Goal: Information Seeking & Learning: Compare options

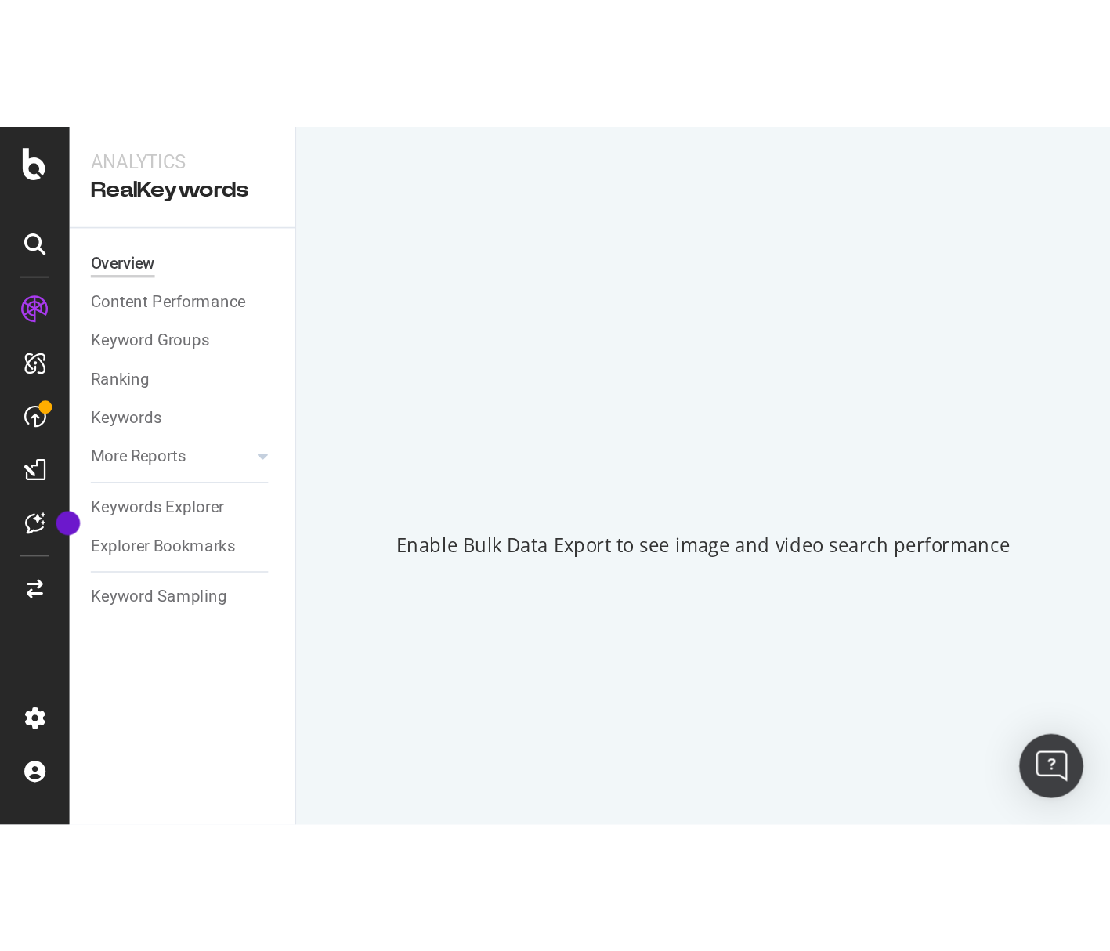
scroll to position [1781, 0]
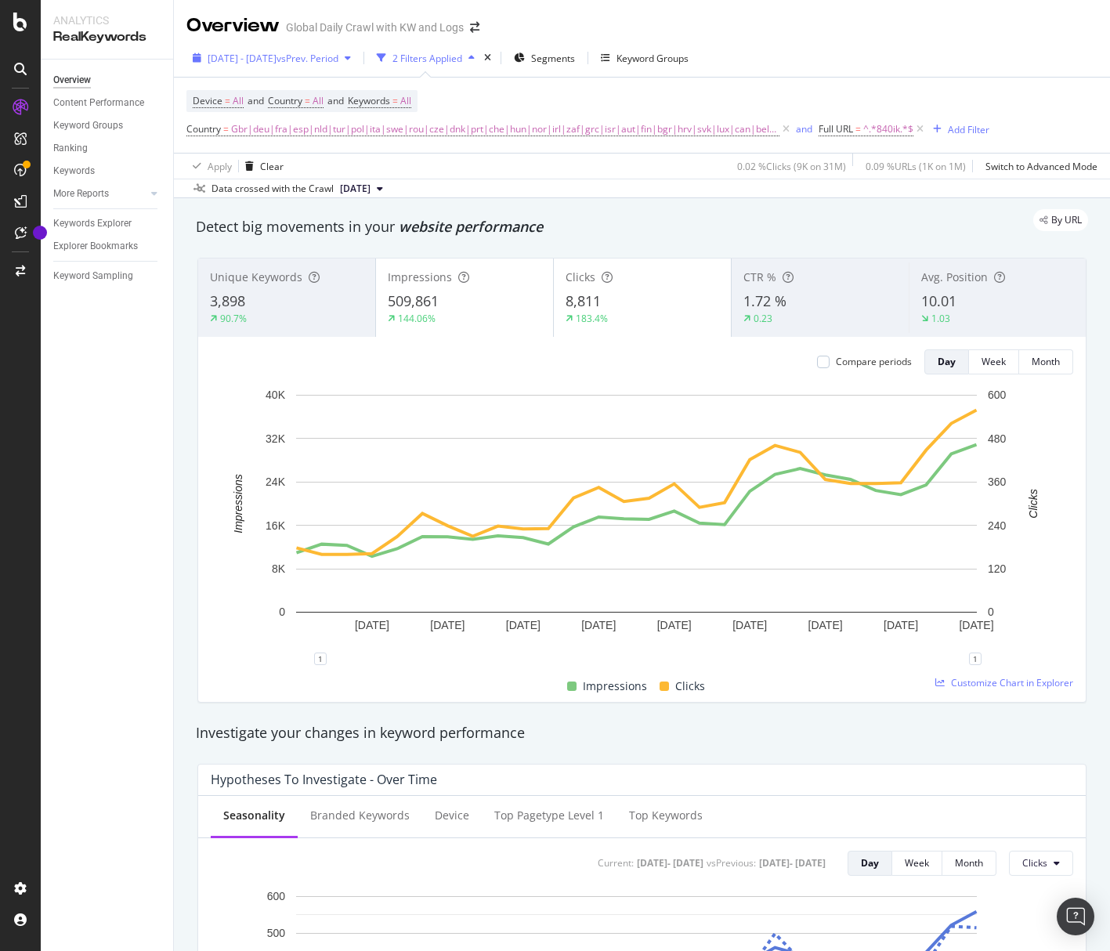
click at [320, 60] on span "vs Prev. Period" at bounding box center [308, 58] width 62 height 13
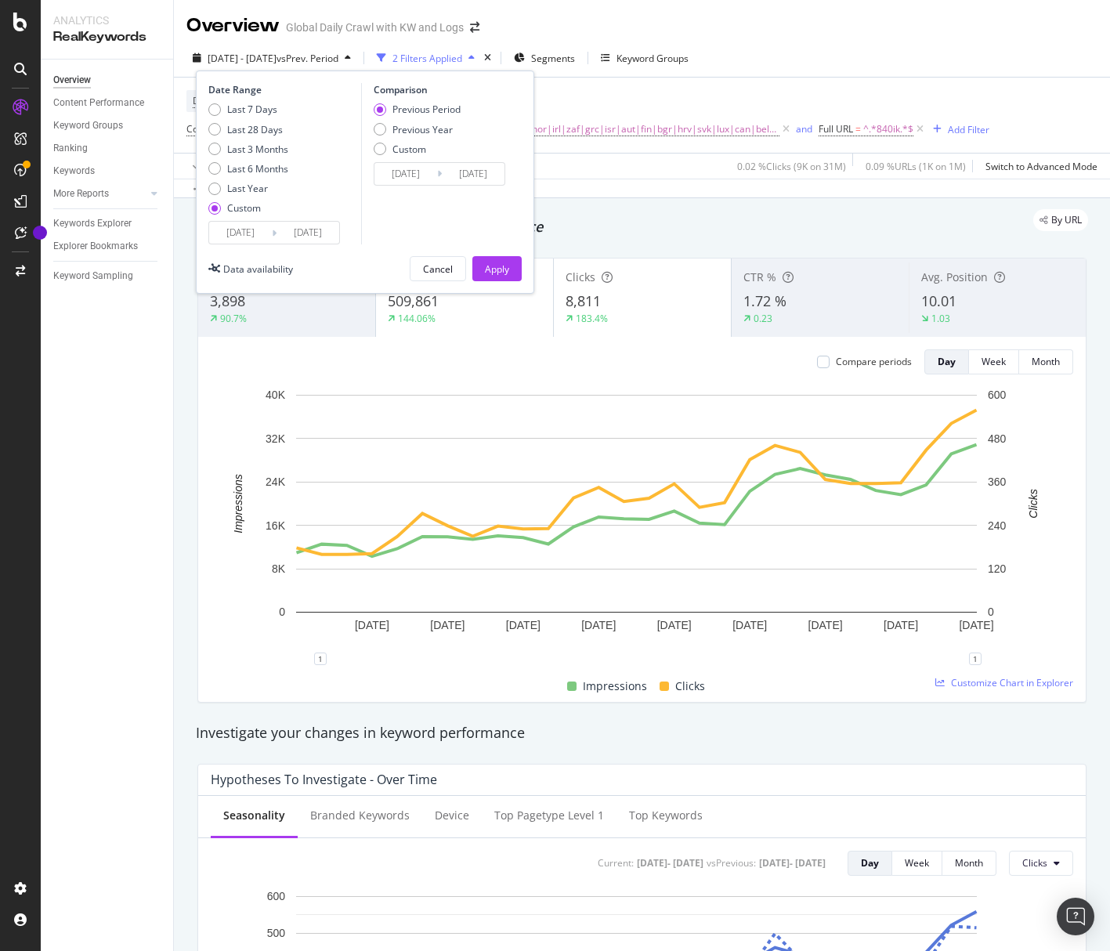
click at [320, 238] on input "2025/08/26" at bounding box center [308, 233] width 63 height 22
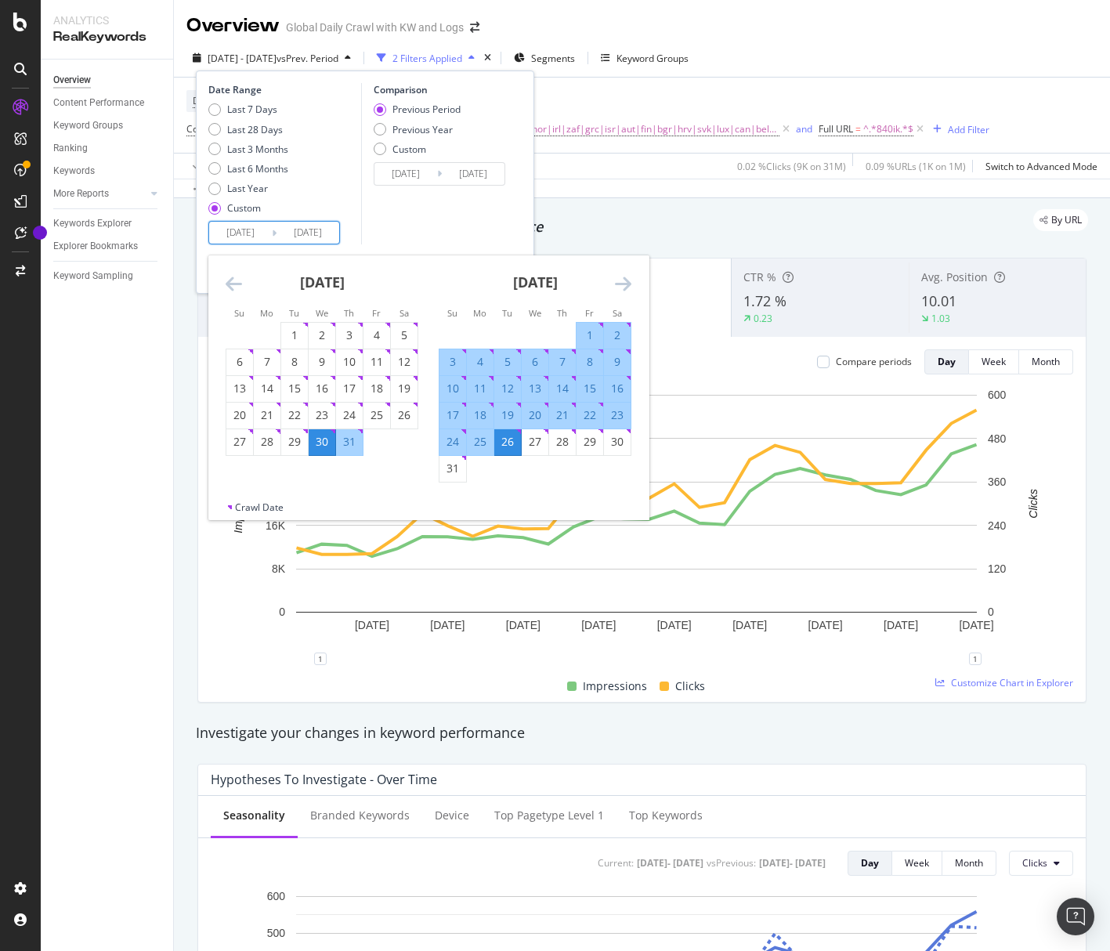
click at [622, 285] on icon "Move forward to switch to the next month." at bounding box center [623, 283] width 16 height 19
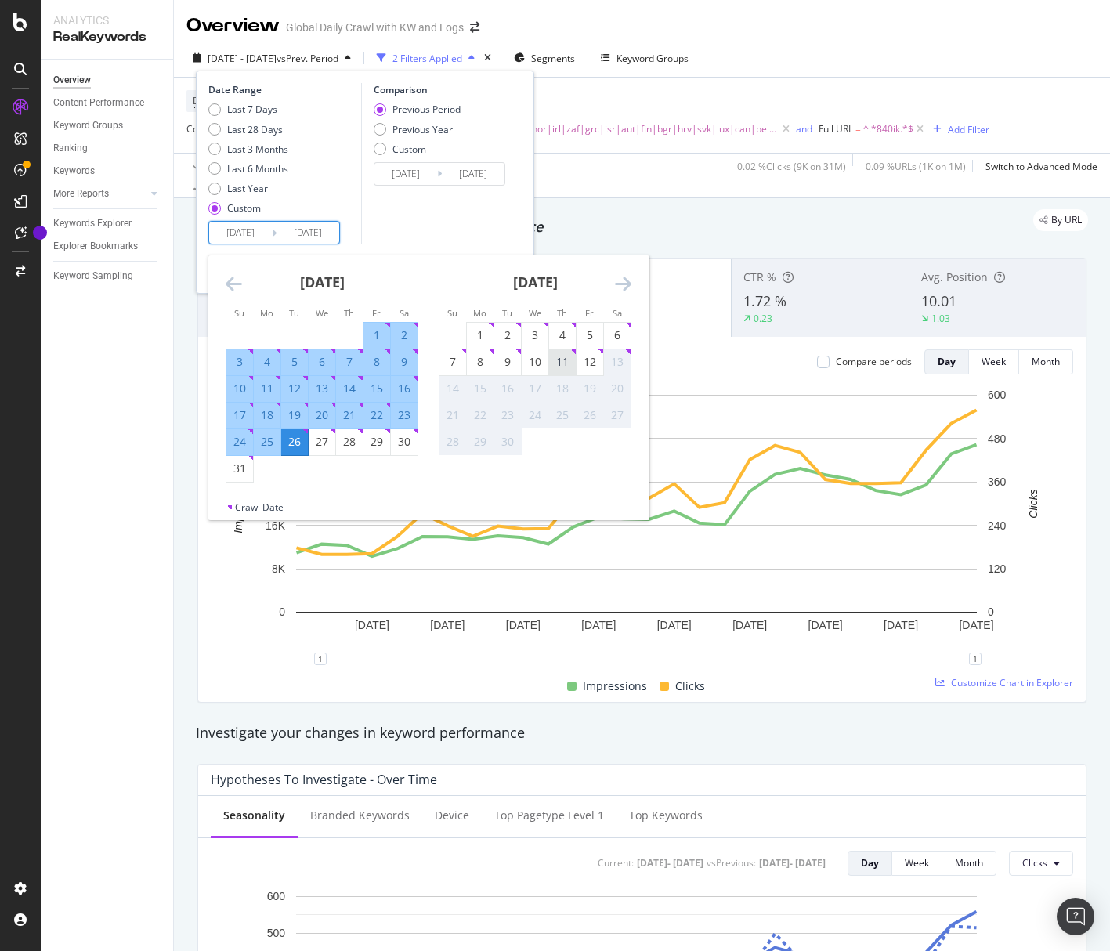
click at [569, 366] on div "11" at bounding box center [562, 362] width 27 height 16
type input "[DATE]"
type input "2025/06/16"
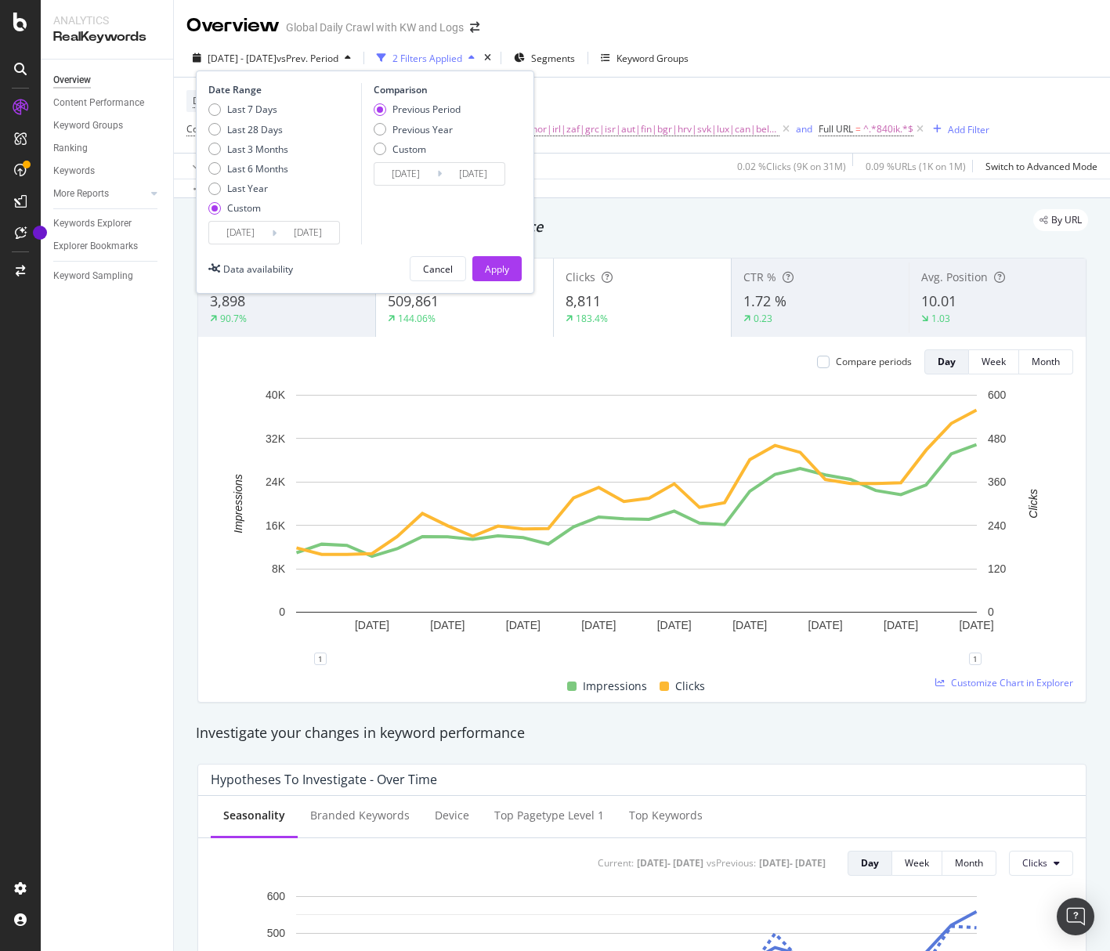
click at [480, 174] on input "2025/07/29" at bounding box center [473, 174] width 63 height 22
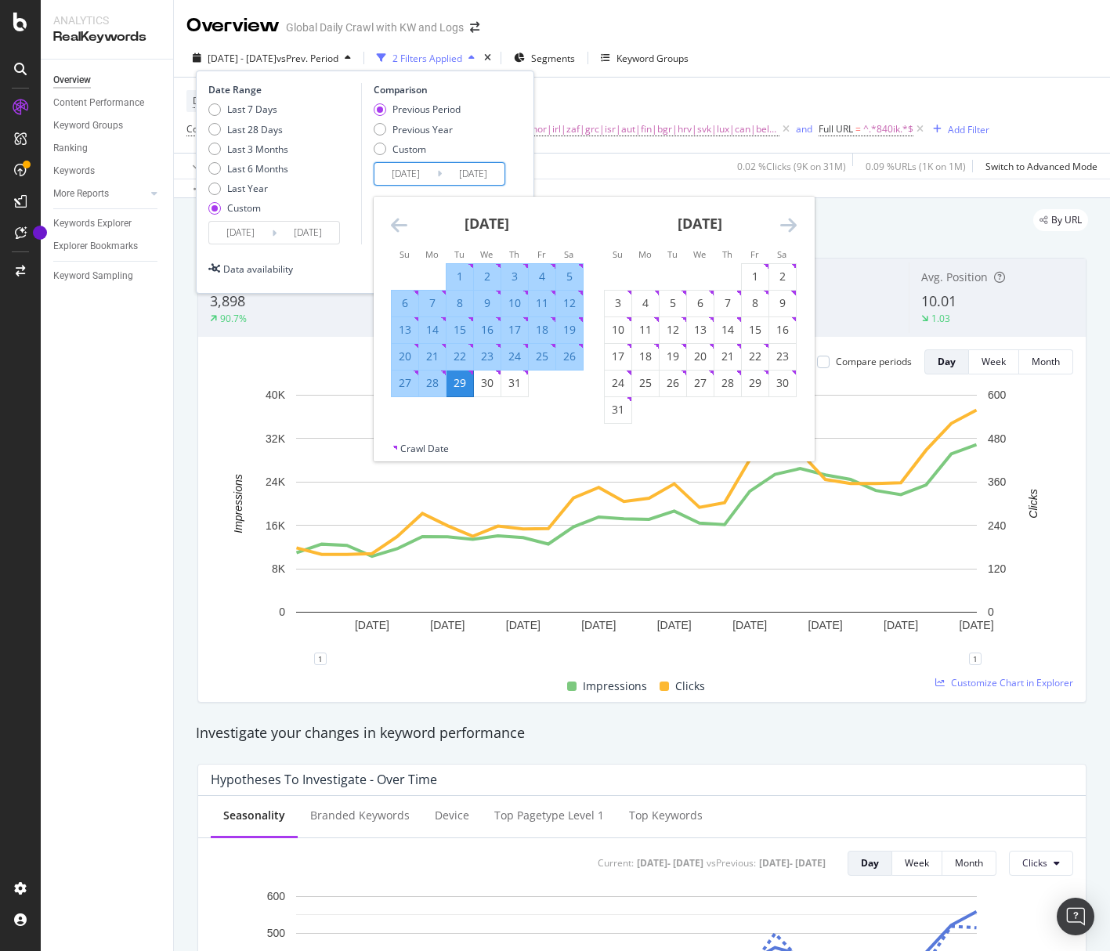
click at [672, 226] on icon "Move forward to switch to the next month." at bounding box center [788, 224] width 16 height 19
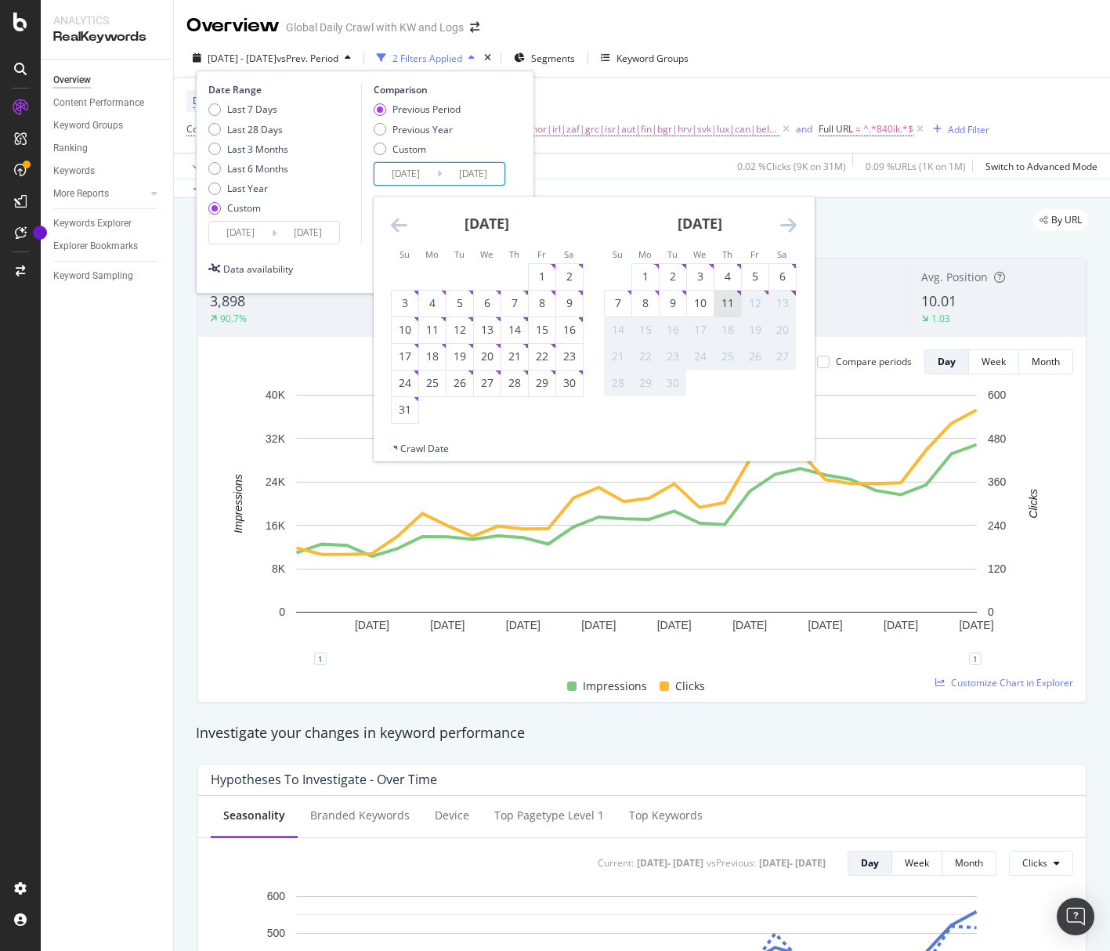
click at [672, 308] on div "11" at bounding box center [727, 303] width 27 height 16
type input "[DATE]"
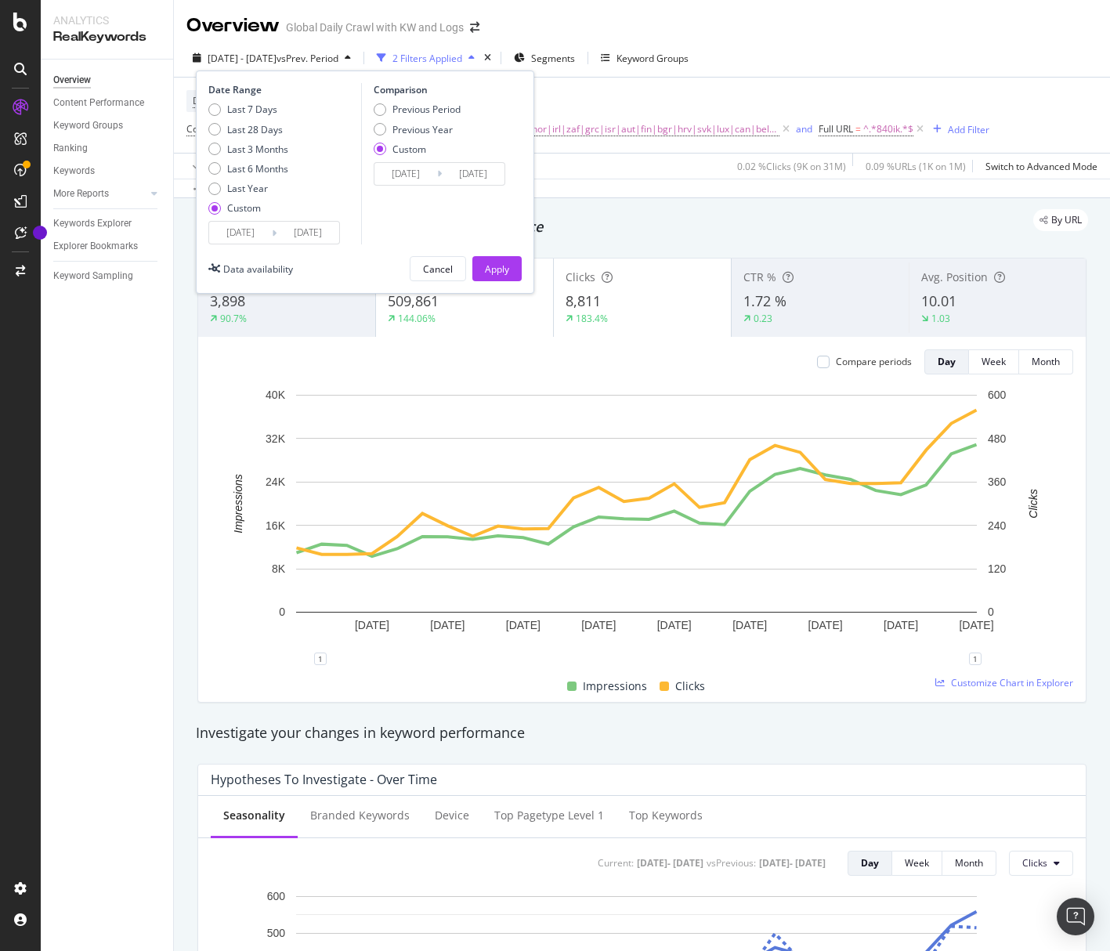
click at [472, 181] on input "[DATE]" at bounding box center [473, 174] width 63 height 22
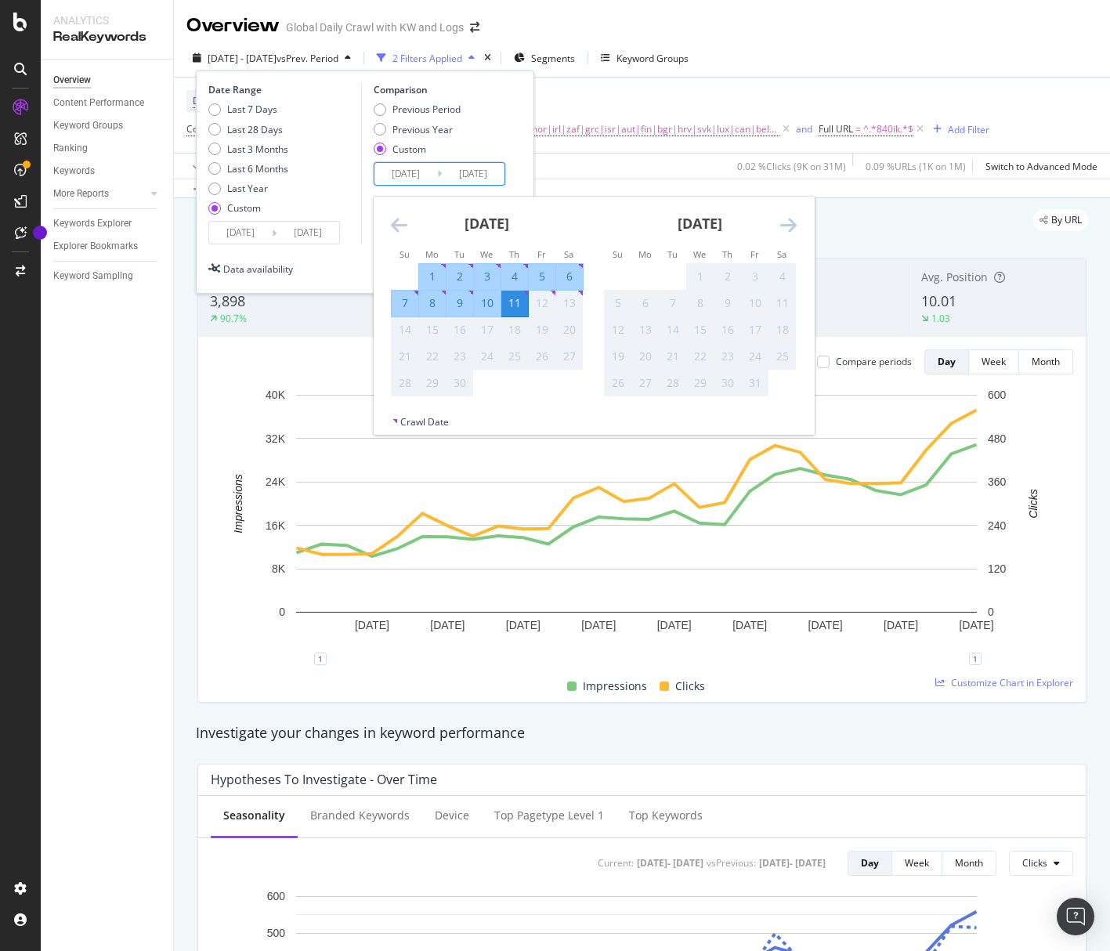
click at [472, 181] on input "[DATE]" at bounding box center [473, 174] width 63 height 22
click at [295, 235] on input "[DATE]" at bounding box center [308, 233] width 63 height 22
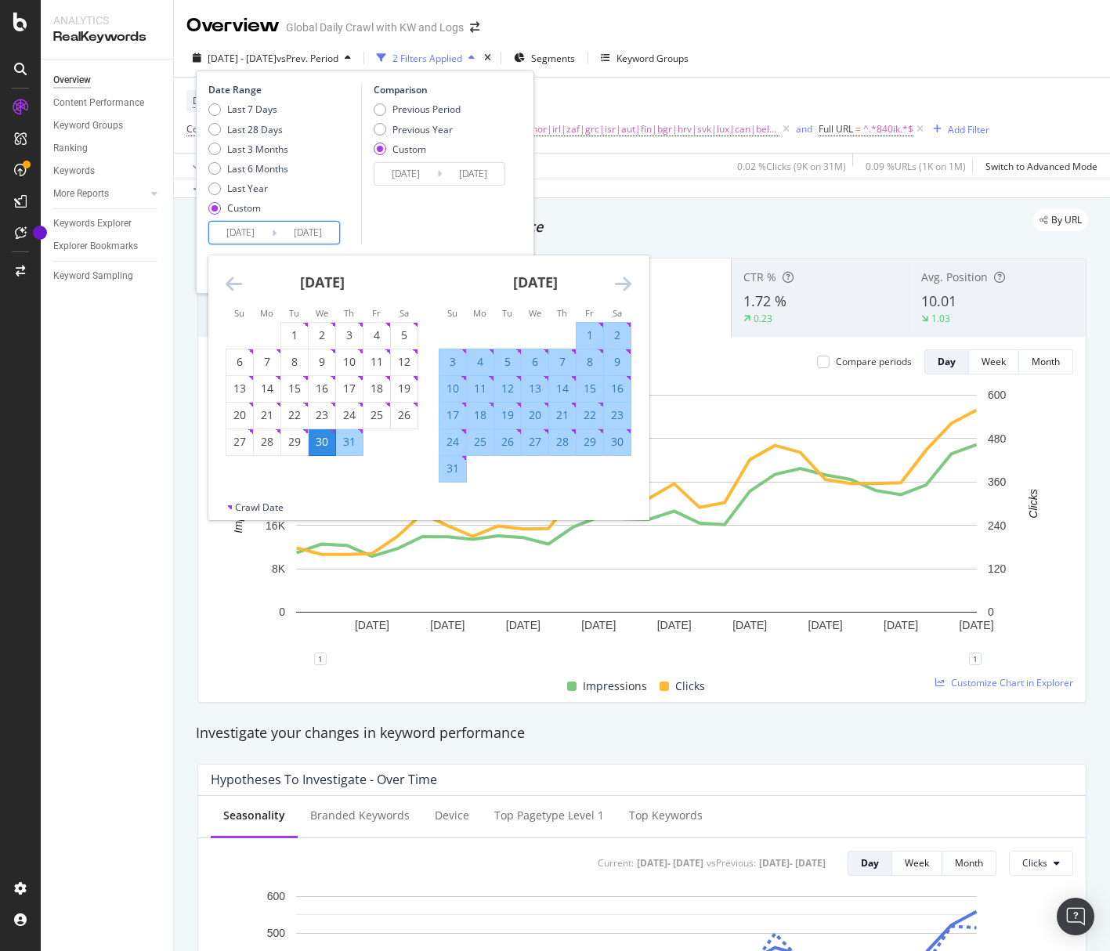
click at [627, 283] on icon "Move forward to switch to the next month." at bounding box center [623, 283] width 16 height 19
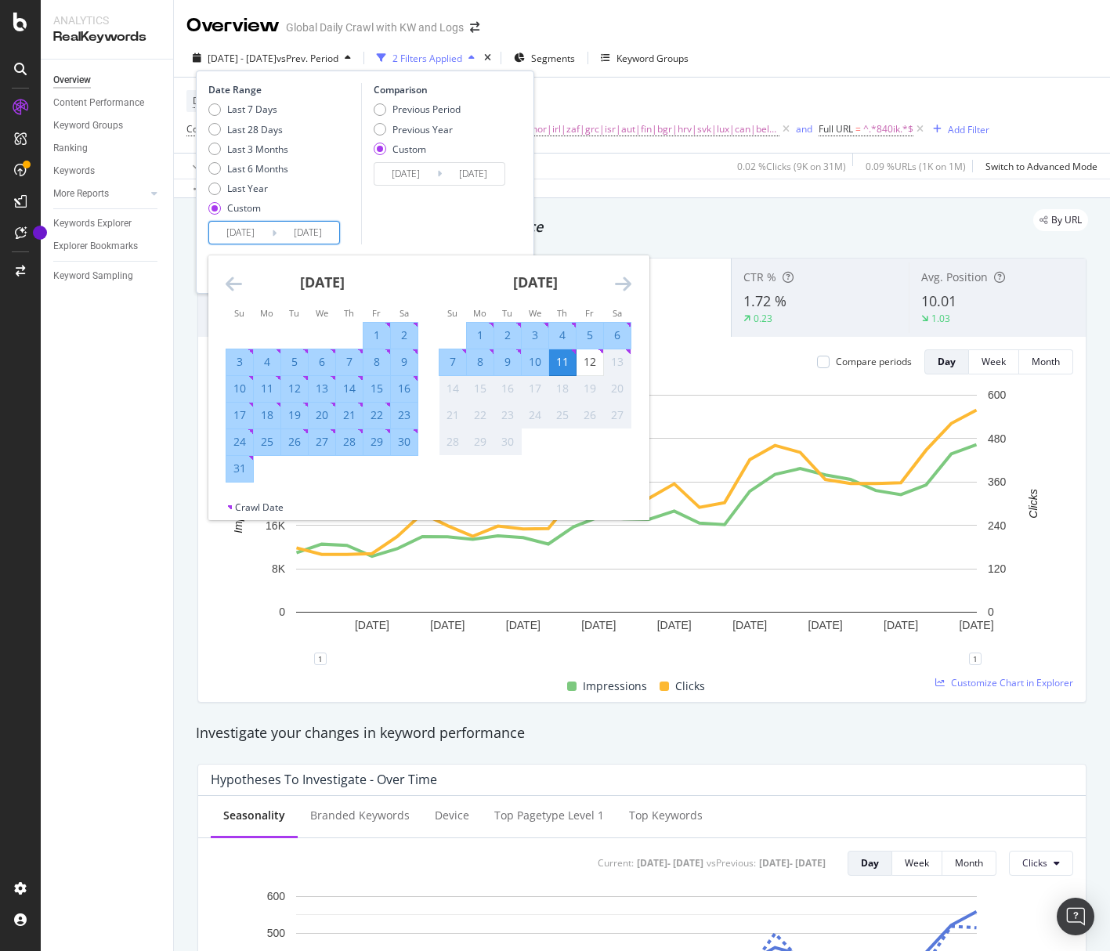
click at [486, 211] on div "Comparison Previous Period Previous Year Custom 2025/06/16 Navigate forward to …" at bounding box center [435, 163] width 149 height 161
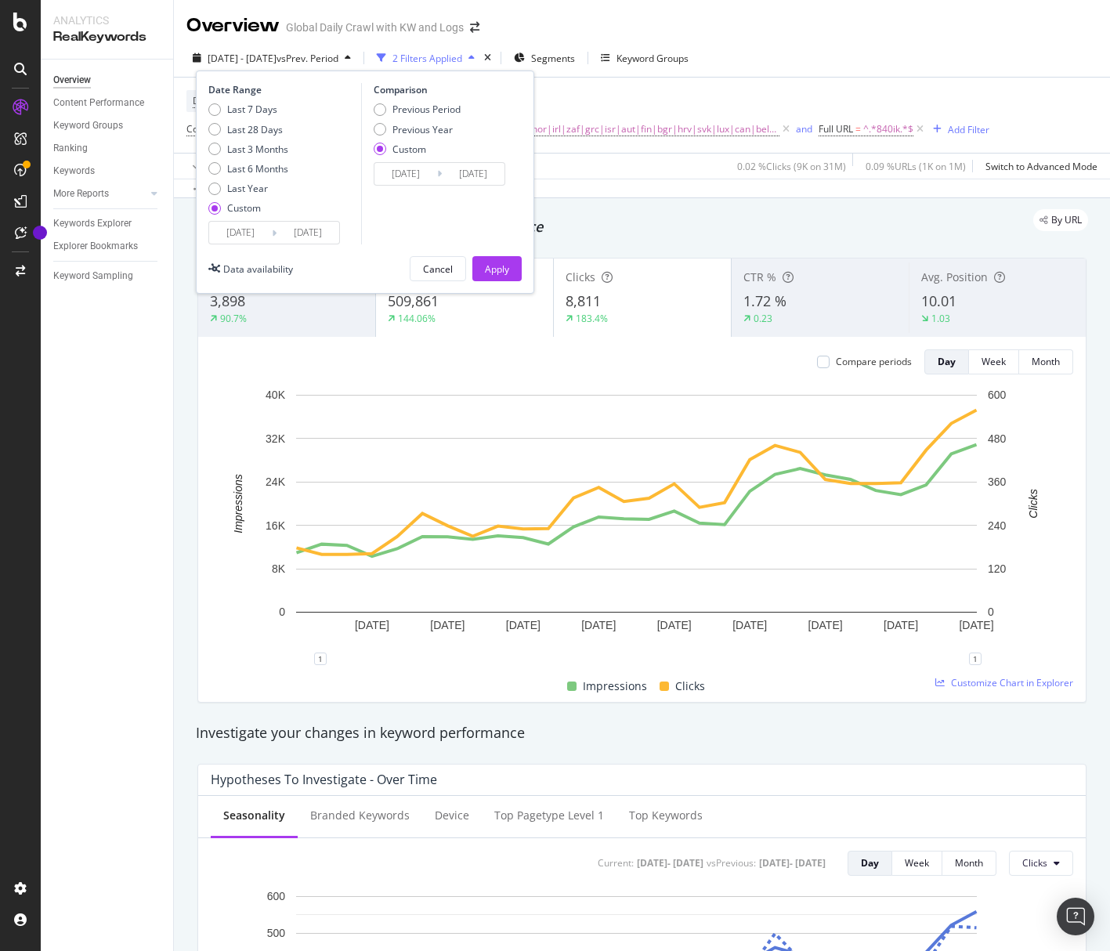
click at [452, 175] on input "[DATE]" at bounding box center [473, 174] width 63 height 22
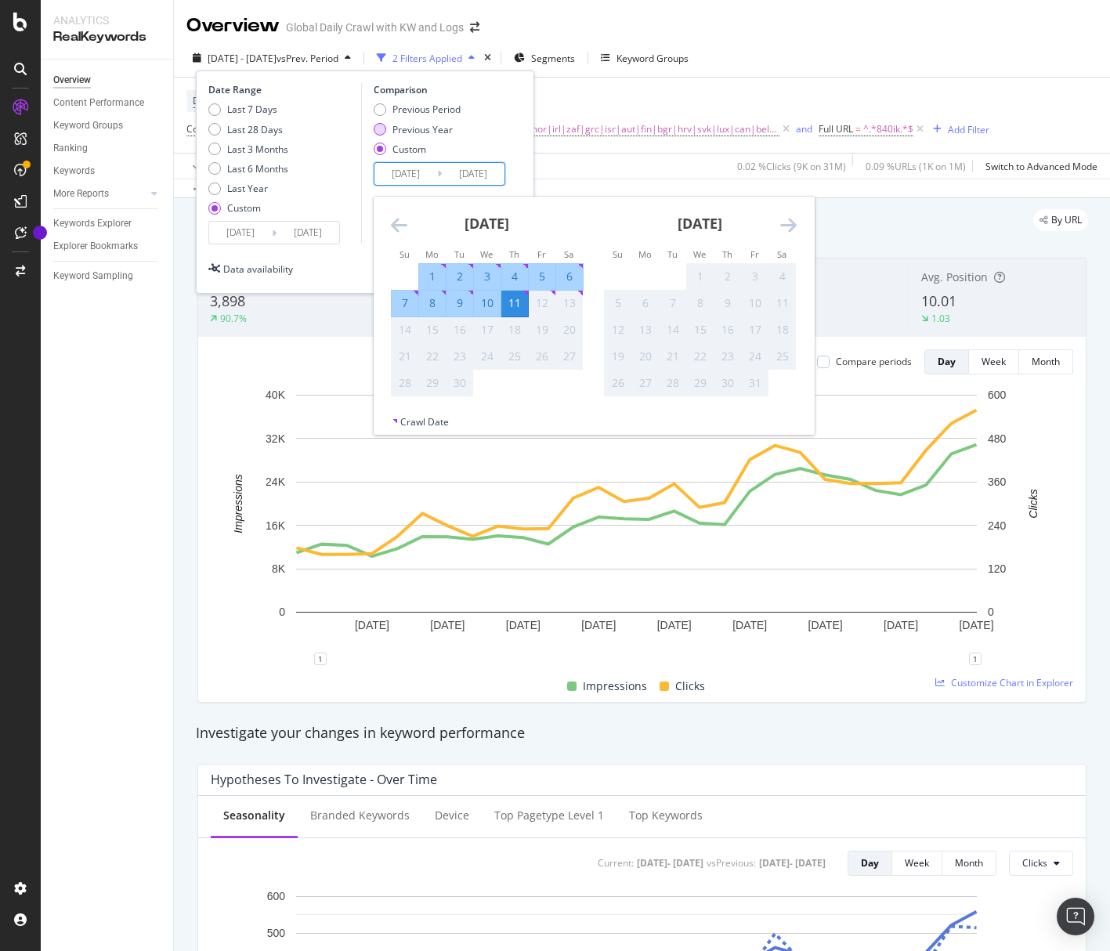
click at [382, 126] on div "Previous Year" at bounding box center [380, 129] width 13 height 13
type input "2024/07/31"
type input "[DATE]"
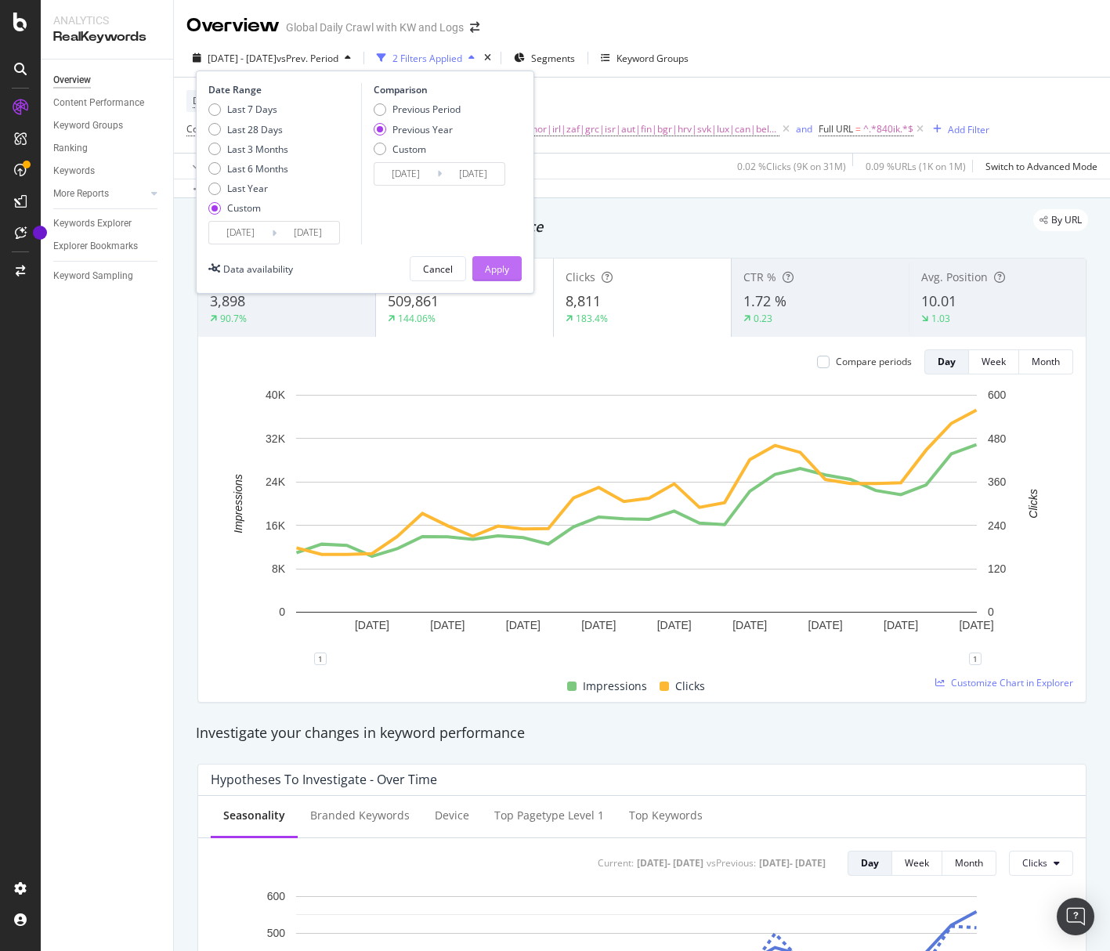
click at [483, 267] on button "Apply" at bounding box center [496, 268] width 49 height 25
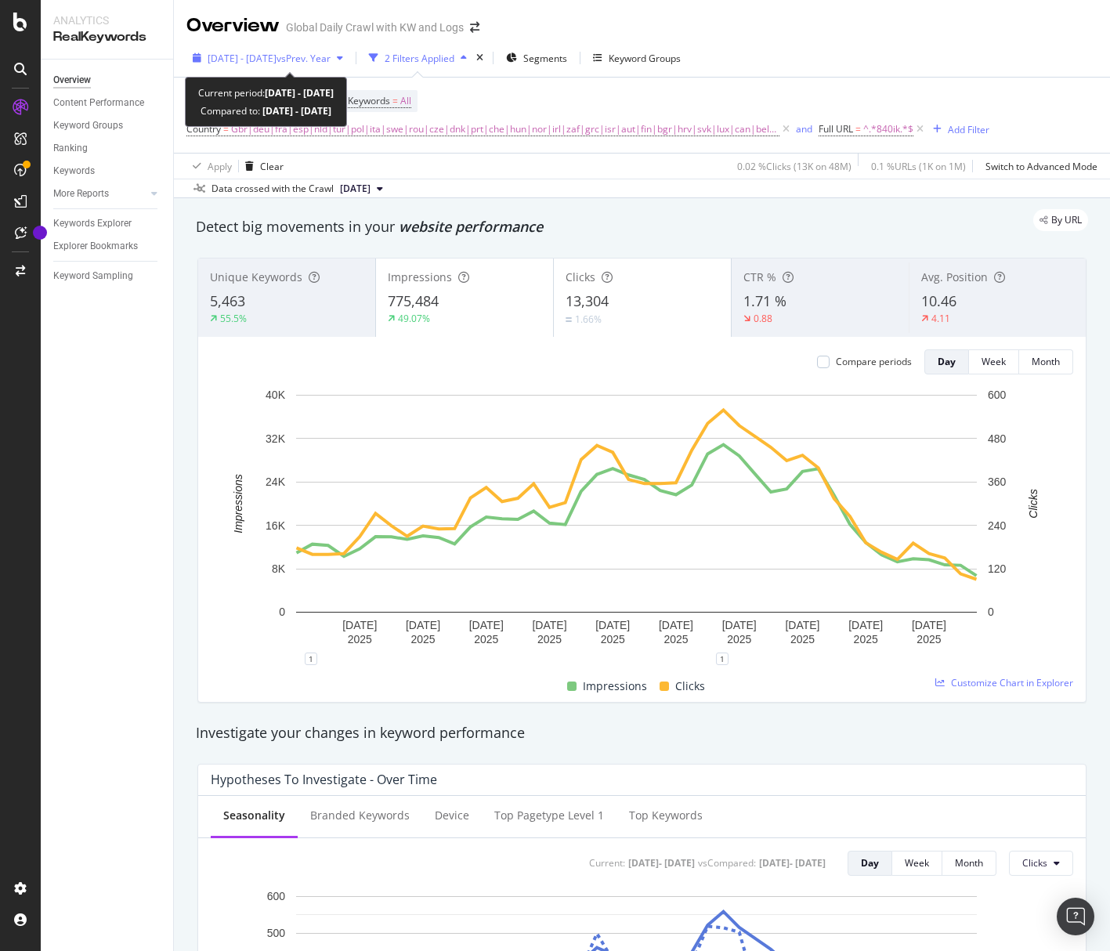
click at [312, 50] on div "2025 Jul. 30th - Sep. 11th vs Prev. Year" at bounding box center [267, 57] width 163 height 23
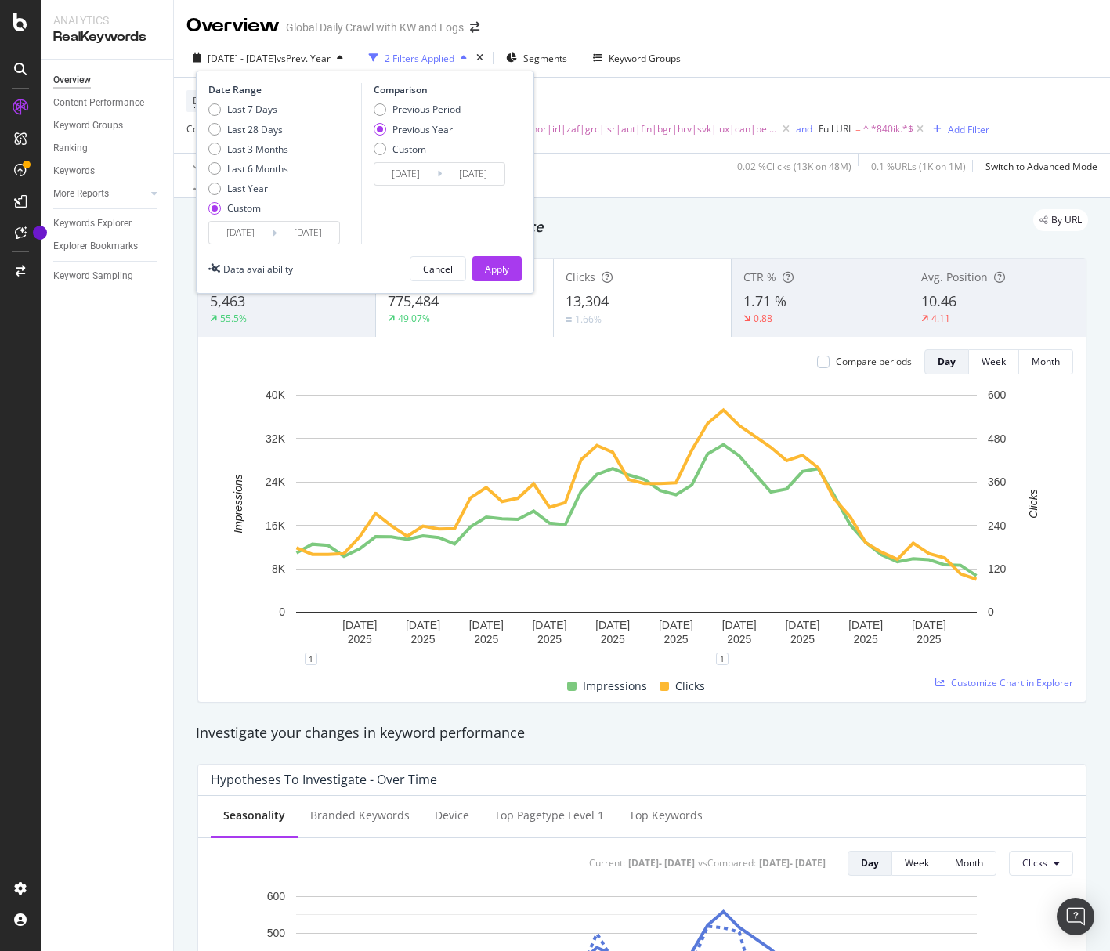
click at [279, 228] on input "[DATE]" at bounding box center [308, 233] width 63 height 22
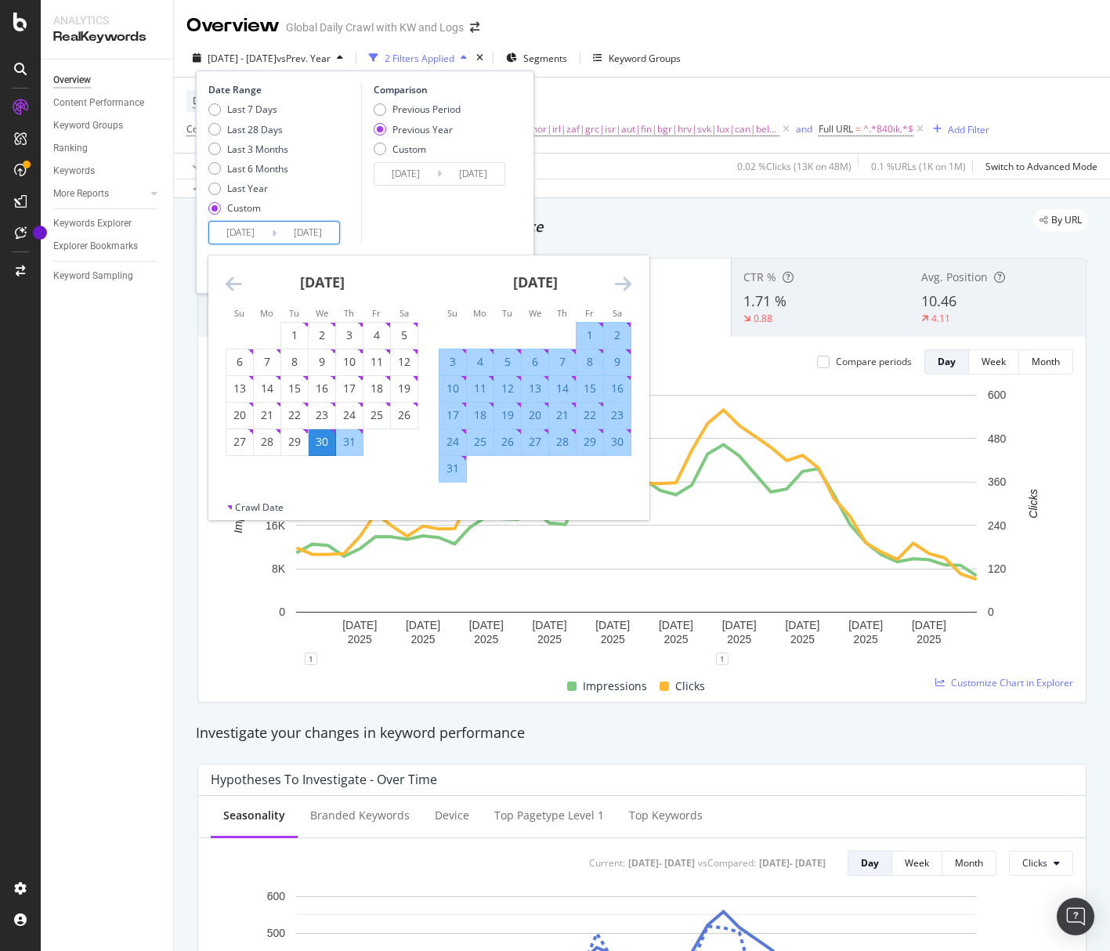
click at [226, 280] on icon "Move backward to switch to the previous month." at bounding box center [234, 283] width 16 height 19
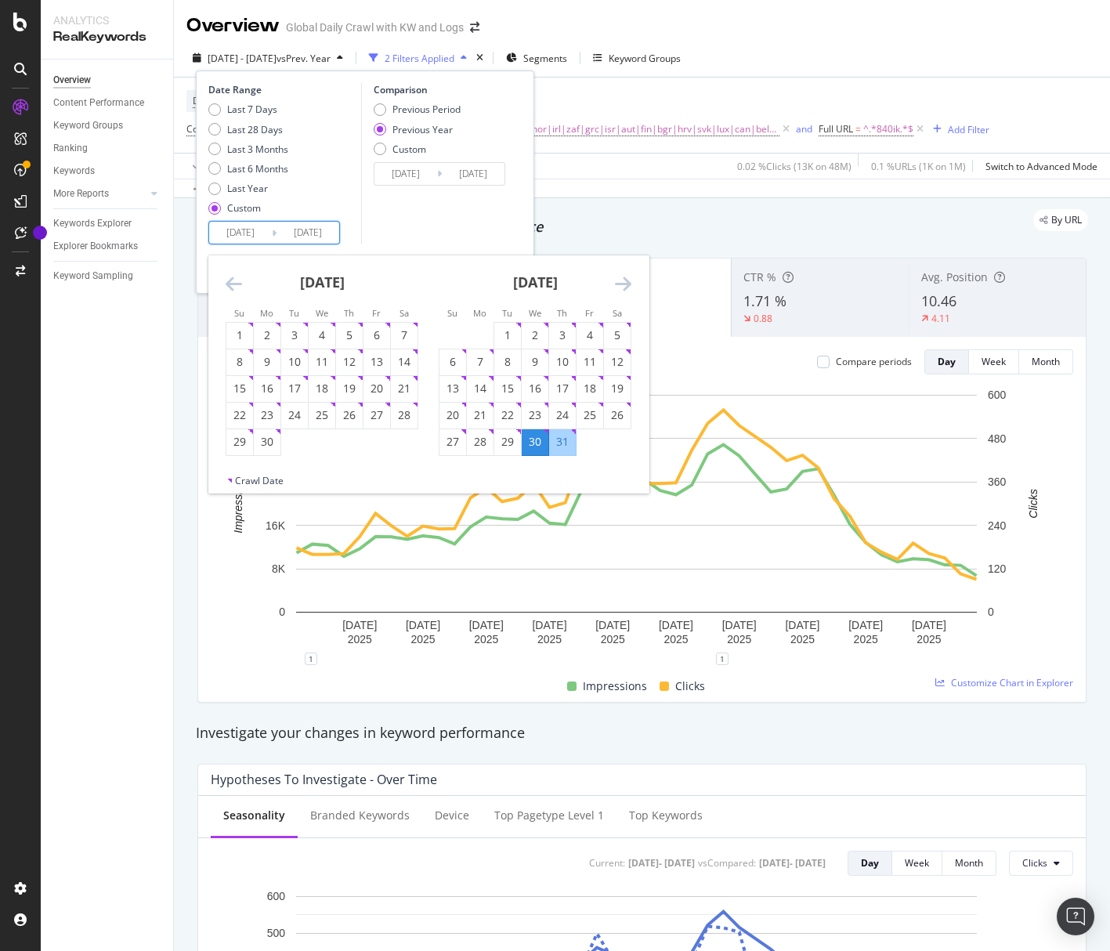
click at [233, 280] on icon "Move backward to switch to the previous month." at bounding box center [234, 283] width 16 height 19
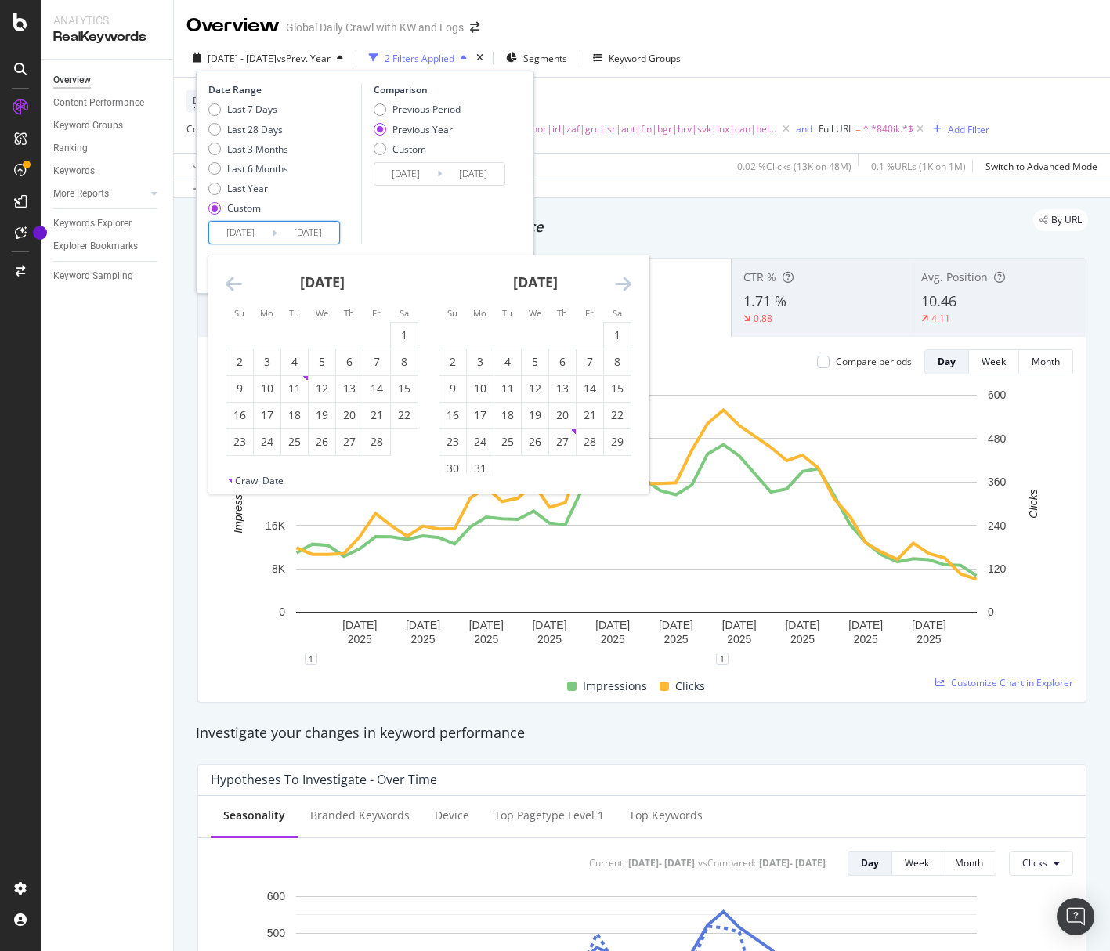
click at [233, 280] on icon "Move backward to switch to the previous month." at bounding box center [234, 283] width 16 height 19
click at [352, 336] on div "5" at bounding box center [349, 335] width 27 height 16
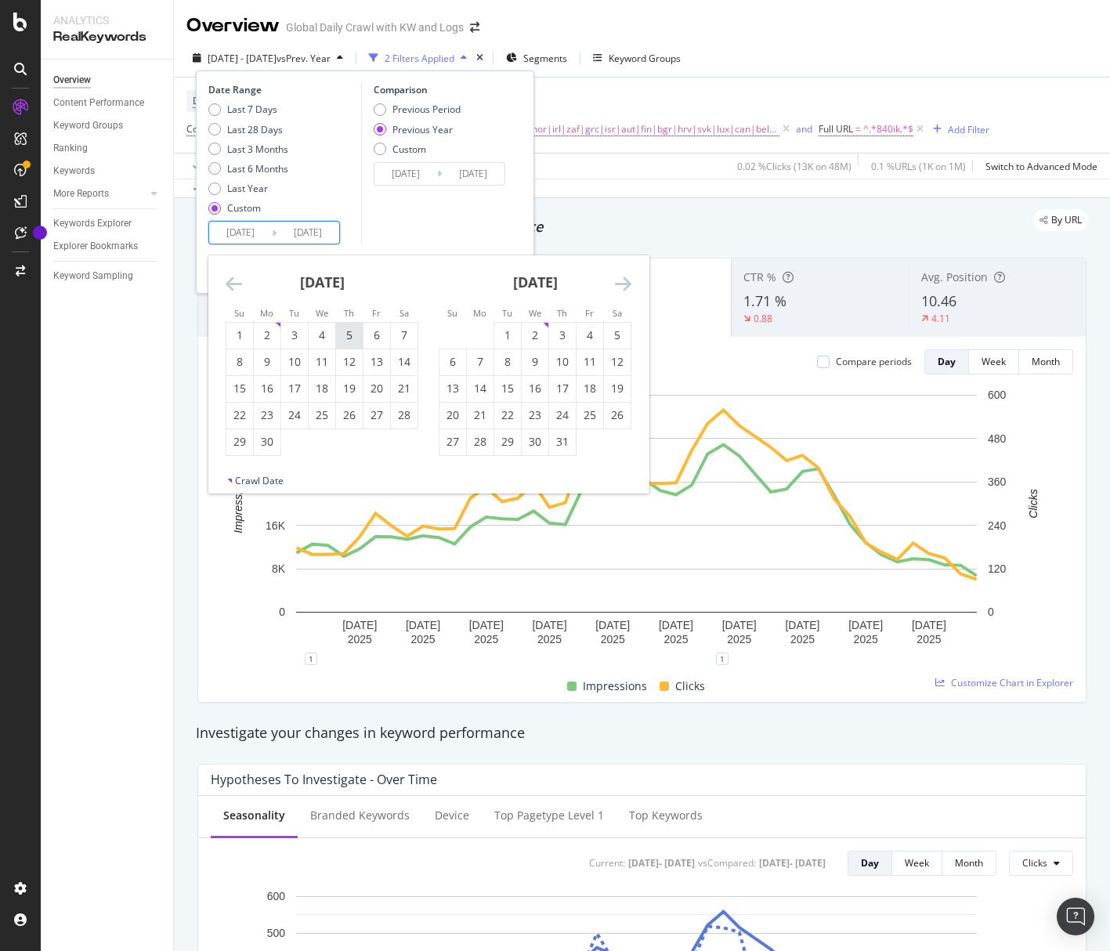
type input "2024/09/05"
type input "2023/09/07"
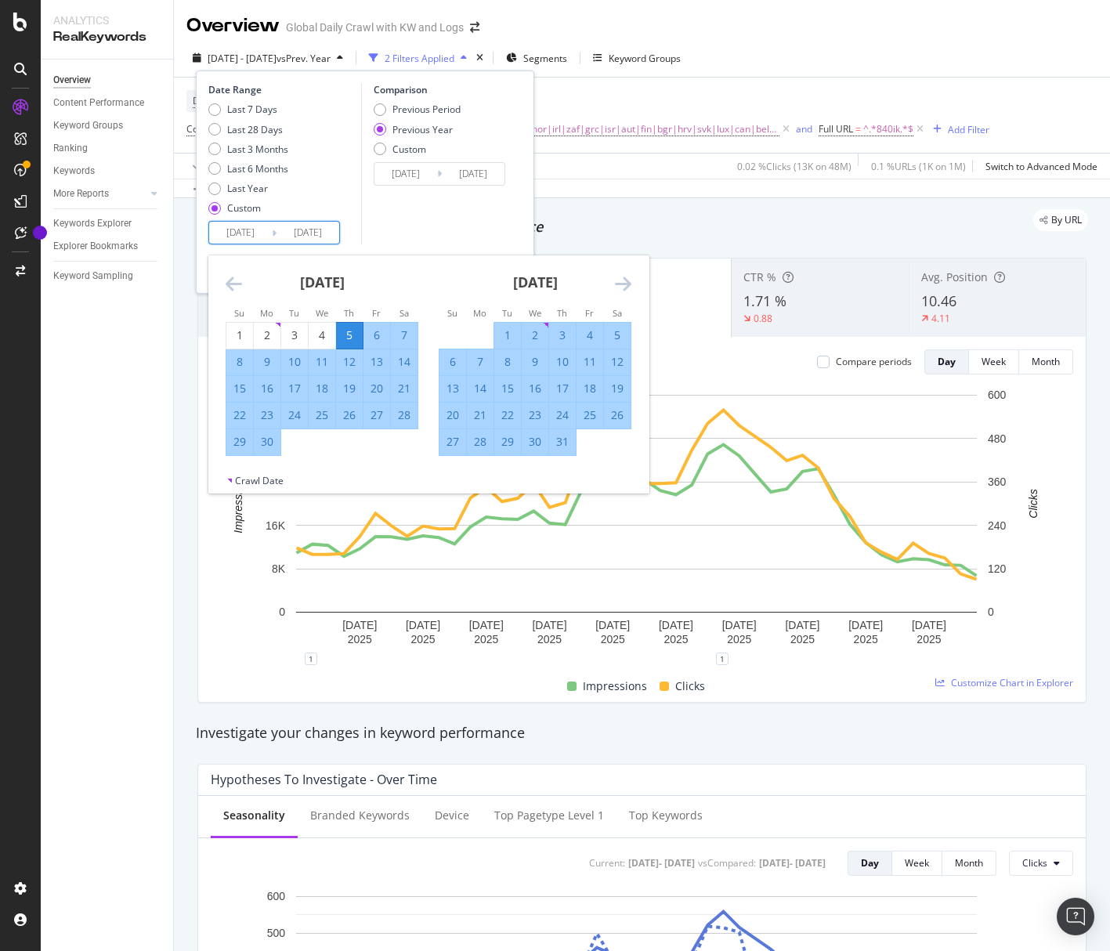
click at [350, 367] on div "12" at bounding box center [349, 362] width 27 height 16
type input "[DATE]"
type input "2023/09/14"
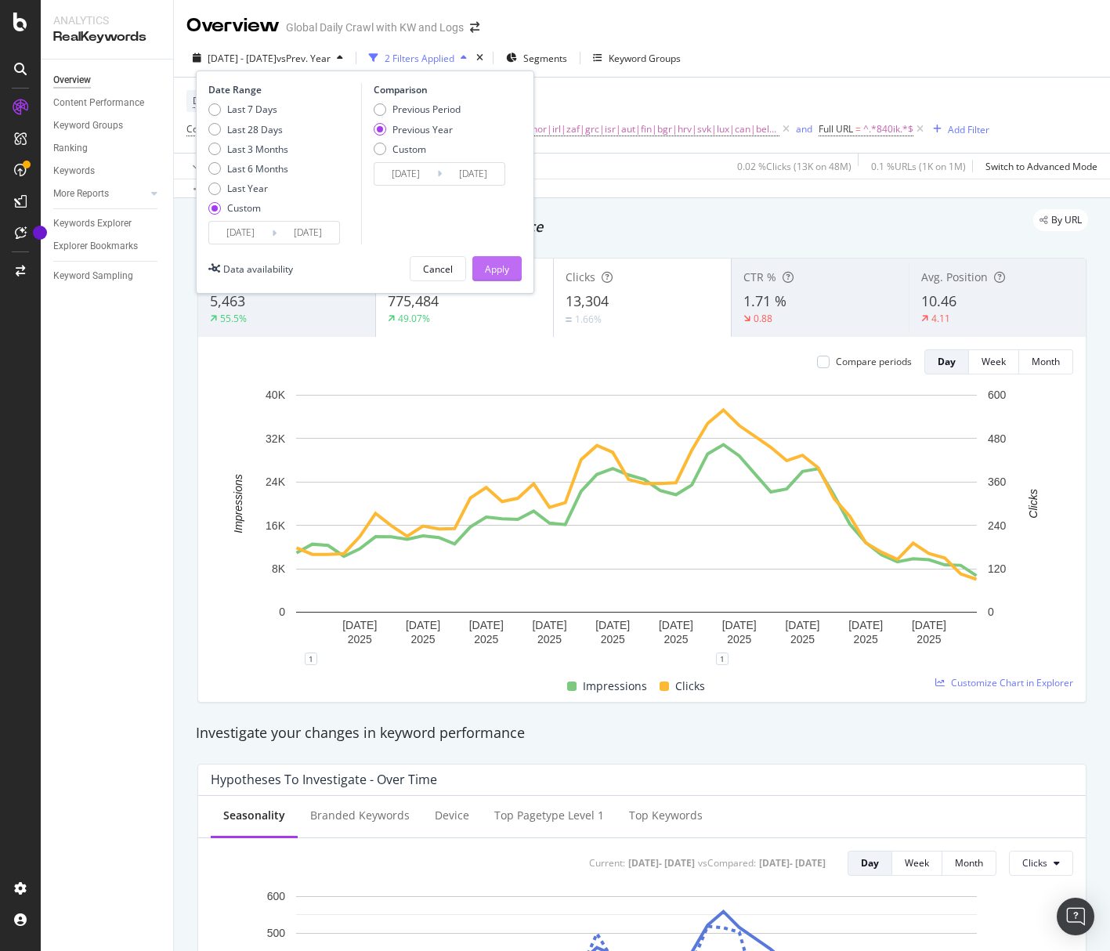
click at [480, 266] on button "Apply" at bounding box center [496, 268] width 49 height 25
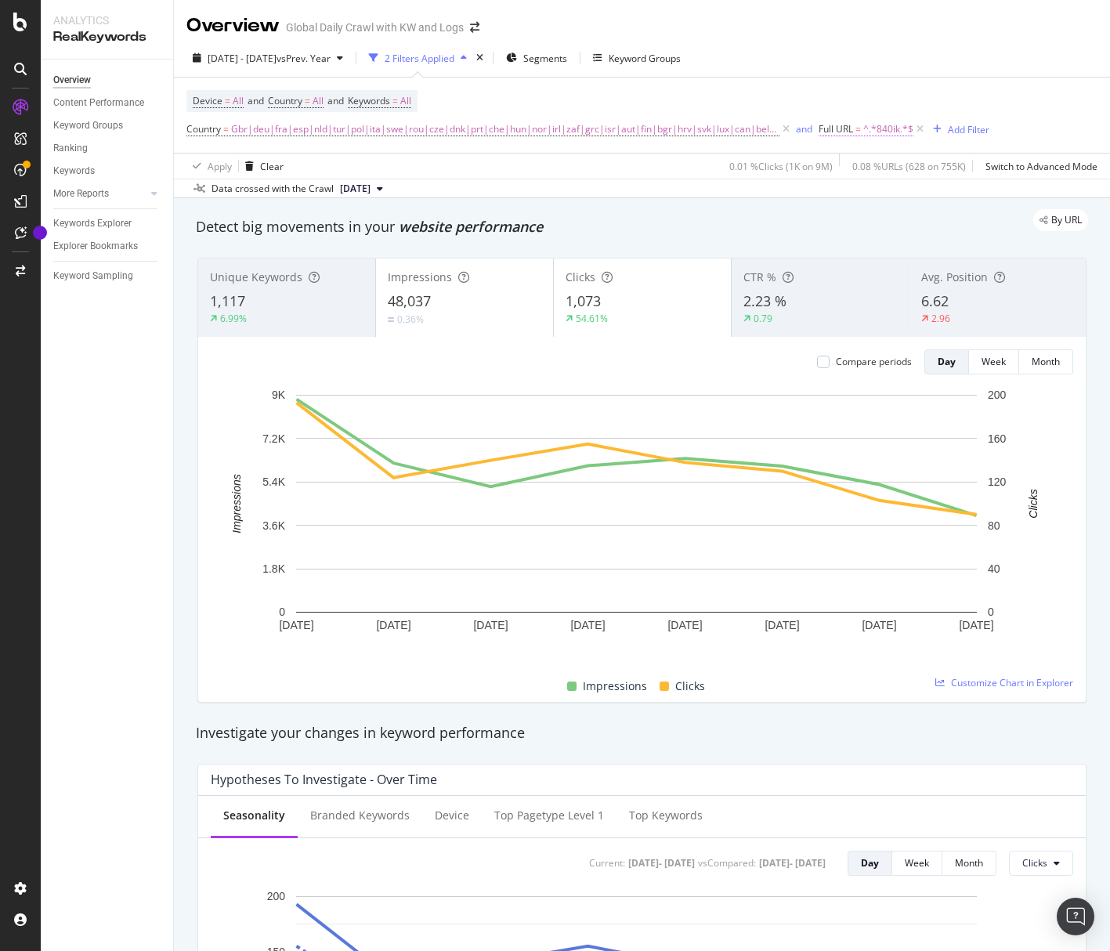
click at [672, 126] on span "^.*840ik.*$" at bounding box center [888, 129] width 50 height 22
type textarea "840ik"
type input "backpack"
click at [672, 221] on div "Apply" at bounding box center [982, 227] width 24 height 13
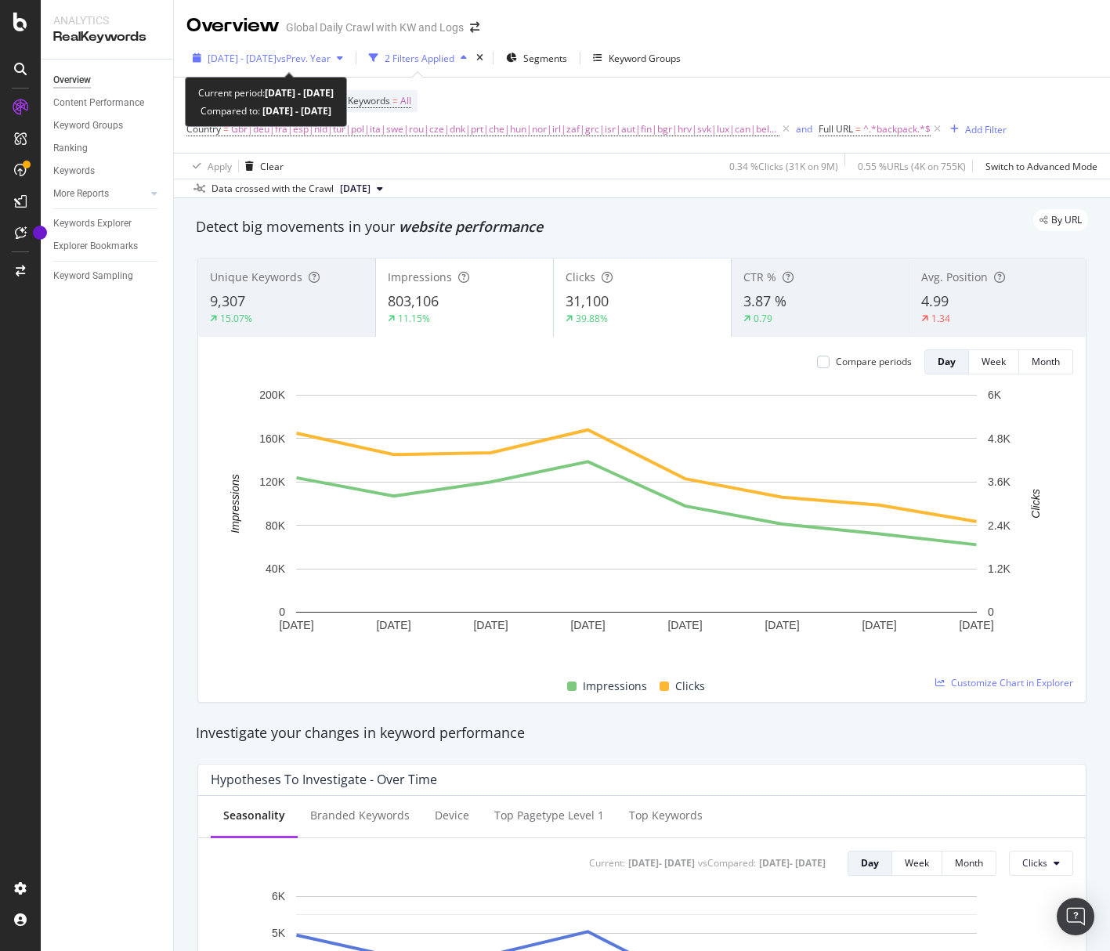
click at [318, 64] on span "vs Prev. Year" at bounding box center [304, 58] width 54 height 13
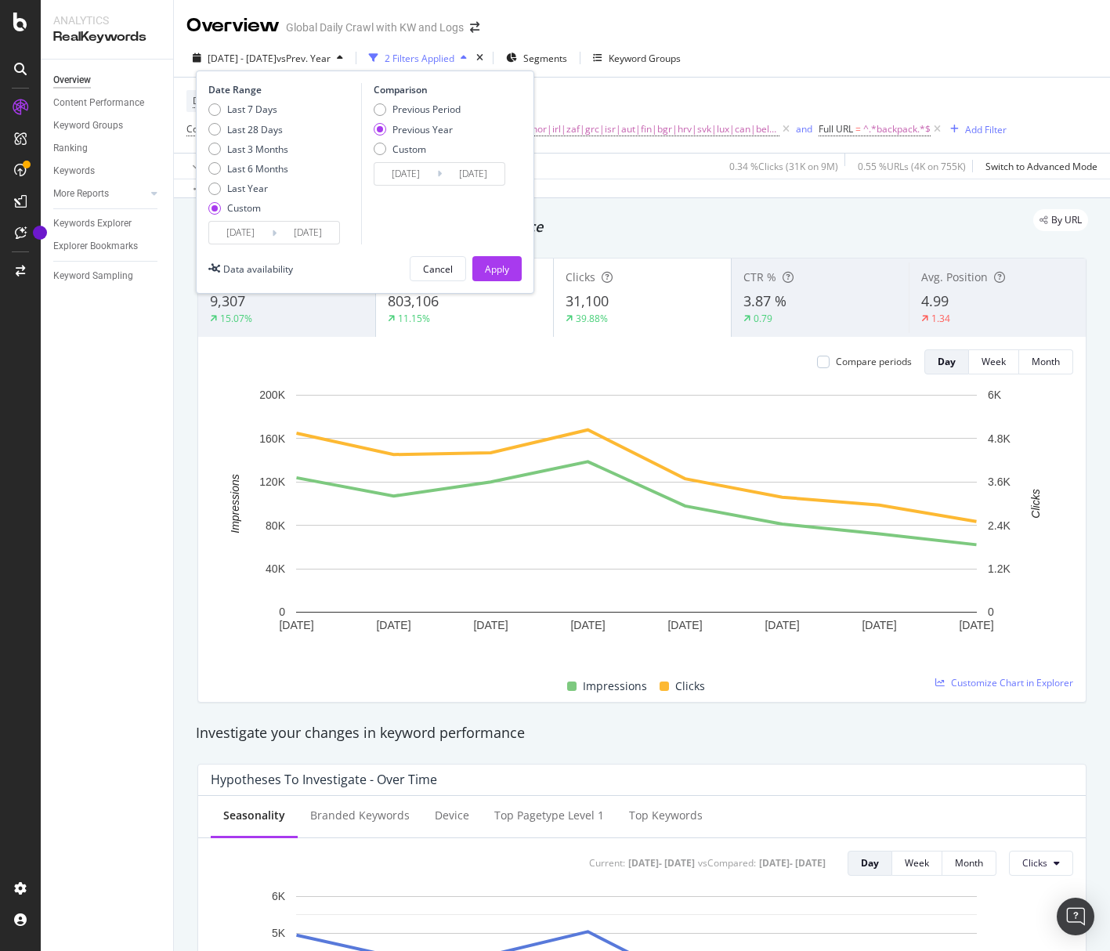
click at [305, 240] on input "[DATE]" at bounding box center [308, 233] width 63 height 22
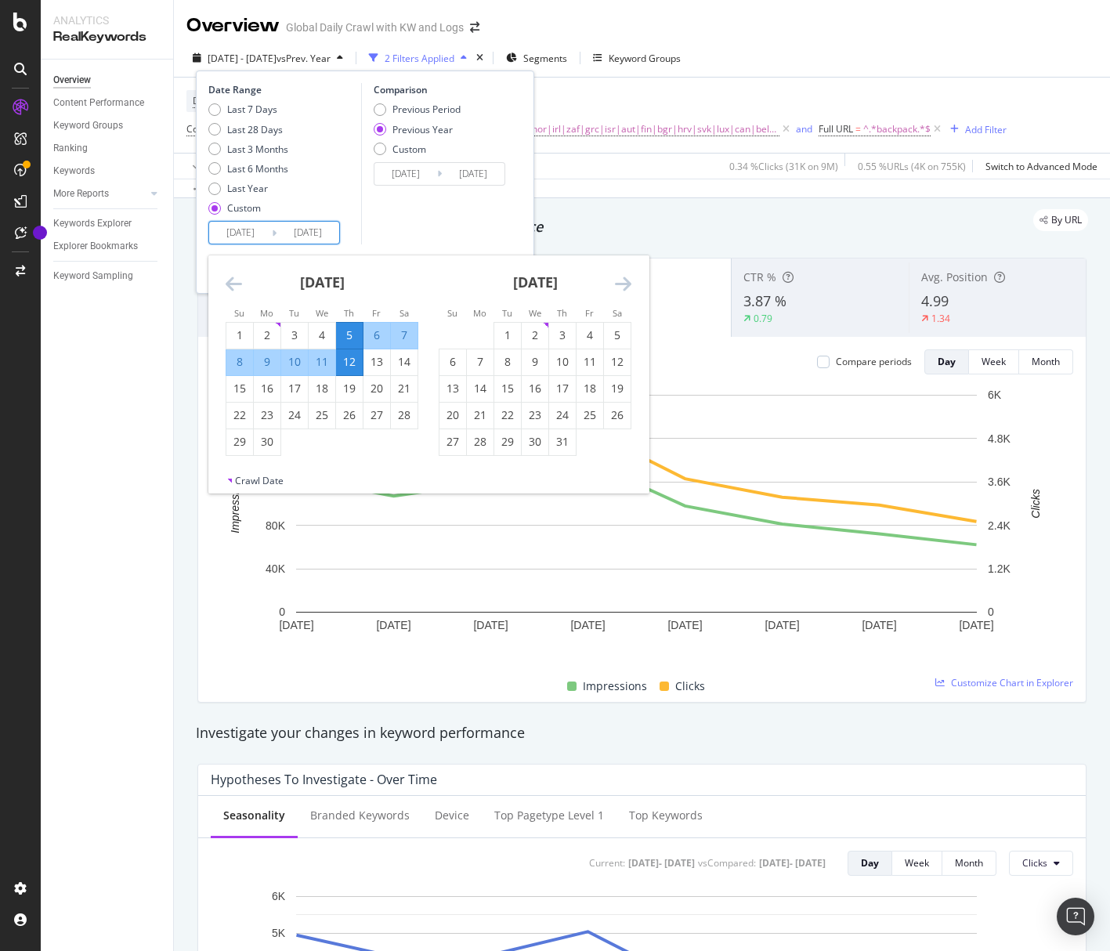
click at [624, 284] on icon "Move forward to switch to the next month." at bounding box center [623, 283] width 16 height 19
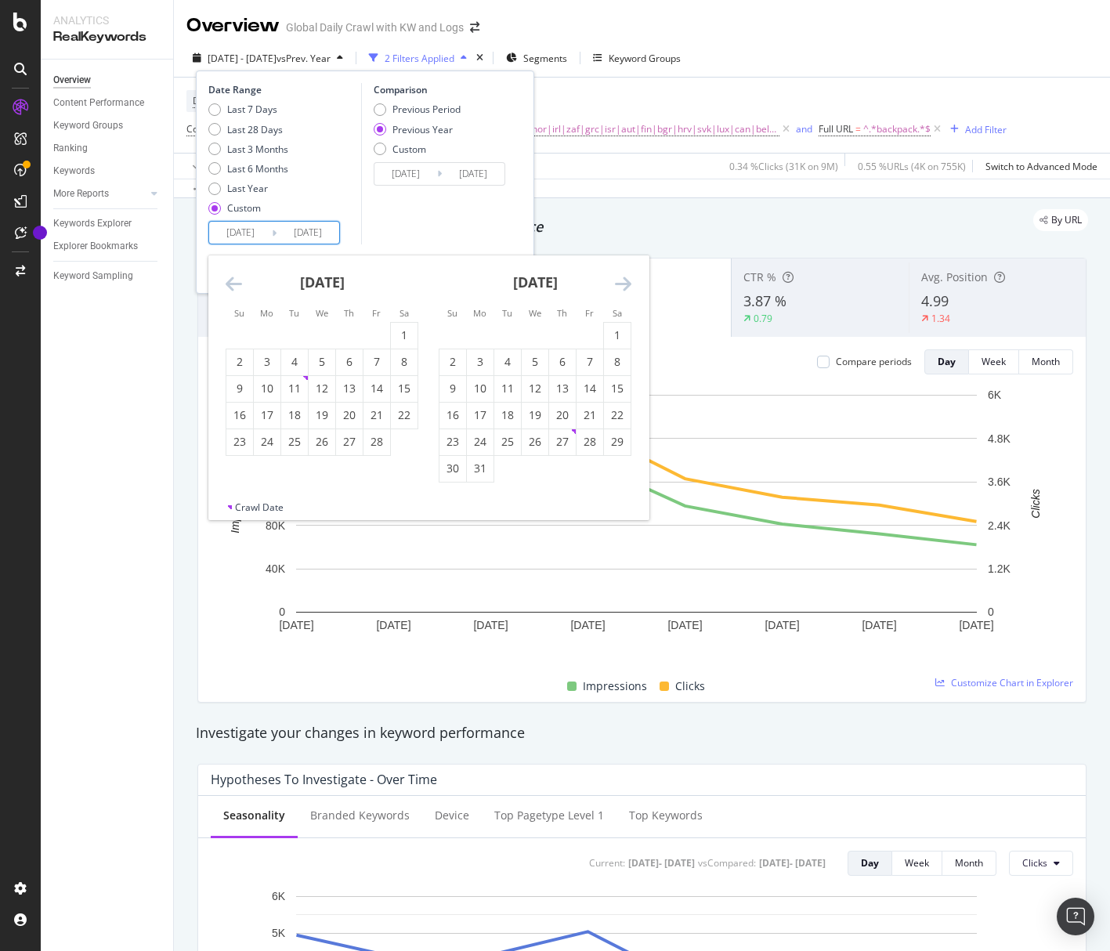
click at [624, 284] on icon "Move forward to switch to the next month." at bounding box center [623, 283] width 16 height 19
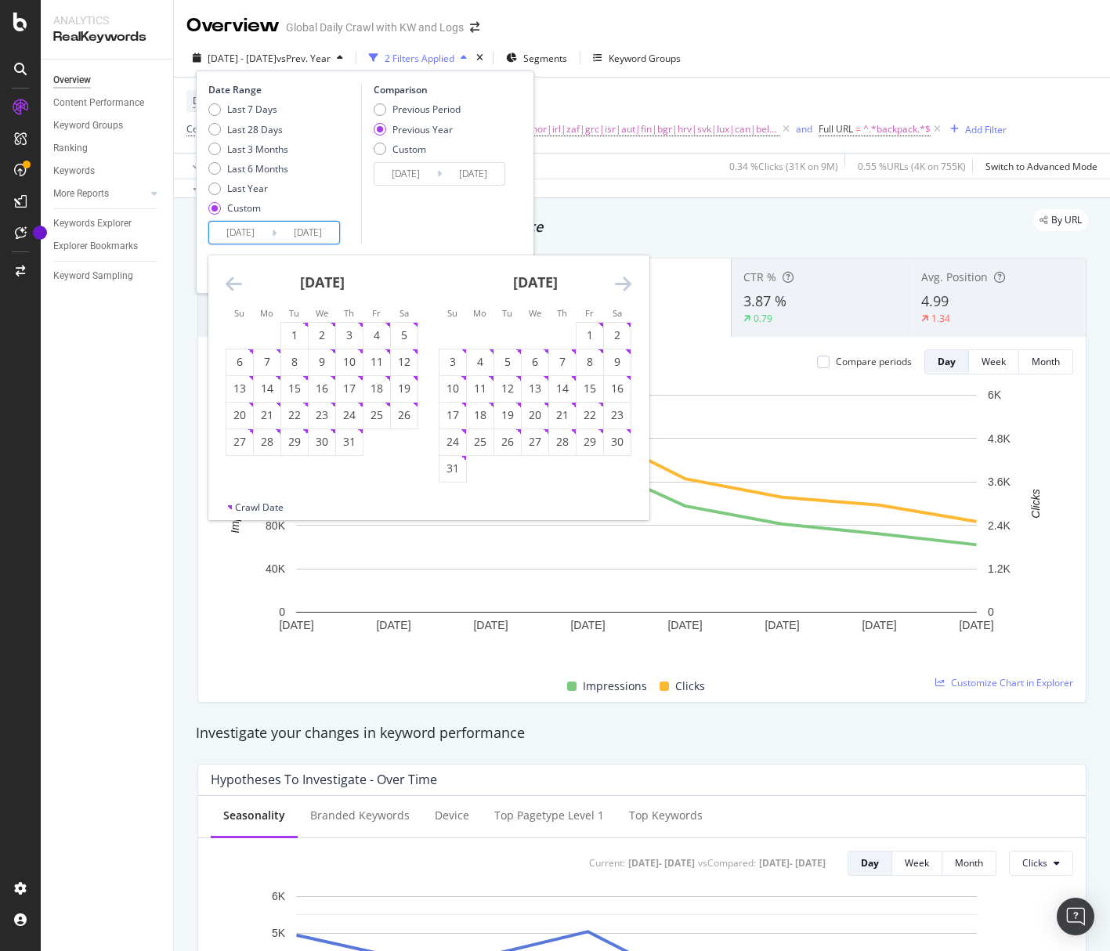
click at [624, 284] on icon "Move forward to switch to the next month." at bounding box center [623, 283] width 16 height 19
click at [584, 338] on div "5" at bounding box center [590, 335] width 27 height 16
type input "[DATE]"
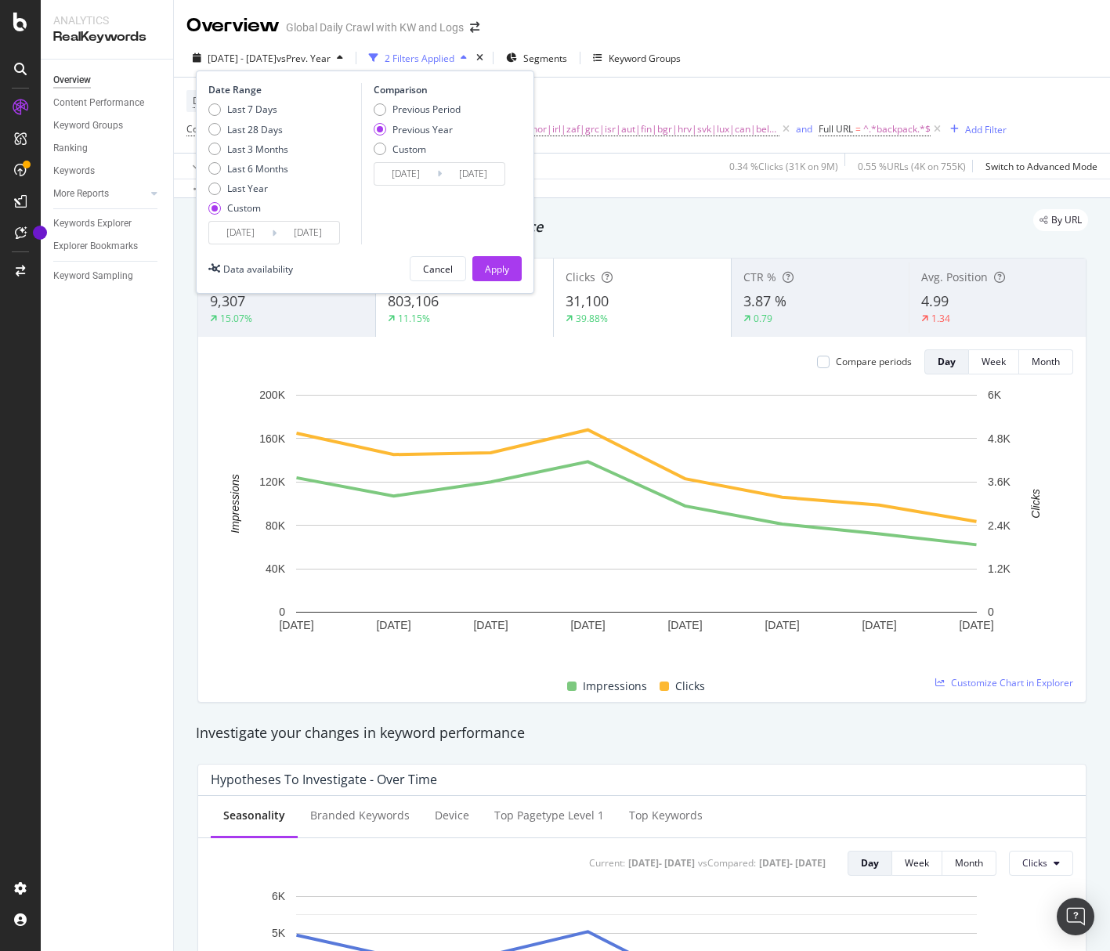
click at [281, 240] on input "[DATE]" at bounding box center [308, 233] width 63 height 22
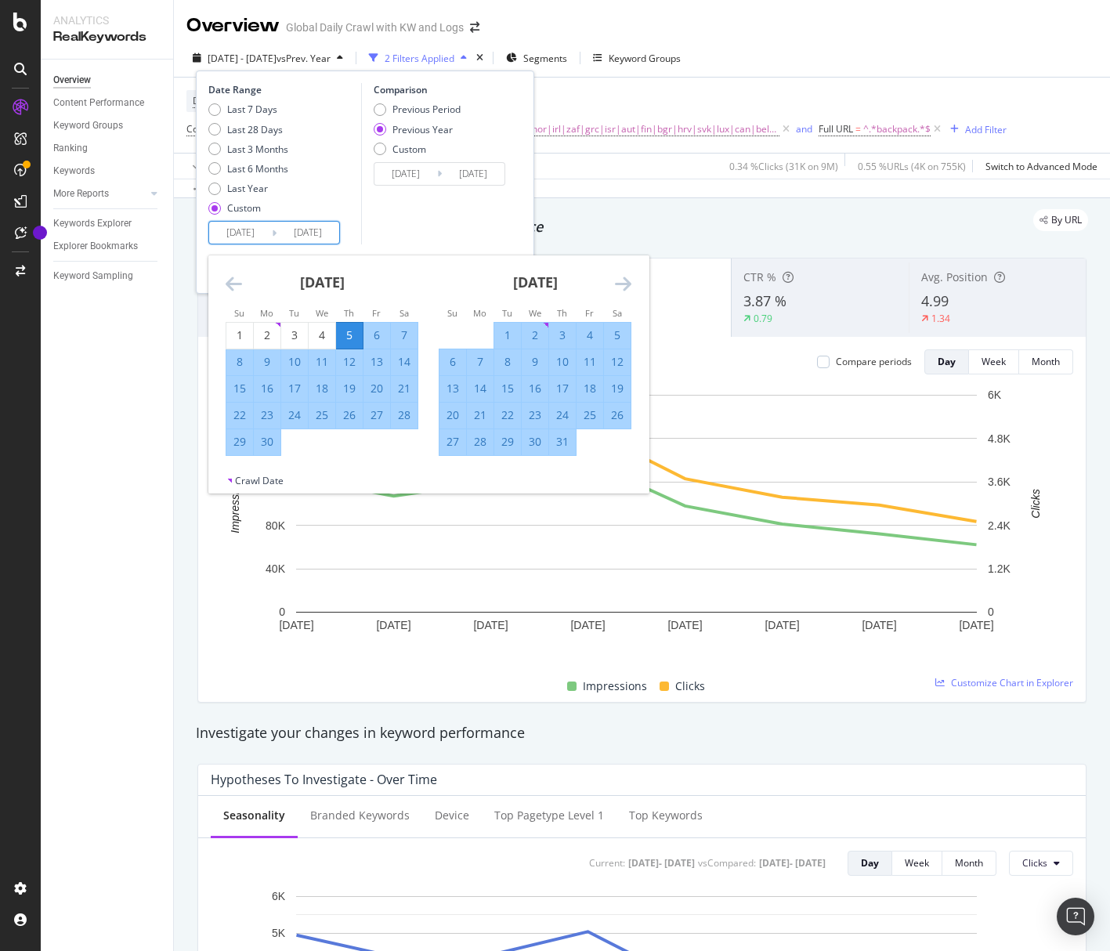
click at [618, 285] on icon "Move forward to switch to the next month." at bounding box center [623, 283] width 16 height 19
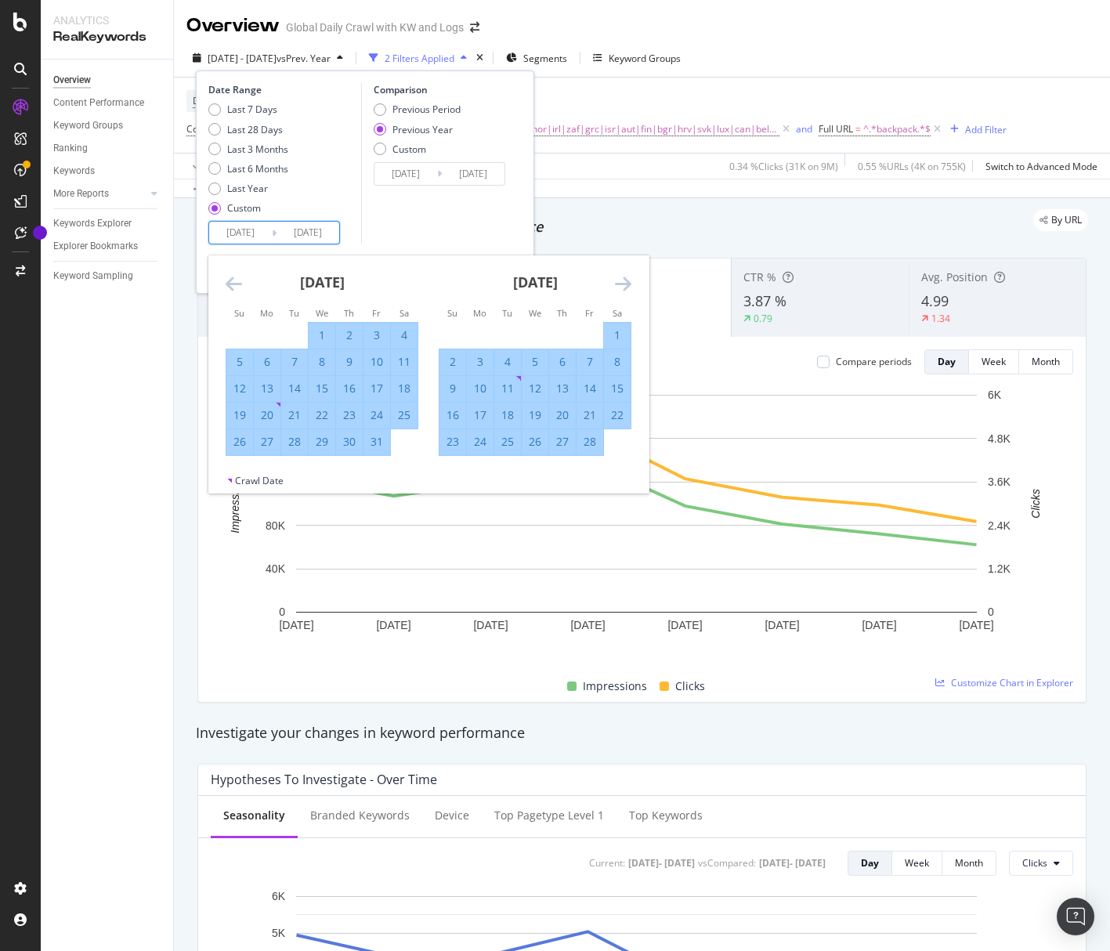
click at [618, 285] on icon "Move forward to switch to the next month." at bounding box center [623, 283] width 16 height 19
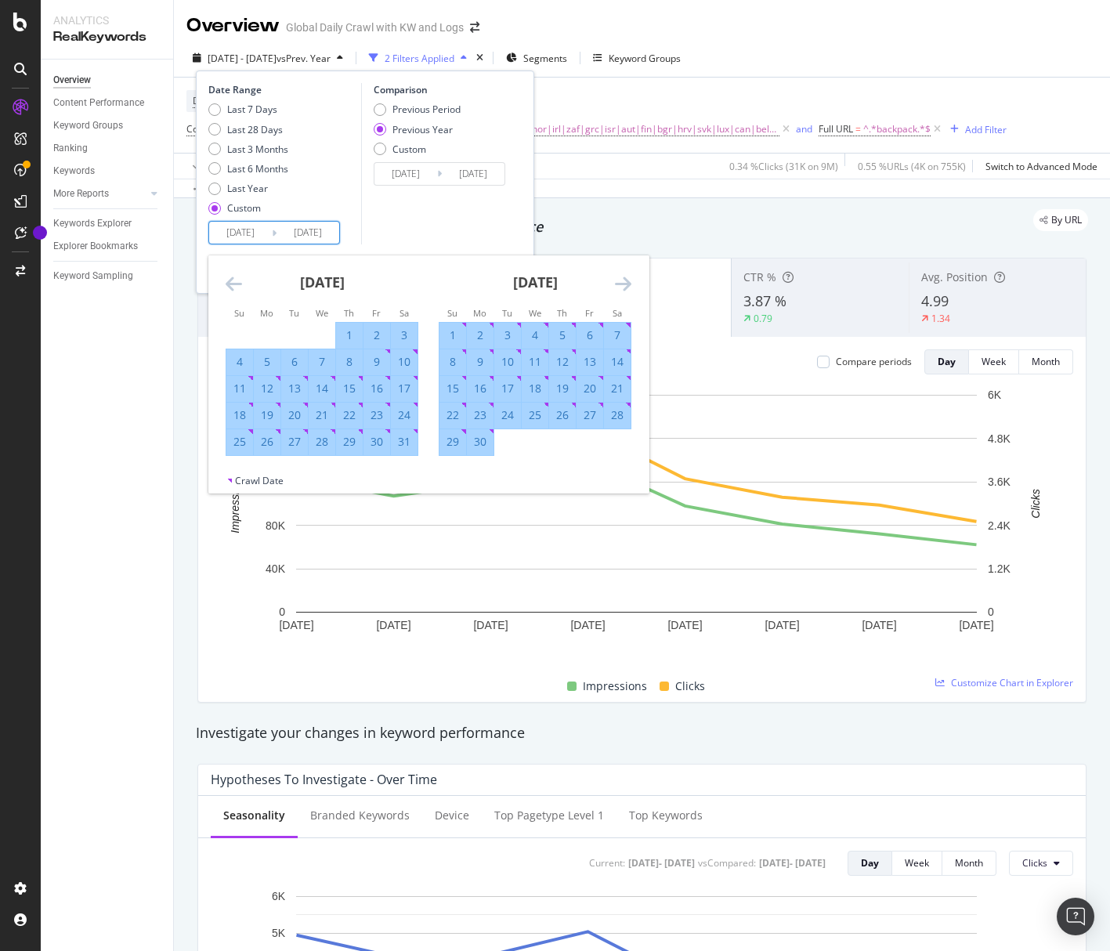
click at [618, 285] on icon "Move forward to switch to the next month." at bounding box center [623, 283] width 16 height 19
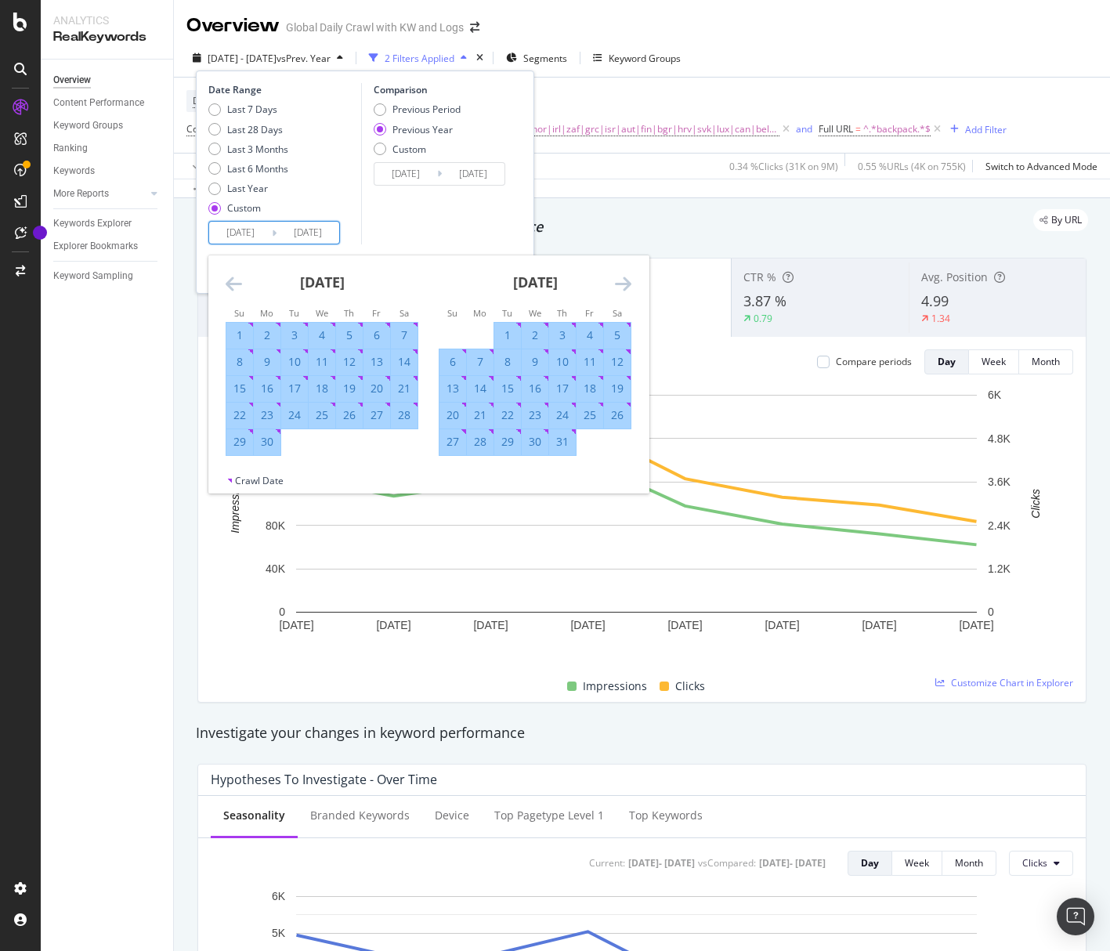
click at [618, 285] on icon "Move forward to switch to the next month." at bounding box center [623, 283] width 16 height 19
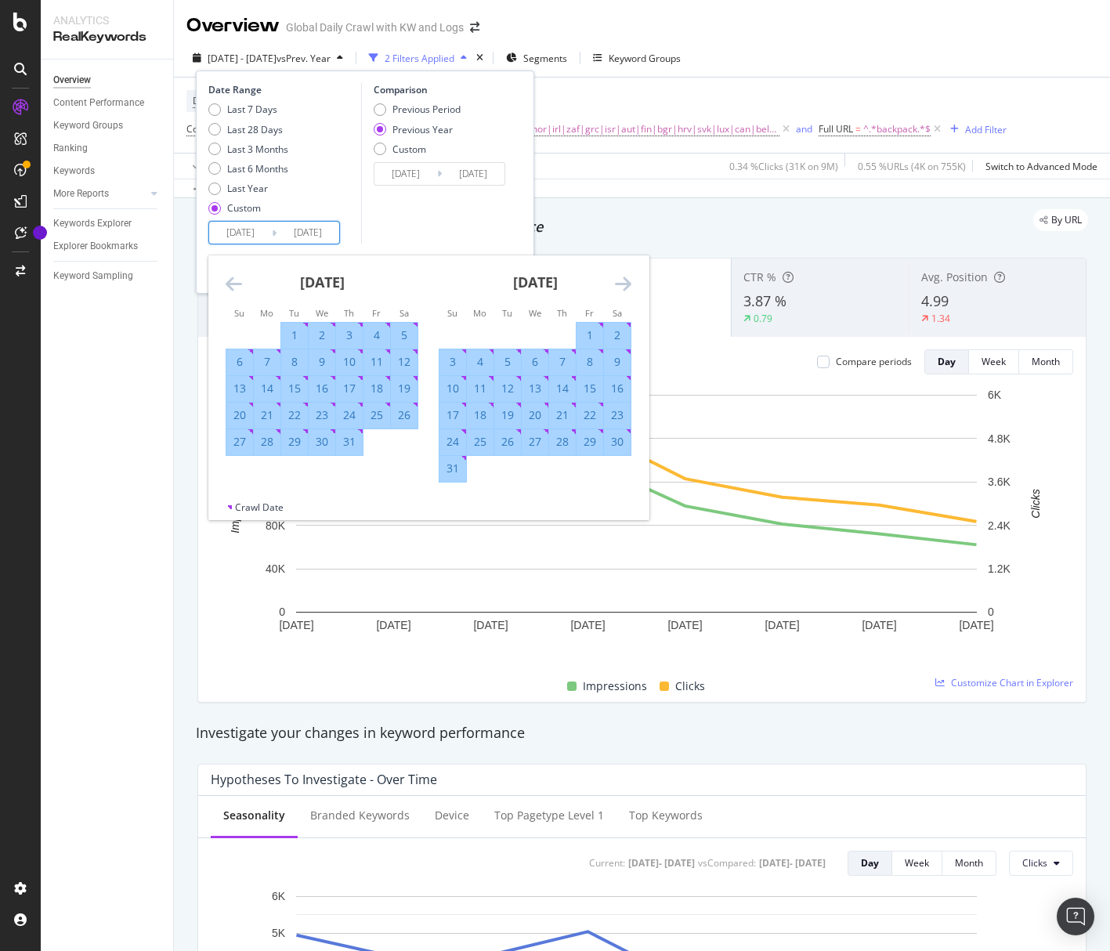
click at [618, 285] on icon "Move forward to switch to the next month." at bounding box center [623, 283] width 16 height 19
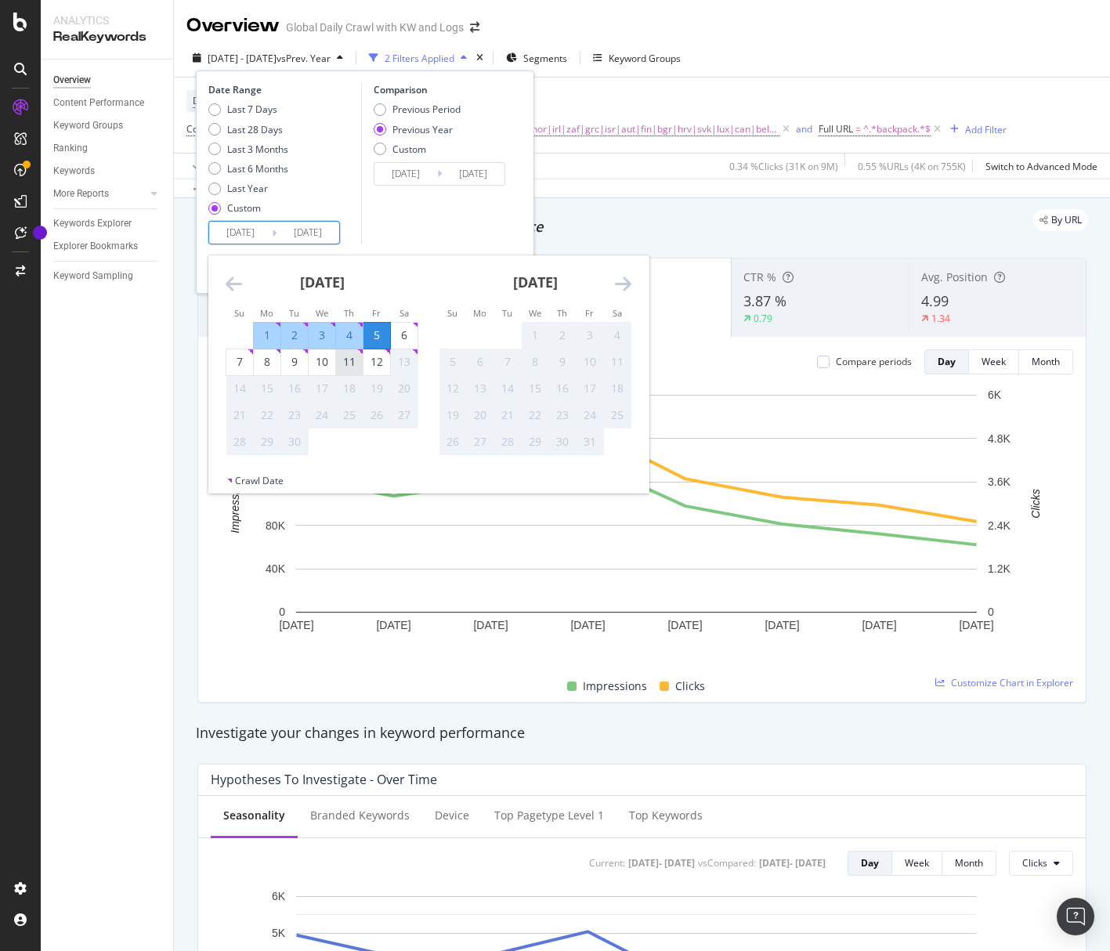
click at [358, 364] on div "11" at bounding box center [349, 362] width 27 height 16
type input "[DATE]"
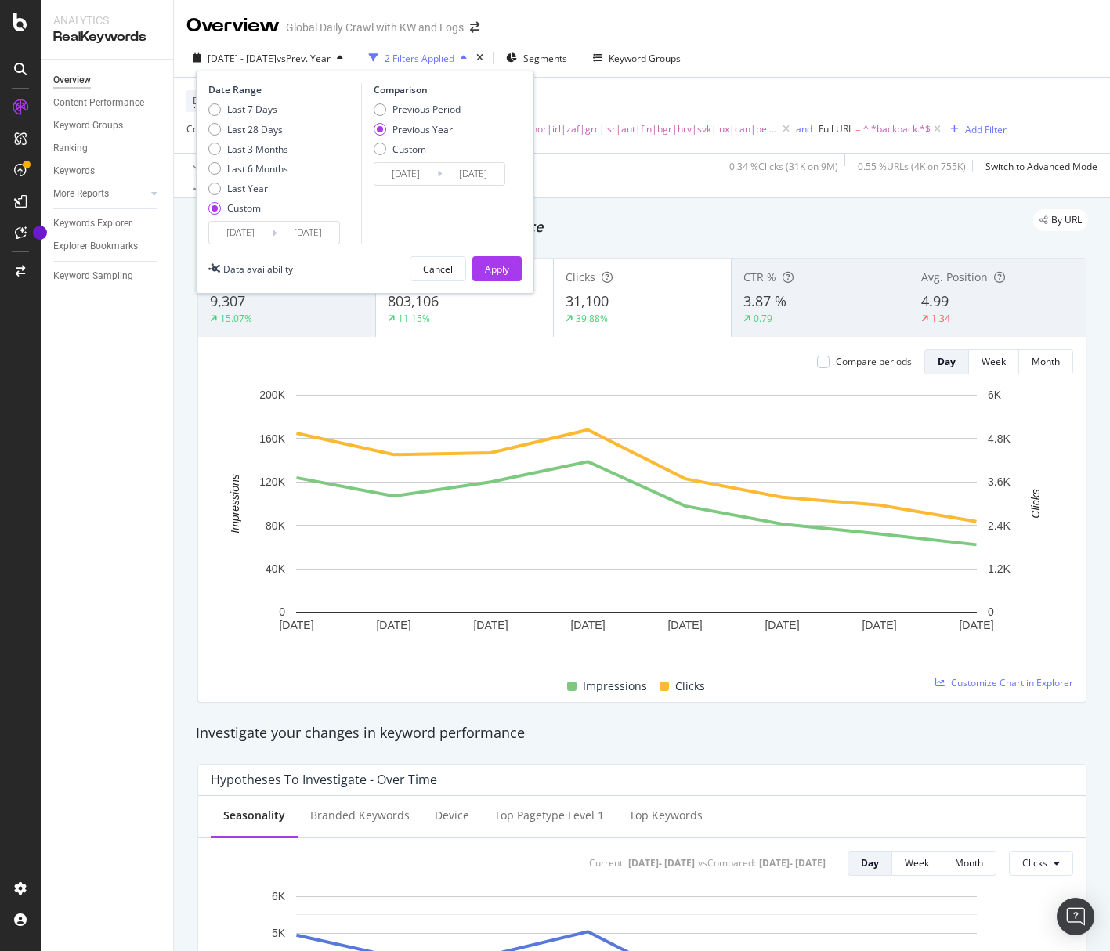
click at [460, 173] on input "[DATE]" at bounding box center [473, 174] width 63 height 22
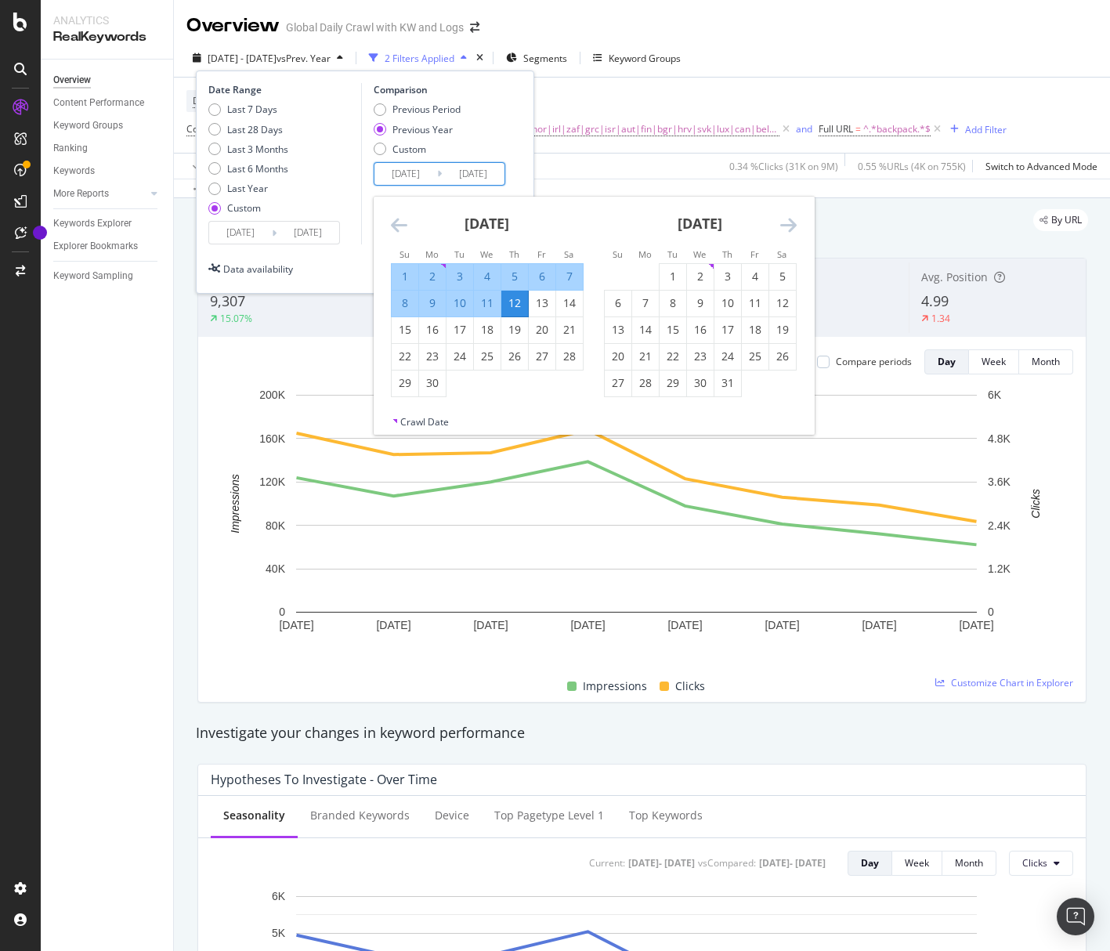
click at [539, 277] on div "6" at bounding box center [542, 277] width 27 height 16
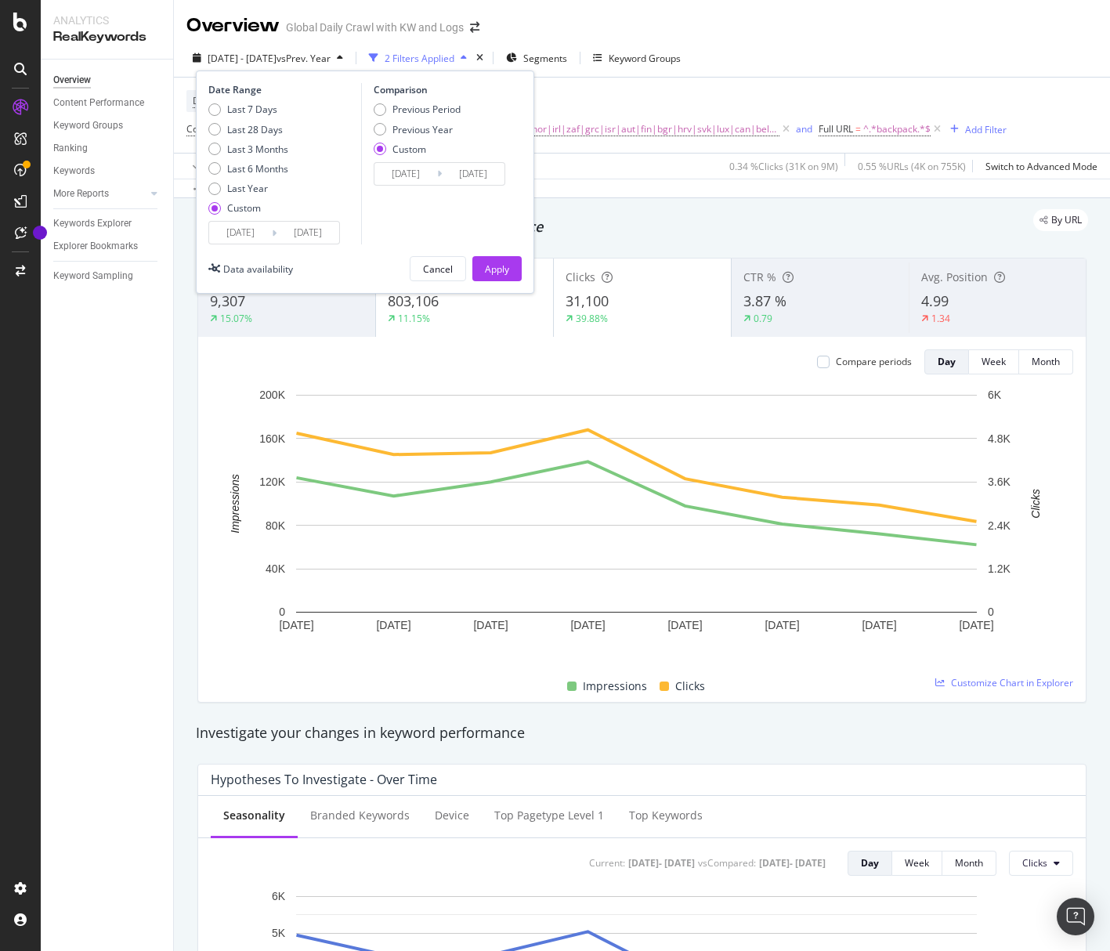
click at [453, 168] on input "[DATE]" at bounding box center [473, 174] width 63 height 22
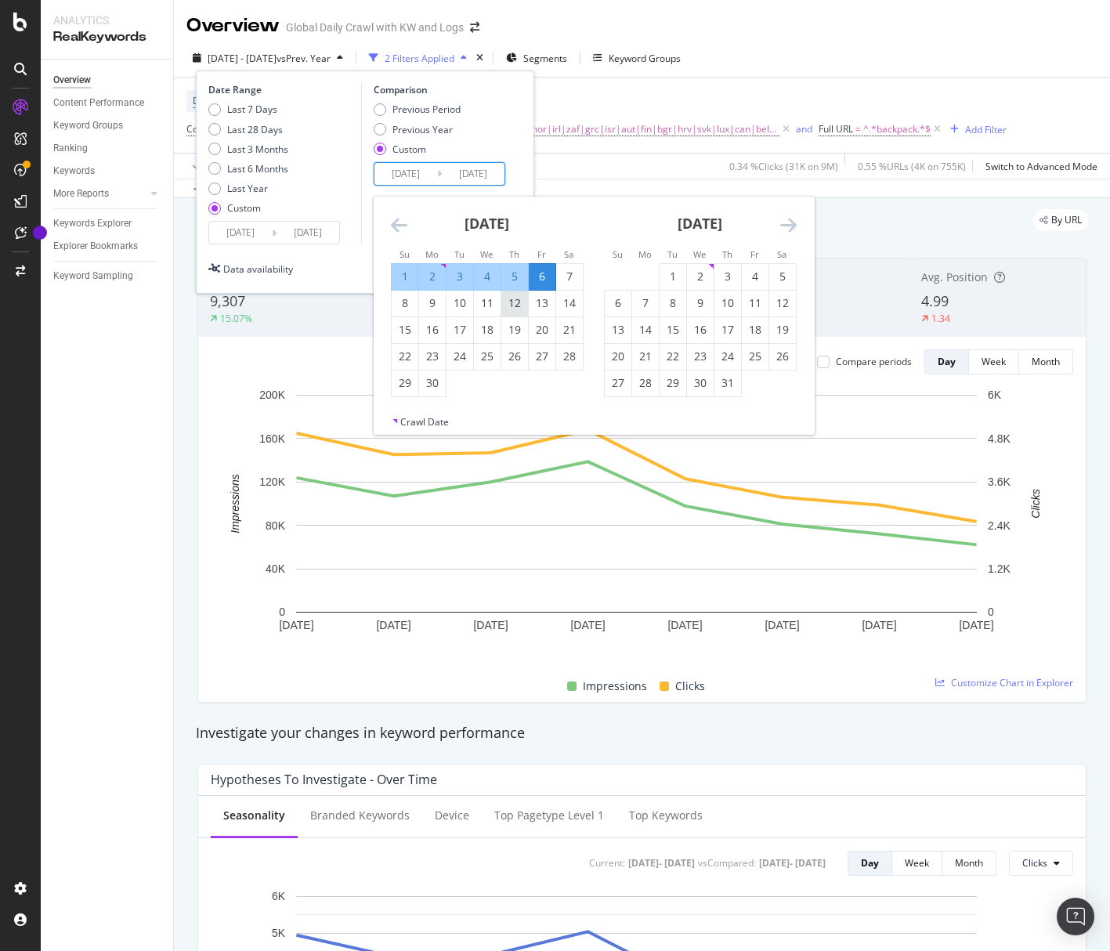
click at [524, 309] on div "12" at bounding box center [514, 303] width 27 height 16
type input "[DATE]"
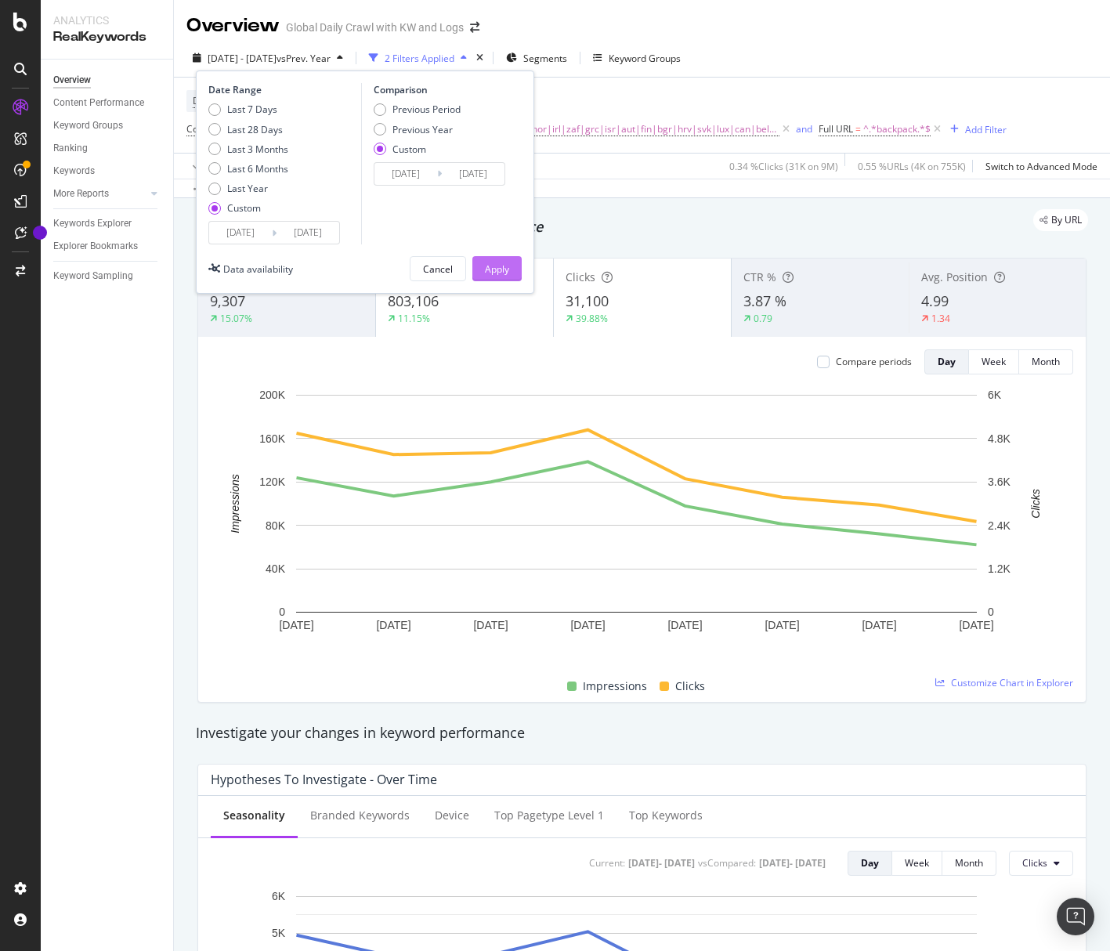
click at [497, 262] on div "Apply" at bounding box center [497, 268] width 24 height 13
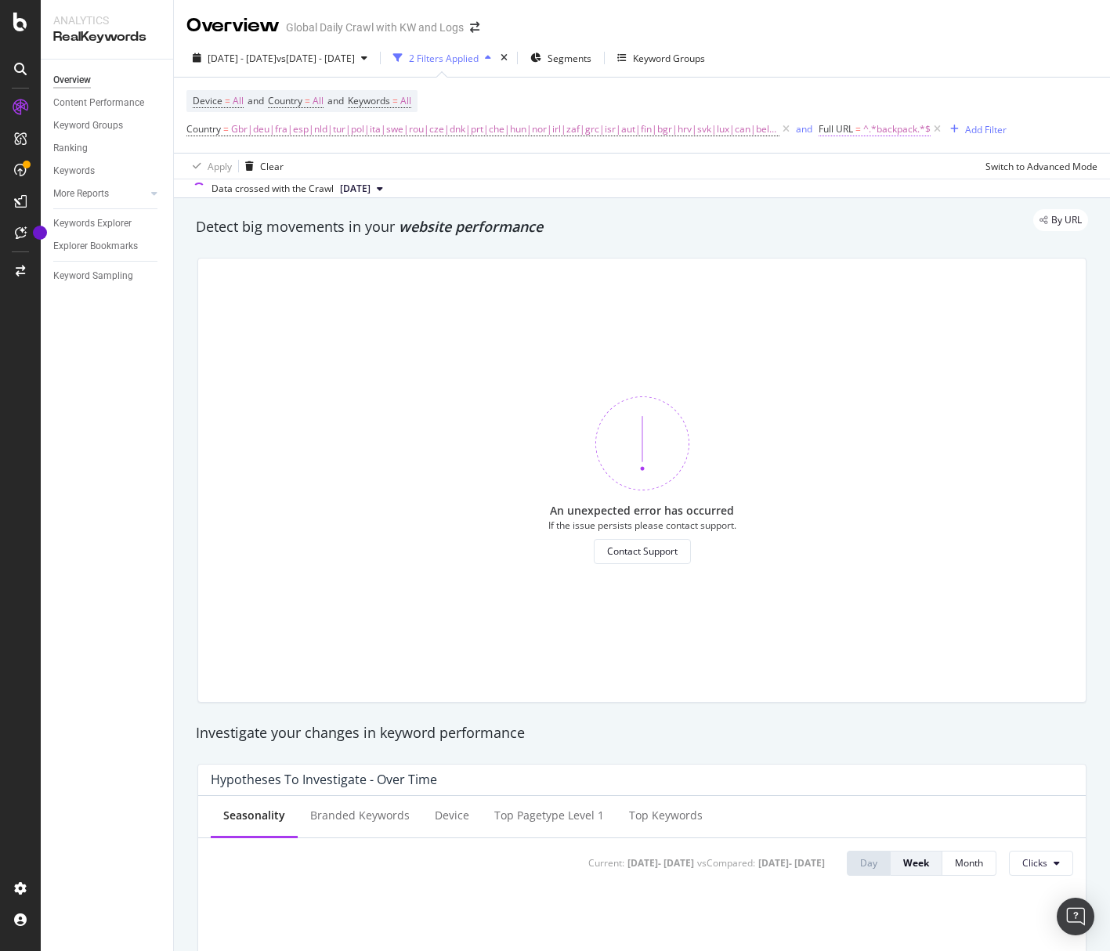
click at [672, 130] on span "^.*backpack.*$" at bounding box center [896, 129] width 67 height 22
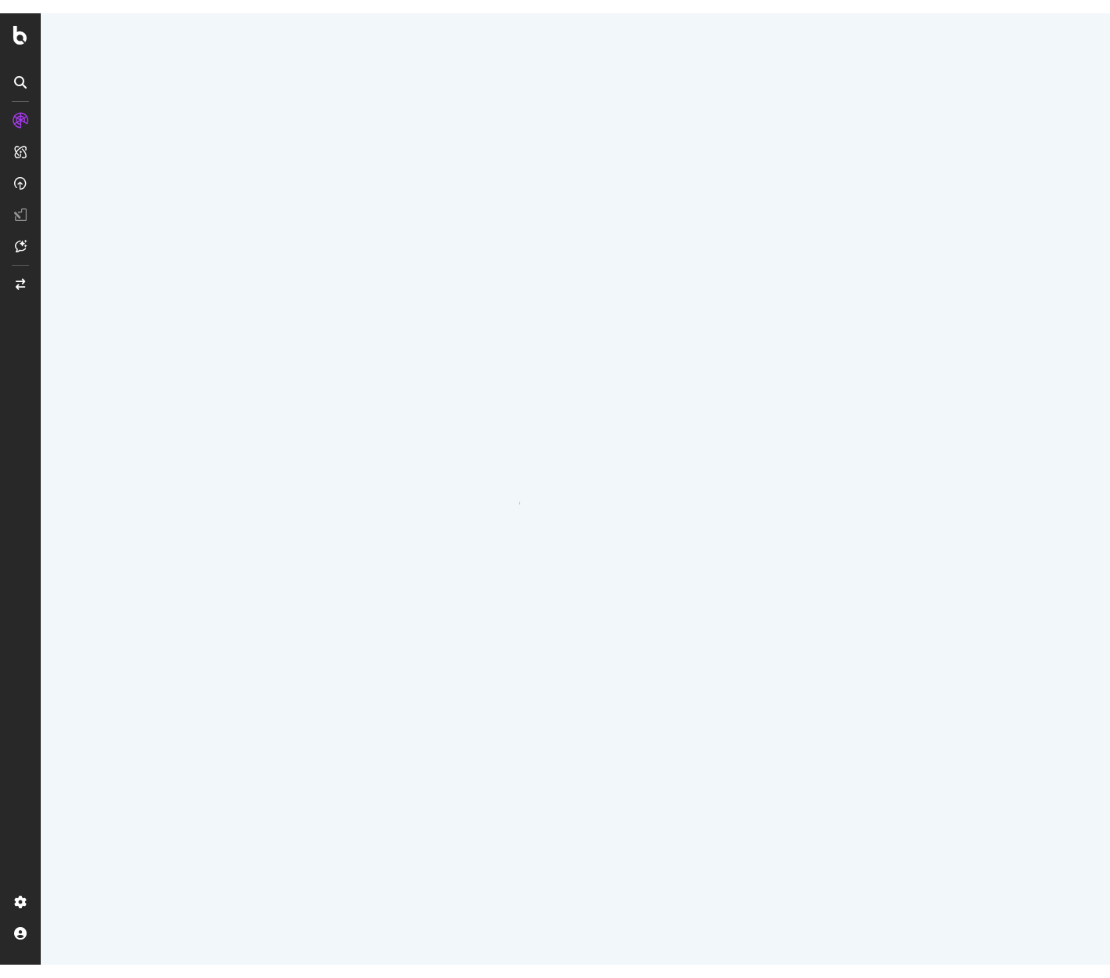
scroll to position [1802, 0]
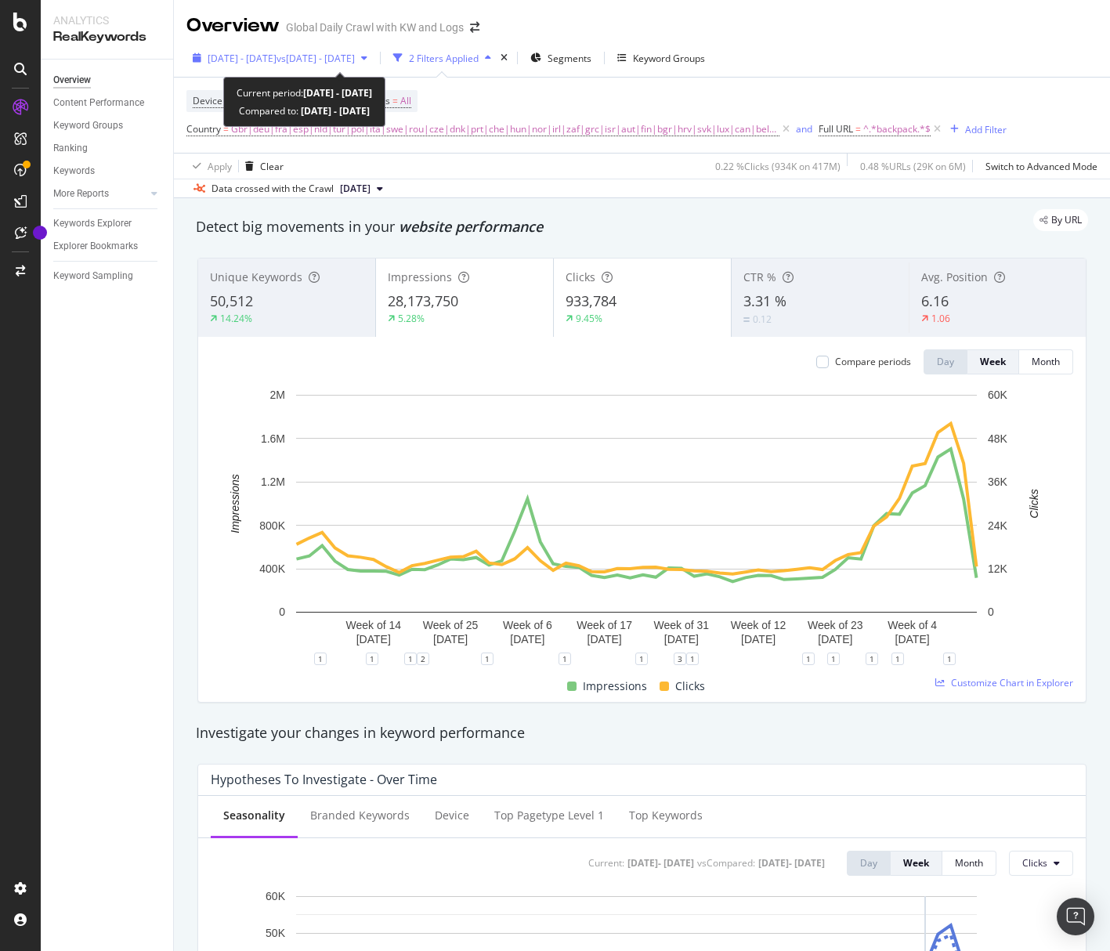
click at [374, 66] on div "2024 Sep. 5th - 2025 Sep. 11th vs 2023 Sep. 7th - 2024 Sep. 12th" at bounding box center [279, 57] width 187 height 23
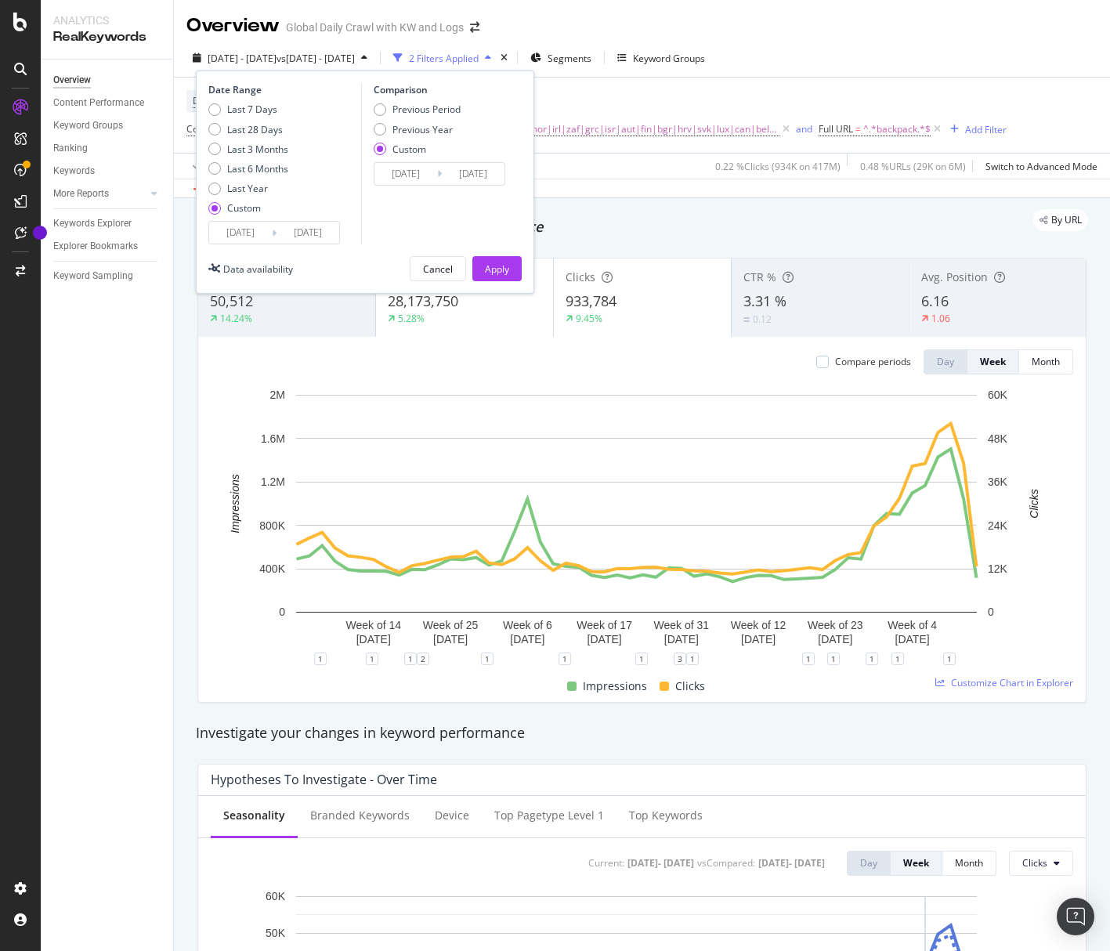
click at [293, 236] on input "[DATE]" at bounding box center [308, 233] width 63 height 22
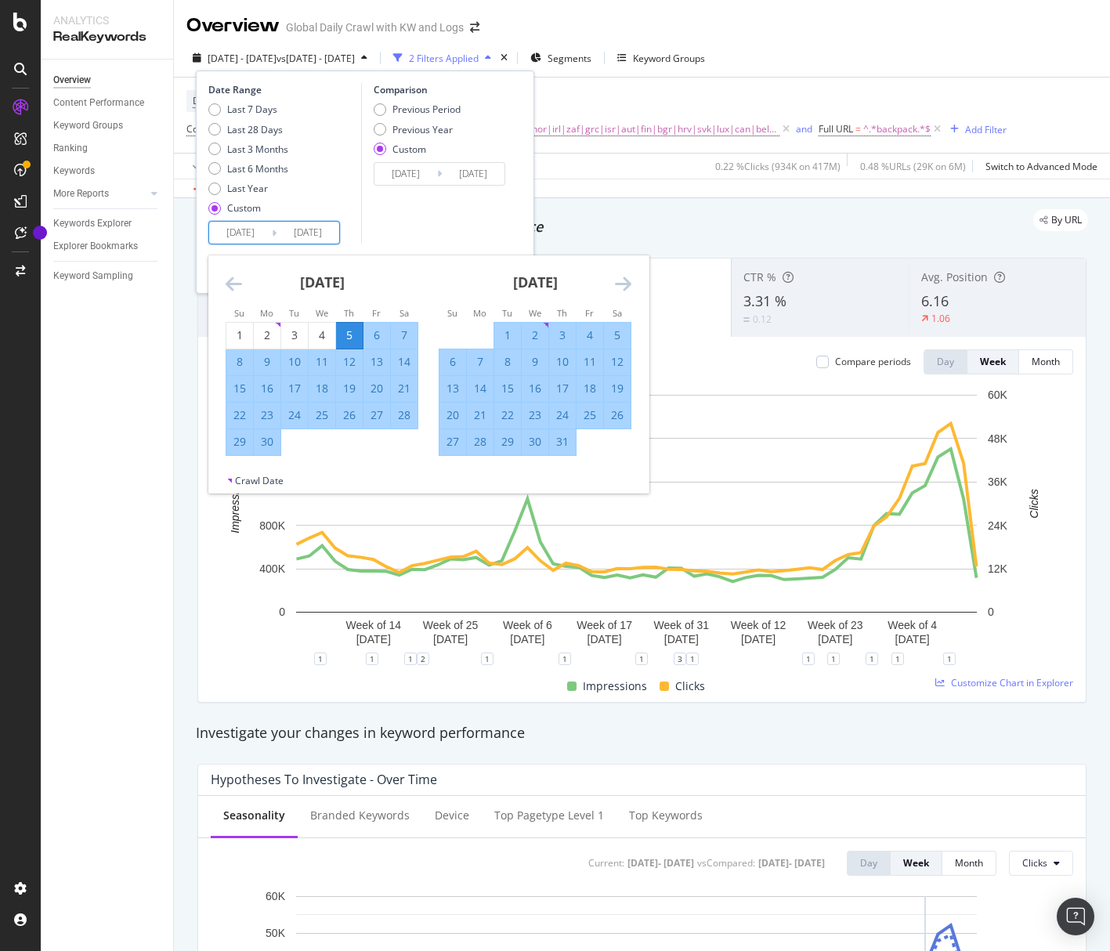
click at [627, 287] on icon "Move forward to switch to the next month." at bounding box center [623, 283] width 16 height 19
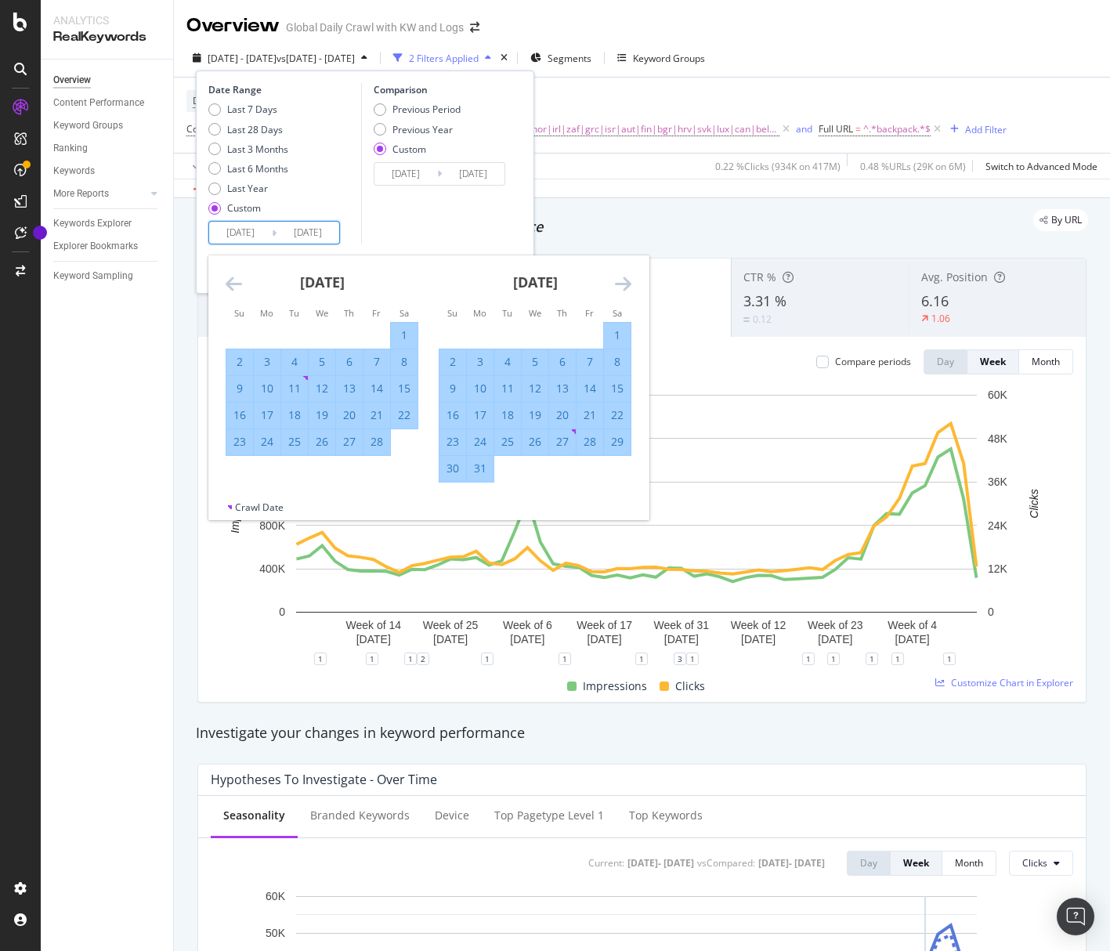
click at [627, 287] on icon "Move forward to switch to the next month." at bounding box center [623, 283] width 16 height 19
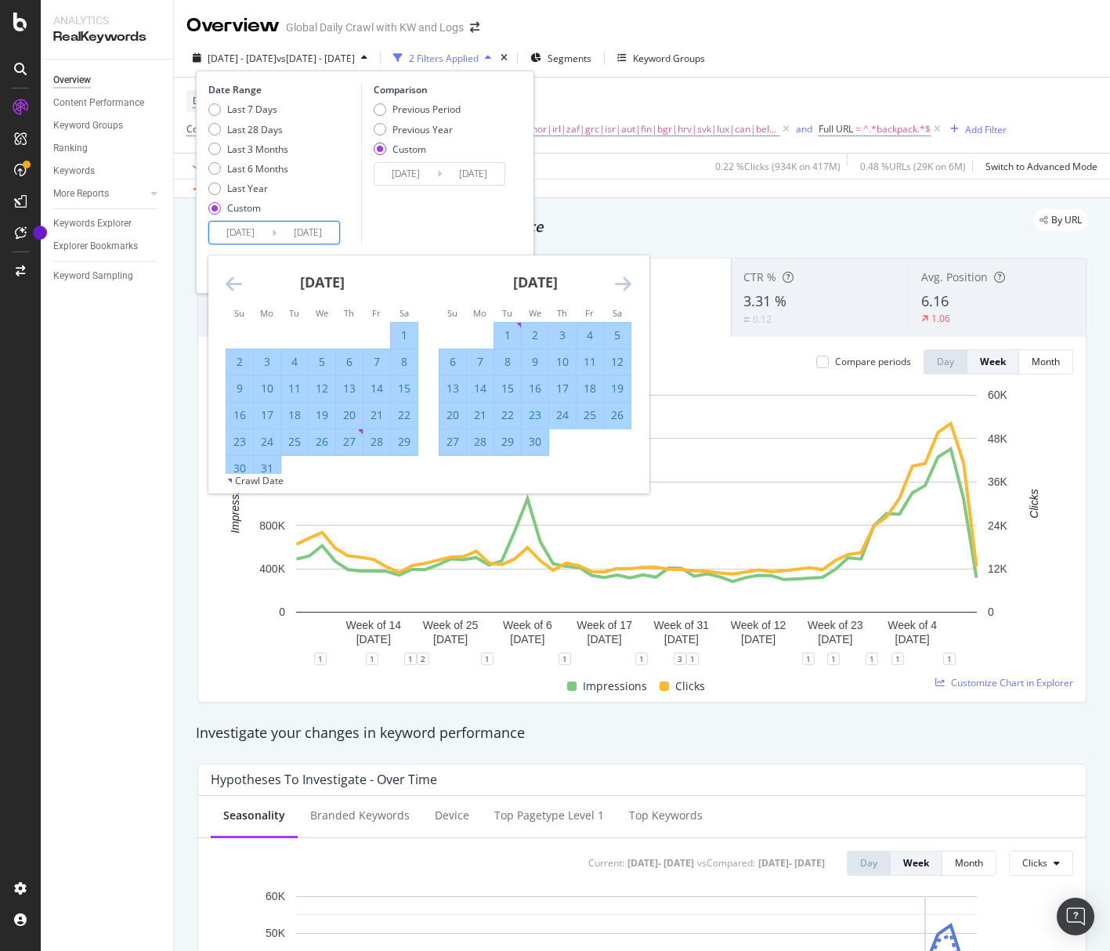
click at [627, 287] on icon "Move forward to switch to the next month." at bounding box center [623, 283] width 16 height 19
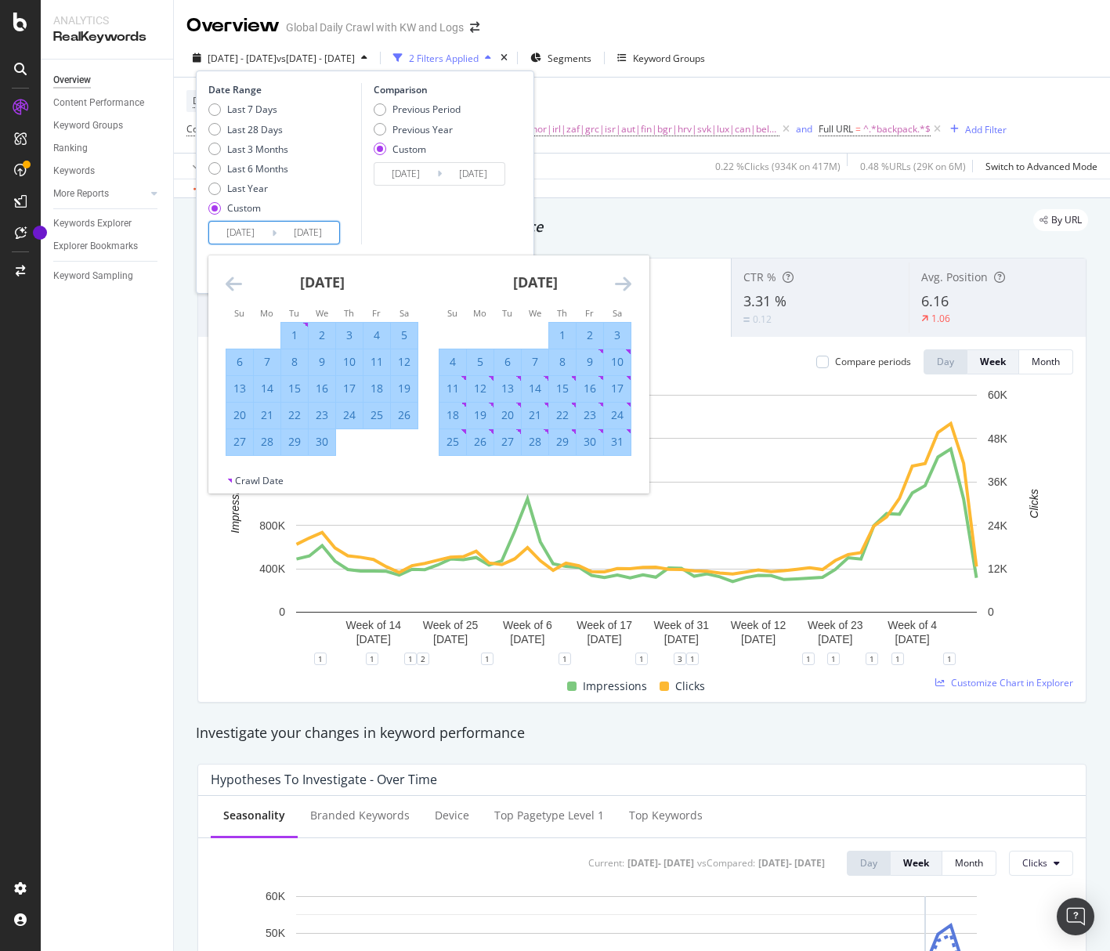
click at [627, 287] on icon "Move forward to switch to the next month." at bounding box center [623, 283] width 16 height 19
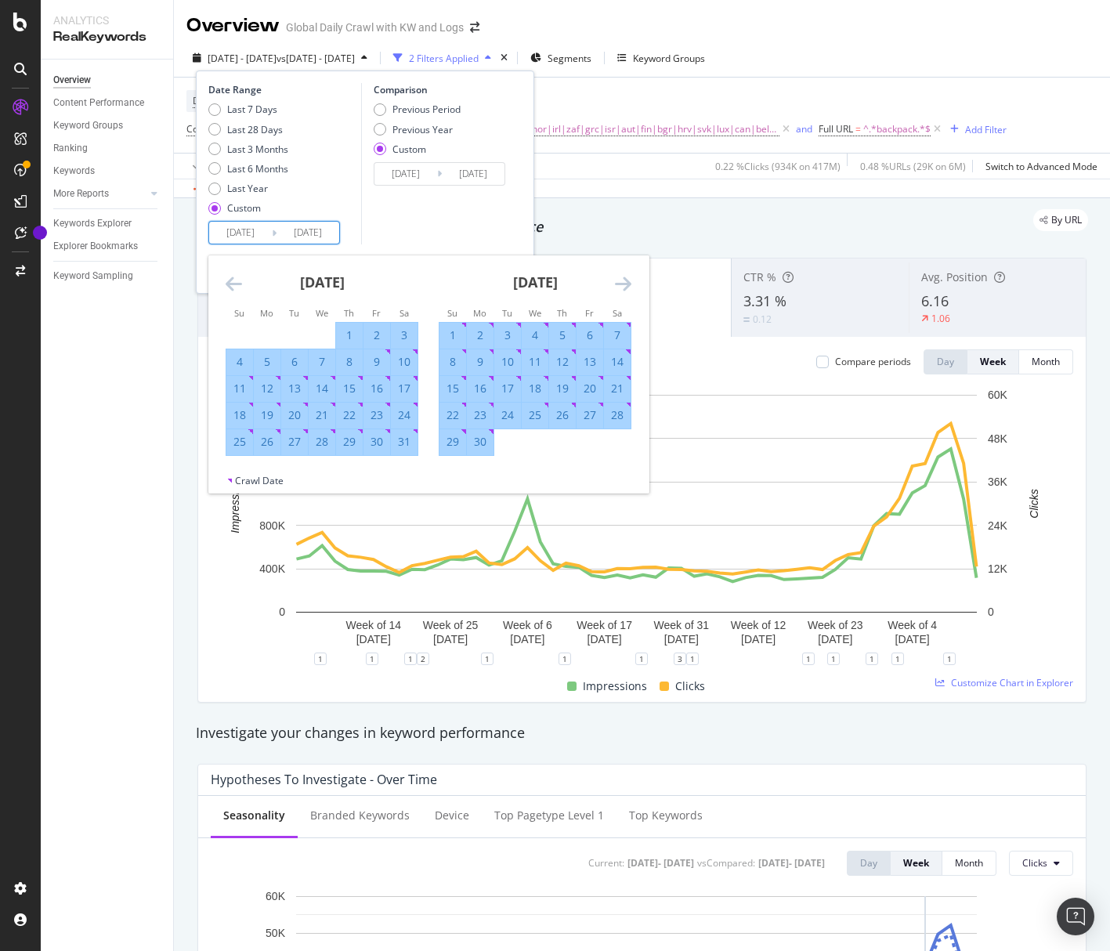
click at [627, 287] on icon "Move forward to switch to the next month." at bounding box center [623, 283] width 16 height 19
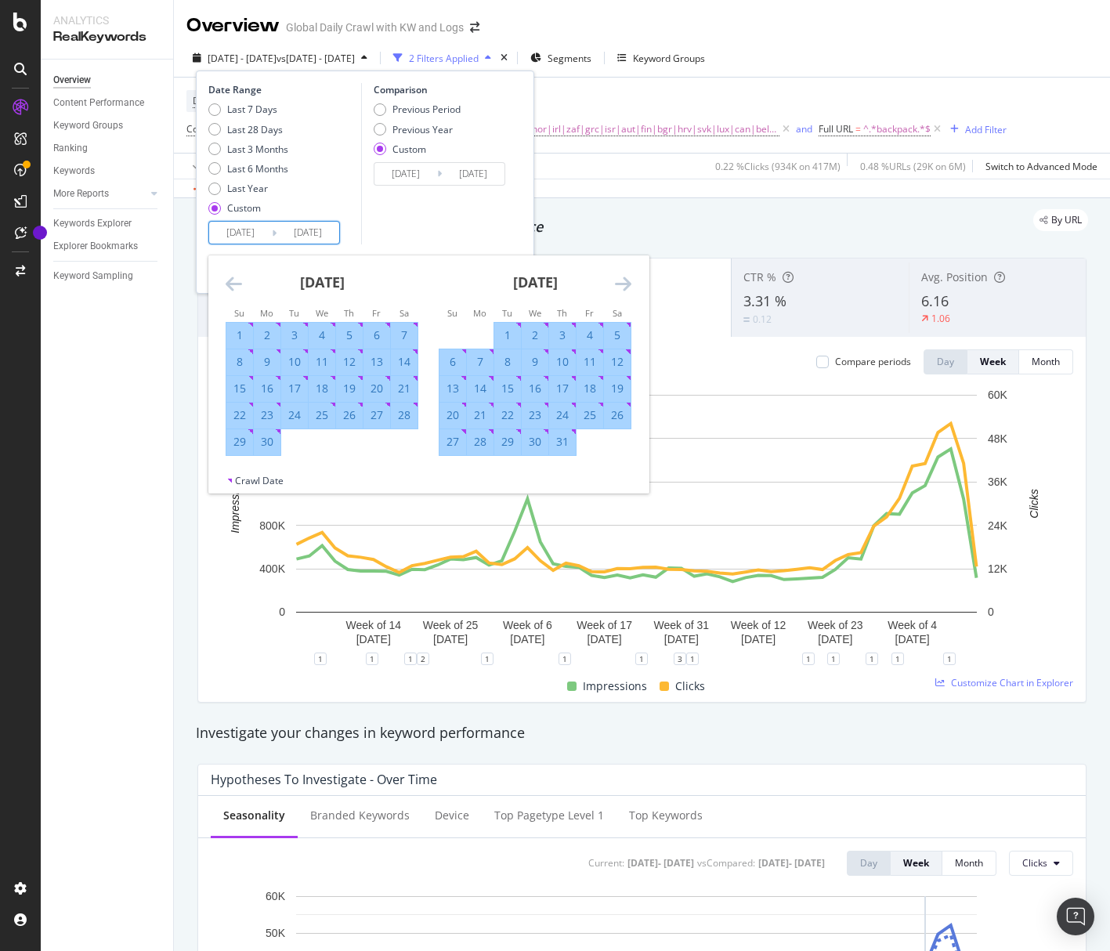
click at [627, 287] on icon "Move forward to switch to the next month." at bounding box center [623, 283] width 16 height 19
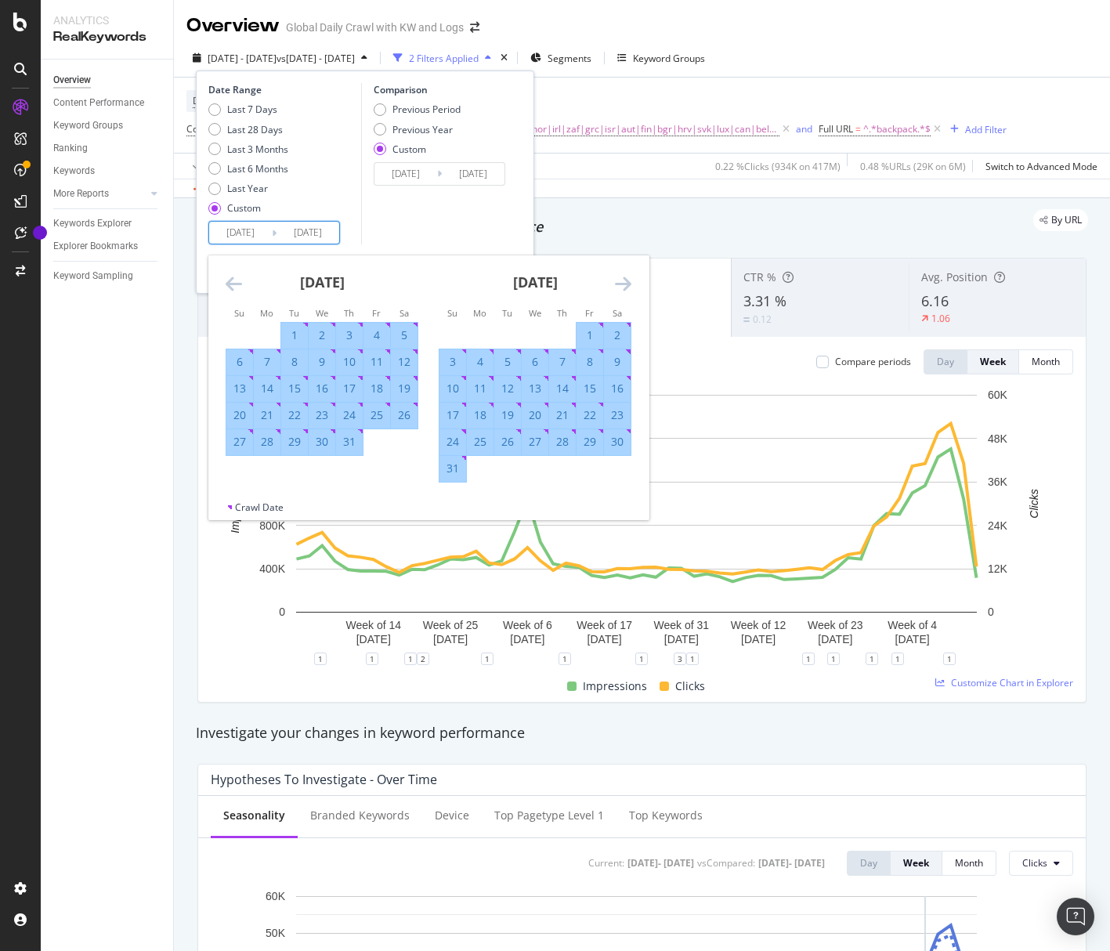
click at [627, 287] on icon "Move forward to switch to the next month." at bounding box center [623, 283] width 16 height 19
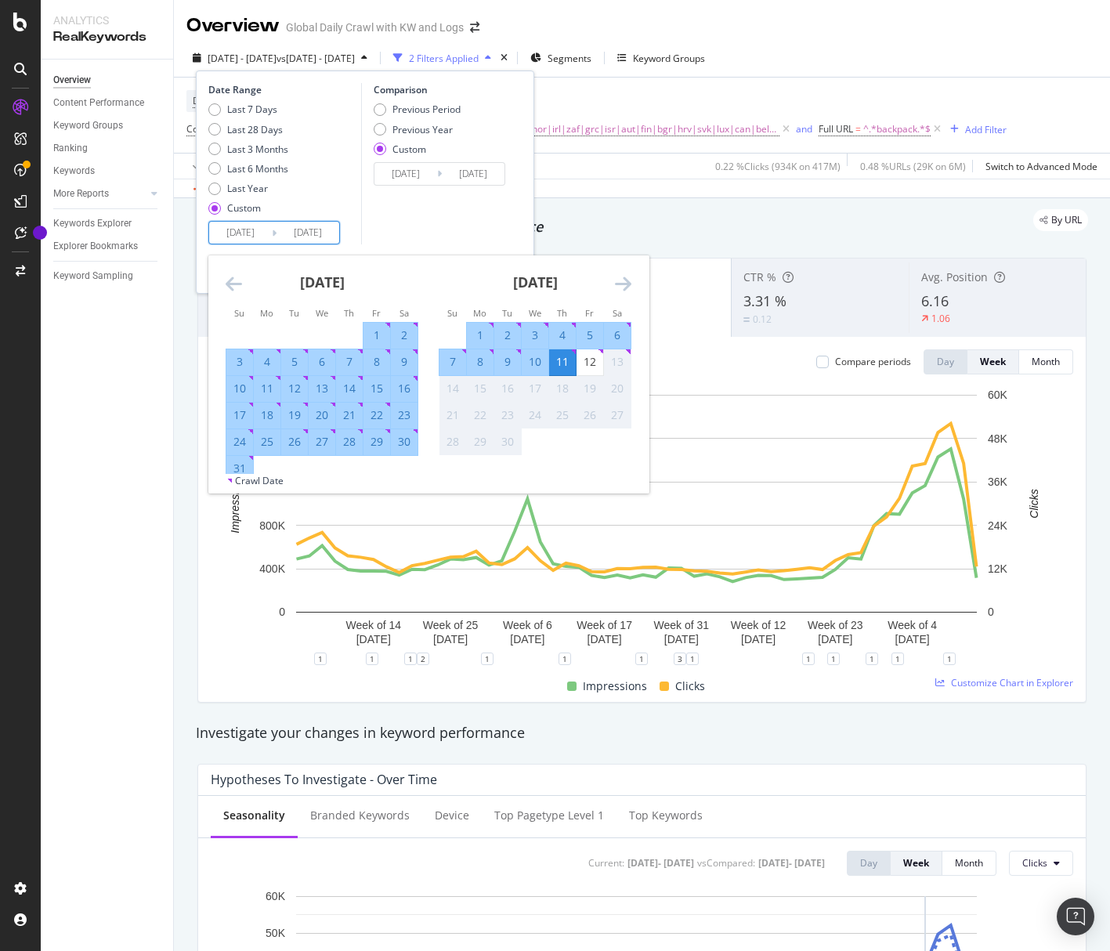
click at [591, 338] on div "5" at bounding box center [590, 335] width 27 height 16
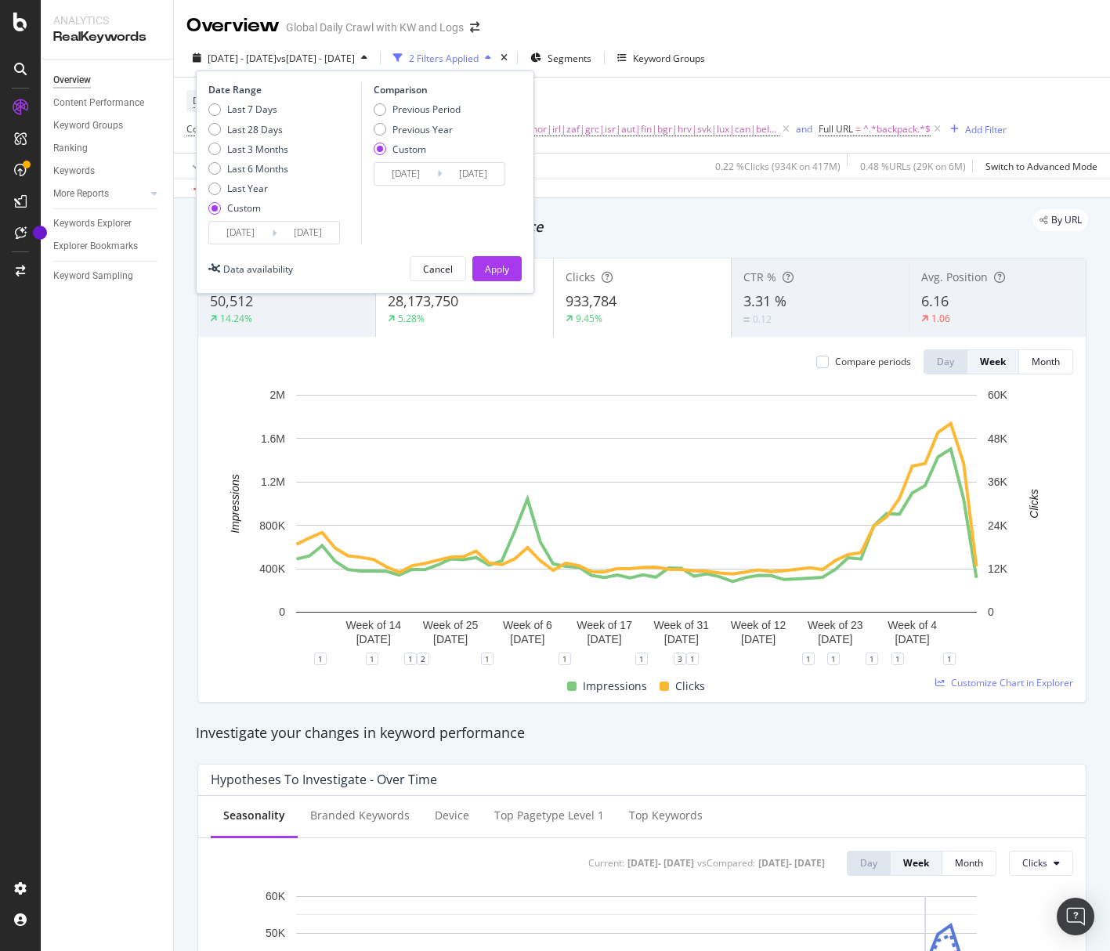
click at [296, 240] on input "[DATE]" at bounding box center [308, 233] width 63 height 22
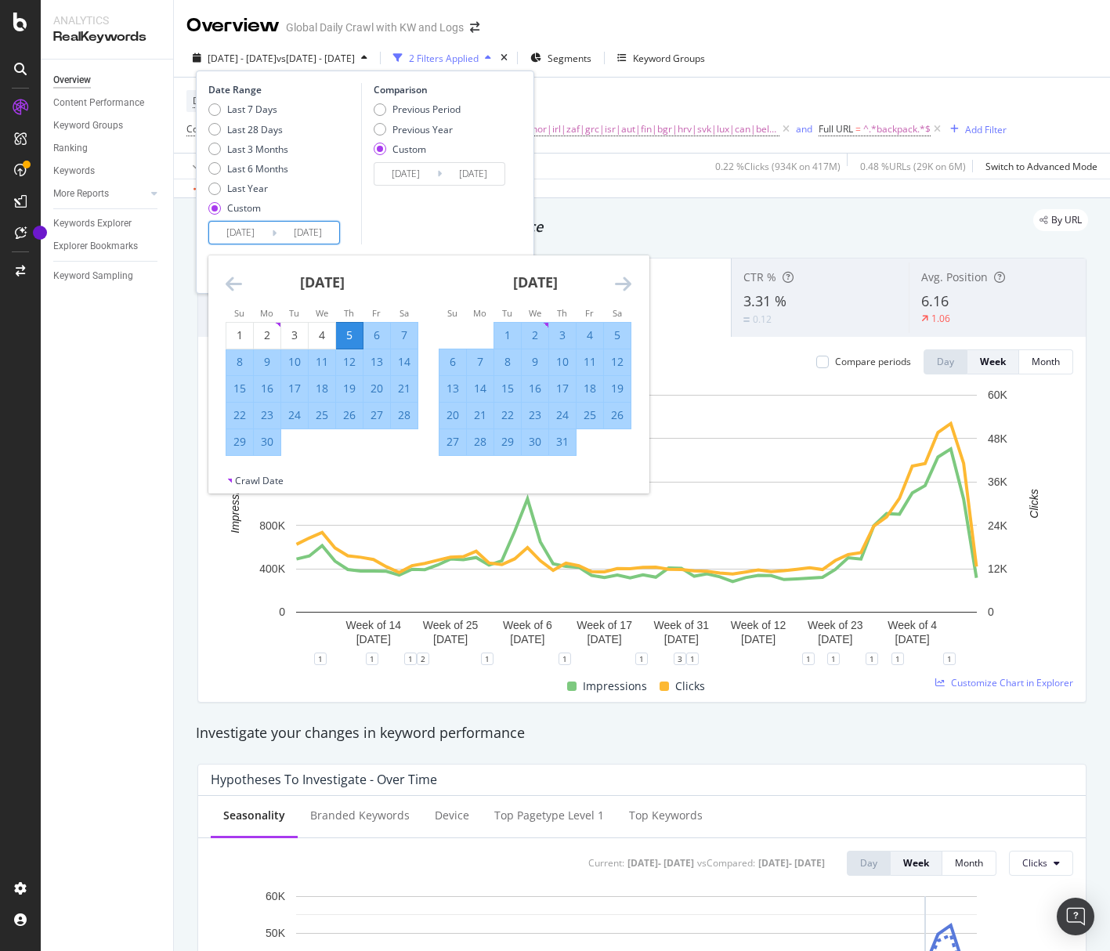
click at [622, 279] on icon "Move forward to switch to the next month." at bounding box center [623, 283] width 16 height 19
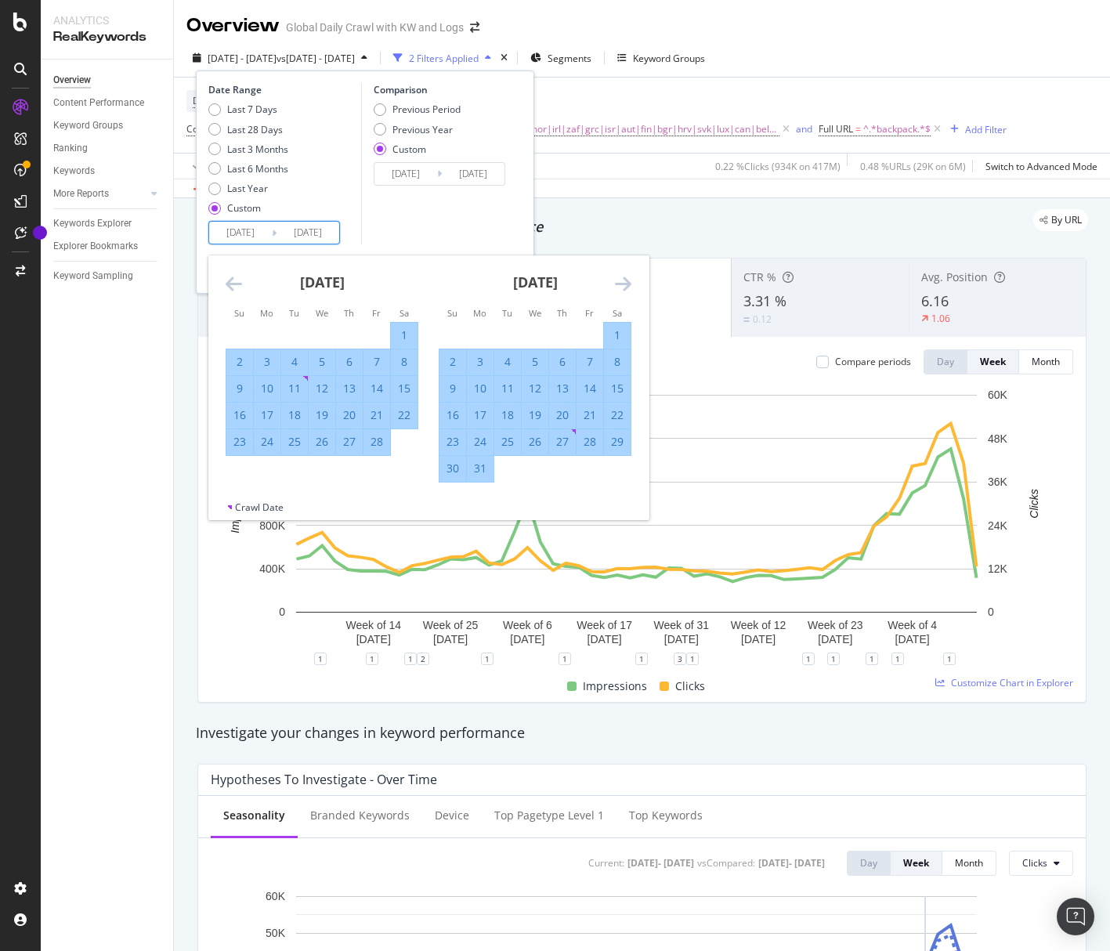
click at [622, 279] on icon "Move forward to switch to the next month." at bounding box center [623, 283] width 16 height 19
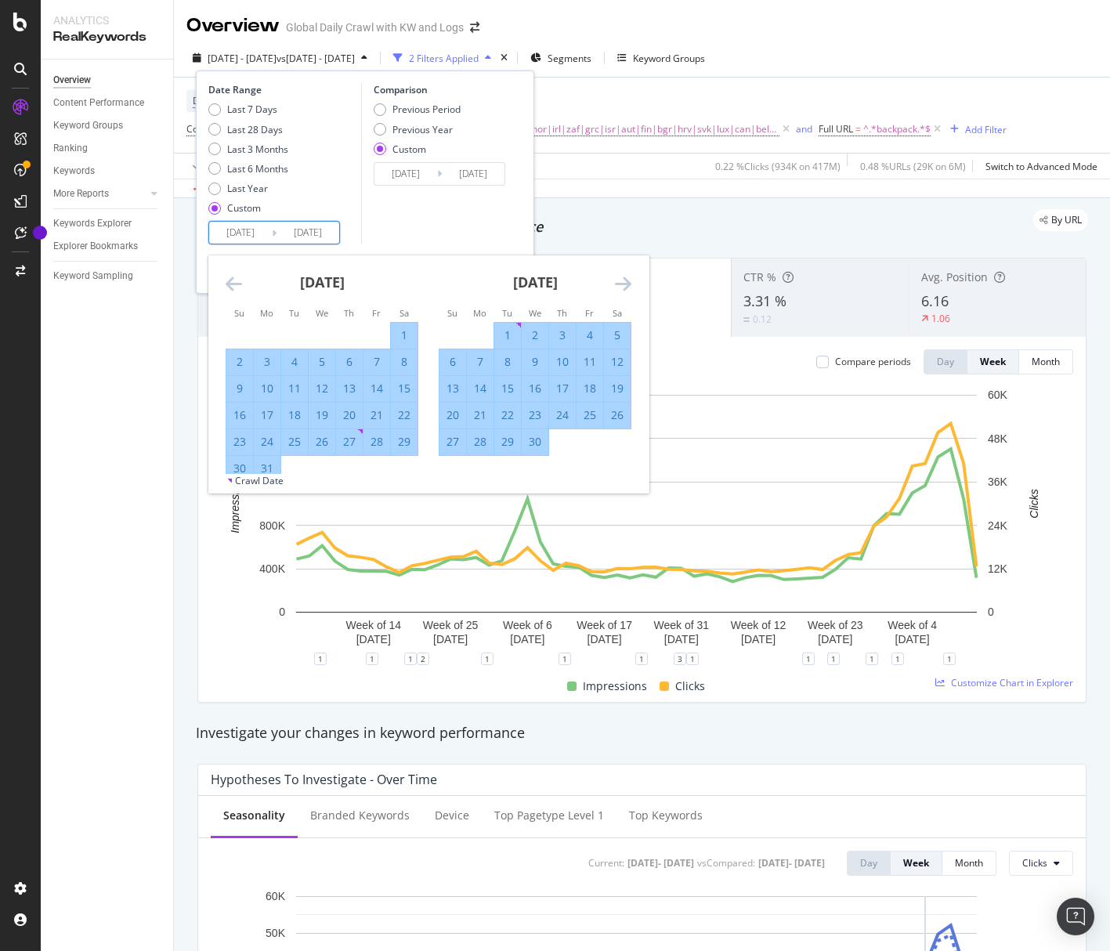
click at [622, 279] on icon "Move forward to switch to the next month." at bounding box center [623, 283] width 16 height 19
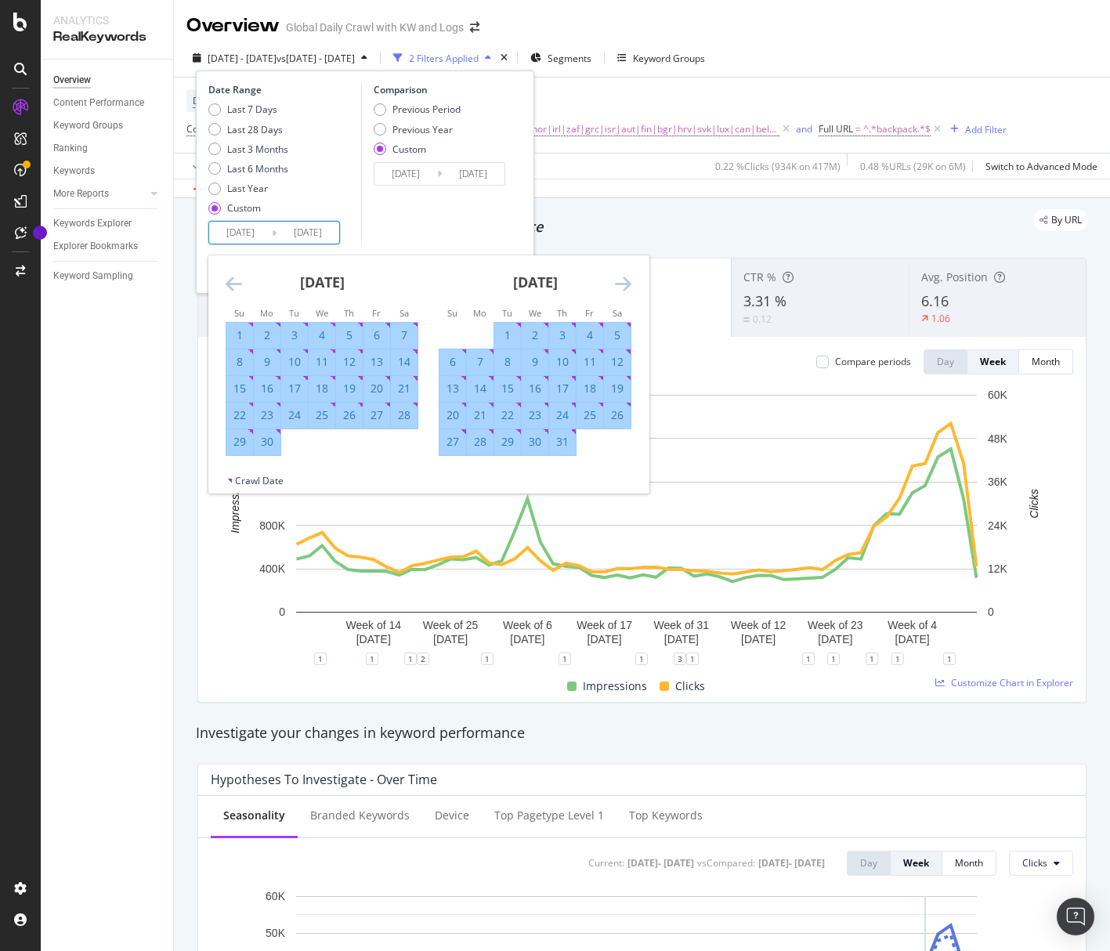
click at [622, 279] on icon "Move forward to switch to the next month." at bounding box center [623, 283] width 16 height 19
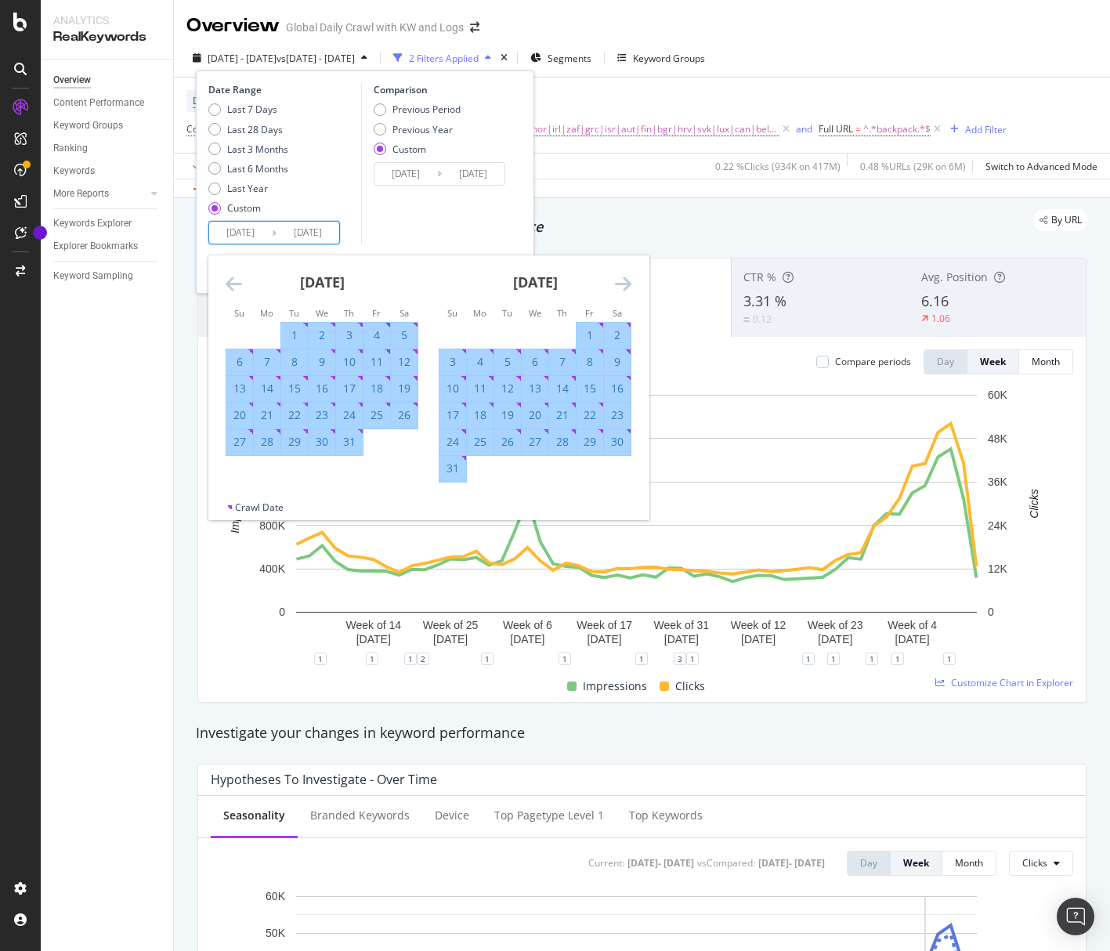
click at [622, 279] on icon "Move forward to switch to the next month." at bounding box center [623, 283] width 16 height 19
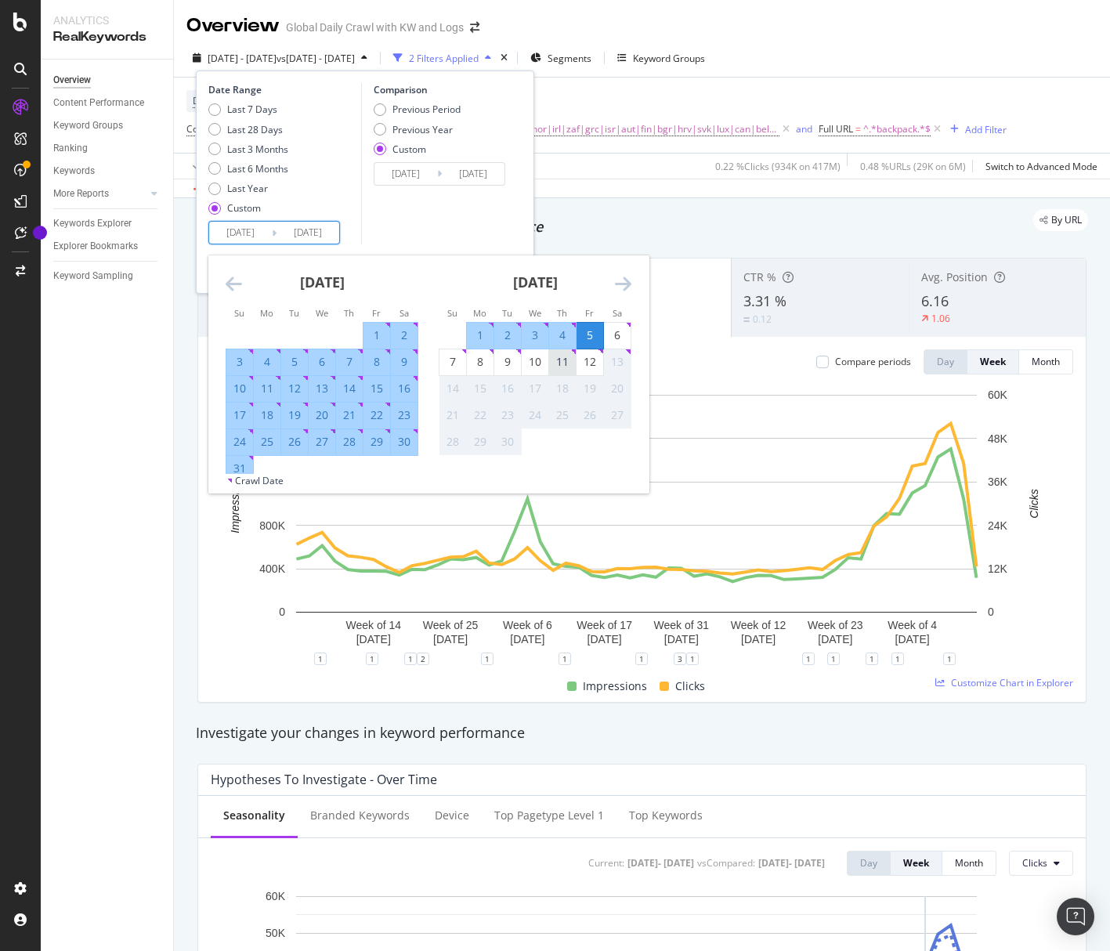
click at [570, 356] on div "11" at bounding box center [562, 362] width 27 height 16
type input "[DATE]"
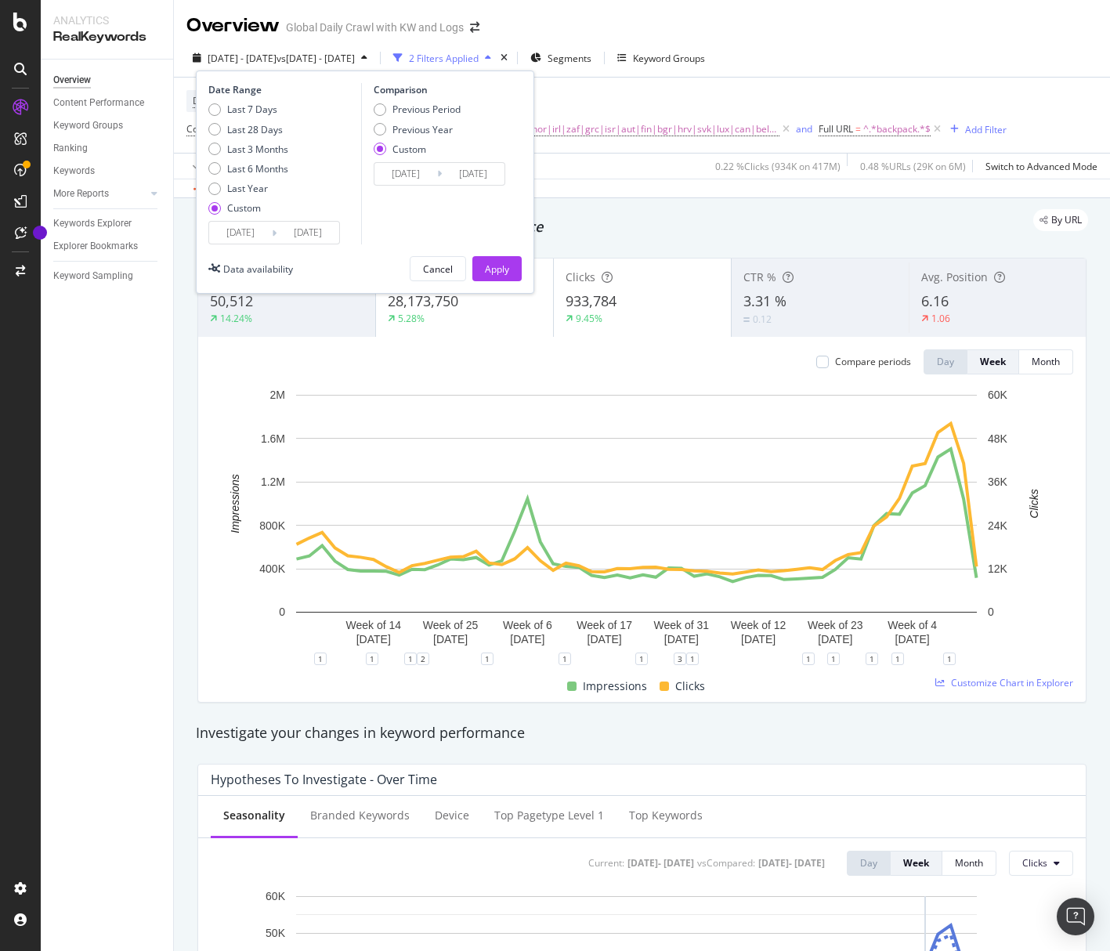
click at [460, 179] on input "[DATE]" at bounding box center [473, 174] width 63 height 22
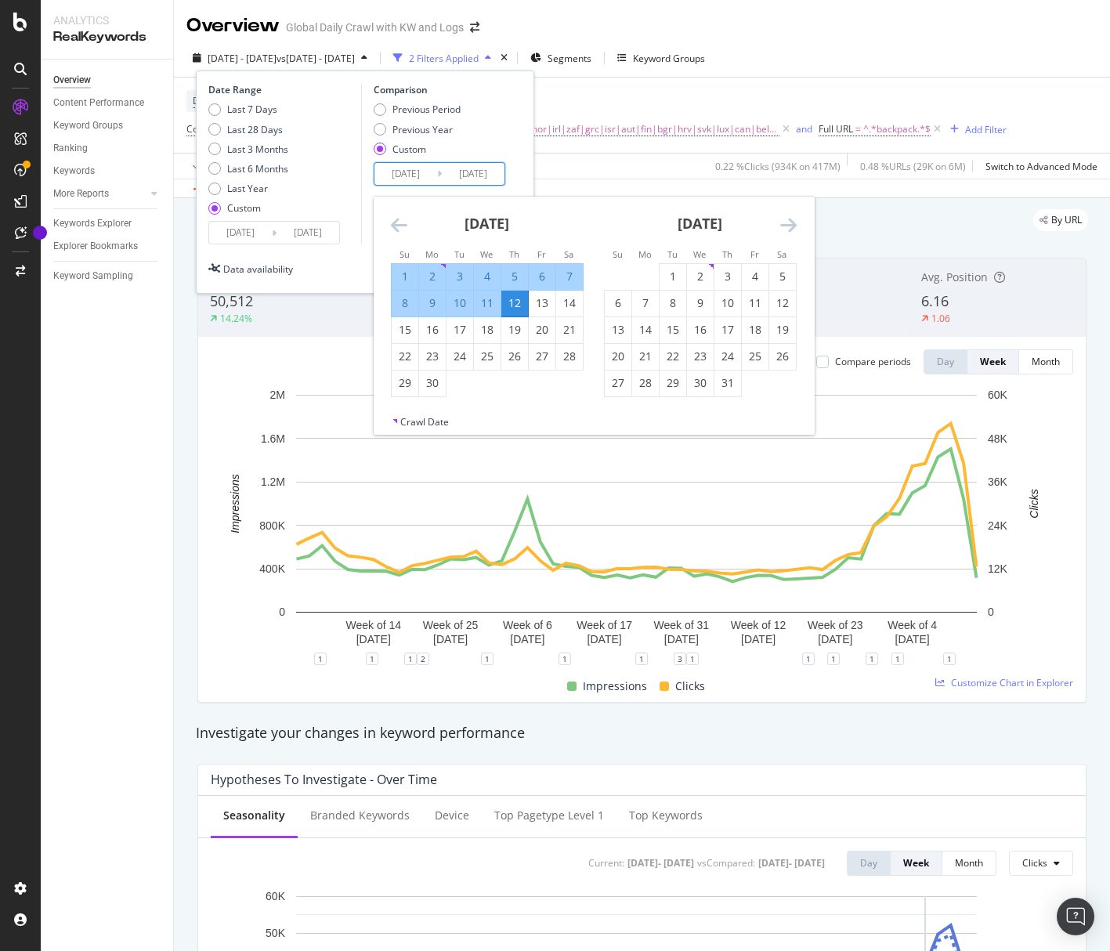
click at [535, 280] on div "6" at bounding box center [542, 277] width 27 height 16
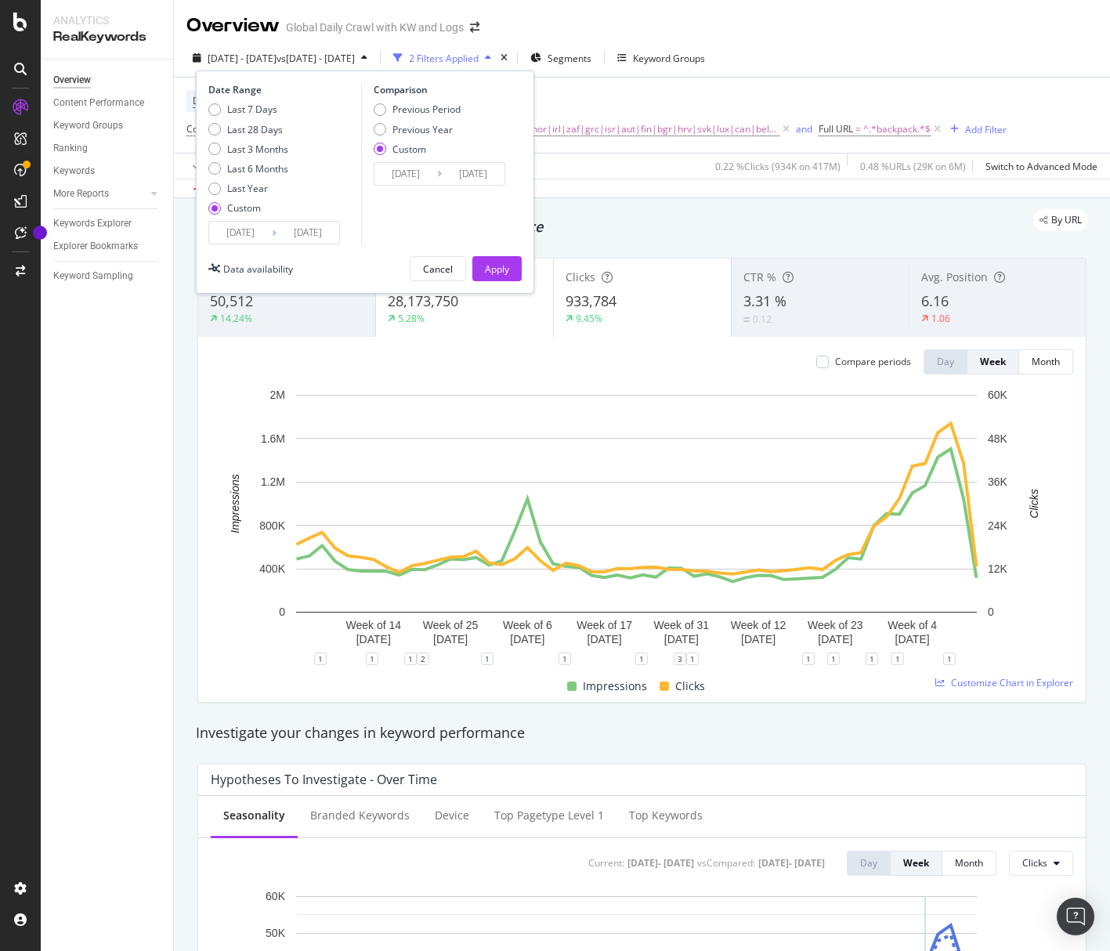
click at [486, 175] on input "[DATE]" at bounding box center [473, 174] width 63 height 22
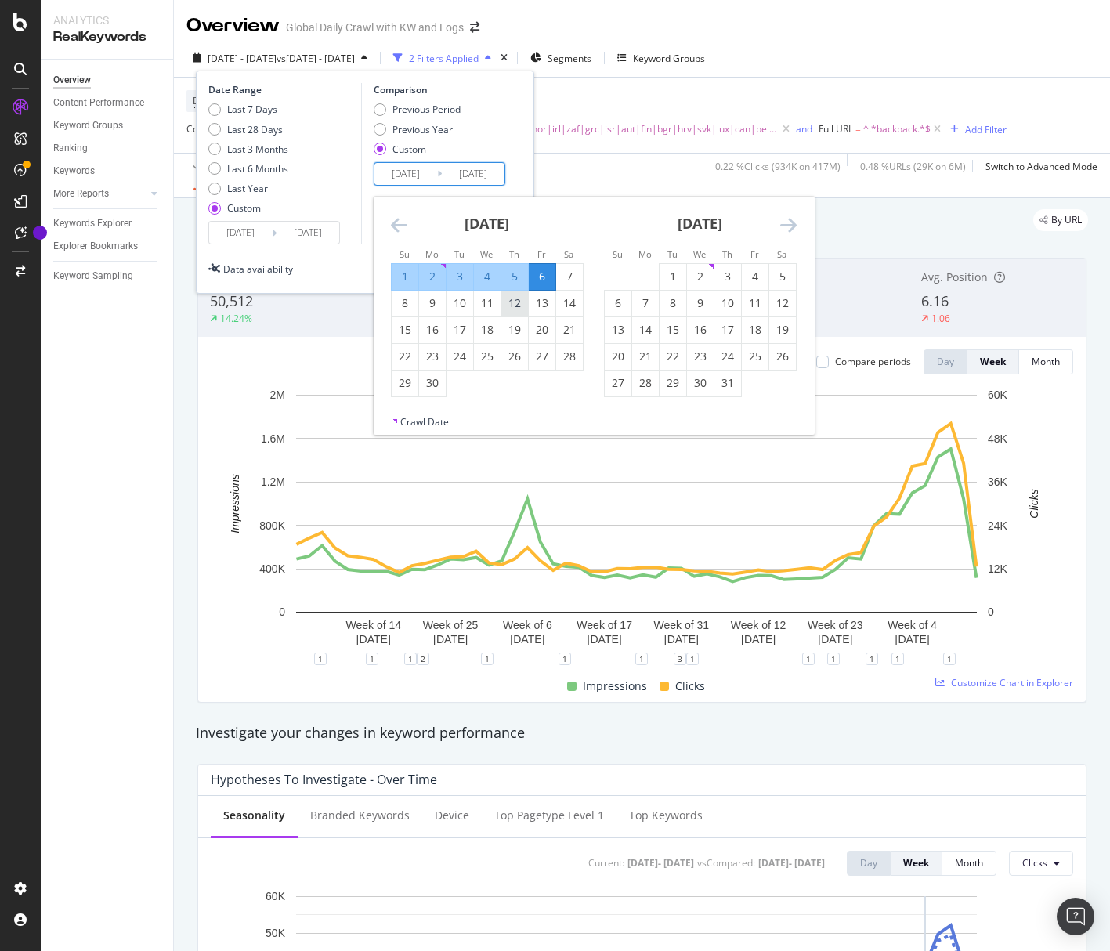
click at [515, 306] on div "12" at bounding box center [514, 303] width 27 height 16
type input "[DATE]"
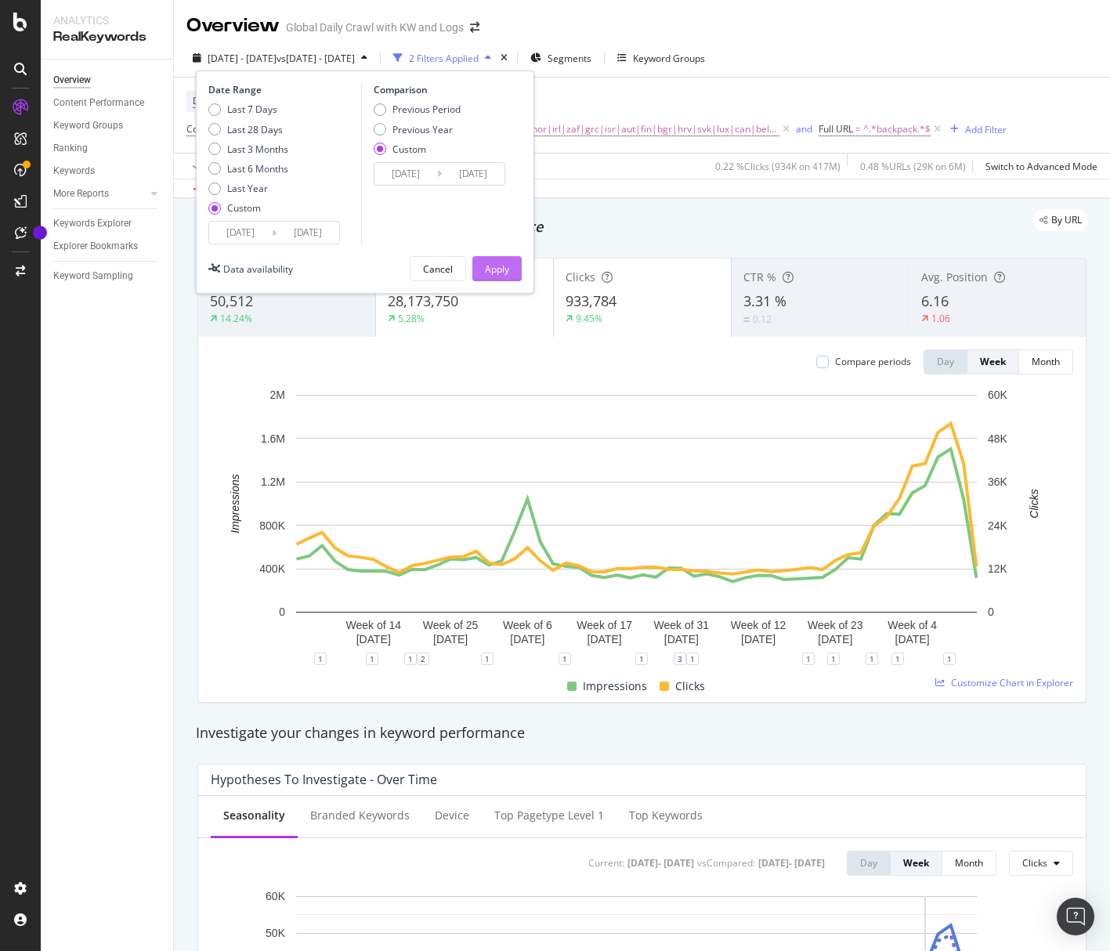
click at [505, 270] on div "Apply" at bounding box center [497, 268] width 24 height 13
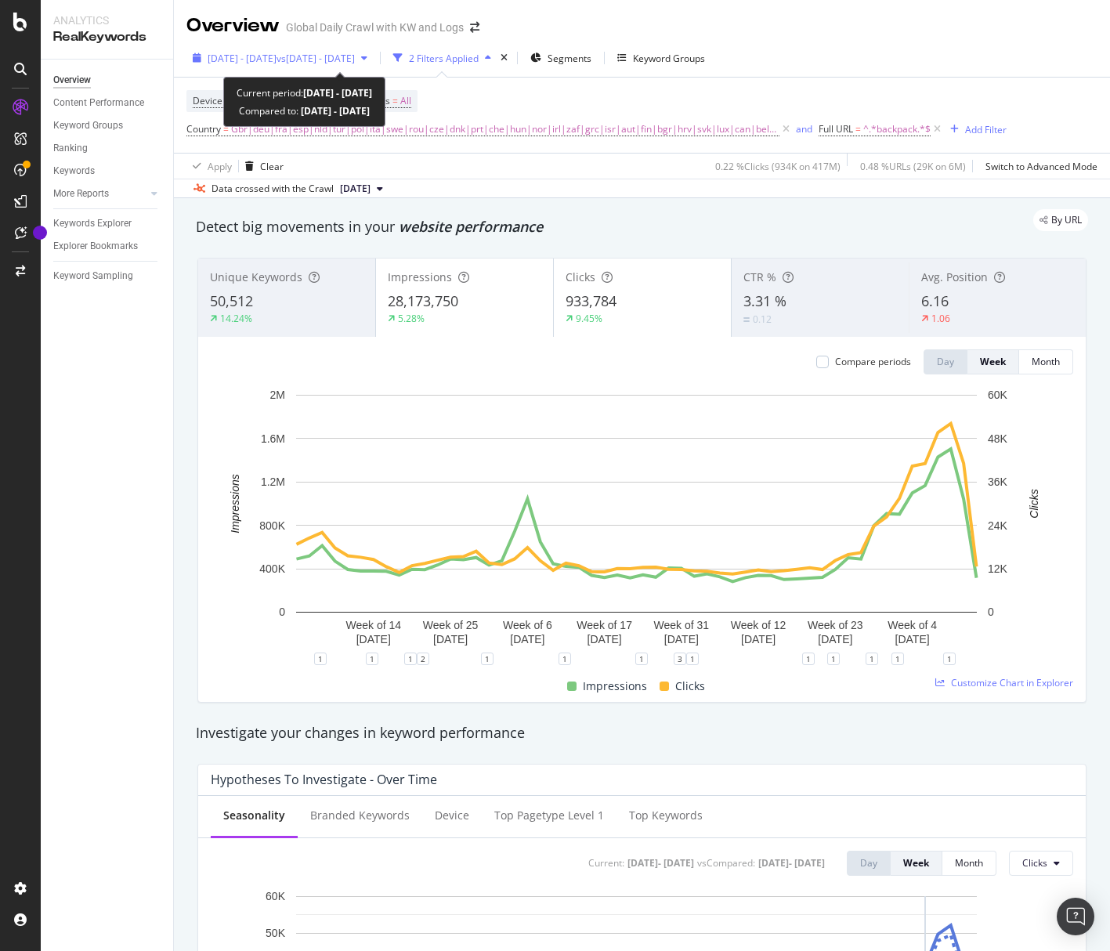
click at [355, 62] on span "vs 2023 Sep. 7th - 2024 Sep. 12th" at bounding box center [316, 58] width 78 height 13
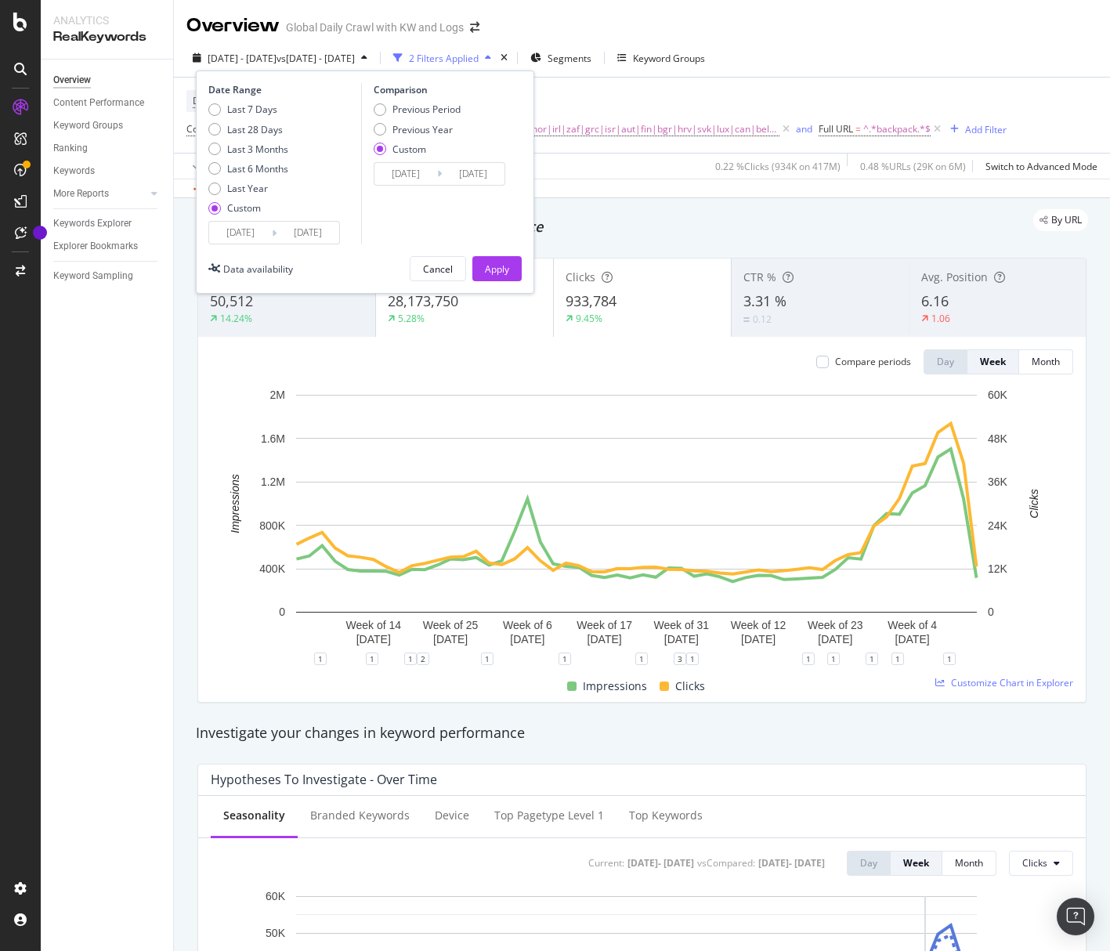
click at [245, 233] on input "2024/09/05" at bounding box center [240, 233] width 63 height 22
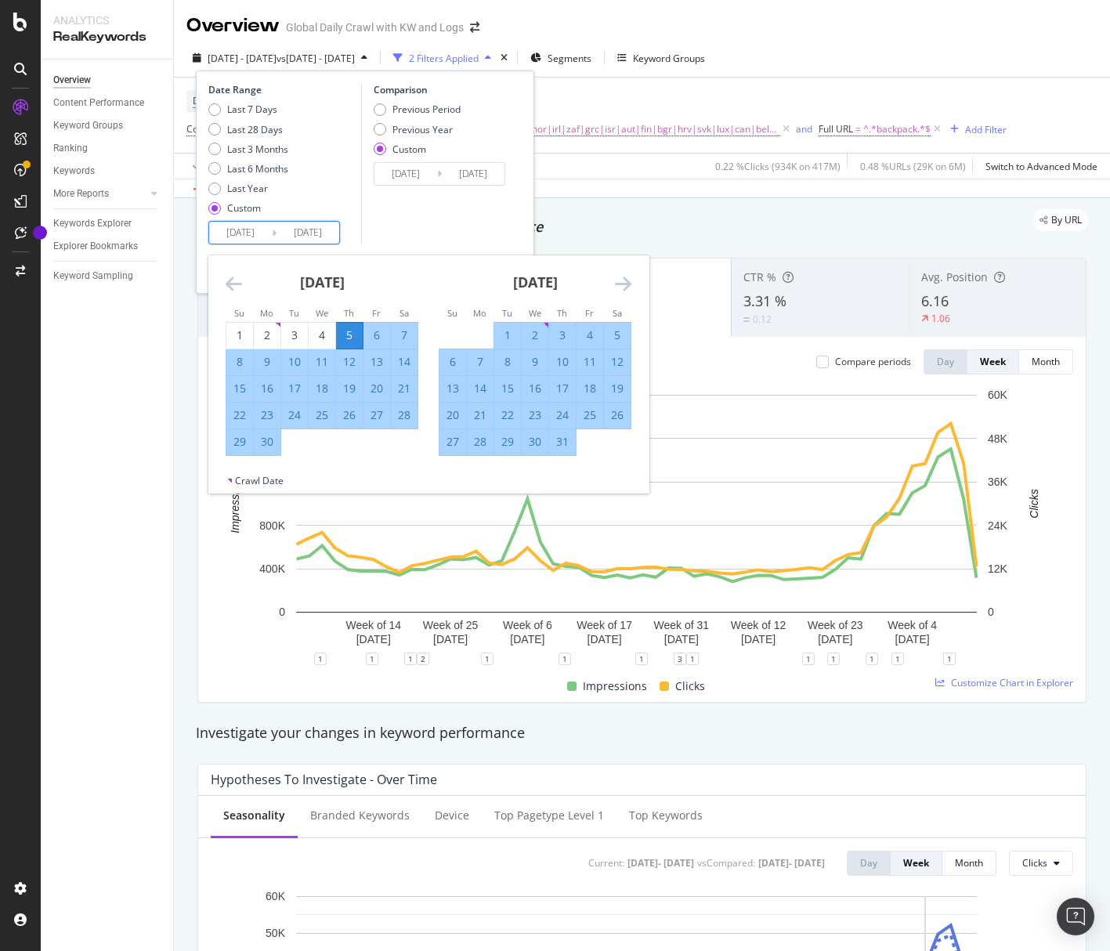
click at [619, 275] on div "[DATE] 1 2 3 4 5 6 7 8 9 10 11 12 13 14 15 16 17 18 19 20 21 22 23 24 25 26 27 …" at bounding box center [428, 364] width 440 height 219
click at [620, 287] on icon "Move forward to switch to the next month." at bounding box center [623, 283] width 16 height 19
click at [621, 287] on icon "Move forward to switch to the next month." at bounding box center [623, 283] width 16 height 19
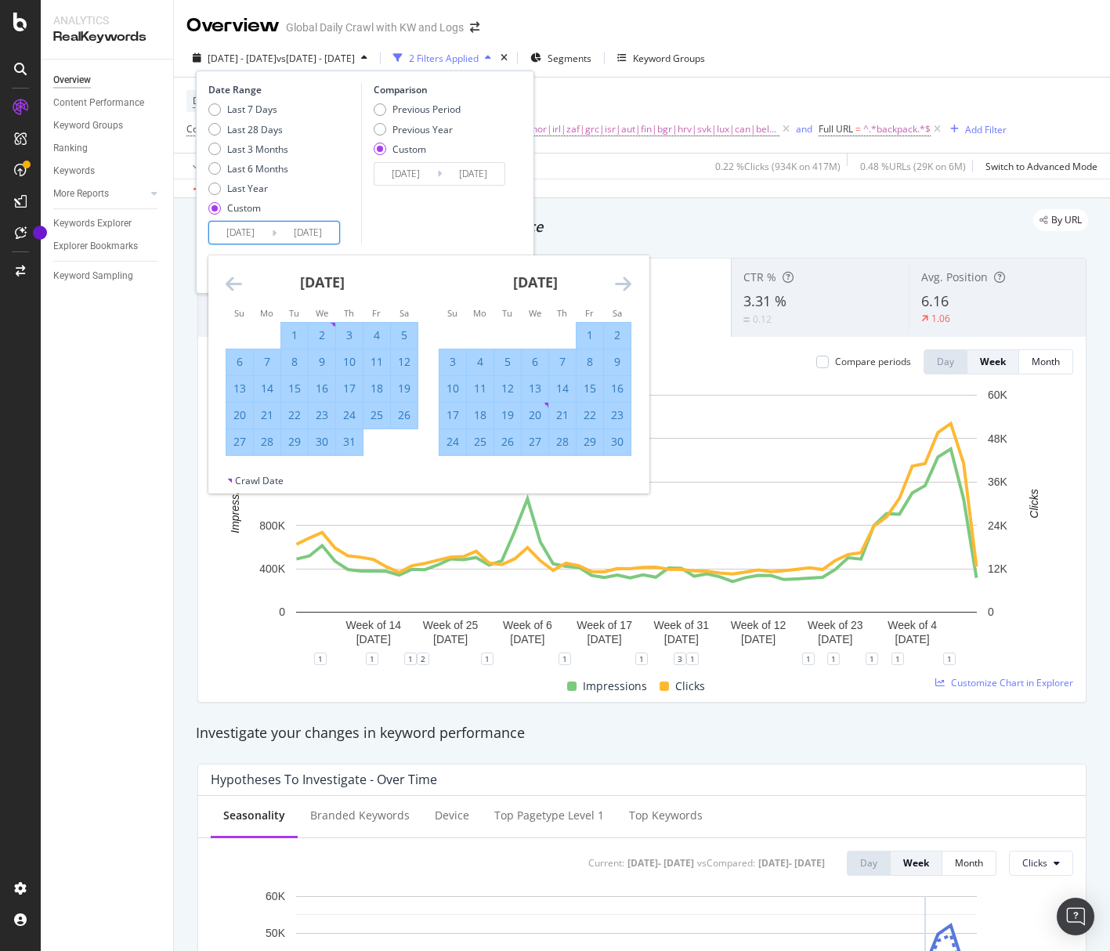
click at [624, 281] on icon "Move forward to switch to the next month." at bounding box center [623, 283] width 16 height 19
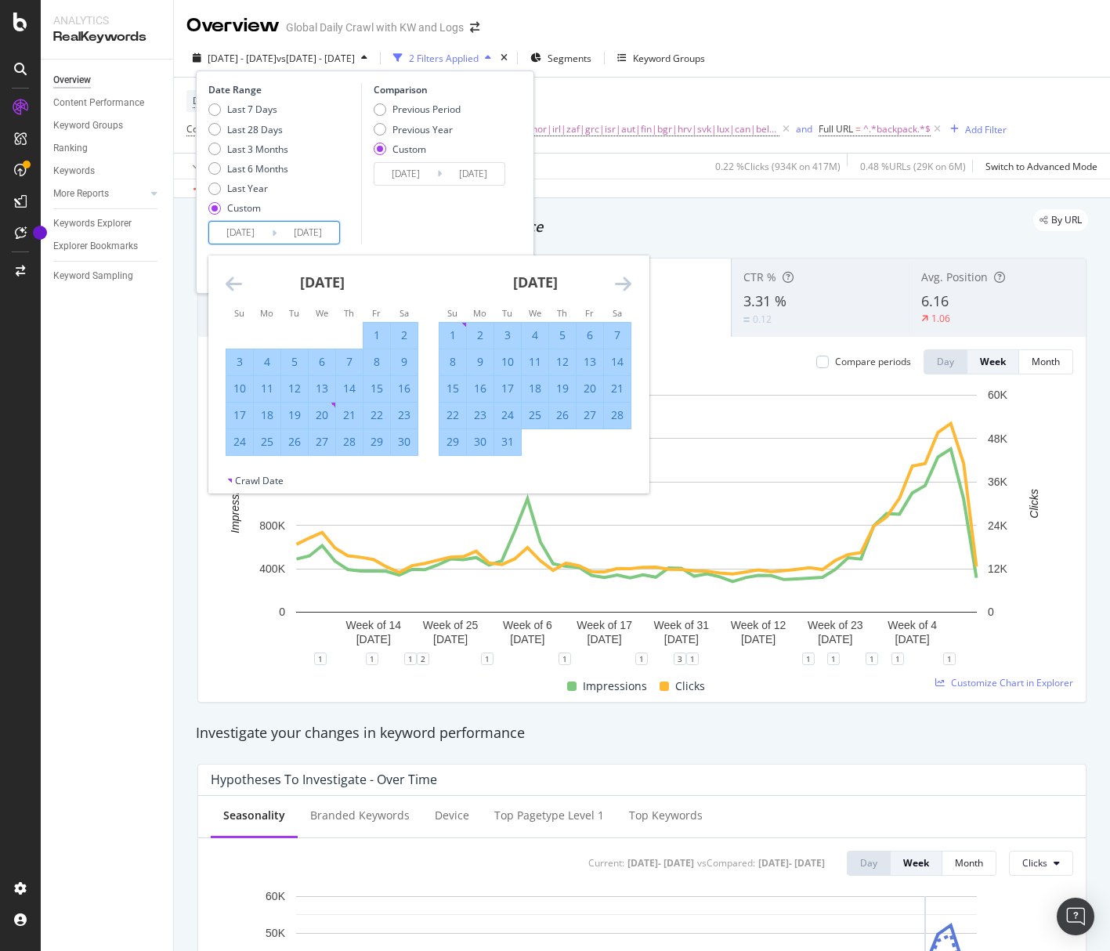
click at [624, 281] on icon "Move forward to switch to the next month." at bounding box center [623, 283] width 16 height 19
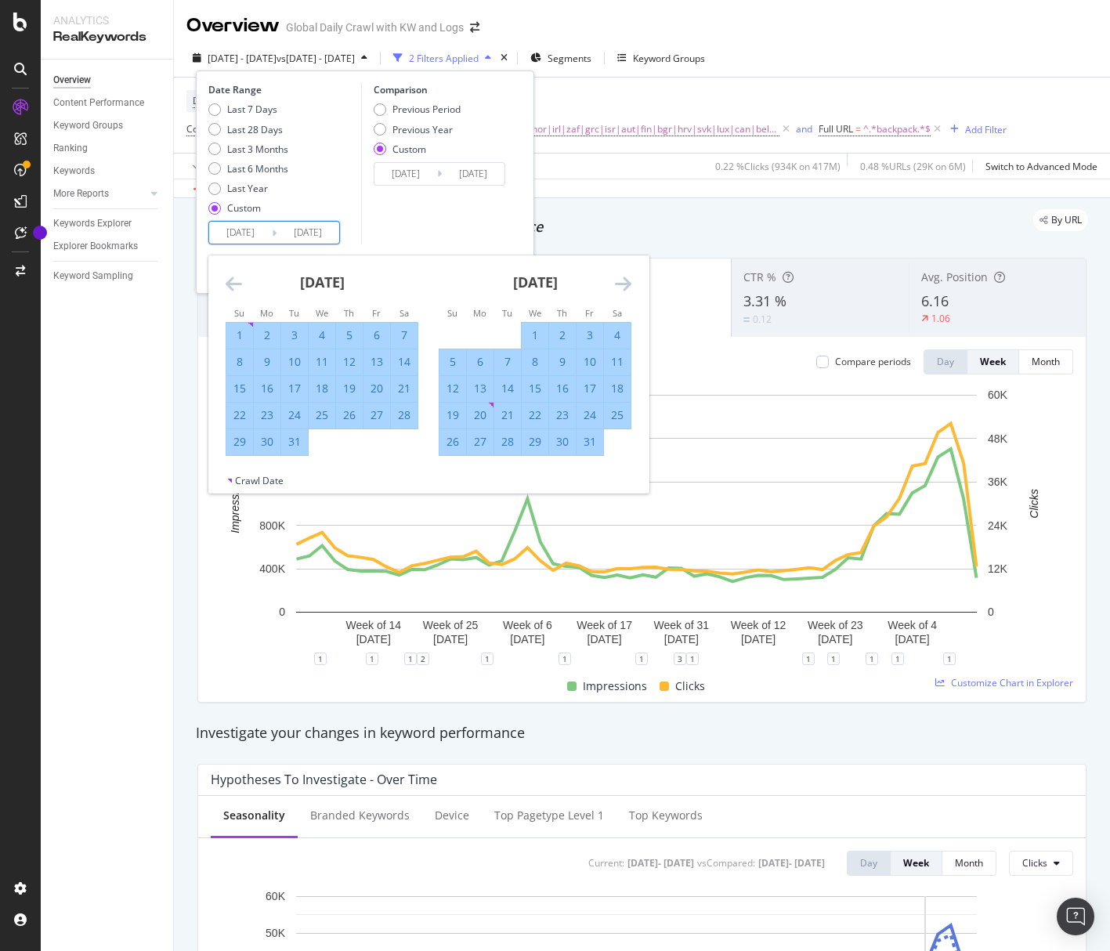
click at [624, 281] on icon "Move forward to switch to the next month." at bounding box center [623, 283] width 16 height 19
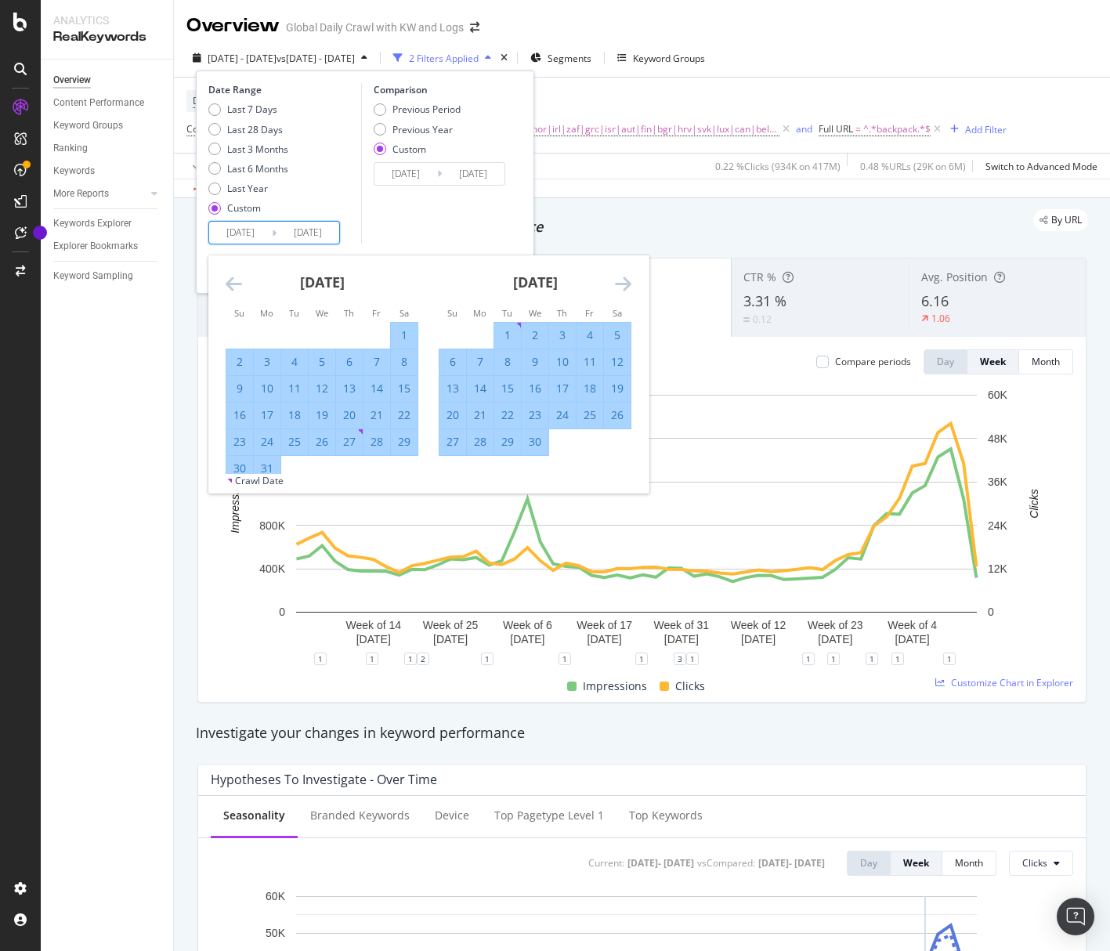
click at [624, 281] on icon "Move forward to switch to the next month." at bounding box center [623, 283] width 16 height 19
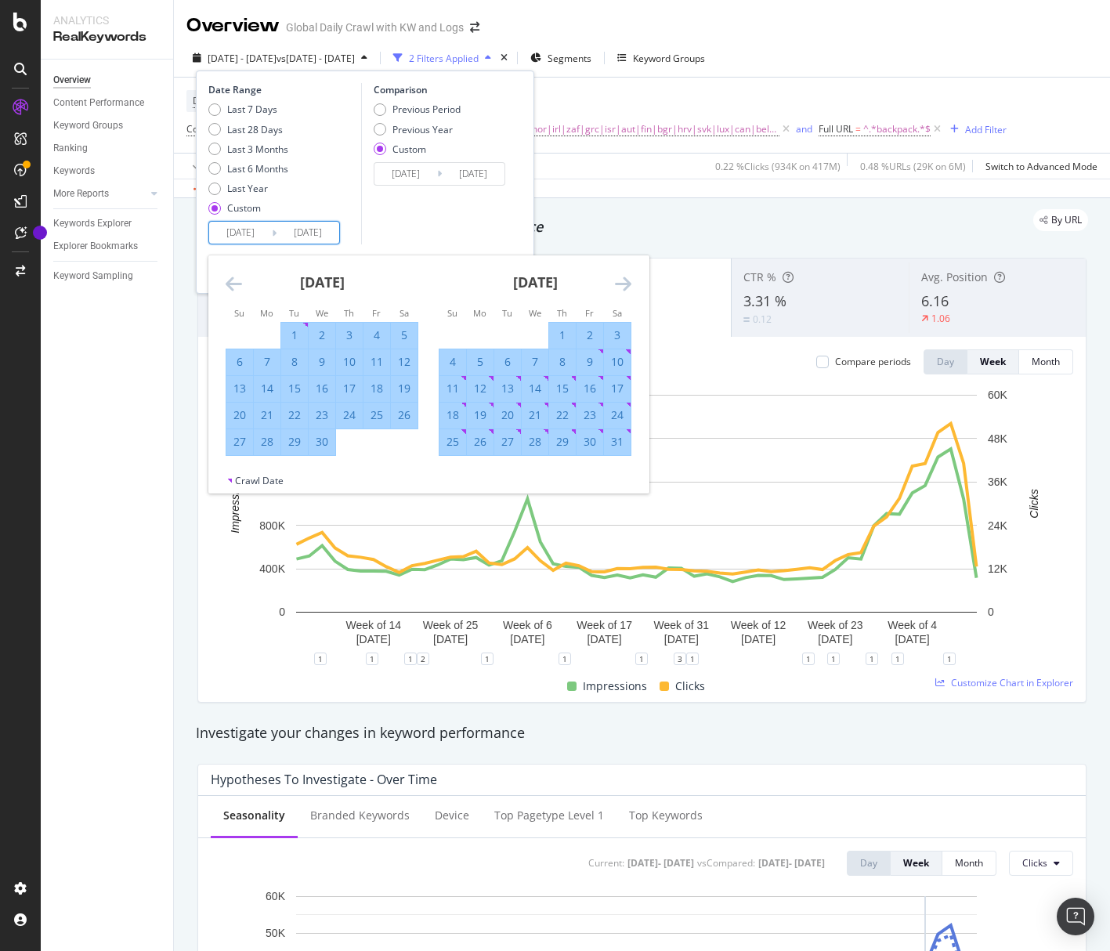
click at [624, 281] on icon "Move forward to switch to the next month." at bounding box center [623, 283] width 16 height 19
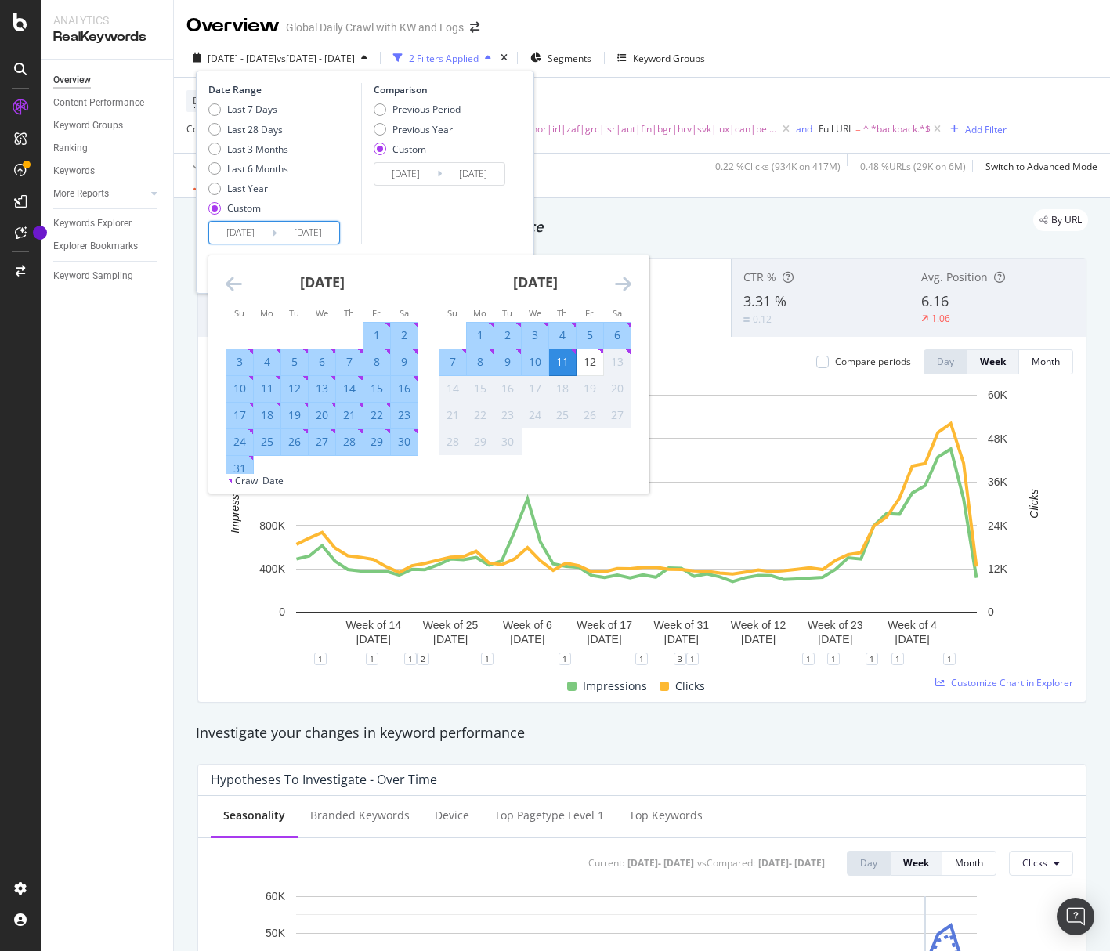
click at [588, 338] on div "5" at bounding box center [590, 335] width 27 height 16
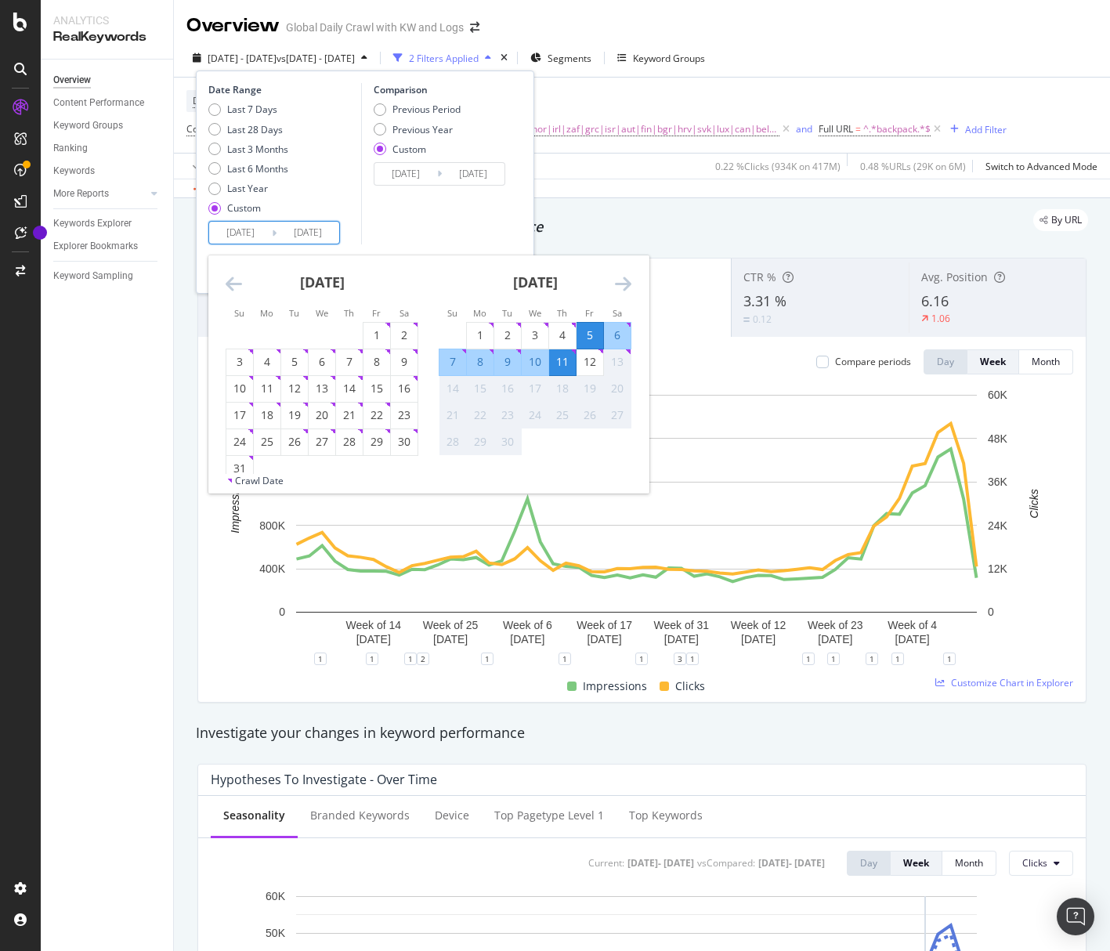
type input "[DATE]"
click at [569, 363] on div "11" at bounding box center [562, 362] width 27 height 16
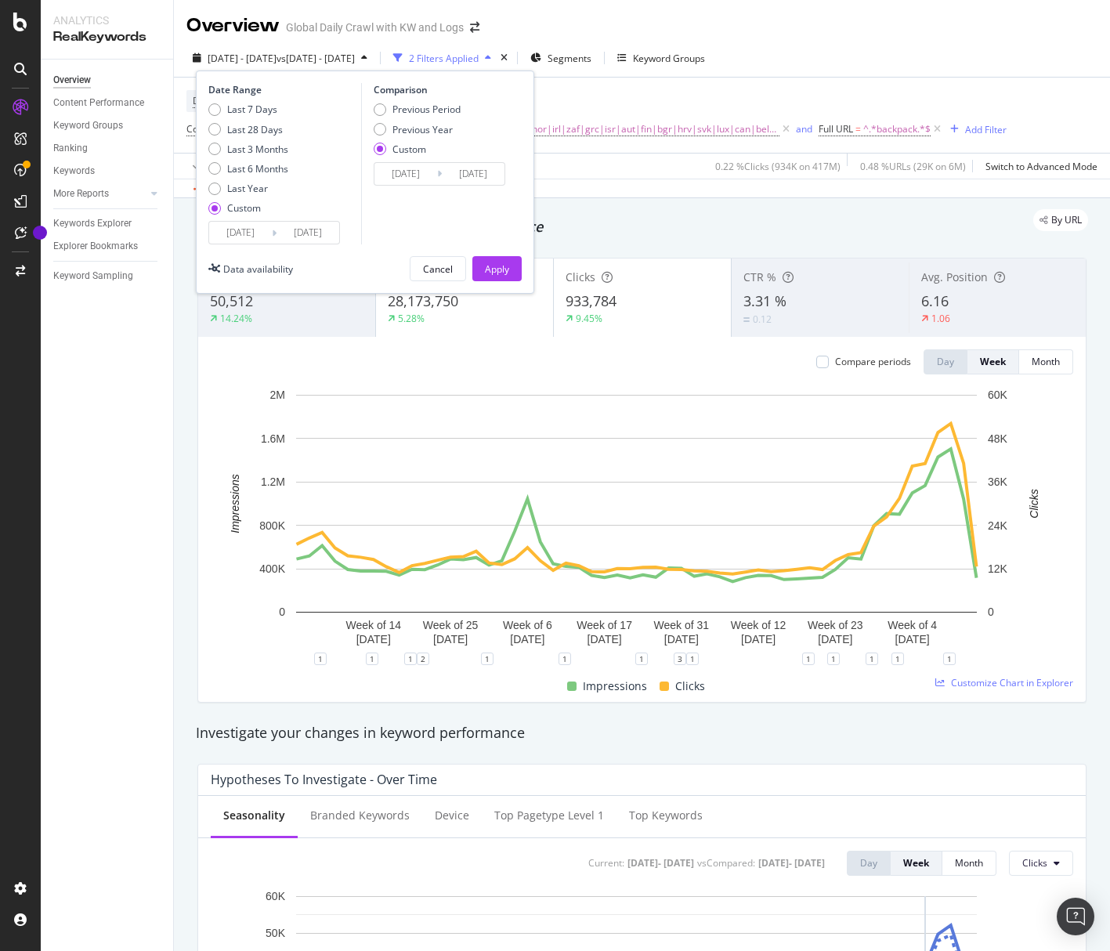
click at [456, 178] on input "[DATE]" at bounding box center [473, 174] width 63 height 22
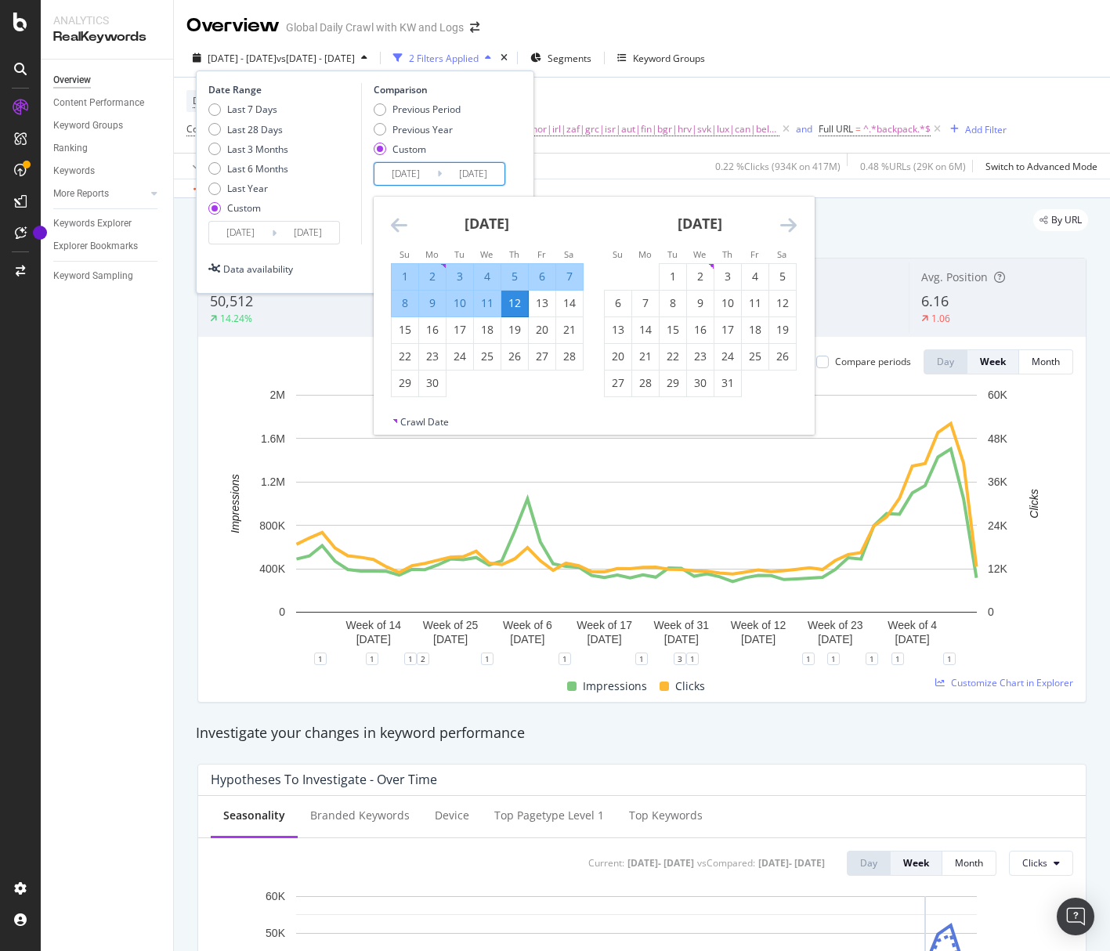
click at [789, 224] on icon "Move forward to switch to the next month." at bounding box center [788, 224] width 16 height 19
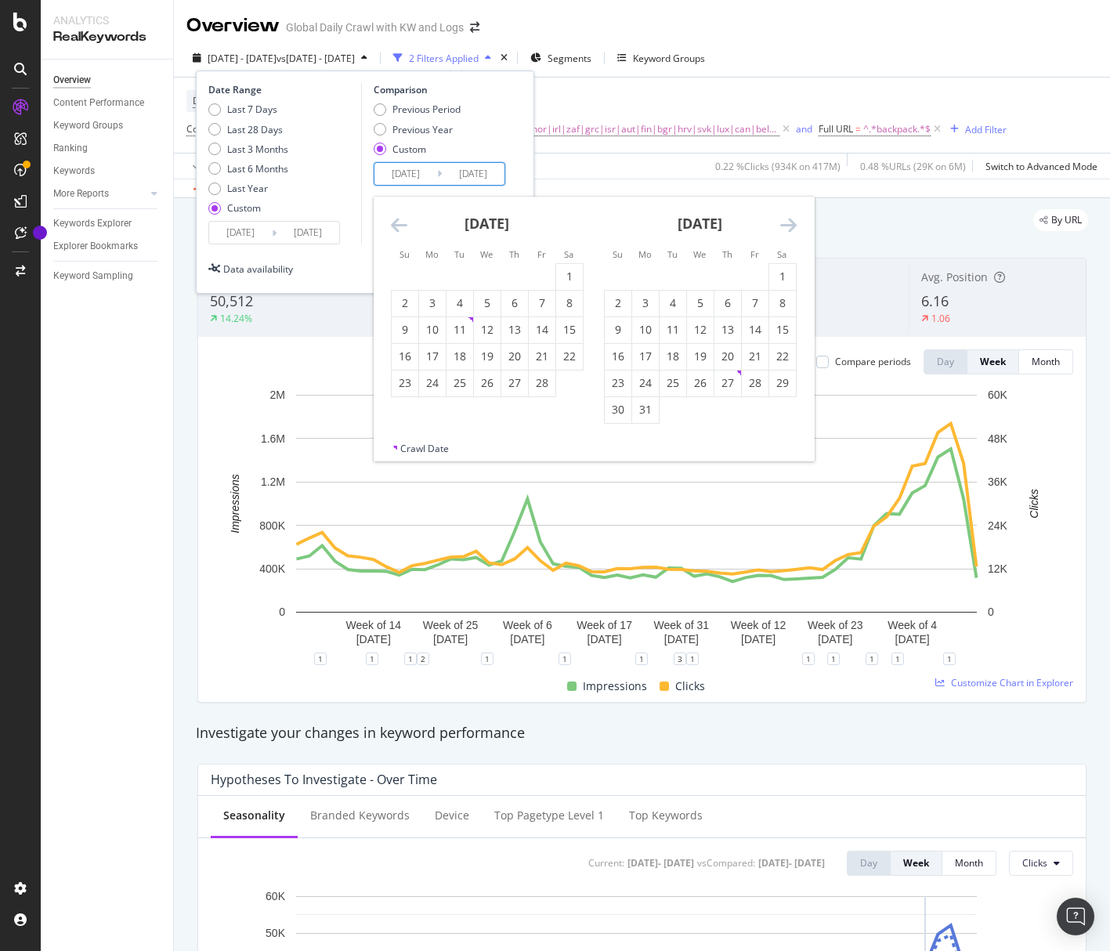
click at [789, 224] on icon "Move forward to switch to the next month." at bounding box center [788, 224] width 16 height 19
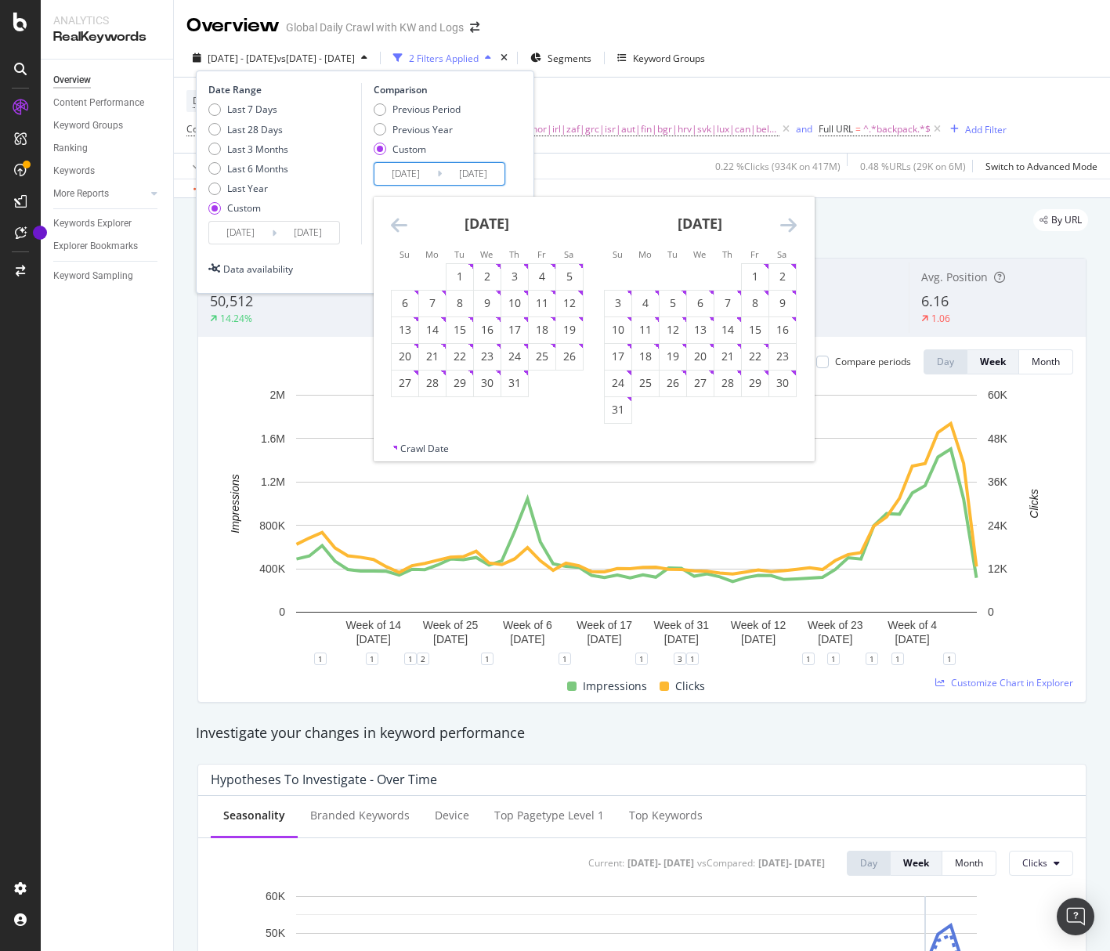
click at [789, 224] on icon "Move forward to switch to the next month." at bounding box center [788, 224] width 16 height 19
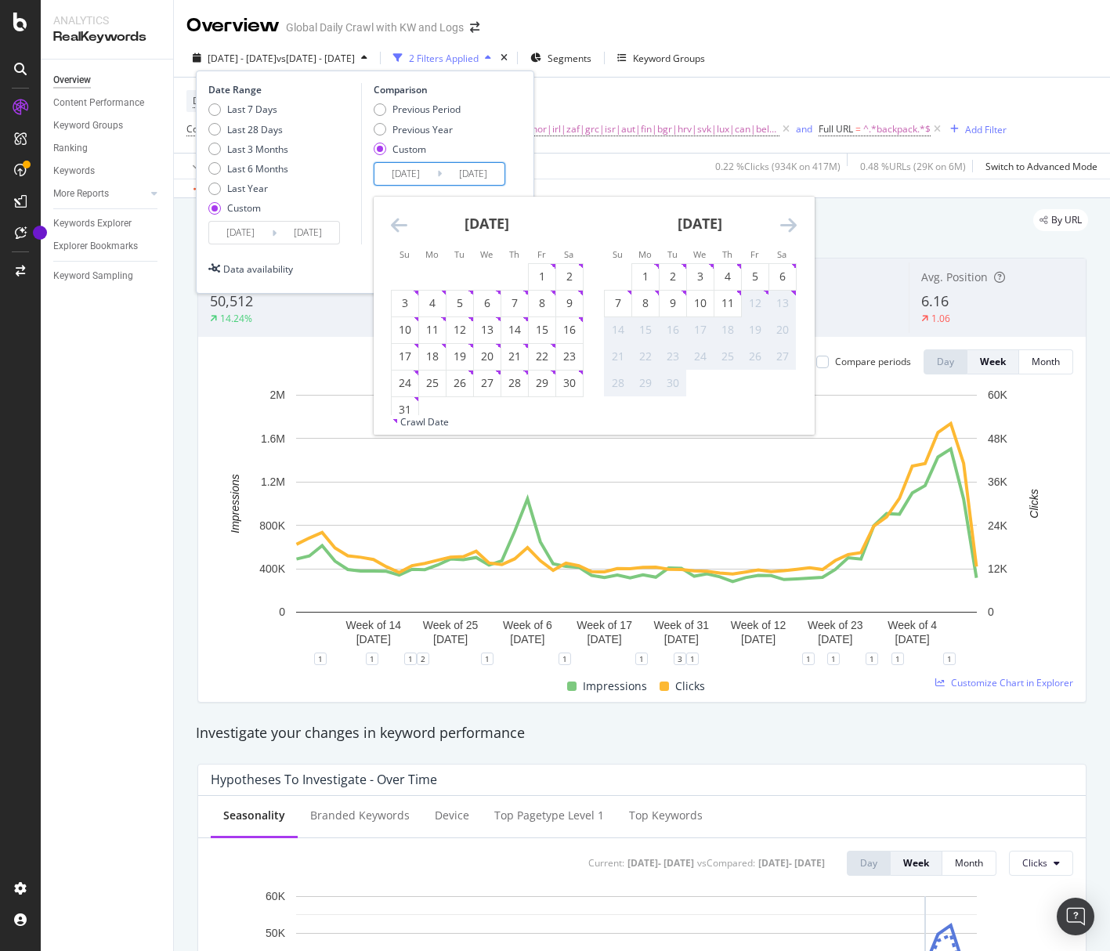
click at [403, 222] on icon "Move backward to switch to the previous month." at bounding box center [399, 224] width 16 height 19
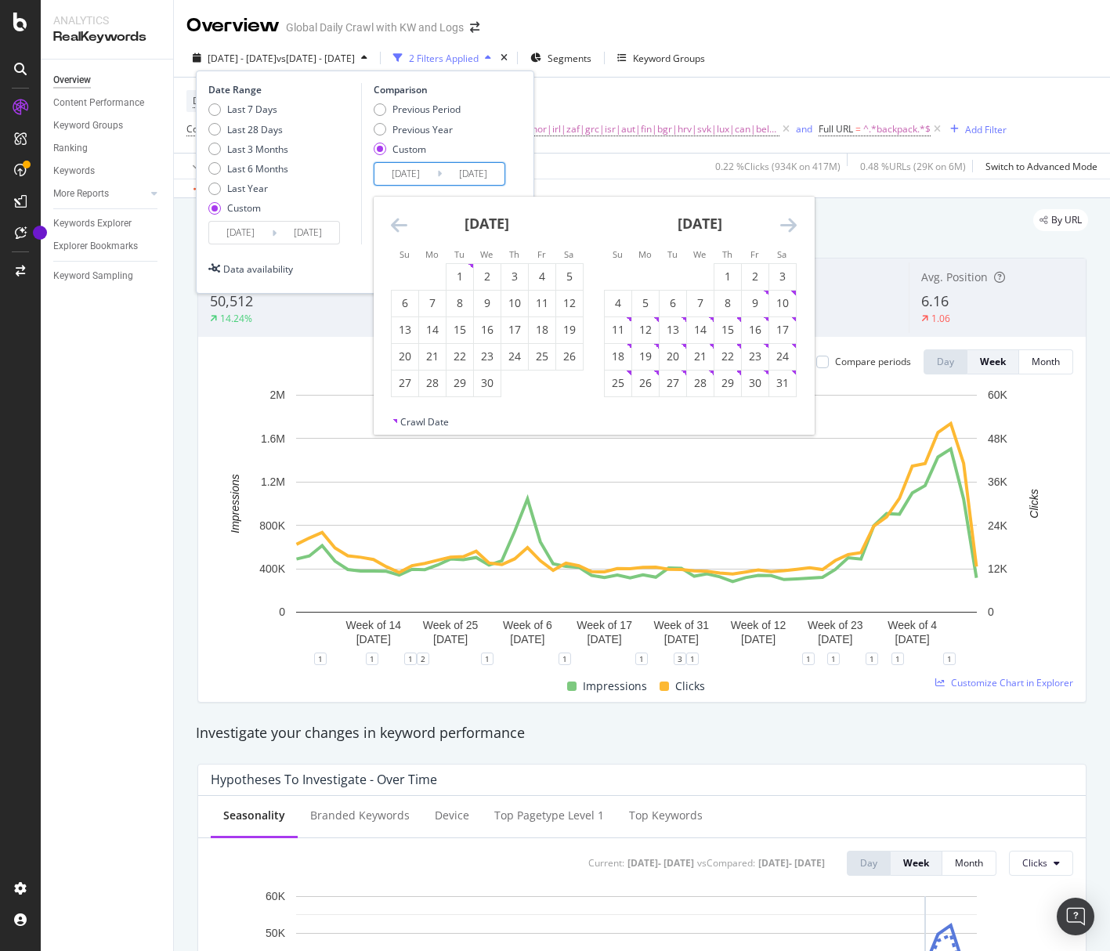
click at [403, 222] on icon "Move backward to switch to the previous month." at bounding box center [399, 224] width 16 height 19
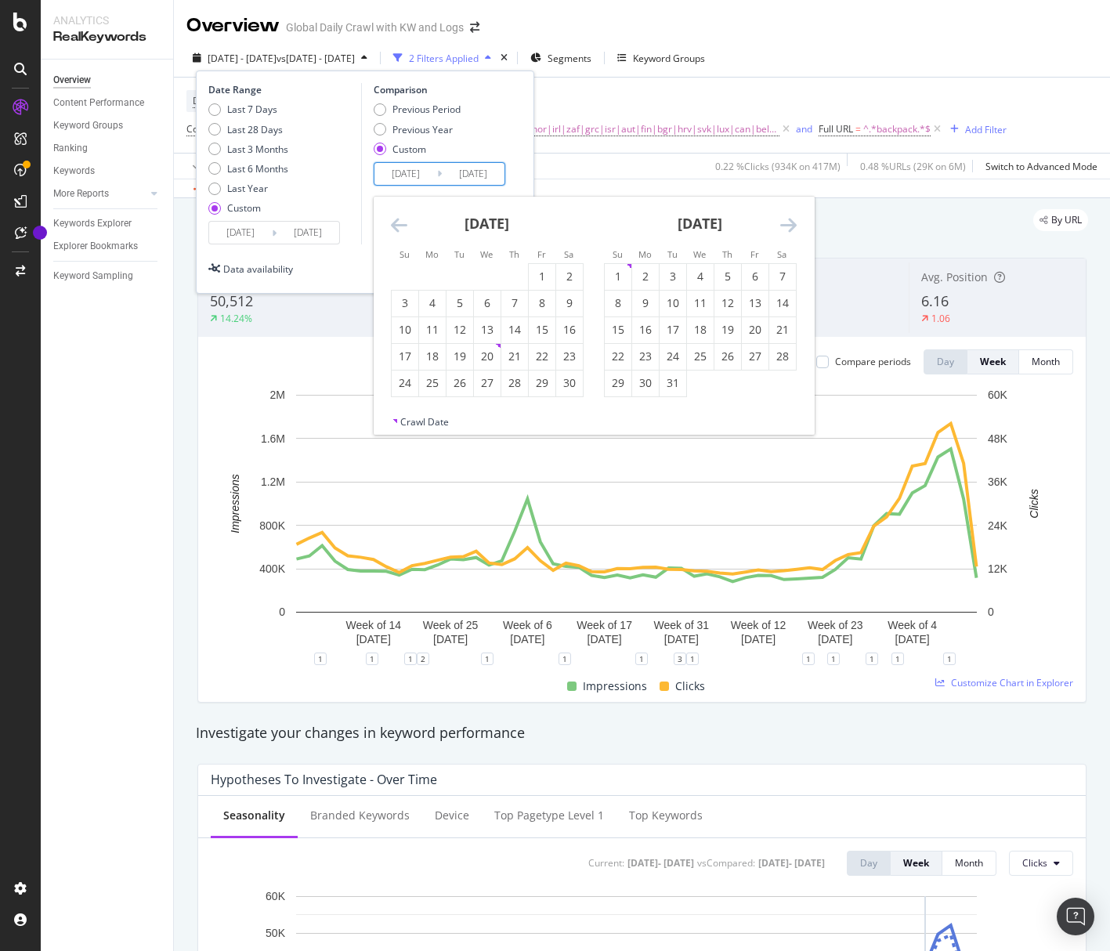
click at [403, 222] on icon "Move backward to switch to the previous month." at bounding box center [399, 224] width 16 height 19
click at [544, 274] on div "6" at bounding box center [542, 277] width 27 height 16
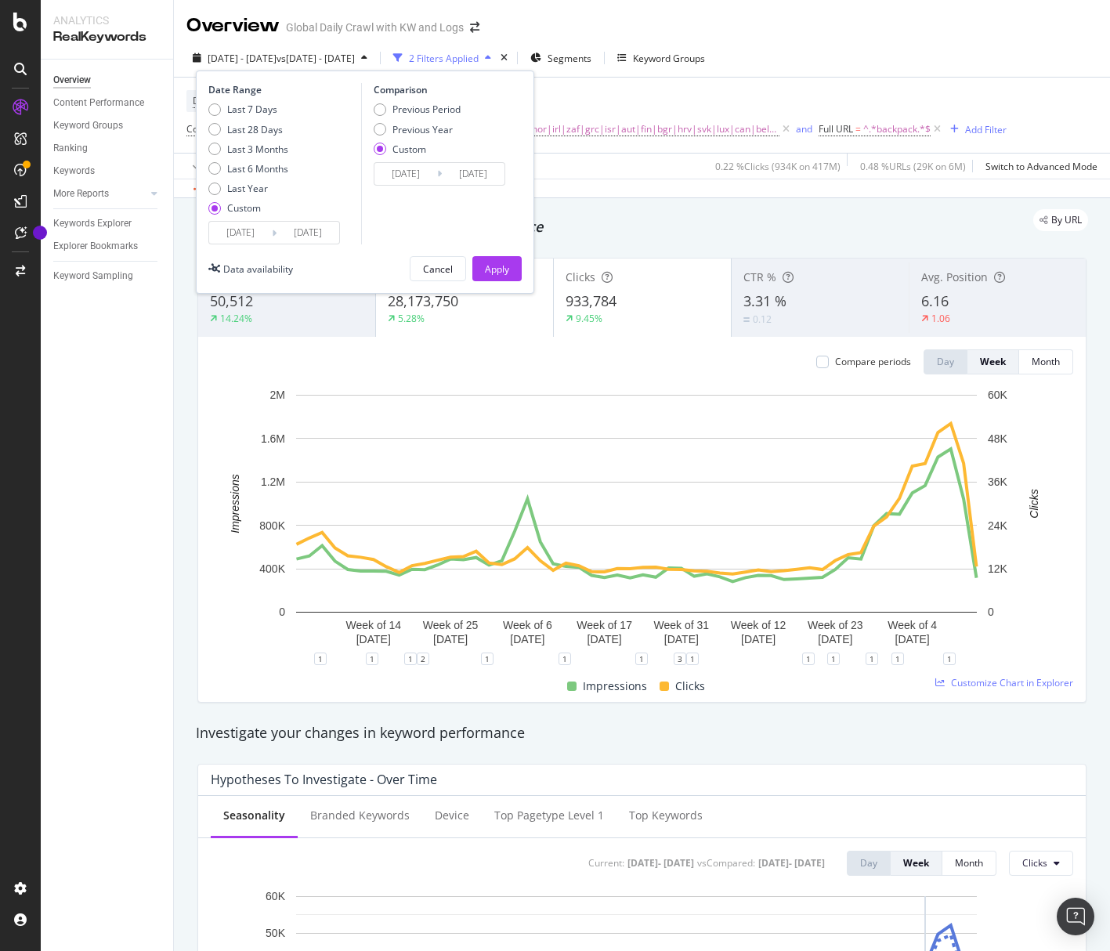
click at [479, 190] on div "Comparison Previous Period Previous Year Custom 2023/09/07 Navigate forward to …" at bounding box center [435, 163] width 149 height 161
click at [478, 181] on input "[DATE]" at bounding box center [473, 174] width 63 height 22
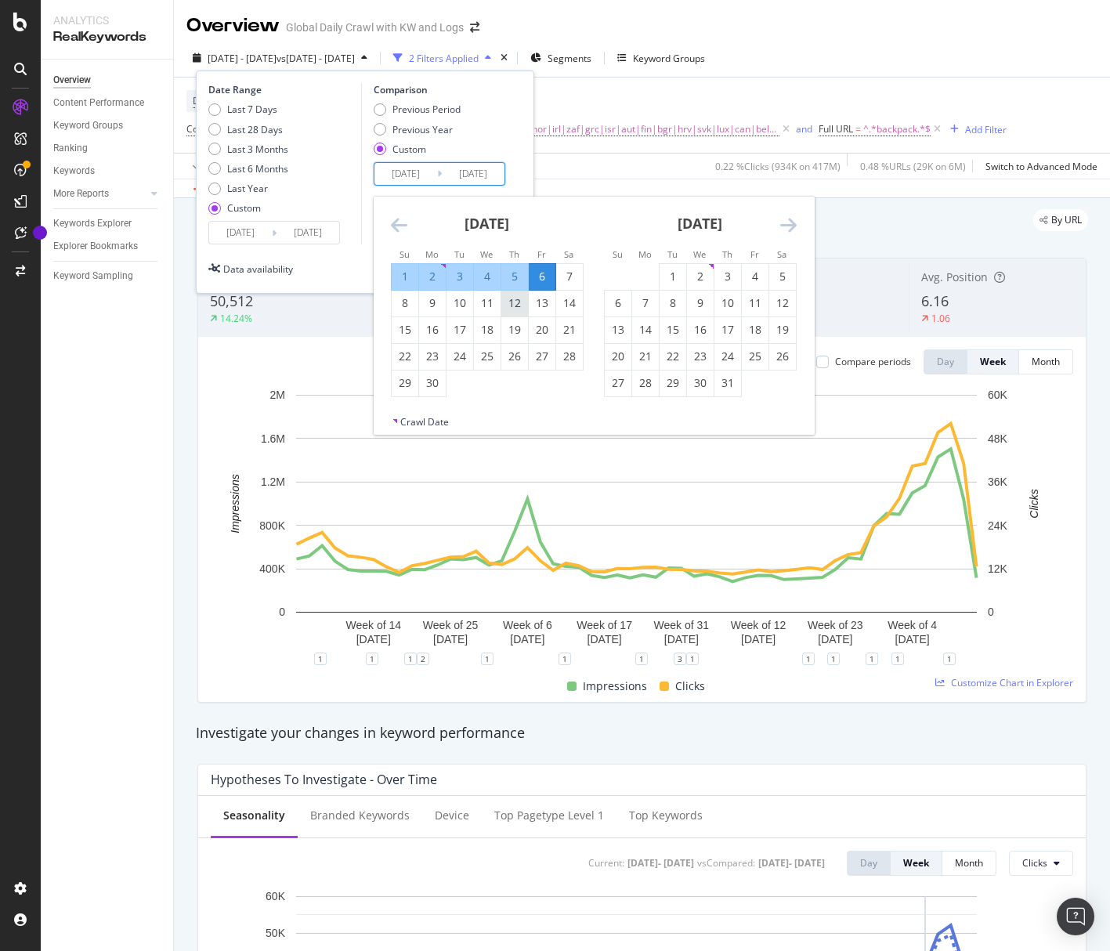
click at [522, 308] on div "12" at bounding box center [514, 303] width 27 height 16
type input "[DATE]"
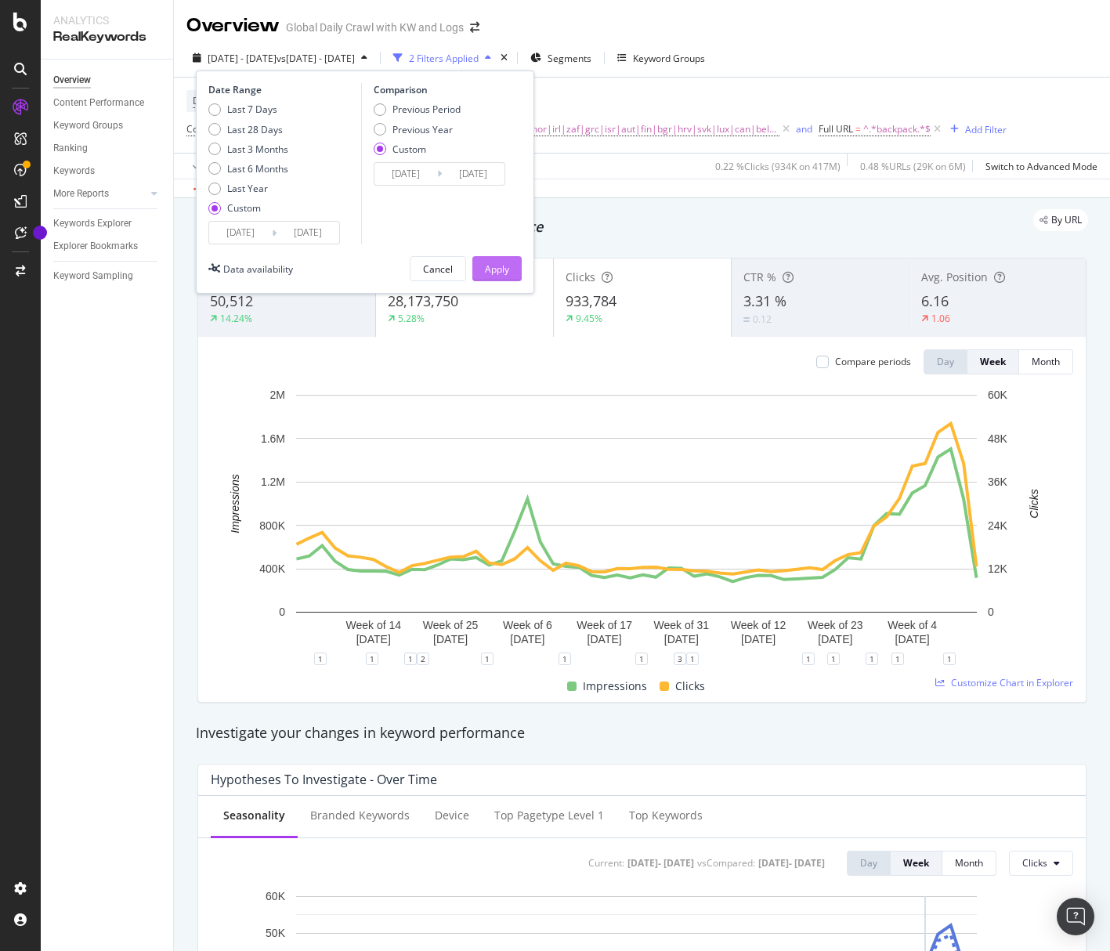
click at [508, 270] on div "Apply" at bounding box center [497, 268] width 24 height 13
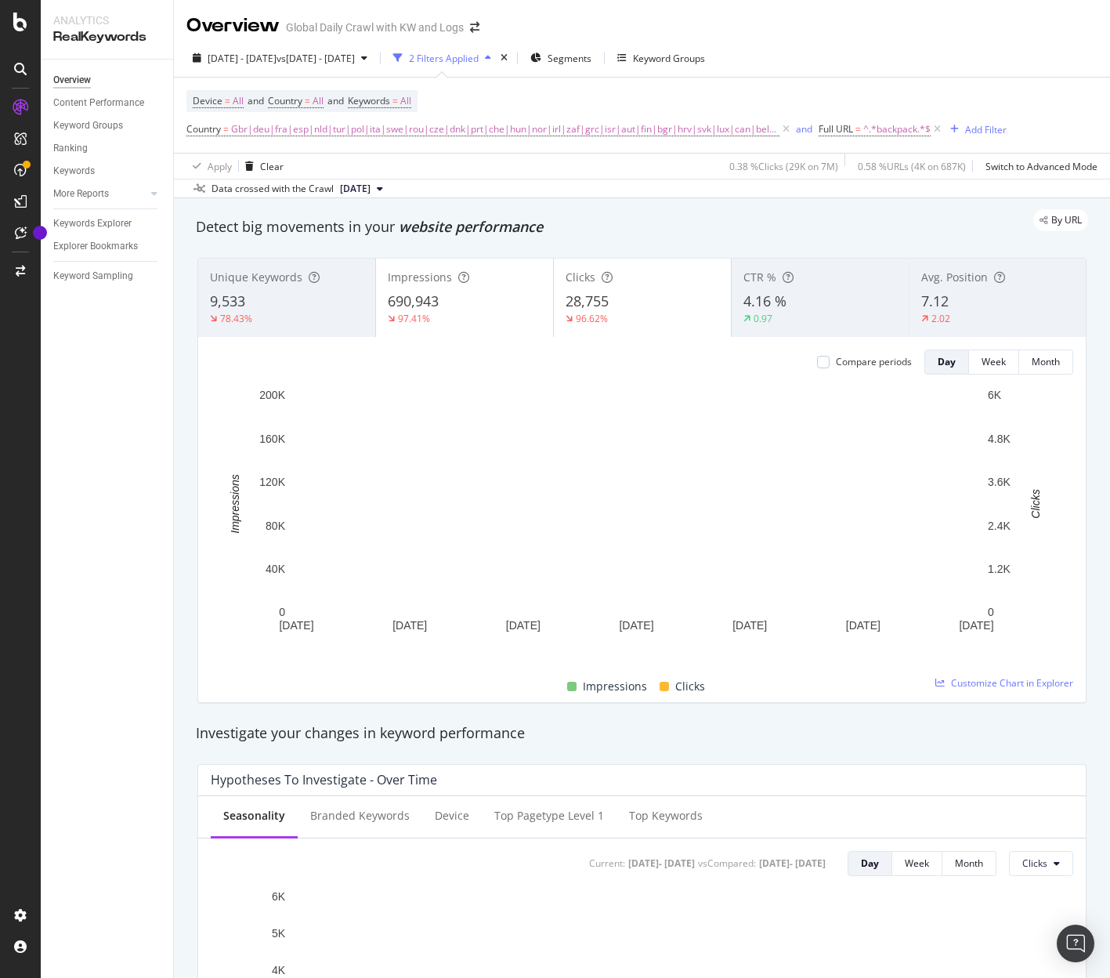
scroll to position [1775, 0]
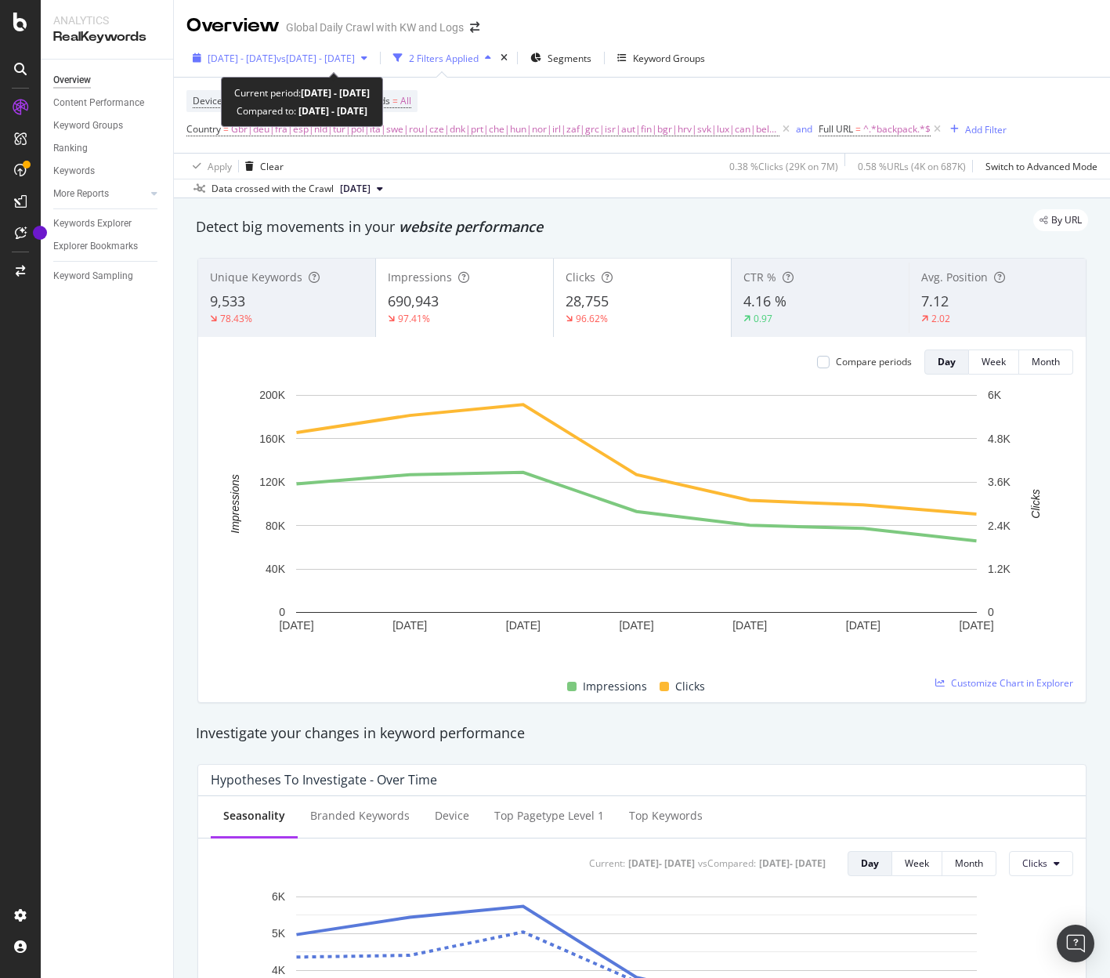
click at [355, 57] on span "vs 2023 Sep. 7th - 2024 Sep. 12th" at bounding box center [316, 58] width 78 height 13
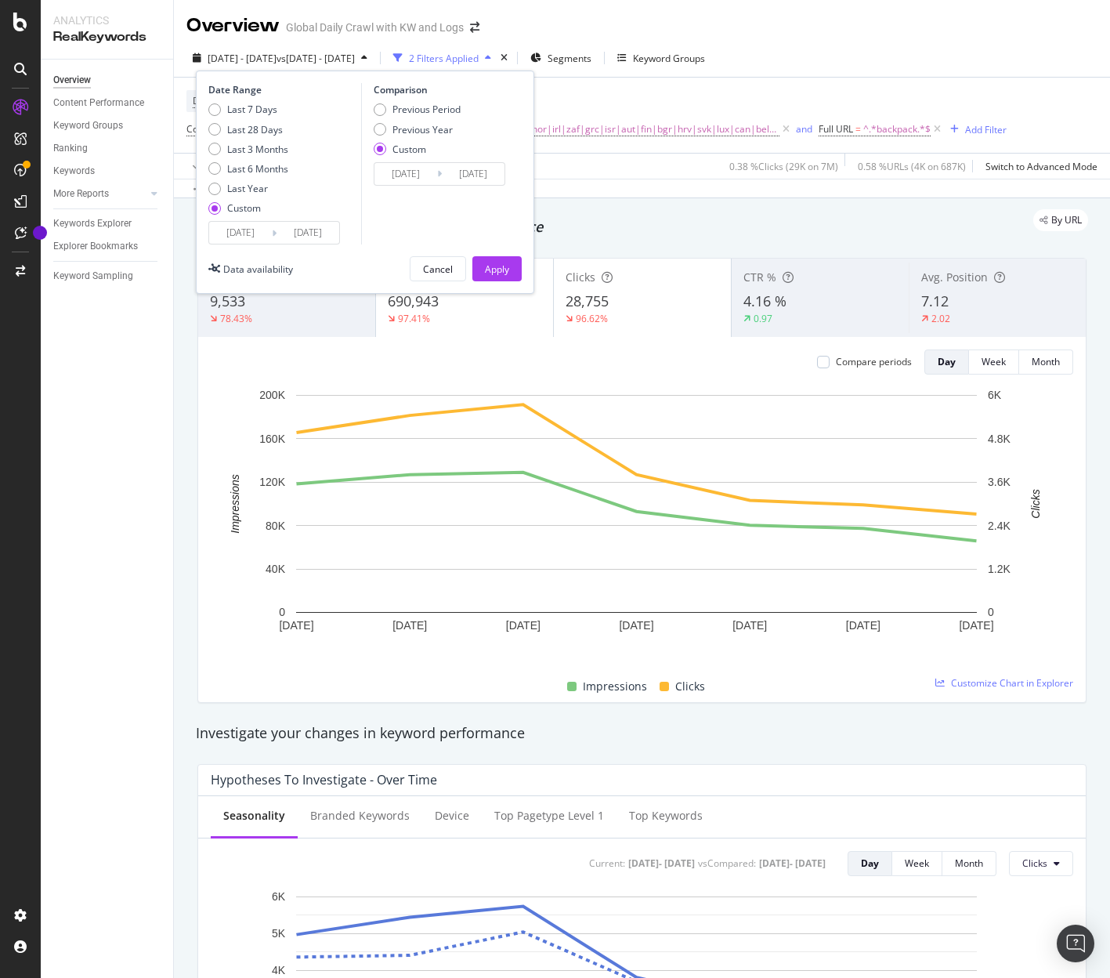
click at [443, 181] on input "[DATE]" at bounding box center [473, 174] width 63 height 22
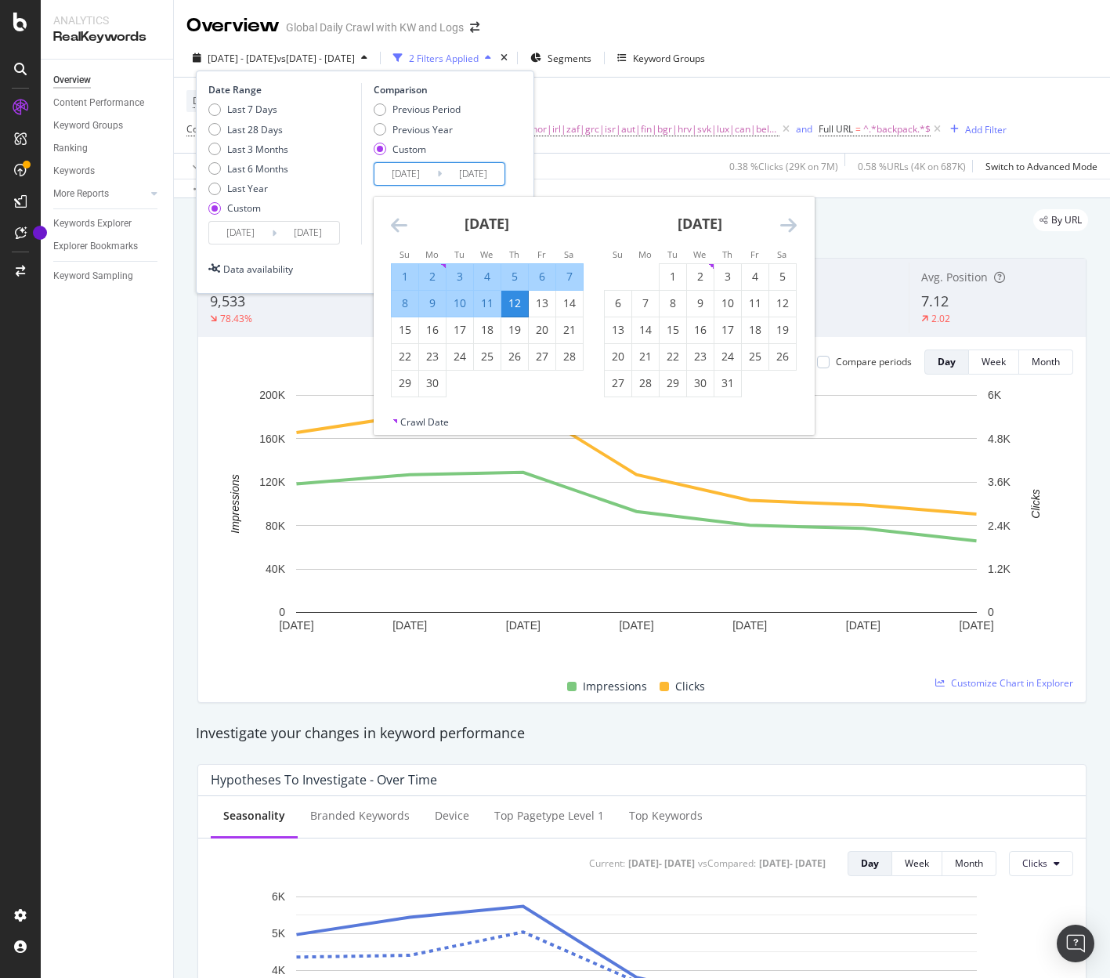
click at [788, 215] on icon "Move forward to switch to the next month." at bounding box center [788, 224] width 16 height 19
click at [788, 224] on icon "Move forward to switch to the next month." at bounding box center [788, 224] width 16 height 19
click at [393, 219] on icon "Move backward to switch to the previous month." at bounding box center [399, 224] width 16 height 19
click at [545, 275] on div "6" at bounding box center [542, 277] width 27 height 16
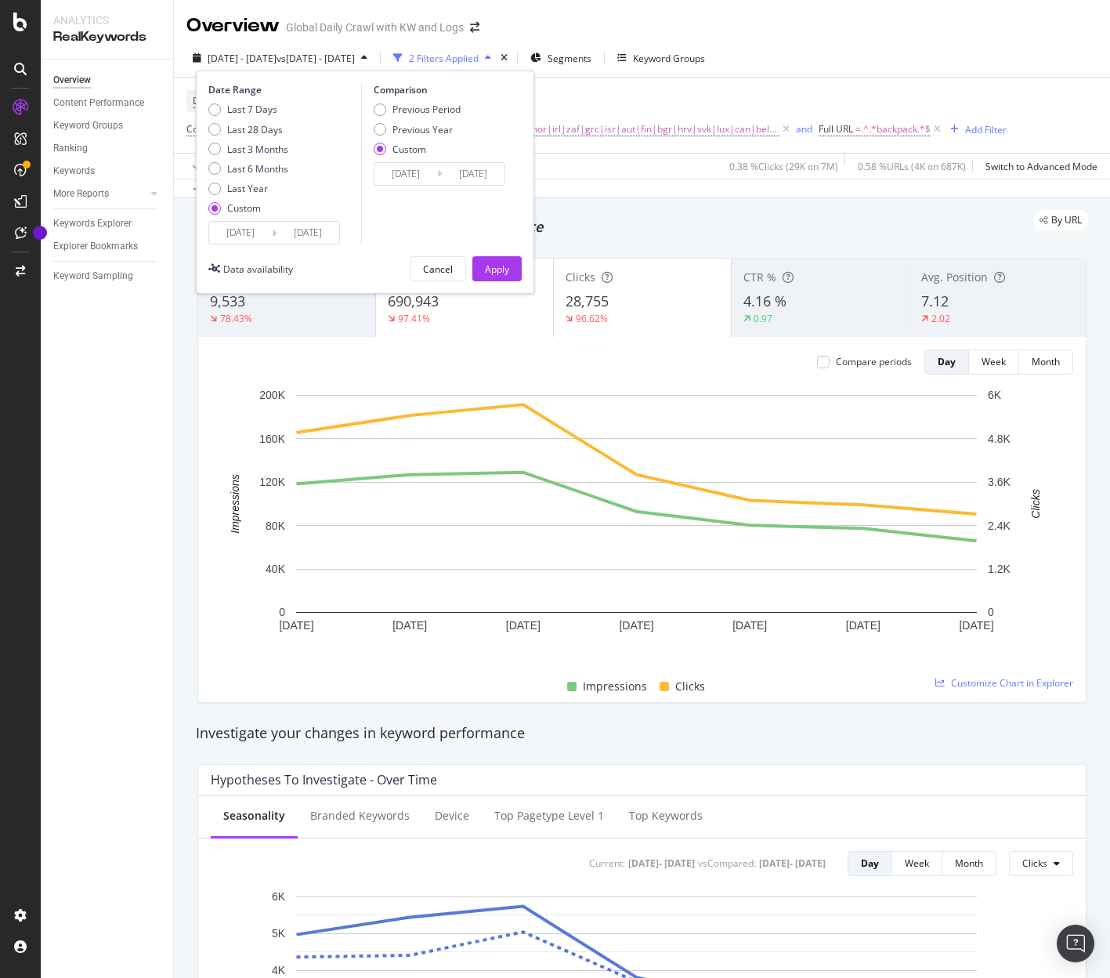
click at [482, 184] on input "[DATE]" at bounding box center [473, 174] width 63 height 22
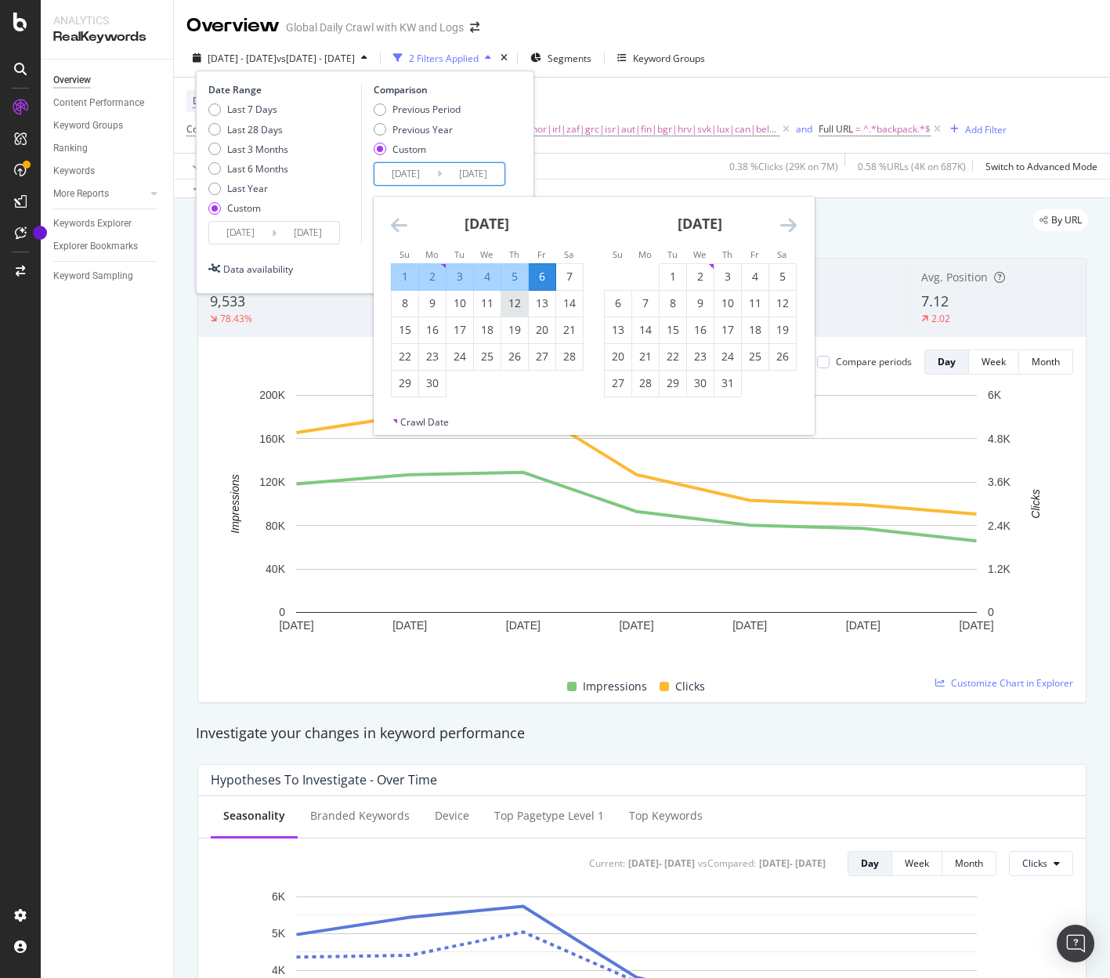
click at [524, 298] on div "12" at bounding box center [514, 303] width 27 height 16
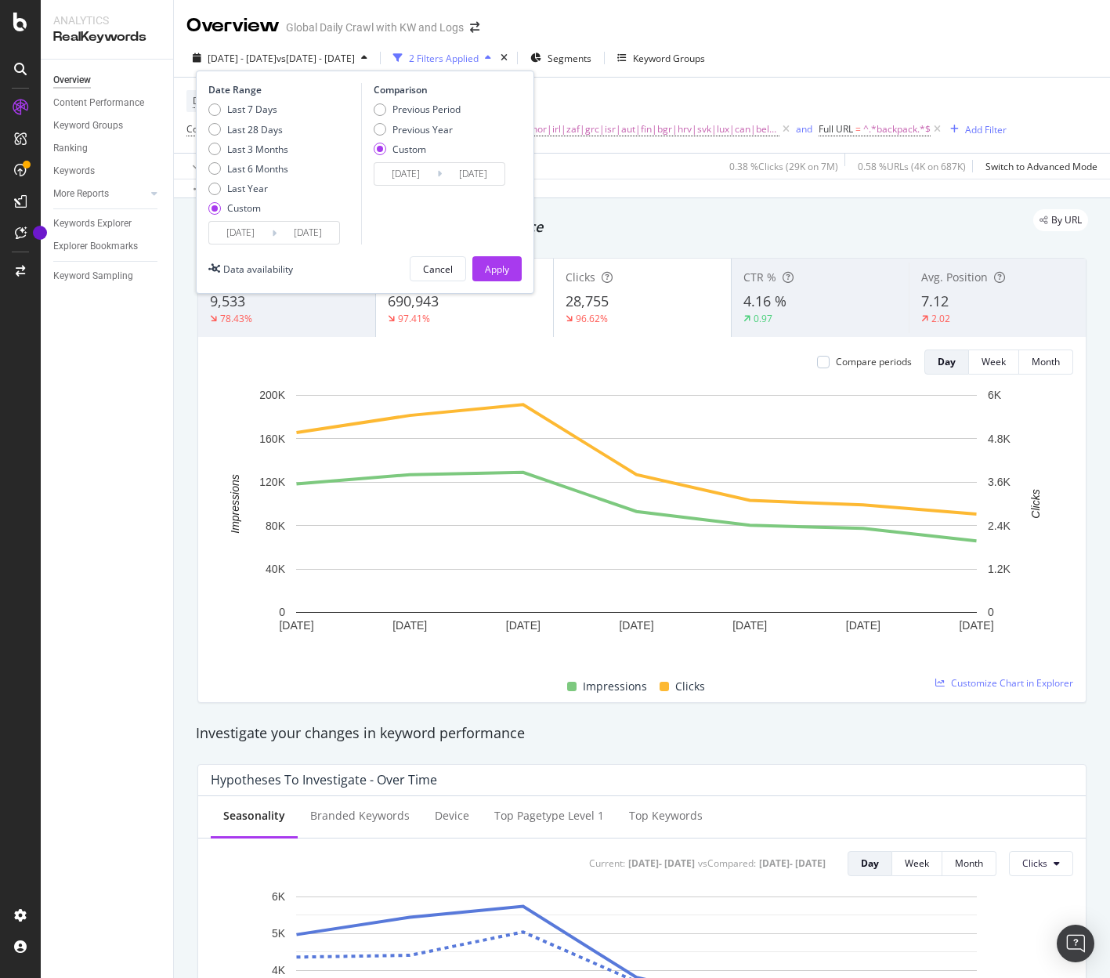
click at [472, 174] on input "[DATE]" at bounding box center [473, 174] width 63 height 22
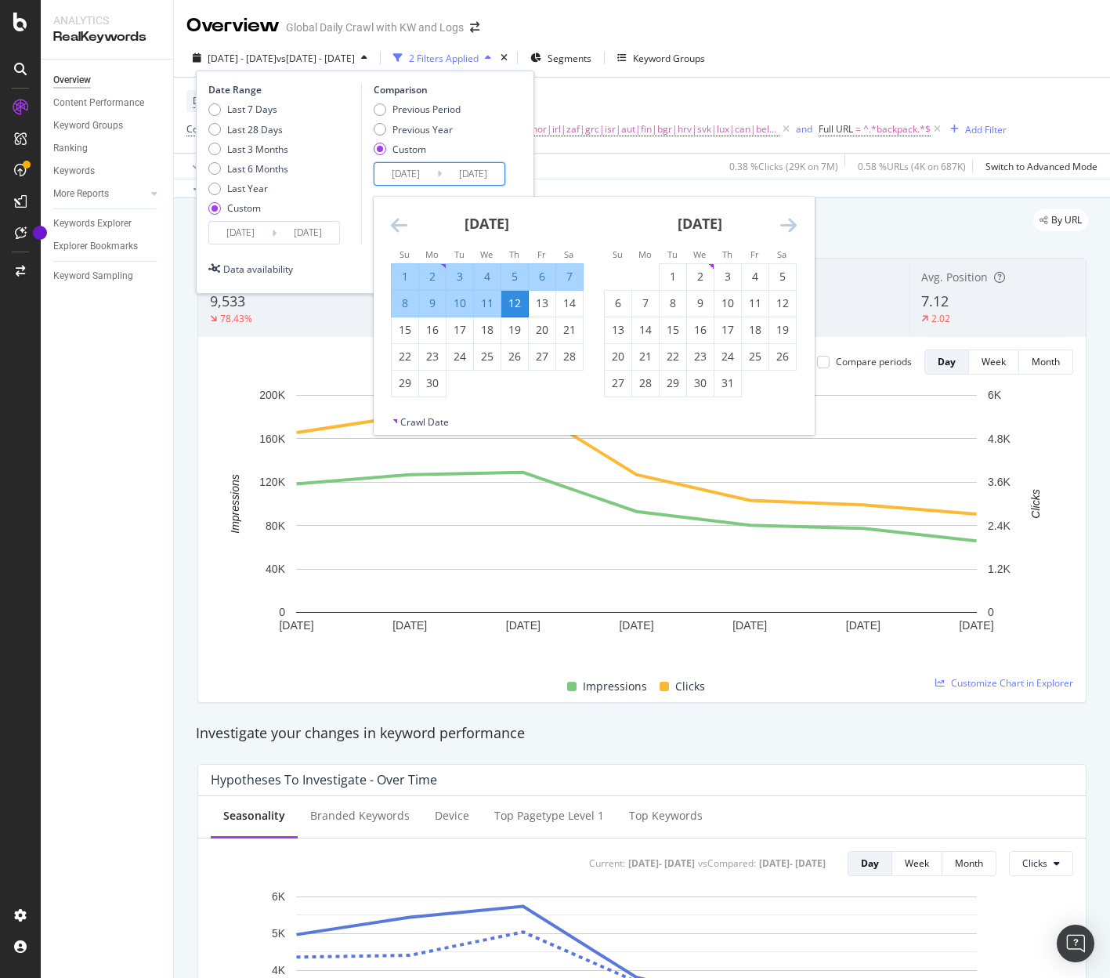
click at [547, 271] on div "6" at bounding box center [542, 277] width 27 height 16
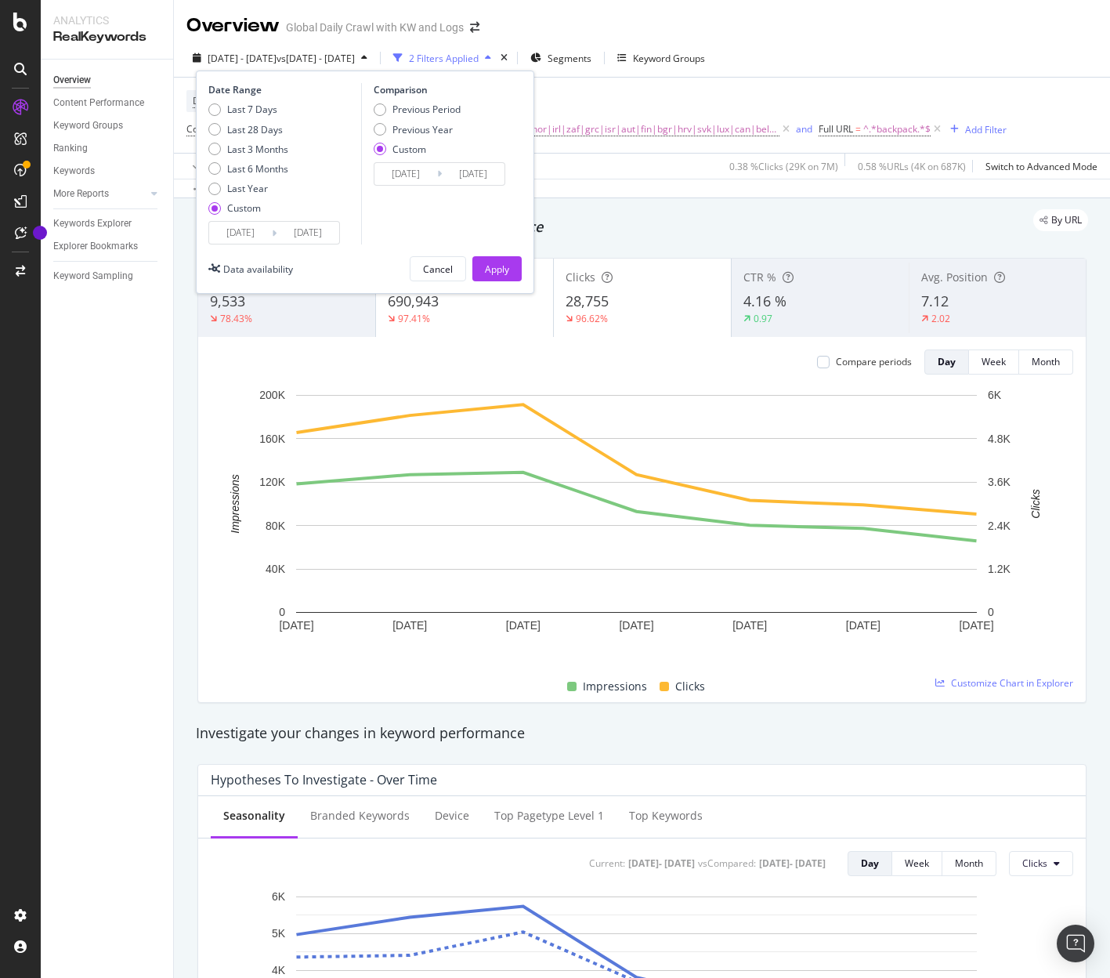
click at [452, 172] on input "[DATE]" at bounding box center [473, 174] width 63 height 22
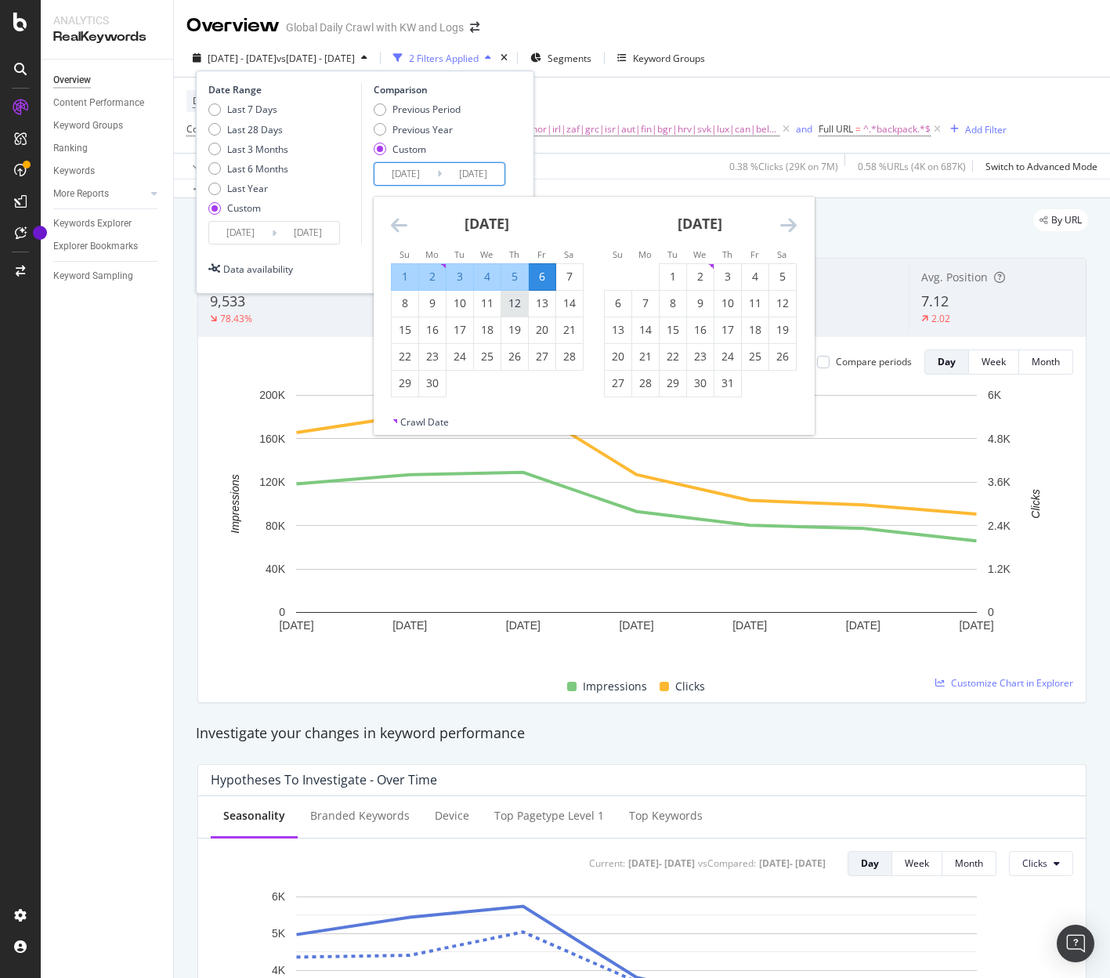
click at [519, 305] on div "12" at bounding box center [514, 303] width 27 height 16
type input "[DATE]"
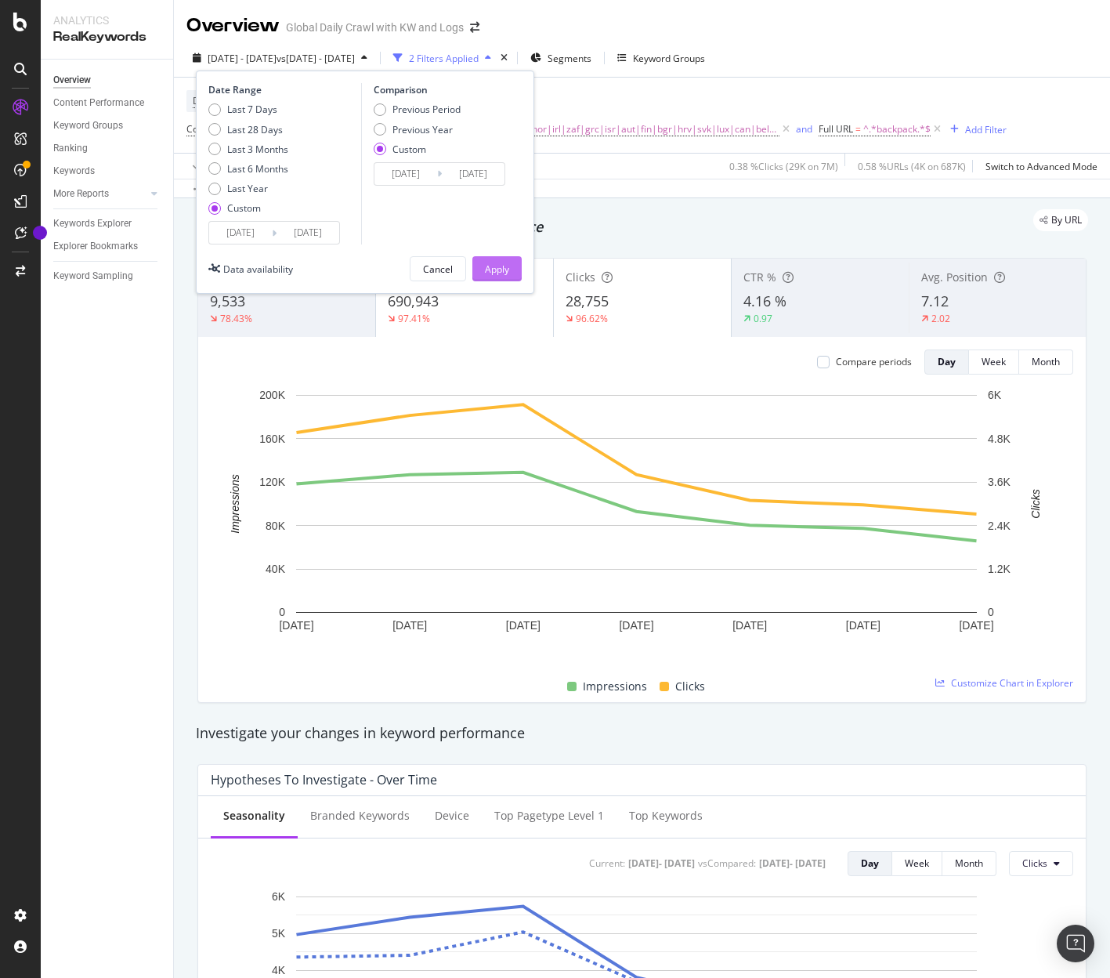
click at [502, 273] on div "Apply" at bounding box center [497, 268] width 24 height 13
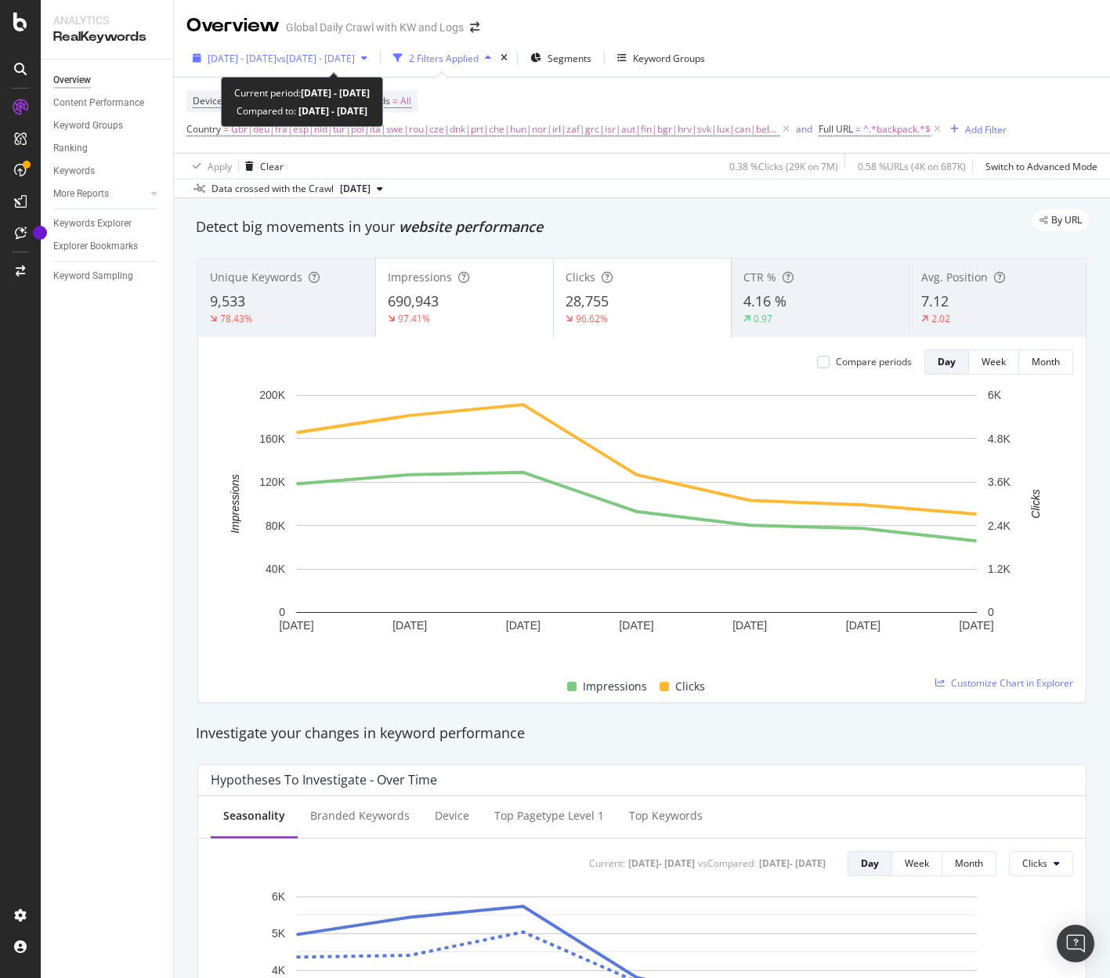
click at [374, 48] on div "2025 Sep. 5th - Sep. 11th vs 2023 Sep. 7th - 2024 Sep. 12th" at bounding box center [279, 57] width 187 height 23
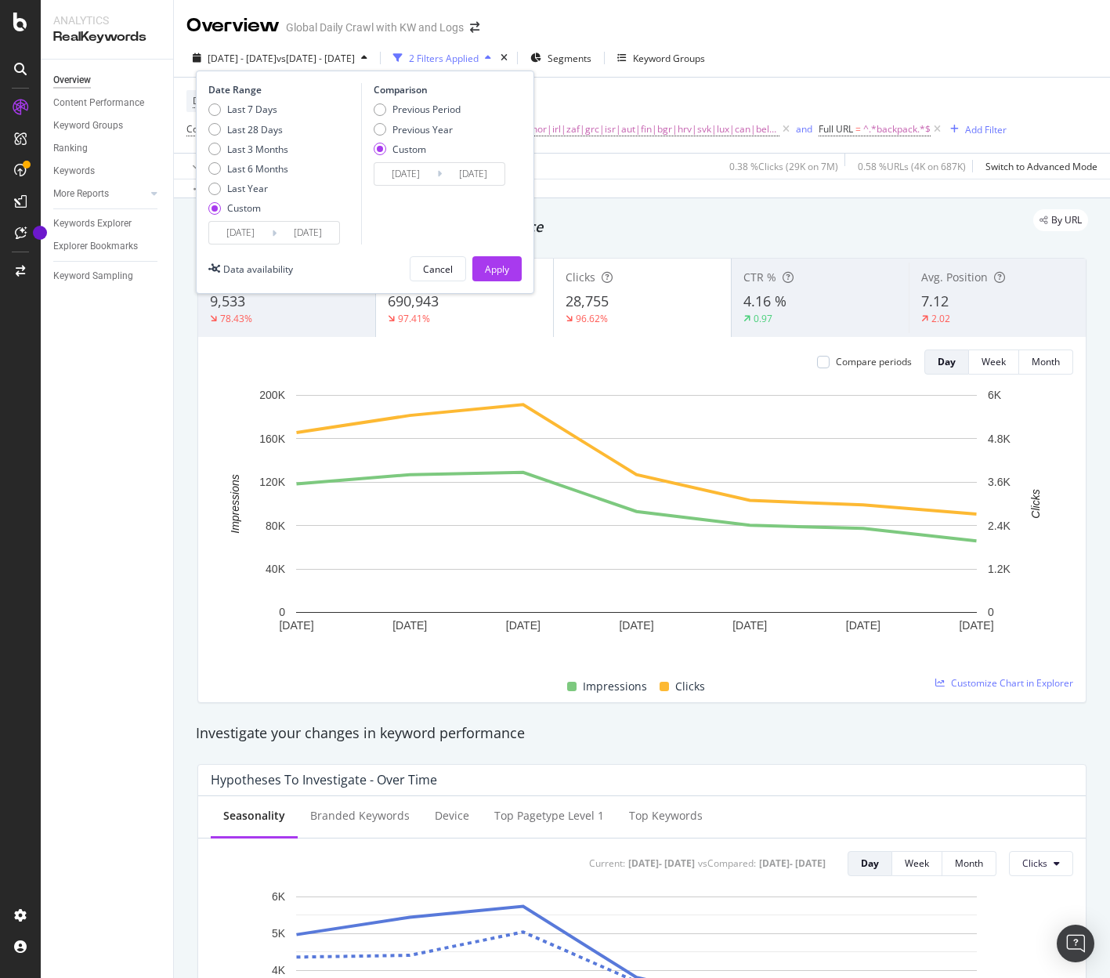
click at [428, 172] on input "2023/09/07" at bounding box center [405, 174] width 63 height 22
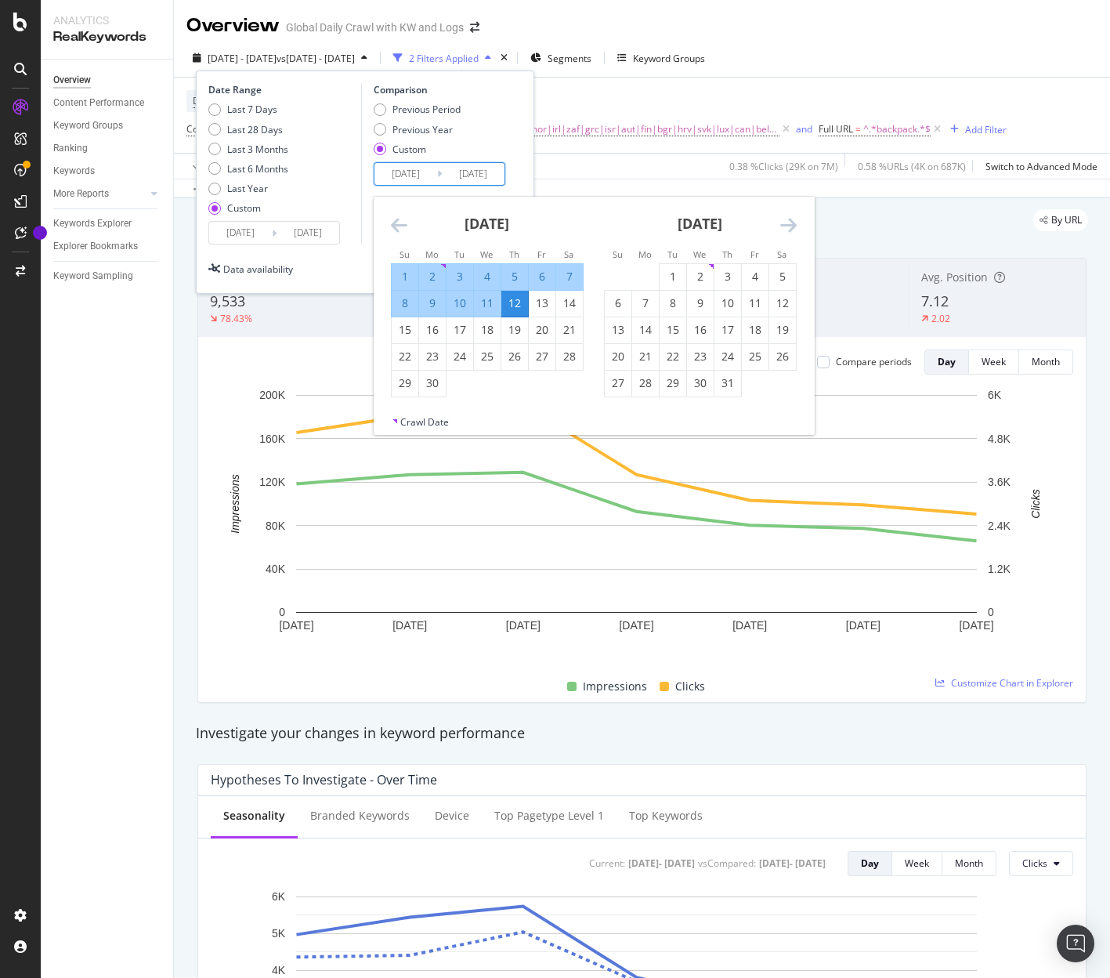
click at [533, 277] on div "6" at bounding box center [542, 277] width 27 height 16
type input "[DATE]"
click at [524, 300] on div "12" at bounding box center [514, 303] width 27 height 16
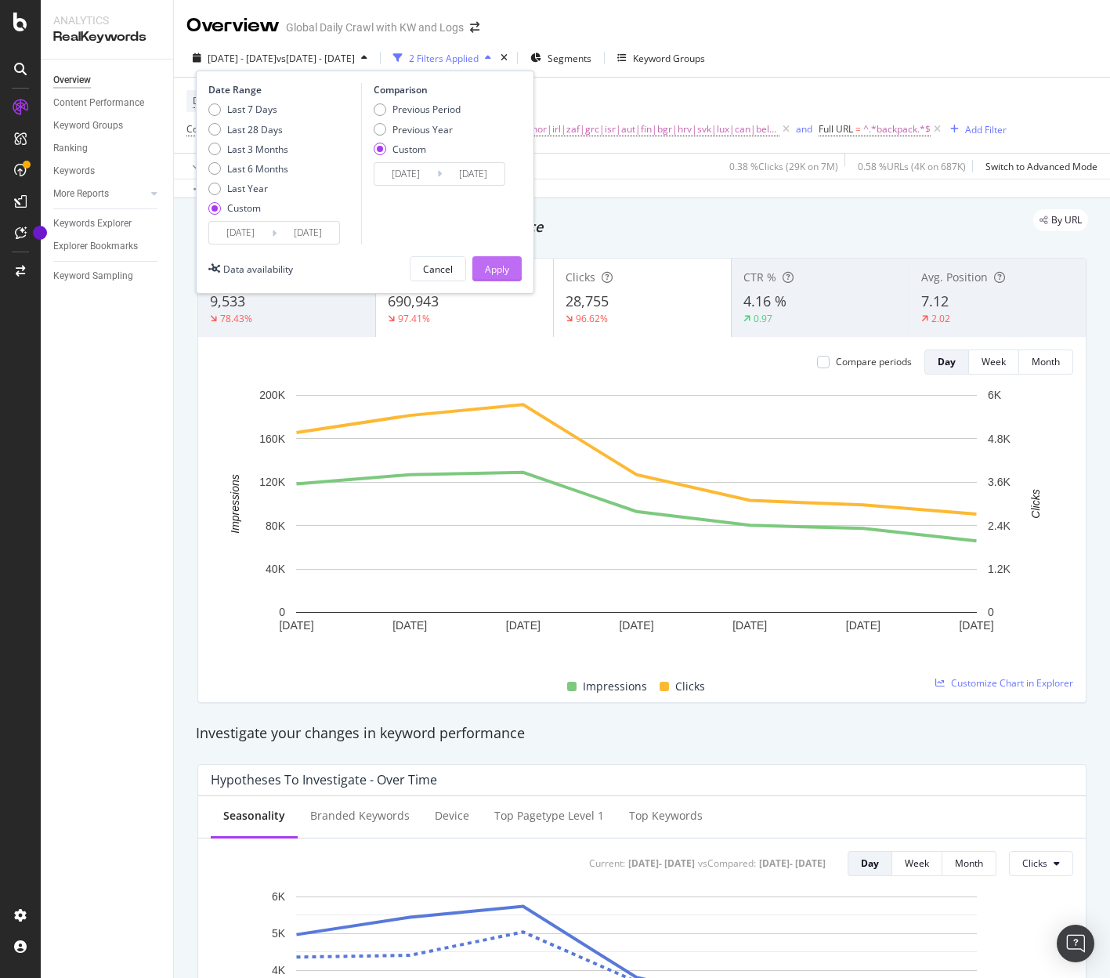
click at [502, 262] on div "Apply" at bounding box center [497, 268] width 24 height 13
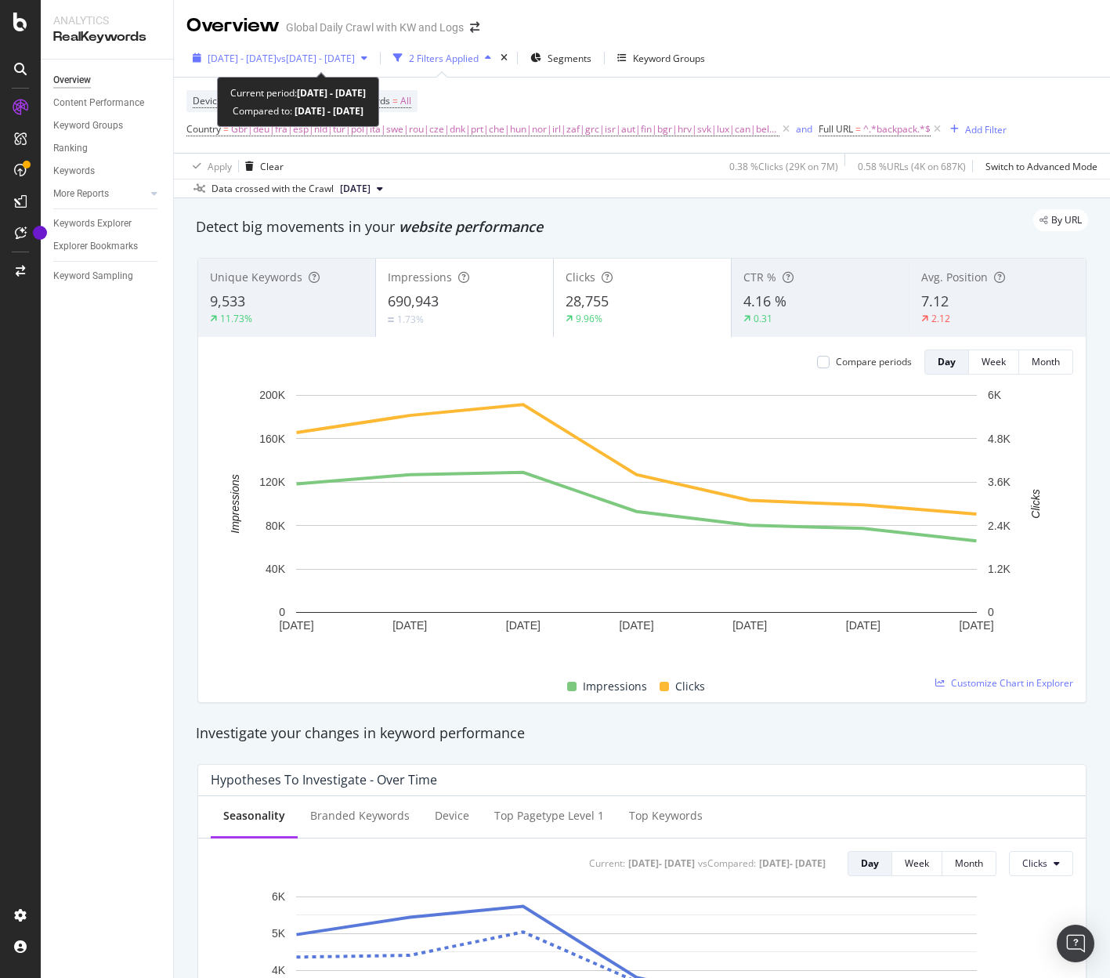
click at [355, 62] on span "vs 2024 Sep. 6th - Sep. 12th" at bounding box center [316, 58] width 78 height 13
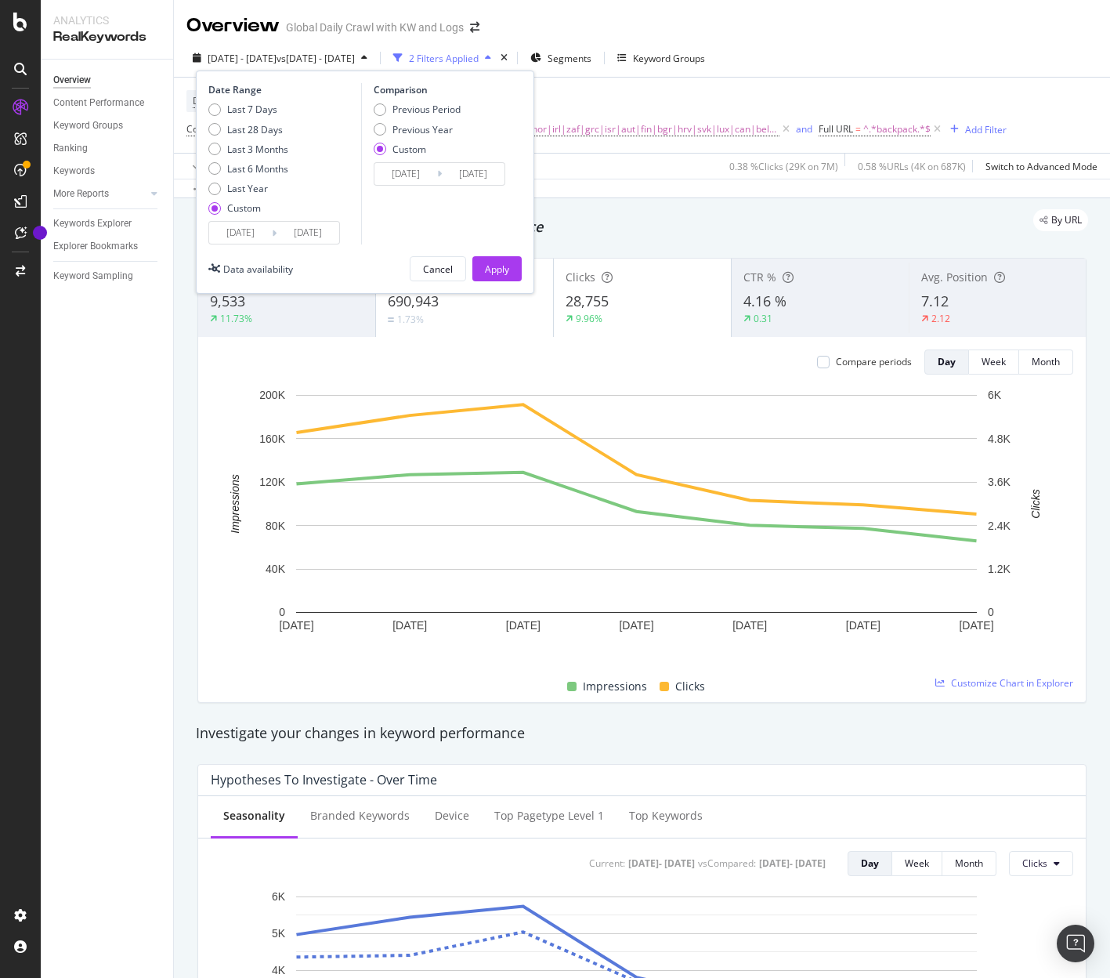
click at [423, 166] on input "[DATE]" at bounding box center [405, 174] width 63 height 22
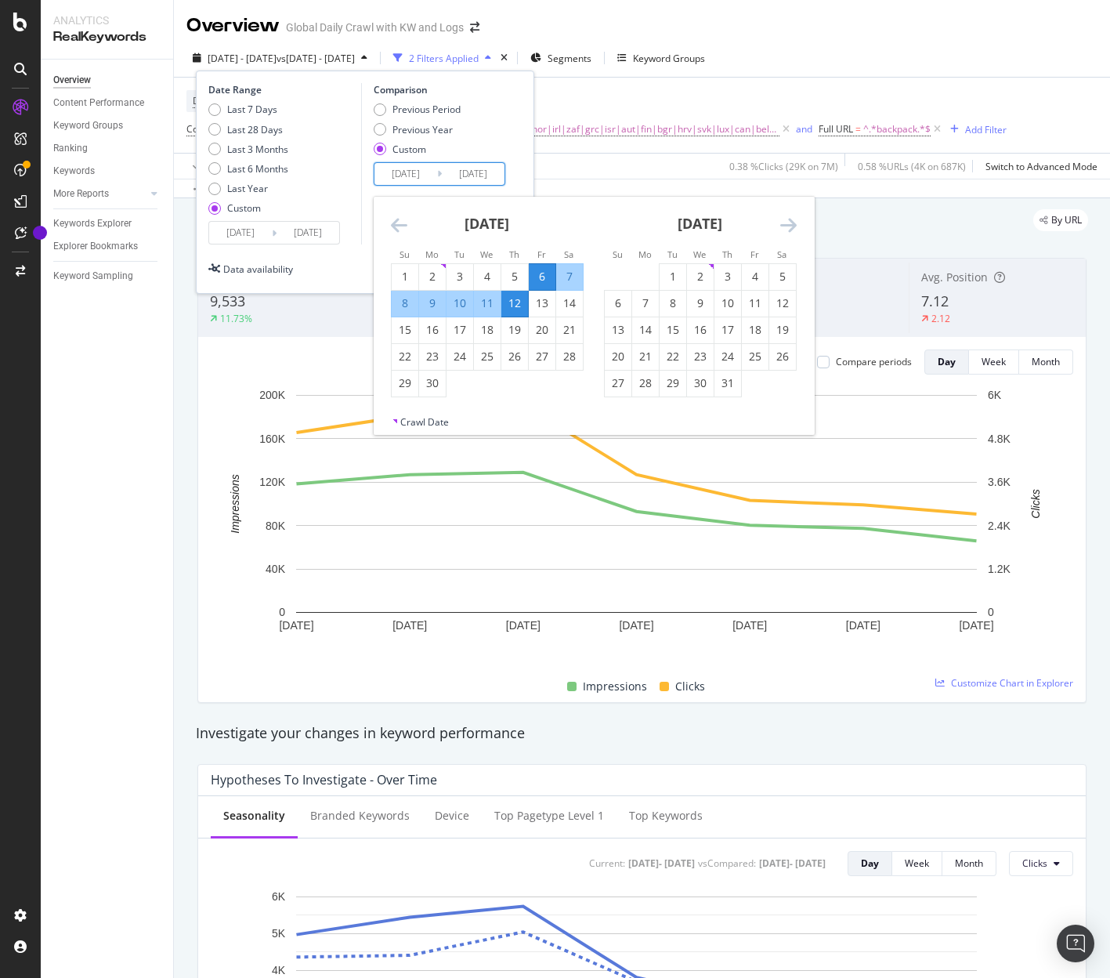
click at [787, 228] on icon "Move forward to switch to the next month." at bounding box center [788, 224] width 16 height 19
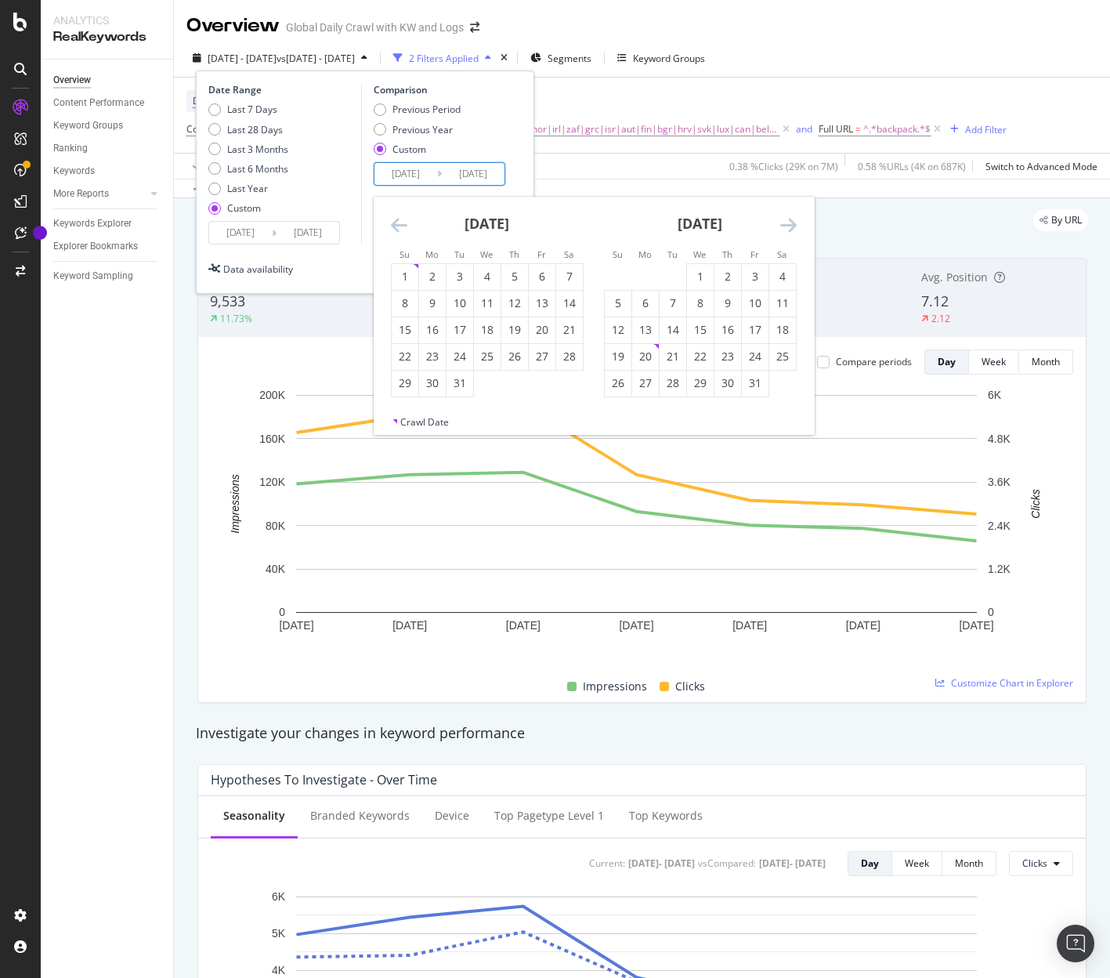
click at [787, 228] on icon "Move forward to switch to the next month." at bounding box center [788, 224] width 16 height 19
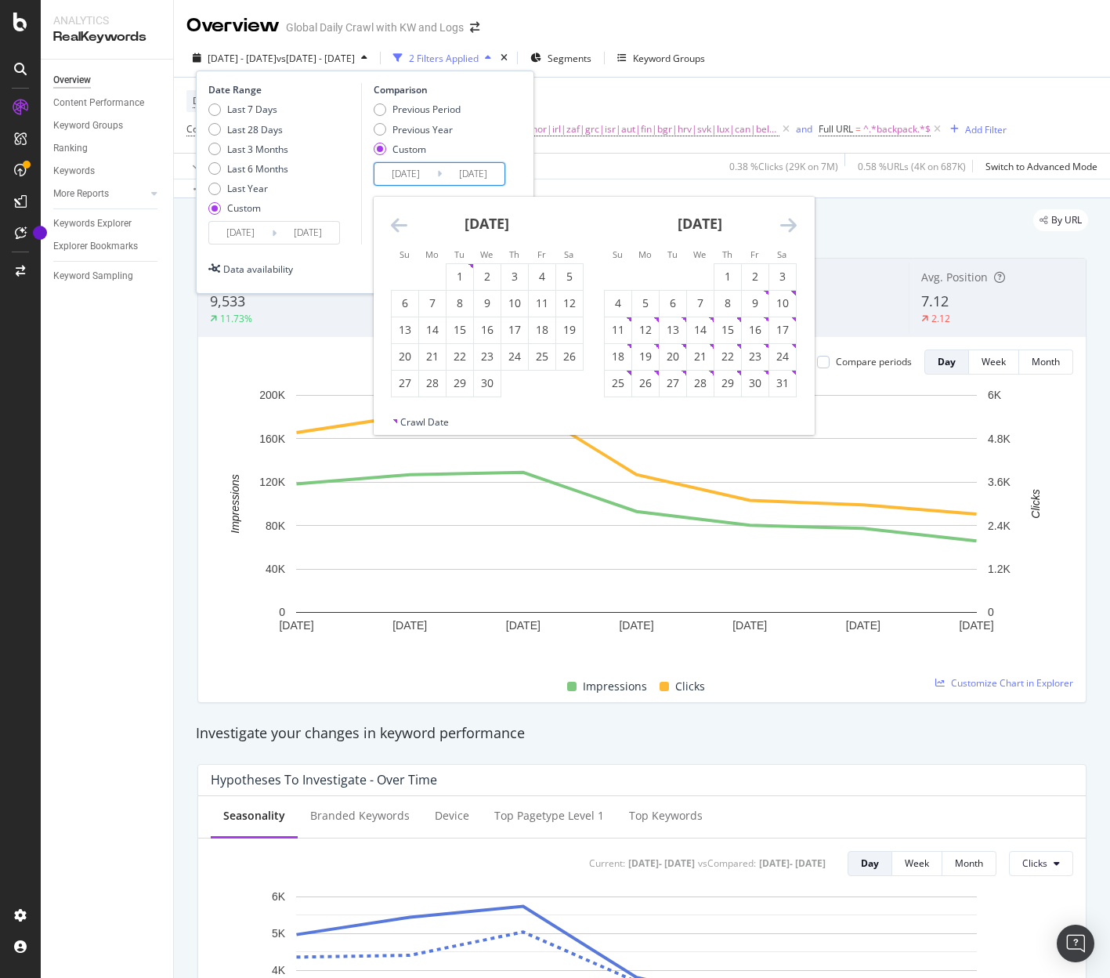
click at [787, 228] on icon "Move forward to switch to the next month." at bounding box center [788, 224] width 16 height 19
click at [542, 381] on div "29" at bounding box center [542, 383] width 27 height 16
type input "[DATE]"
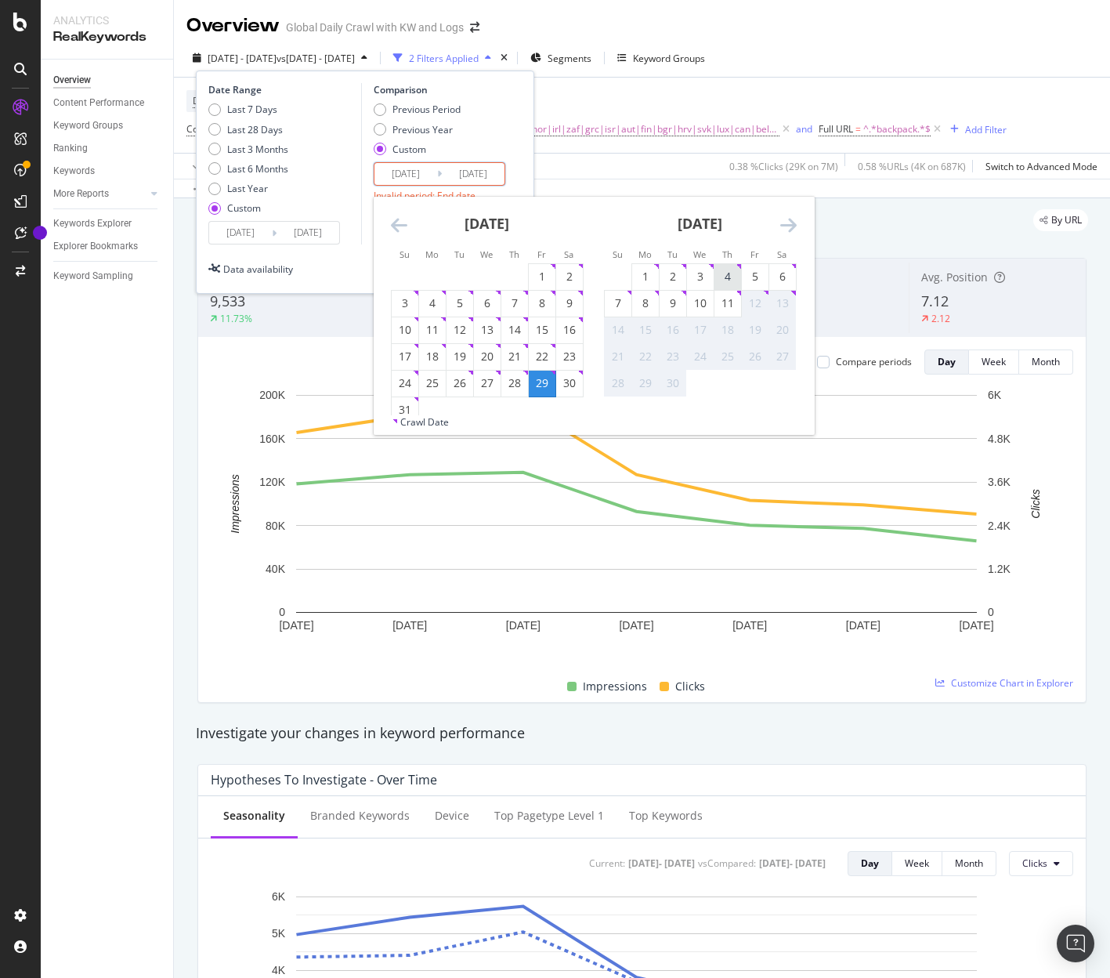
click at [728, 275] on div "4" at bounding box center [727, 277] width 27 height 16
type input "[DATE]"
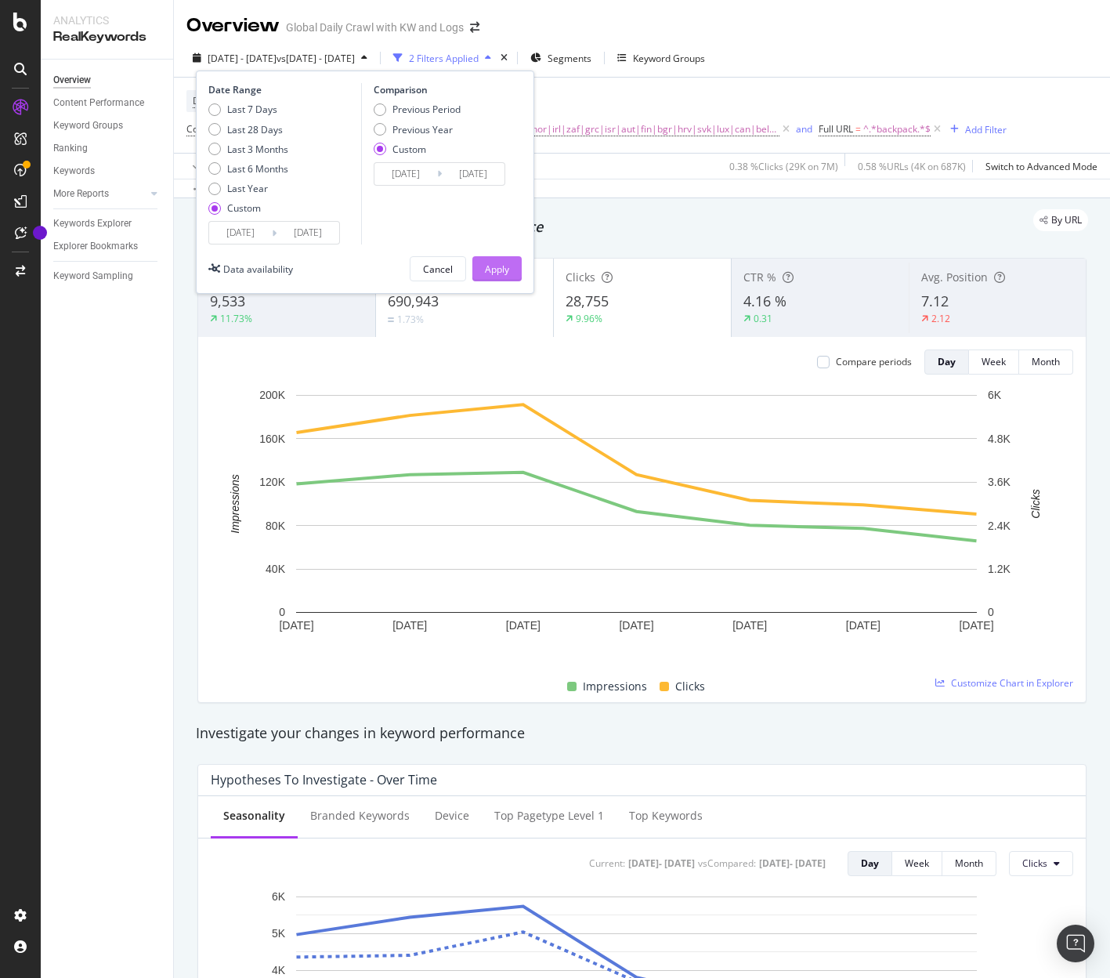
click at [503, 269] on div "Apply" at bounding box center [497, 268] width 24 height 13
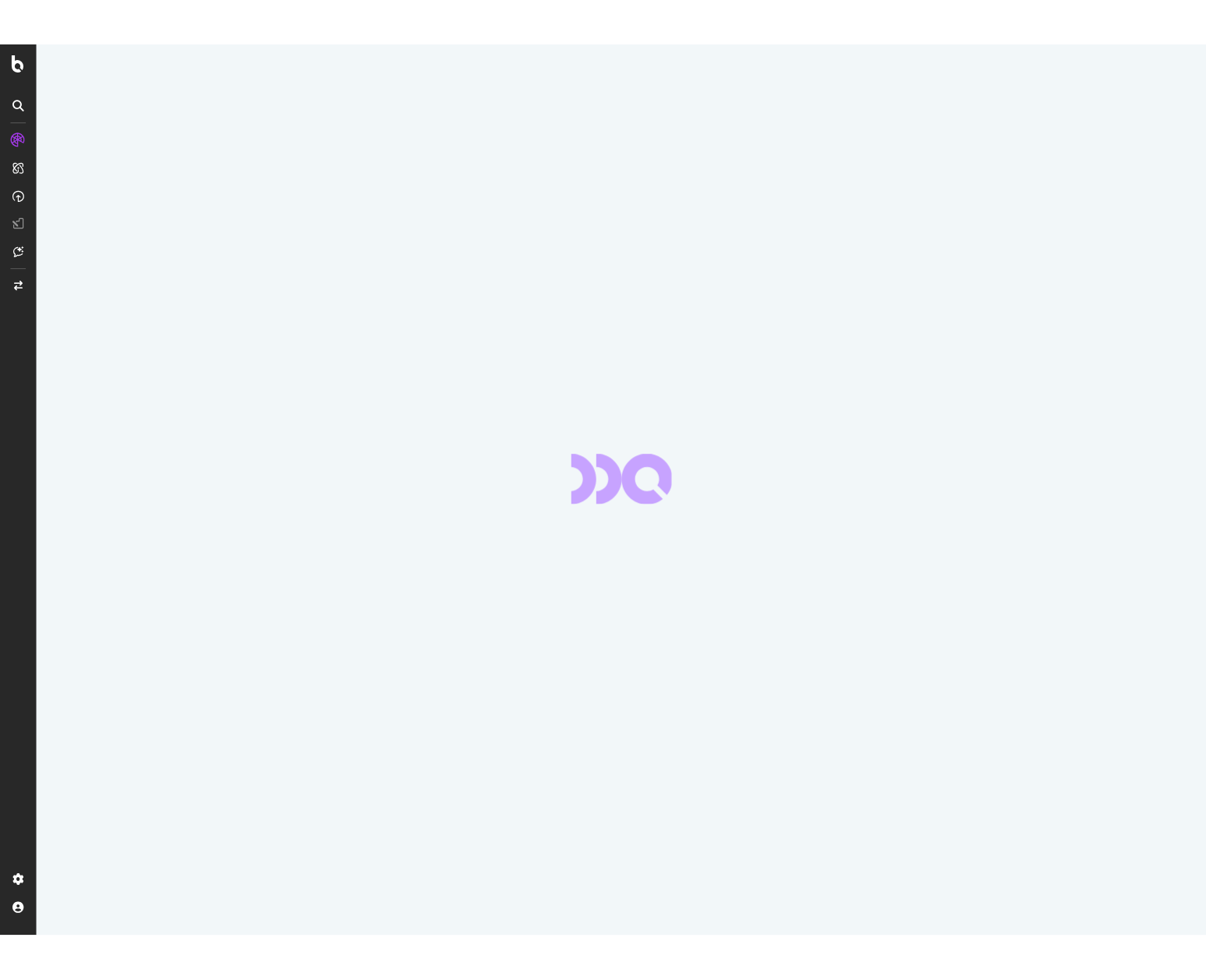
scroll to position [1743, 0]
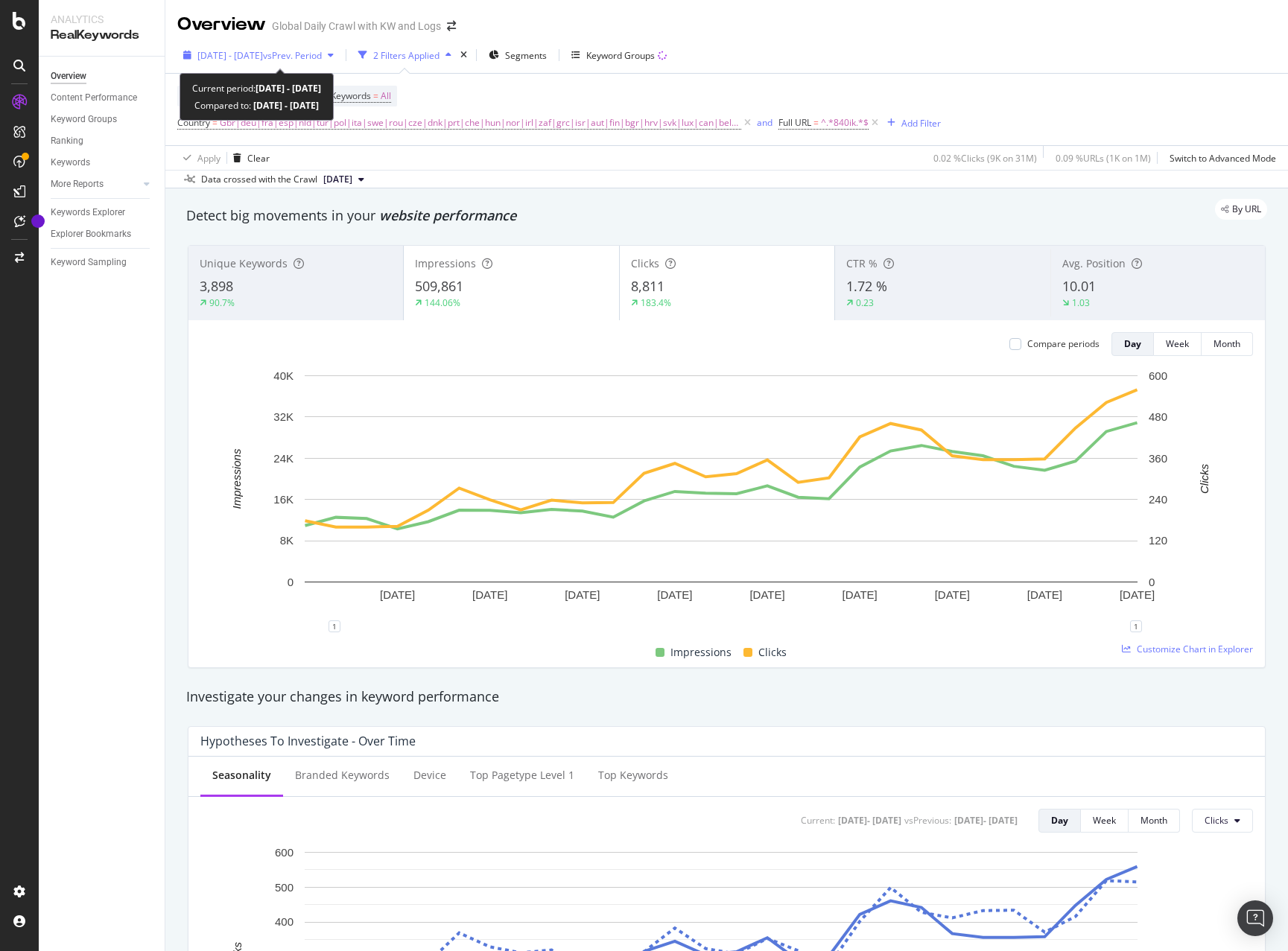
click at [302, 52] on span "vs Prev. Period" at bounding box center [293, 55] width 59 height 12
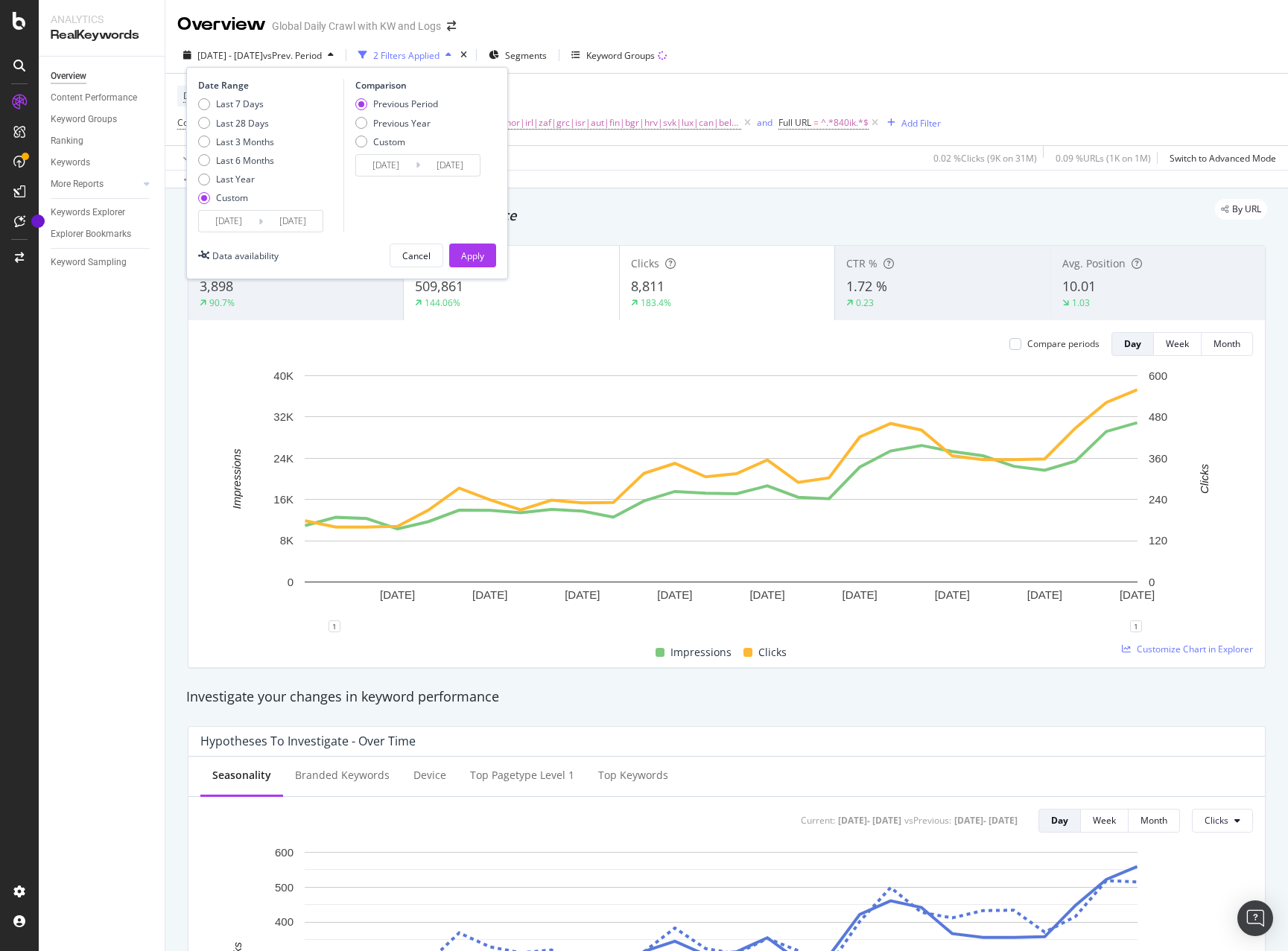
click at [297, 216] on input "2025/08/26" at bounding box center [293, 222] width 60 height 21
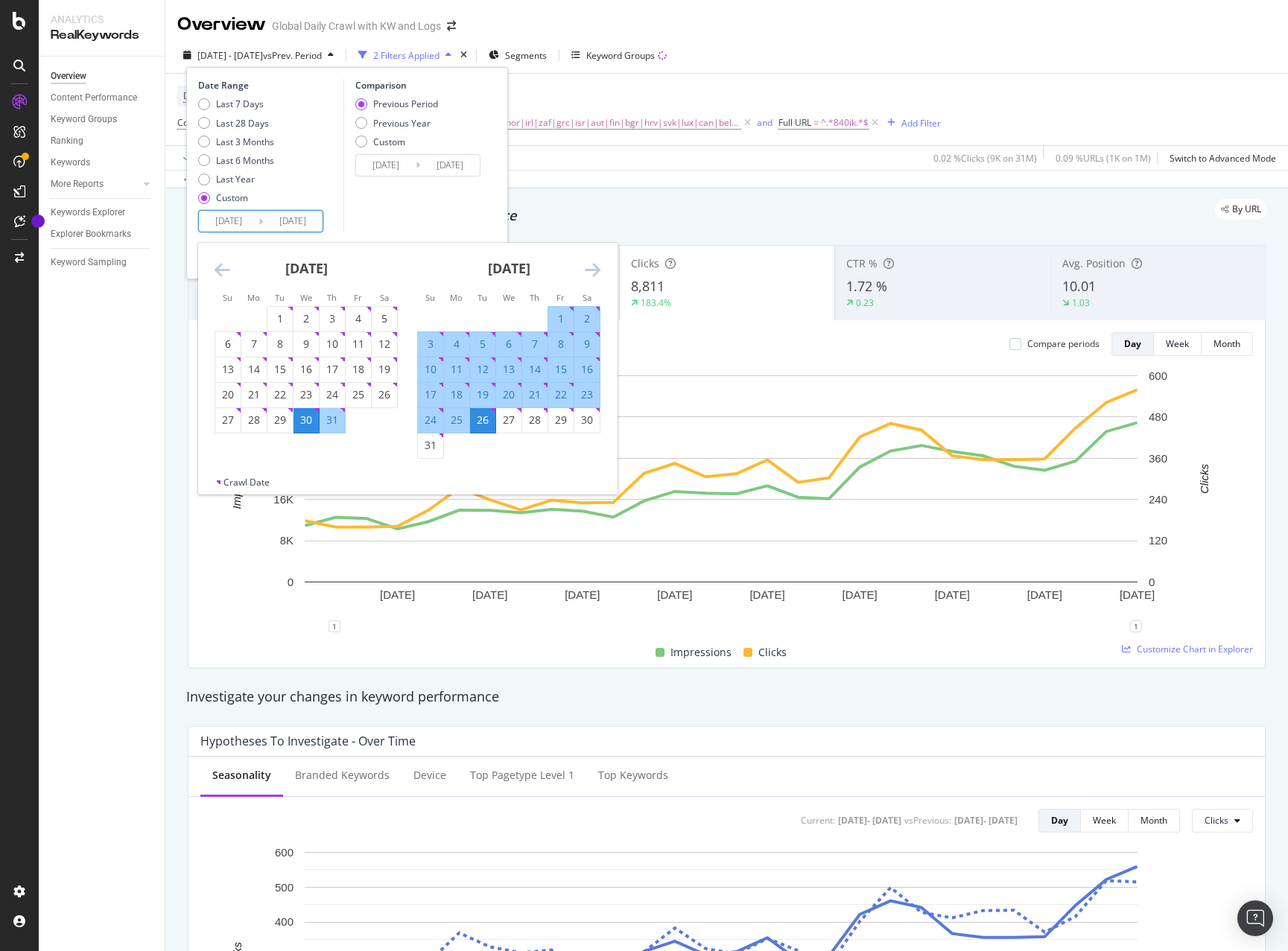
click at [592, 269] on icon "Move forward to switch to the next month." at bounding box center [593, 269] width 15 height 18
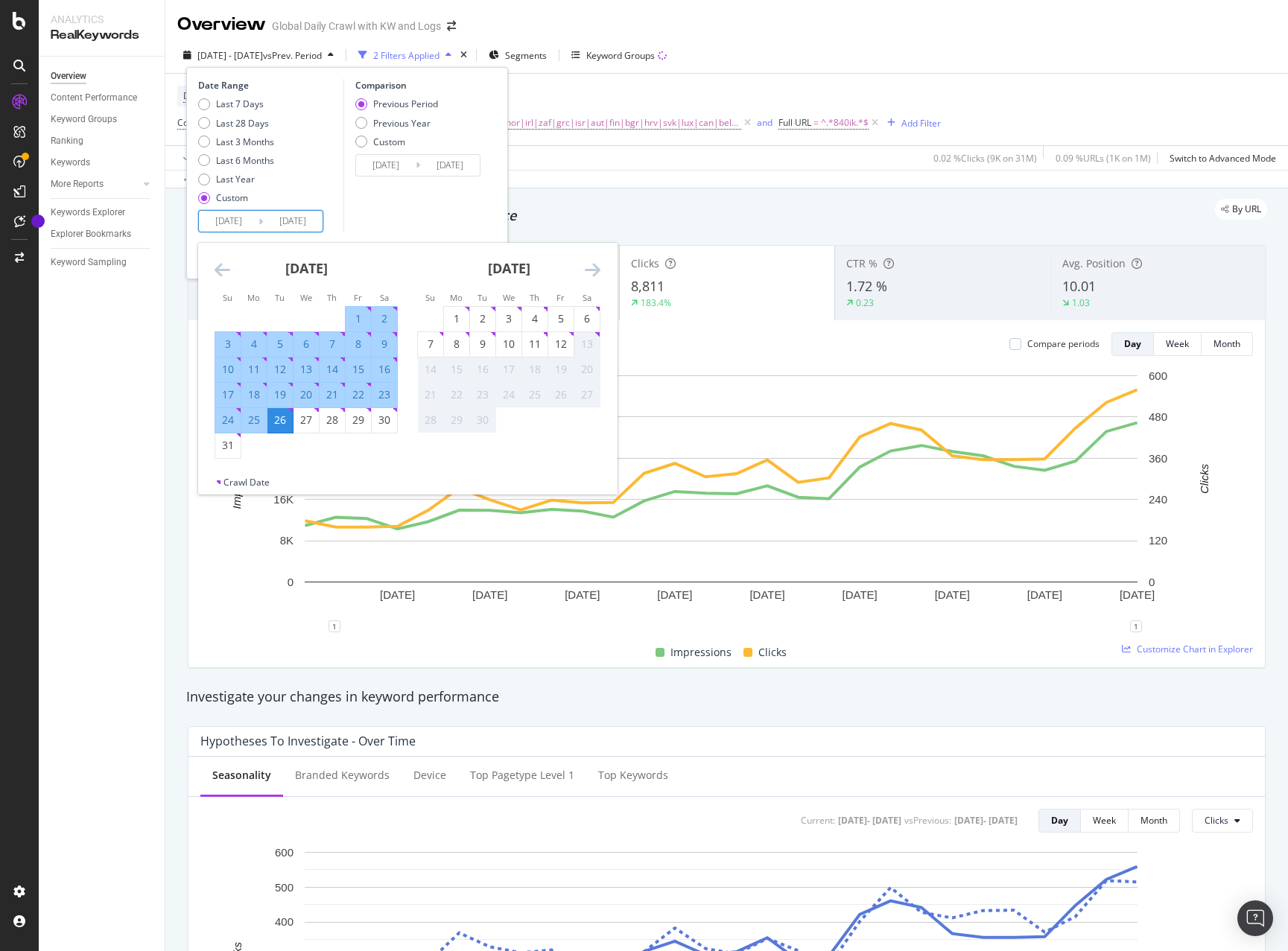
click at [592, 269] on icon "Move forward to switch to the next month." at bounding box center [593, 269] width 15 height 18
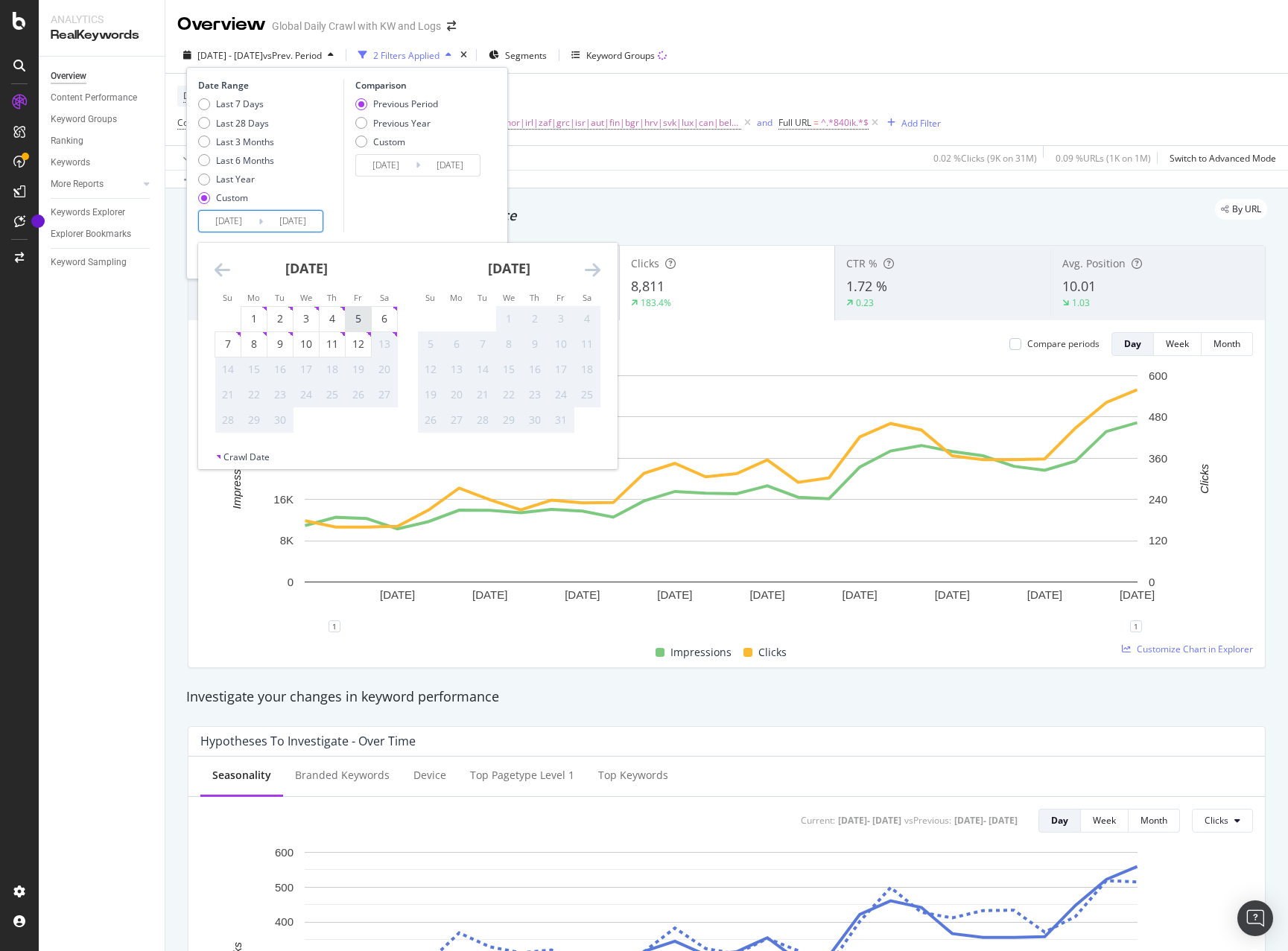
click at [359, 318] on div "5" at bounding box center [358, 319] width 26 height 15
type input "[DATE]"
type input "2025/06/22"
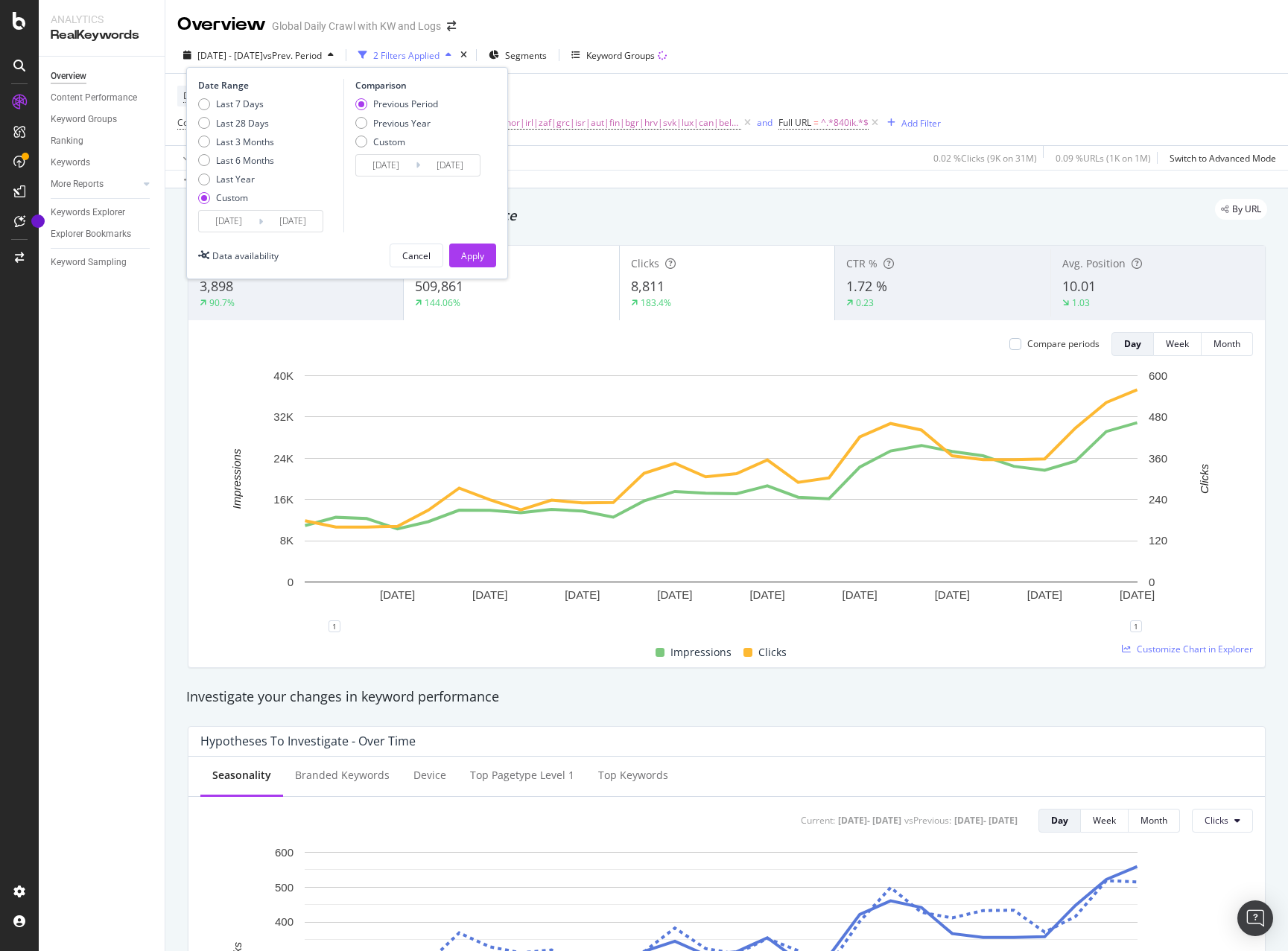
click at [313, 223] on input "[DATE]" at bounding box center [293, 222] width 60 height 21
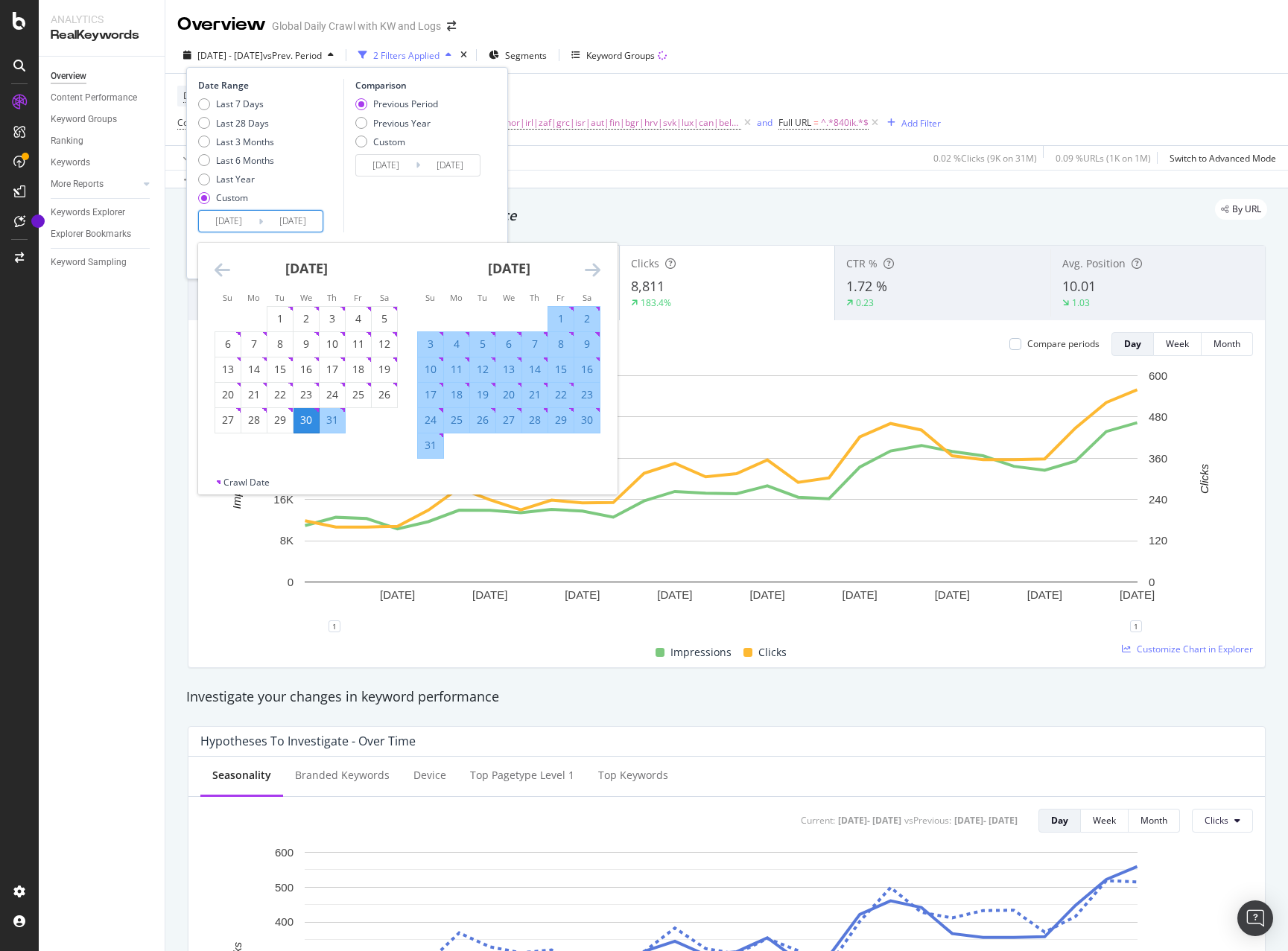
click at [592, 273] on icon "Move forward to switch to the next month." at bounding box center [593, 269] width 15 height 18
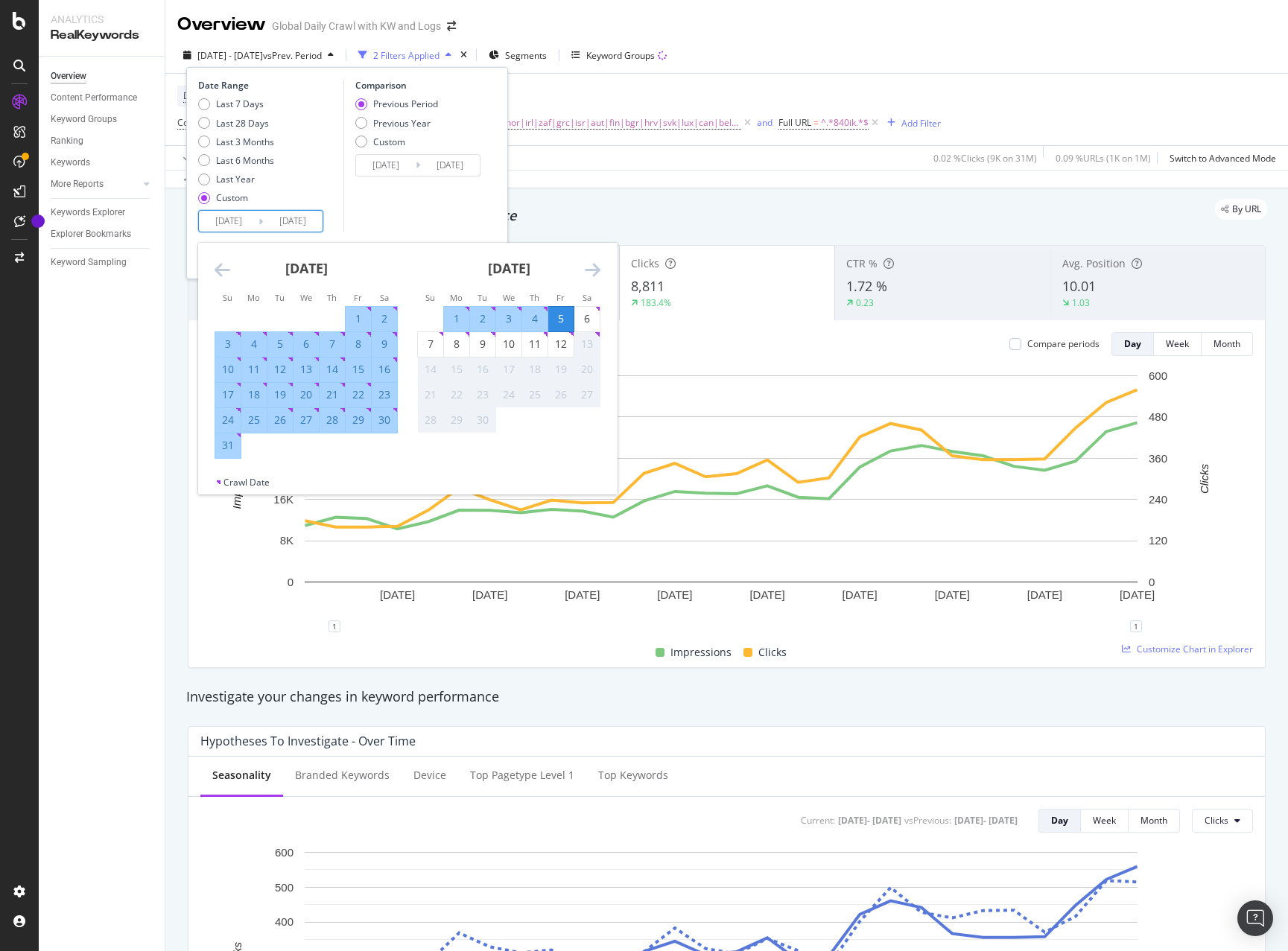
click at [592, 273] on icon "Move forward to switch to the next month." at bounding box center [593, 269] width 15 height 18
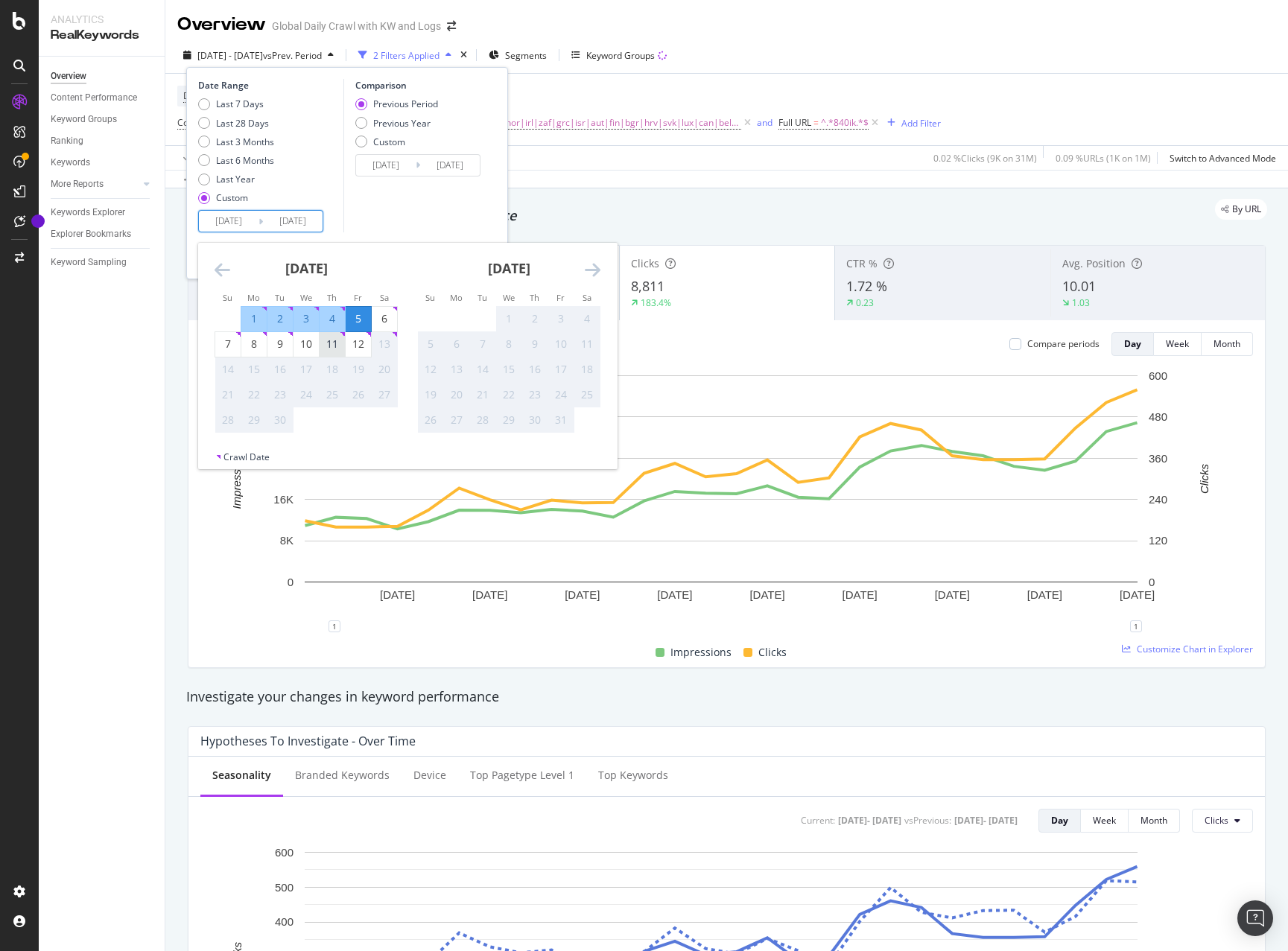
click at [339, 346] on div "11" at bounding box center [332, 344] width 26 height 15
type input "[DATE]"
type input "2025/06/16"
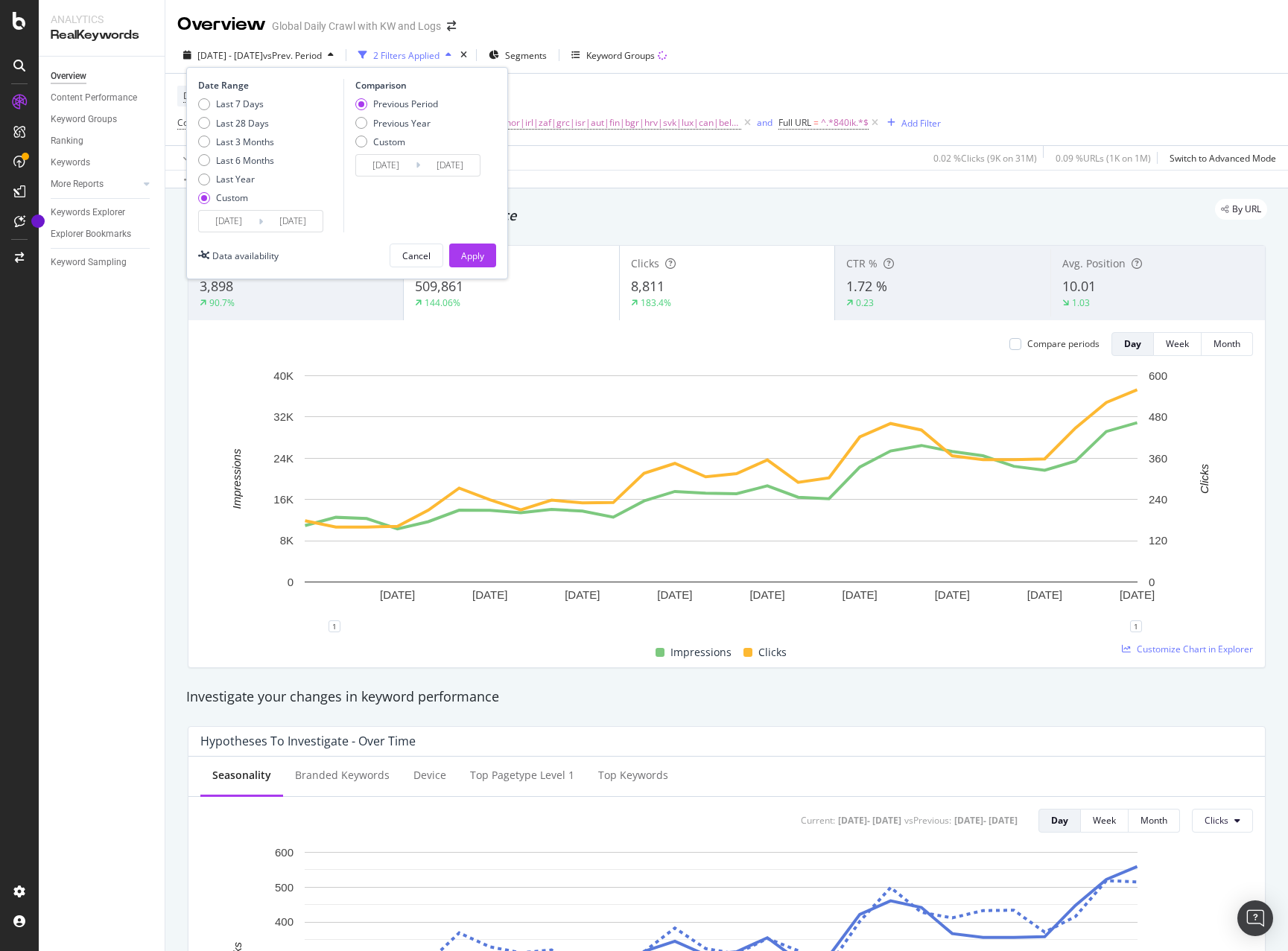
click at [411, 169] on input "2025/06/16" at bounding box center [385, 165] width 60 height 21
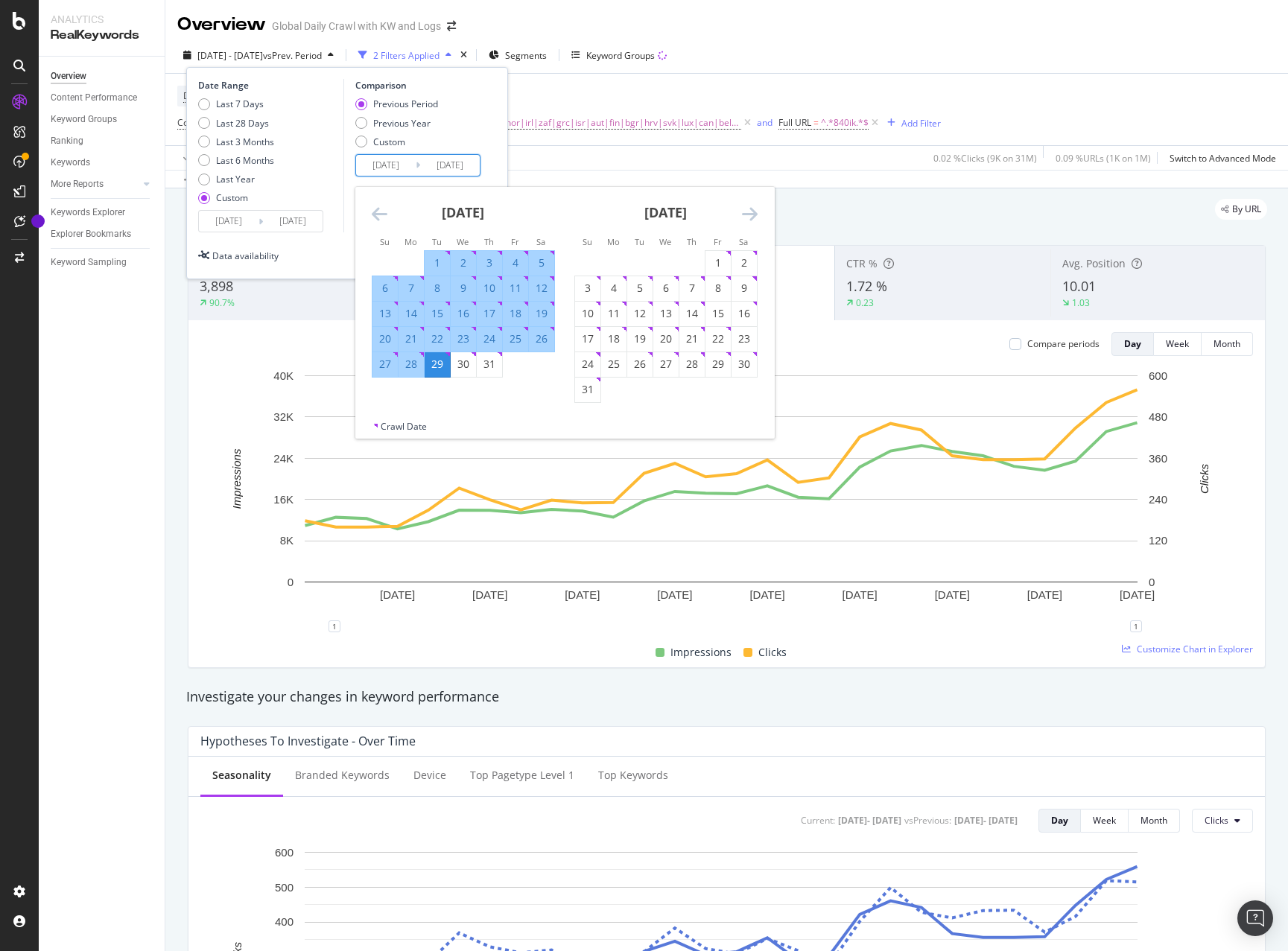
click at [380, 214] on icon "Move backward to switch to the previous month." at bounding box center [380, 213] width 15 height 18
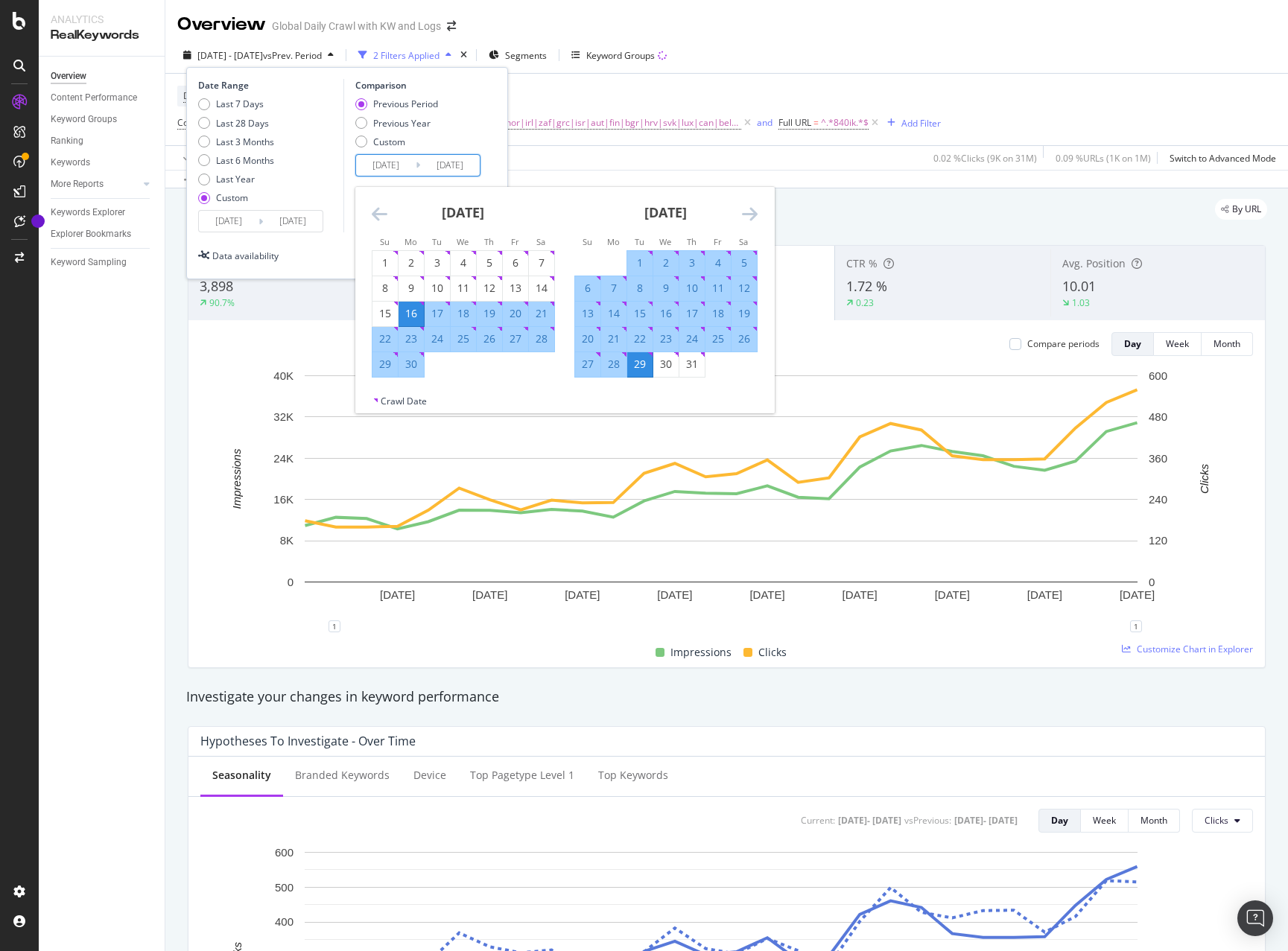
click at [380, 214] on icon "Move backward to switch to the previous month." at bounding box center [380, 213] width 15 height 18
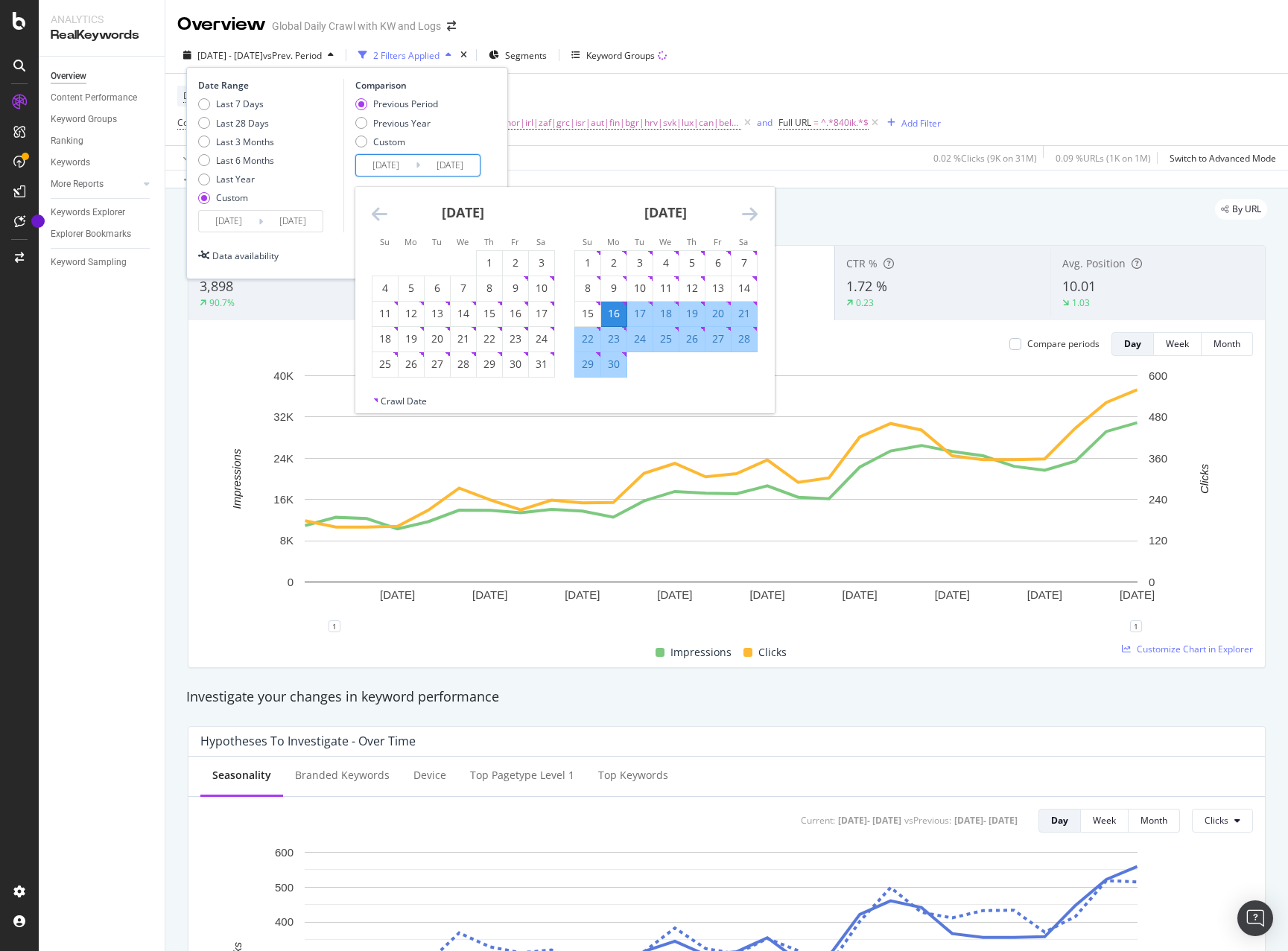
click at [380, 214] on icon "Move backward to switch to the previous month." at bounding box center [380, 213] width 15 height 18
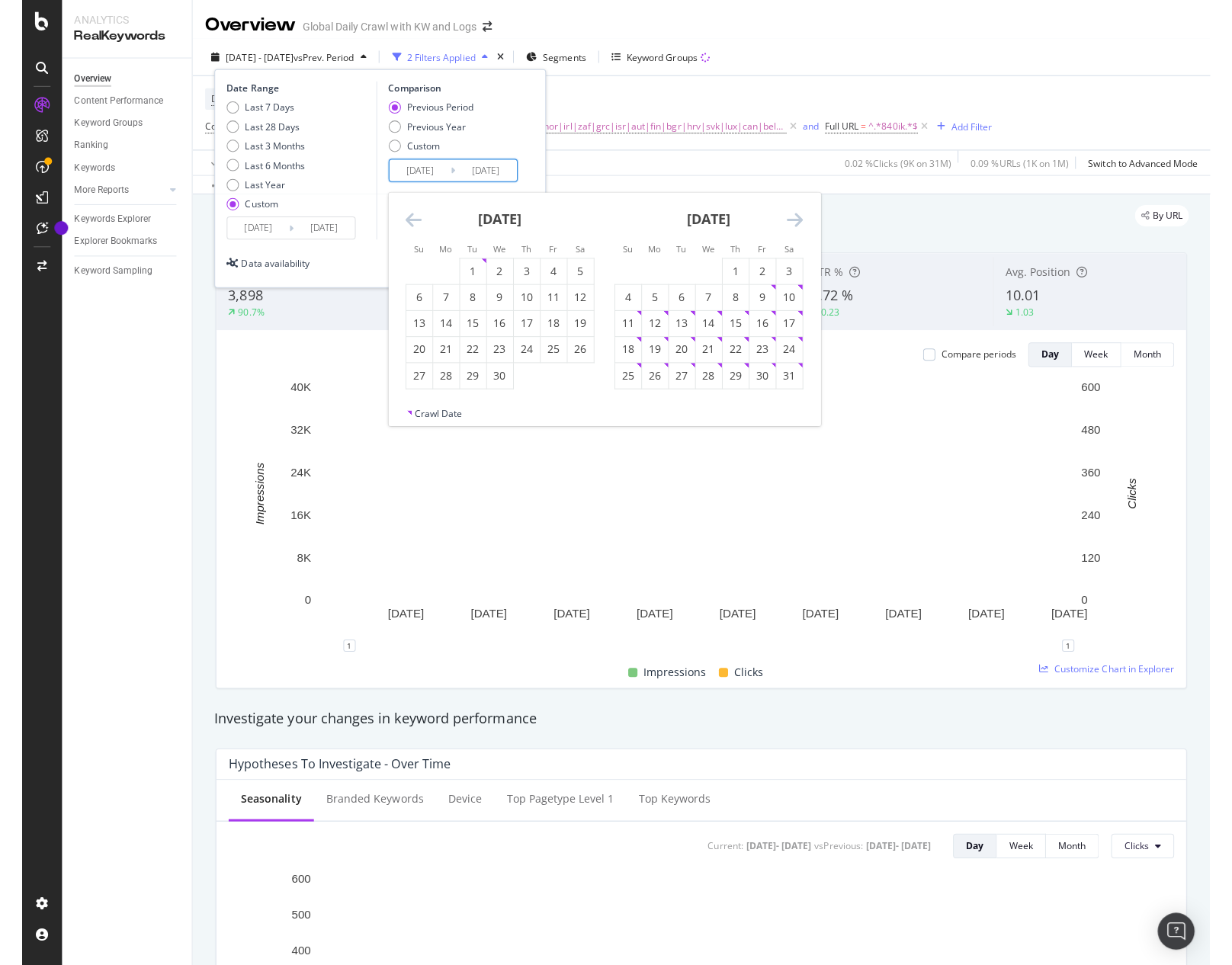
scroll to position [1703, 0]
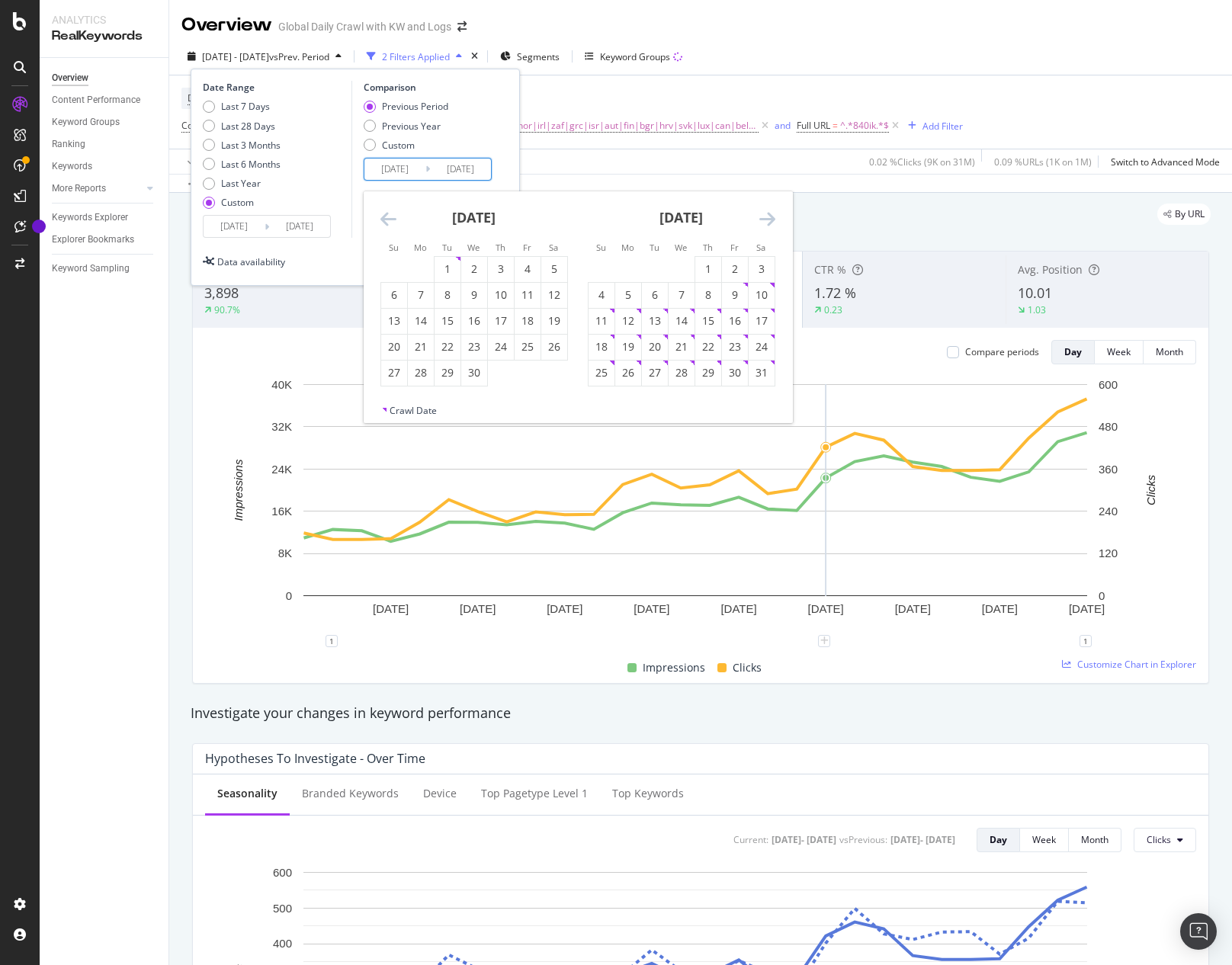
drag, startPoint x: 231, startPoint y: 226, endPoint x: 241, endPoint y: 228, distance: 10.2
click at [231, 226] on input "2025/07/30" at bounding box center [234, 227] width 61 height 21
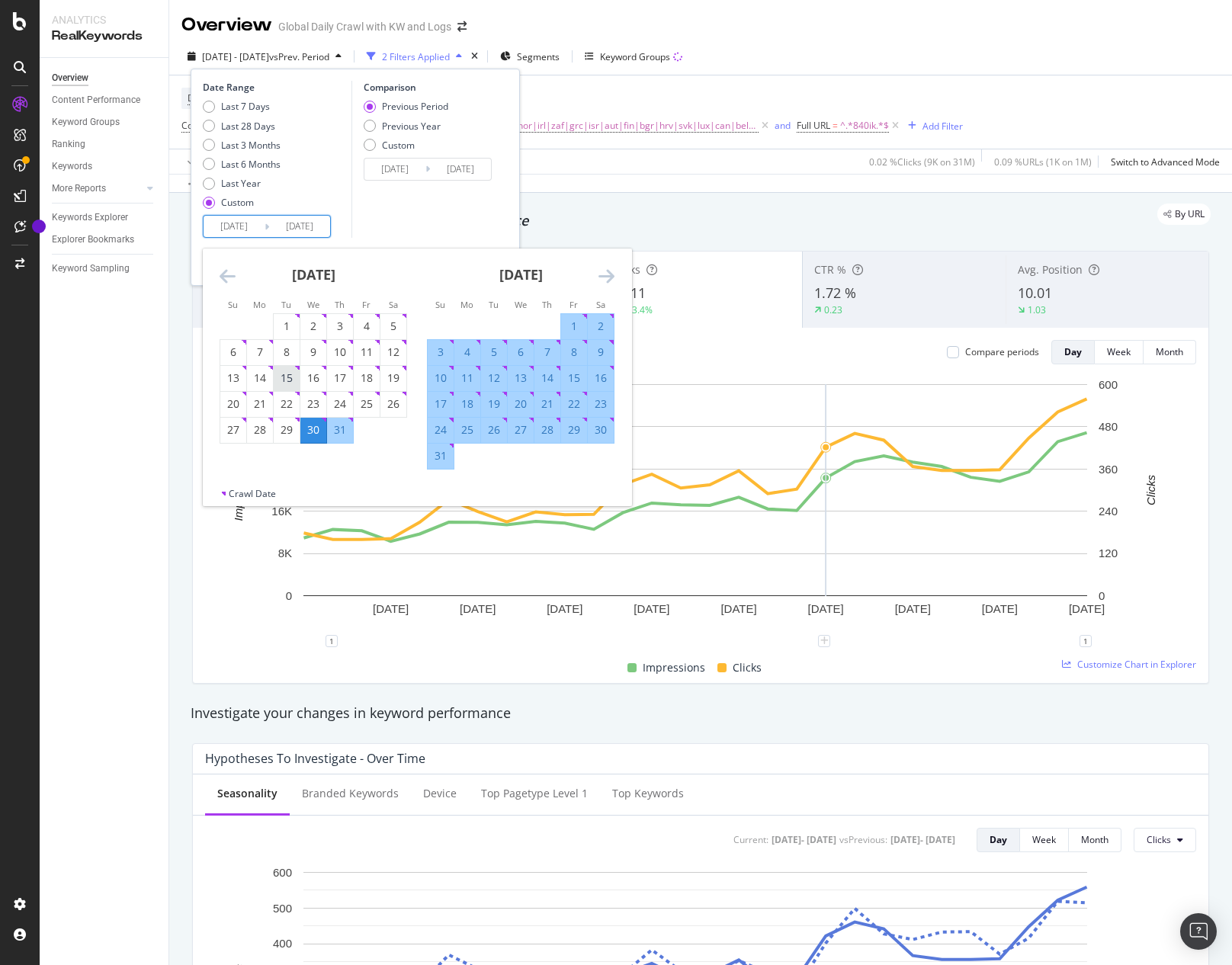
click at [290, 383] on div "15" at bounding box center [286, 378] width 26 height 16
type input "[DATE]"
type input "2025/05/17"
type input "2025/07/14"
click at [603, 278] on icon "Move forward to switch to the next month." at bounding box center [606, 275] width 16 height 18
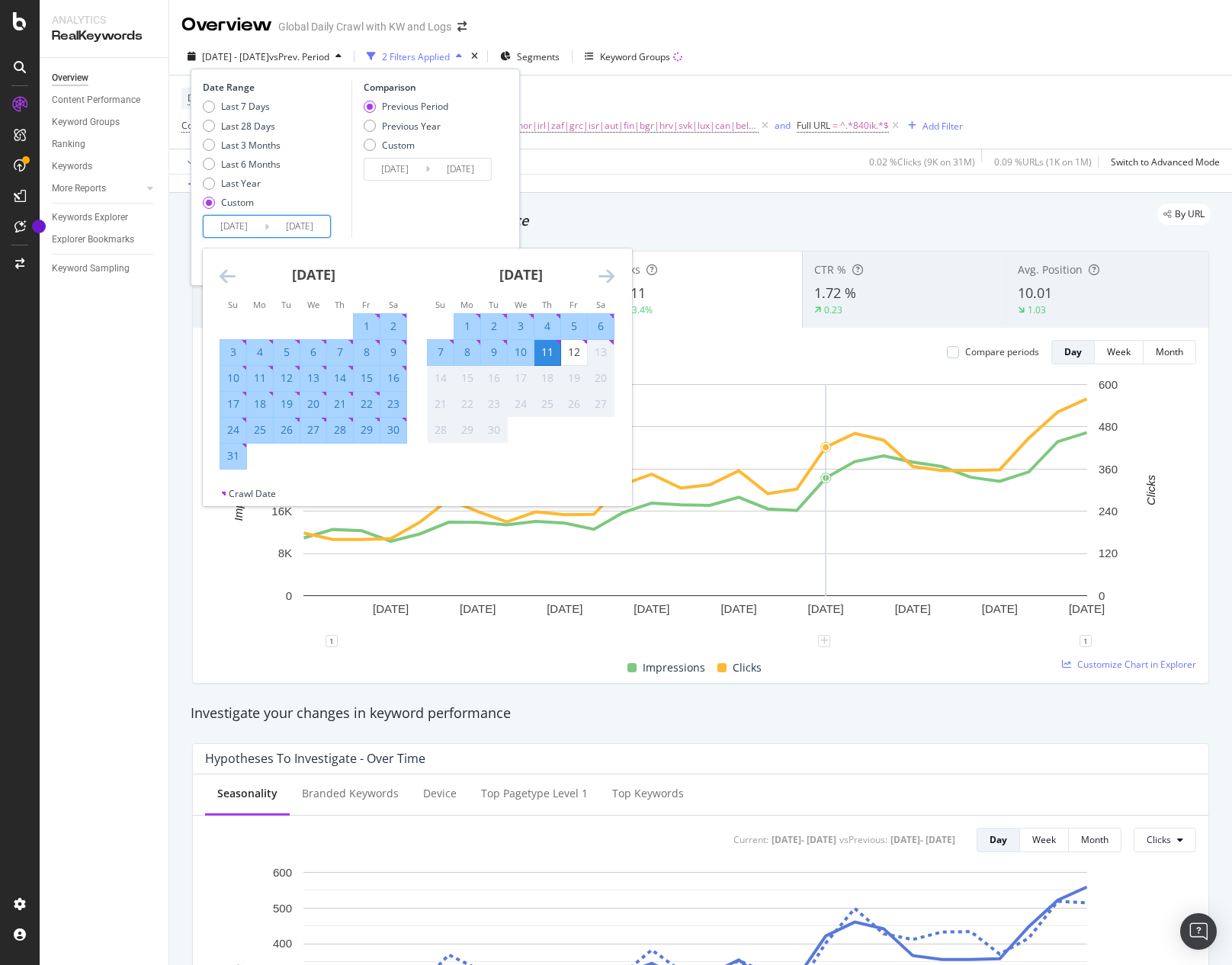
click at [547, 351] on div "11" at bounding box center [547, 352] width 26 height 16
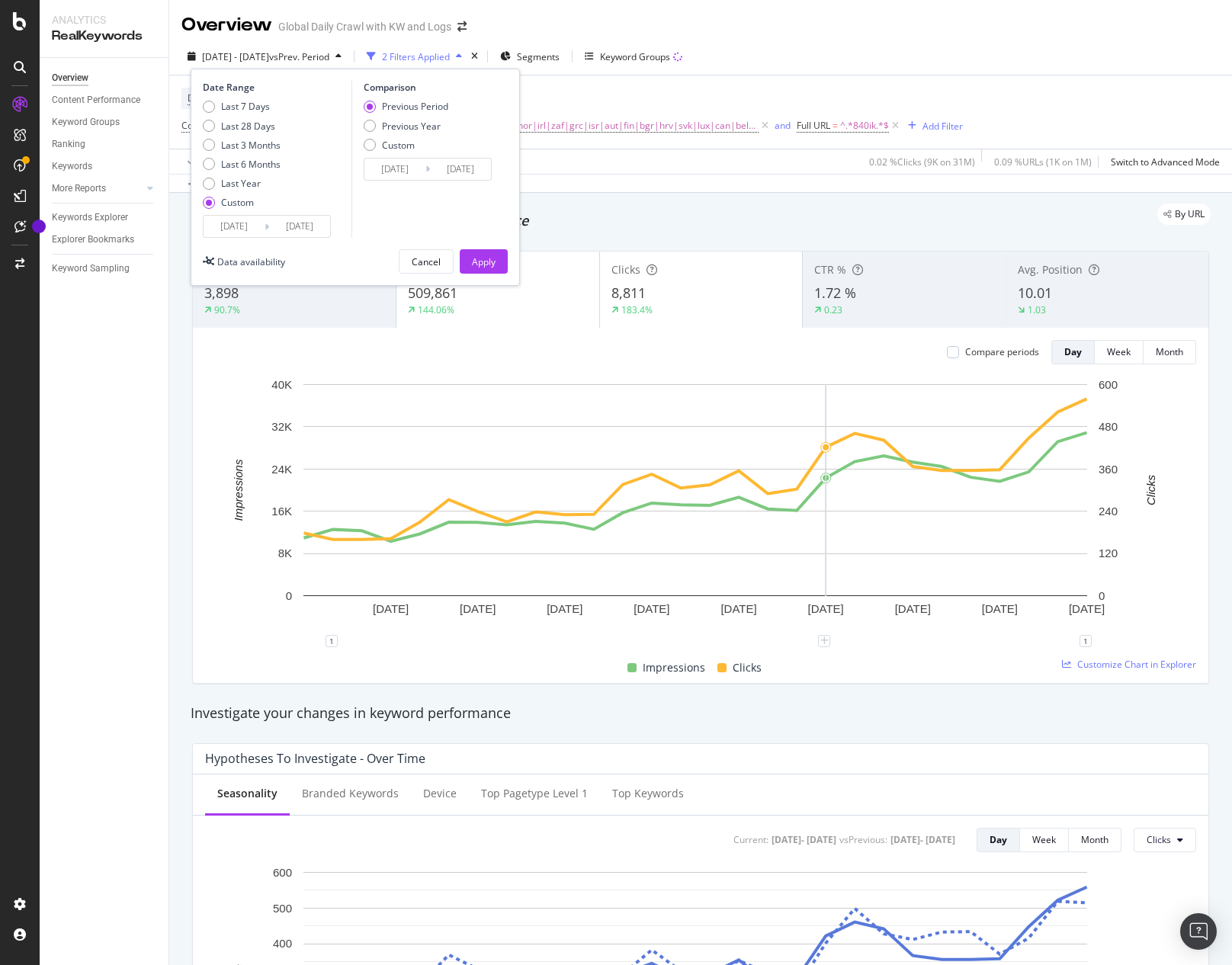
click at [419, 174] on input "2025/05/17" at bounding box center [394, 169] width 61 height 21
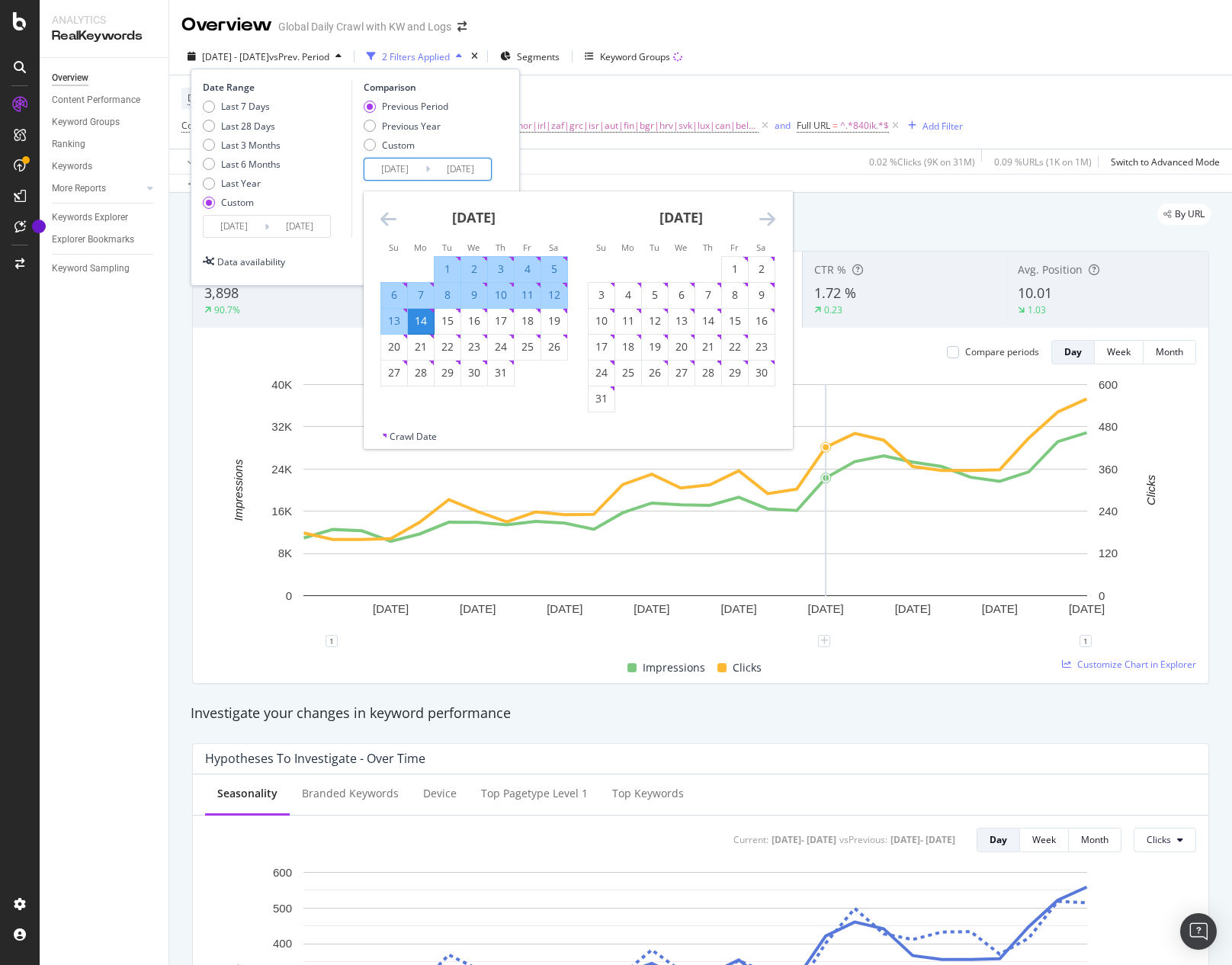
click at [385, 223] on icon "Move backward to switch to the previous month." at bounding box center [388, 218] width 16 height 18
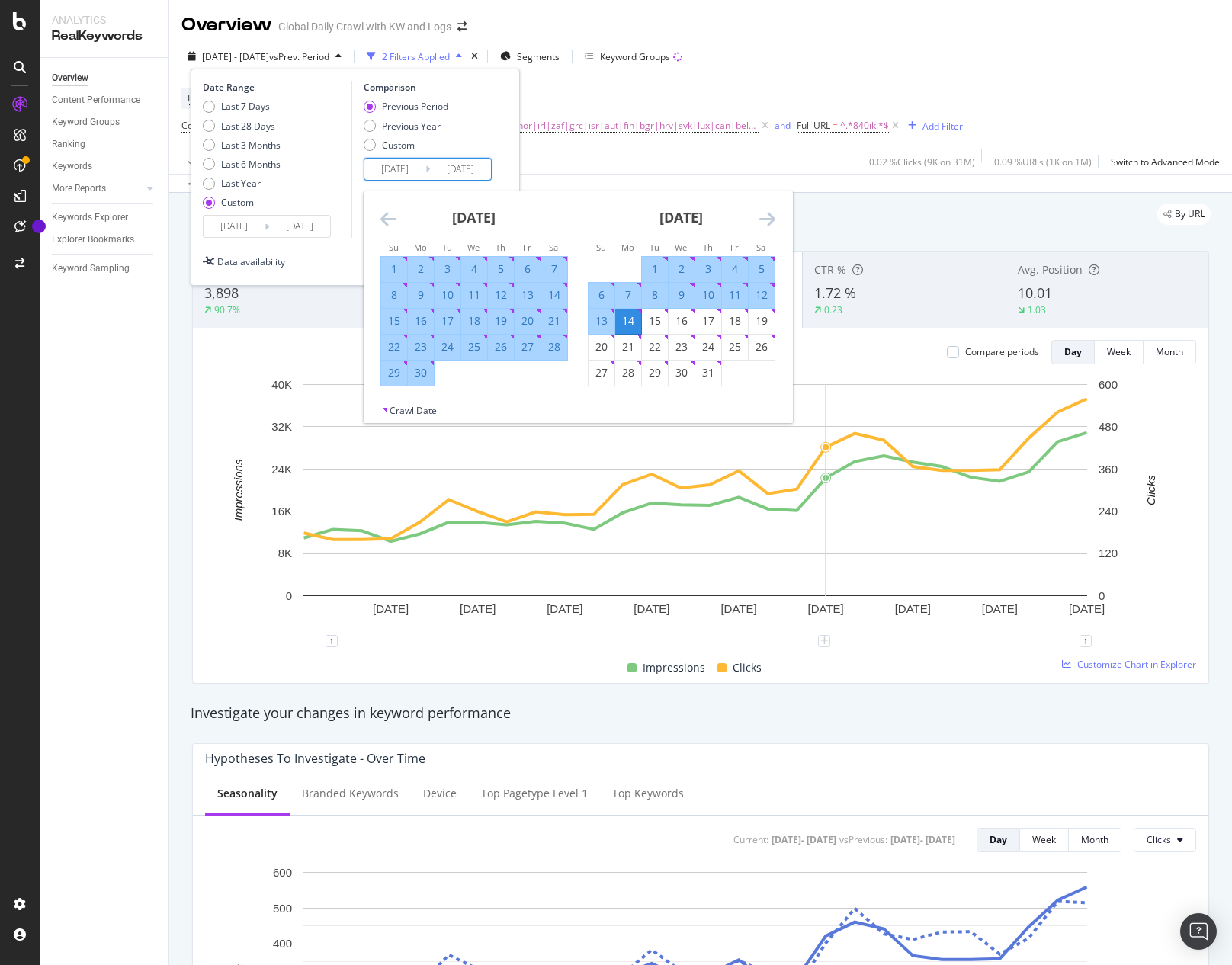
click at [385, 223] on icon "Move backward to switch to the previous month." at bounding box center [388, 218] width 16 height 18
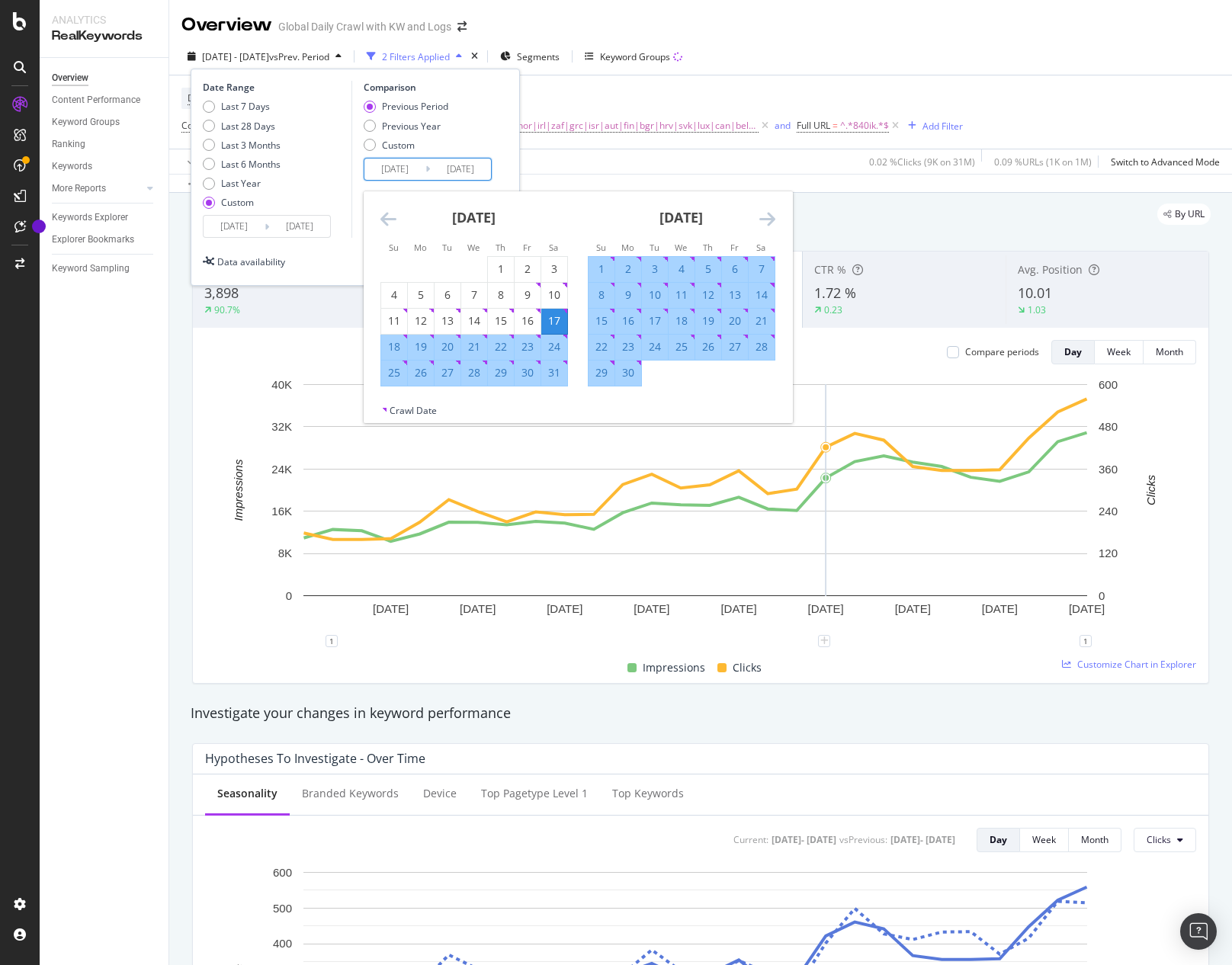
click at [385, 223] on icon "Move backward to switch to the previous month." at bounding box center [388, 218] width 16 height 18
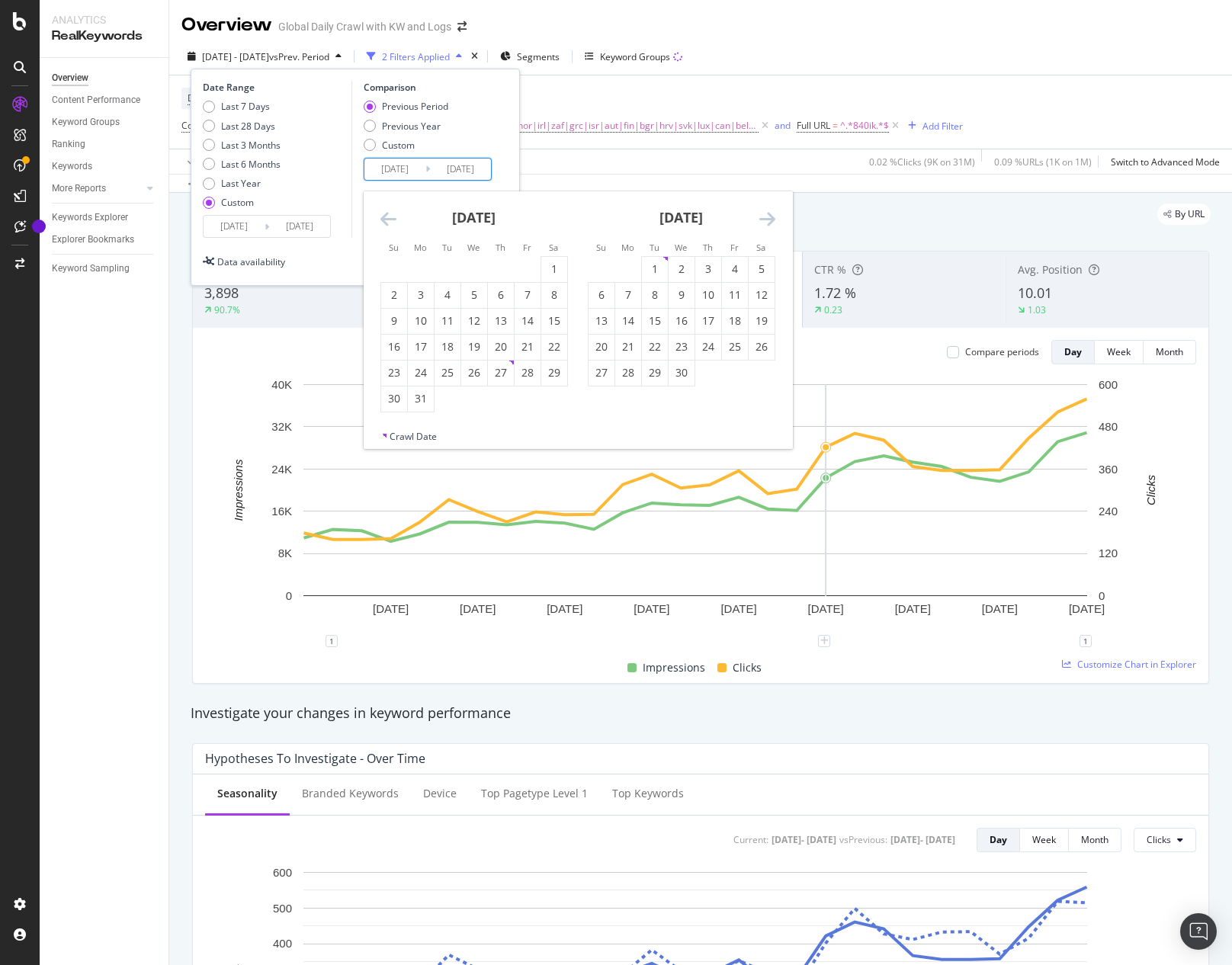
click at [385, 223] on icon "Move backward to switch to the previous month." at bounding box center [388, 218] width 16 height 18
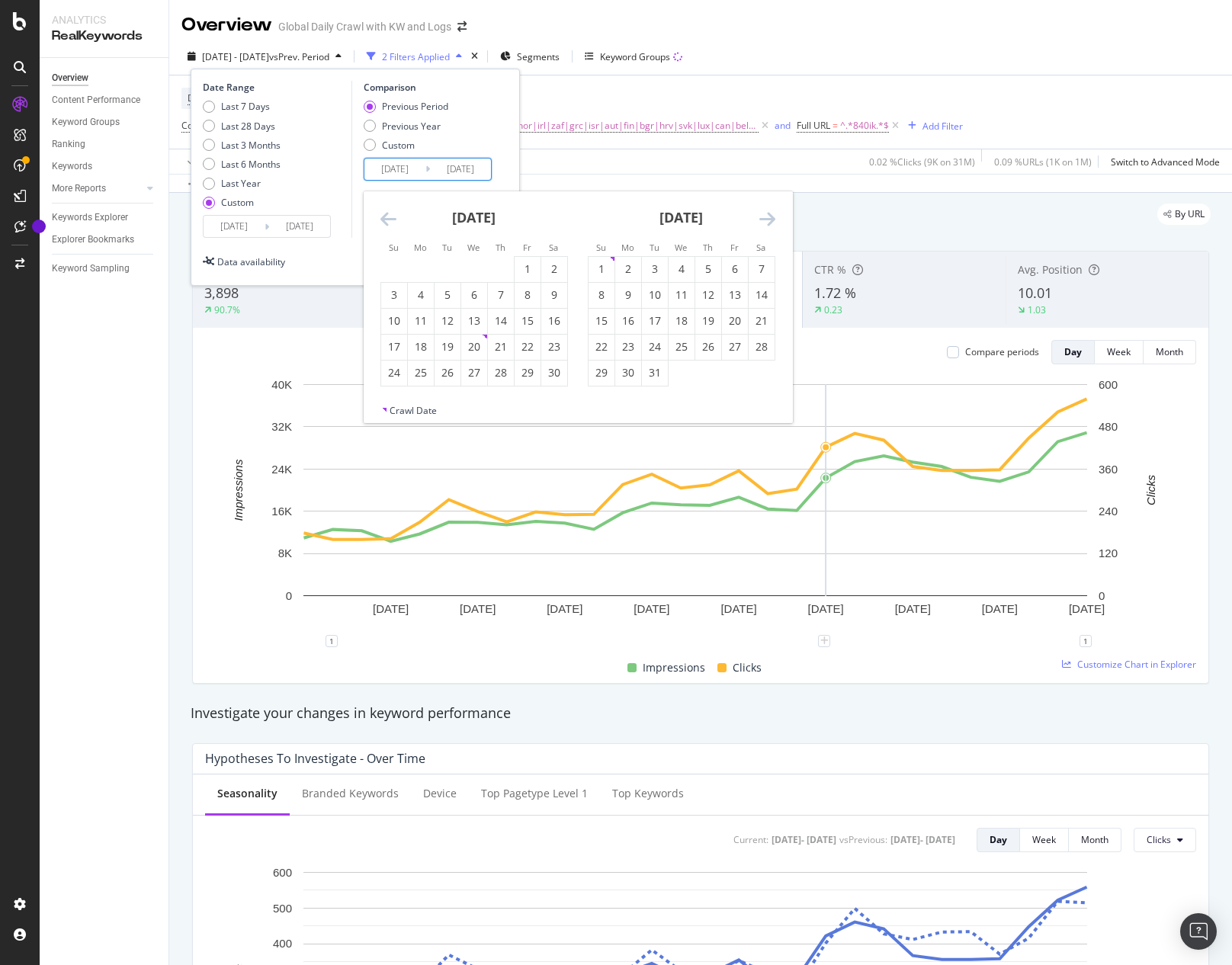
click at [385, 223] on icon "Move backward to switch to the previous month." at bounding box center [388, 218] width 16 height 18
click at [451, 322] on div "16" at bounding box center [447, 321] width 26 height 16
type input "[DATE]"
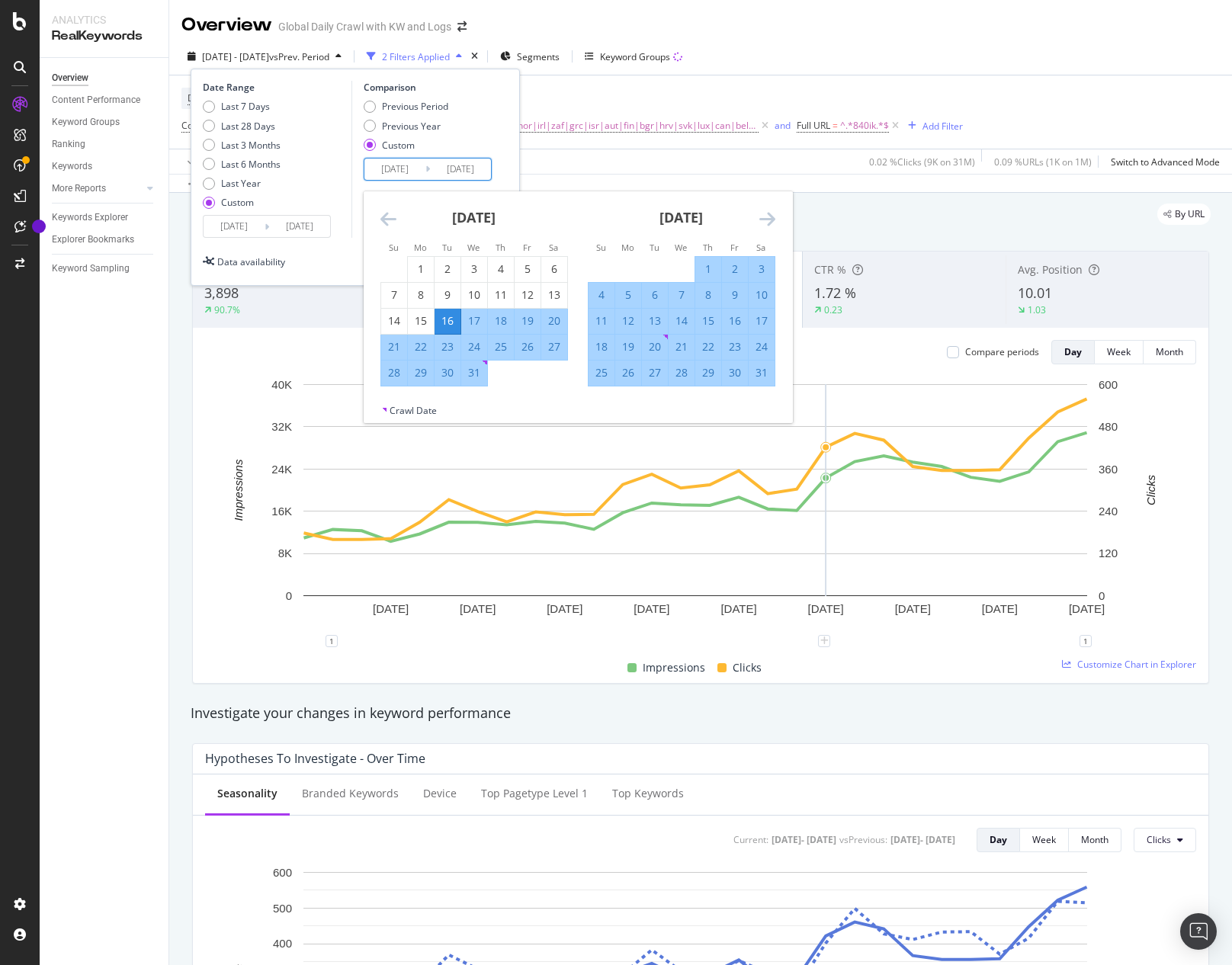
click at [770, 220] on icon "Move forward to switch to the next month." at bounding box center [767, 218] width 16 height 18
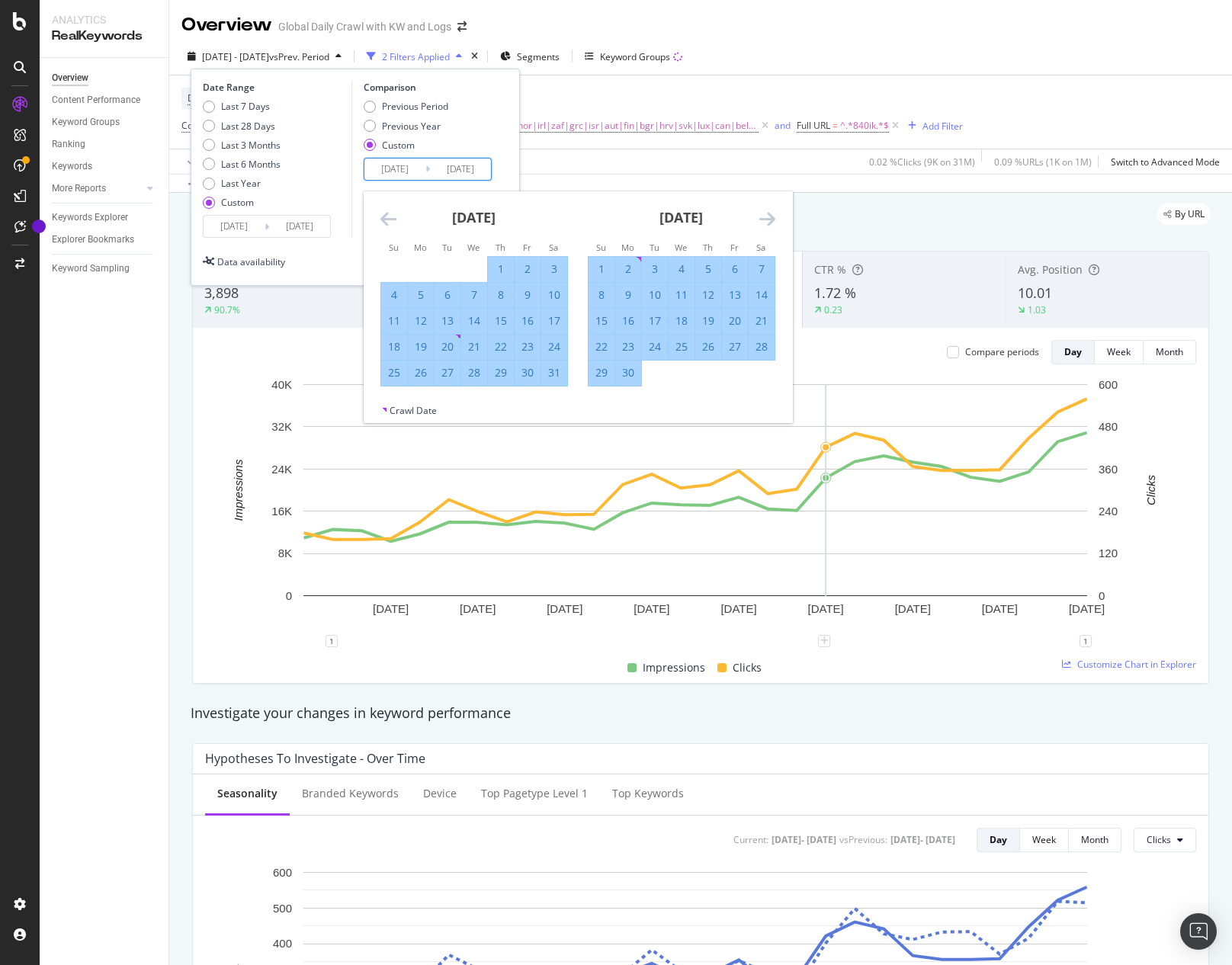
click at [770, 220] on icon "Move forward to switch to the next month." at bounding box center [767, 218] width 16 height 18
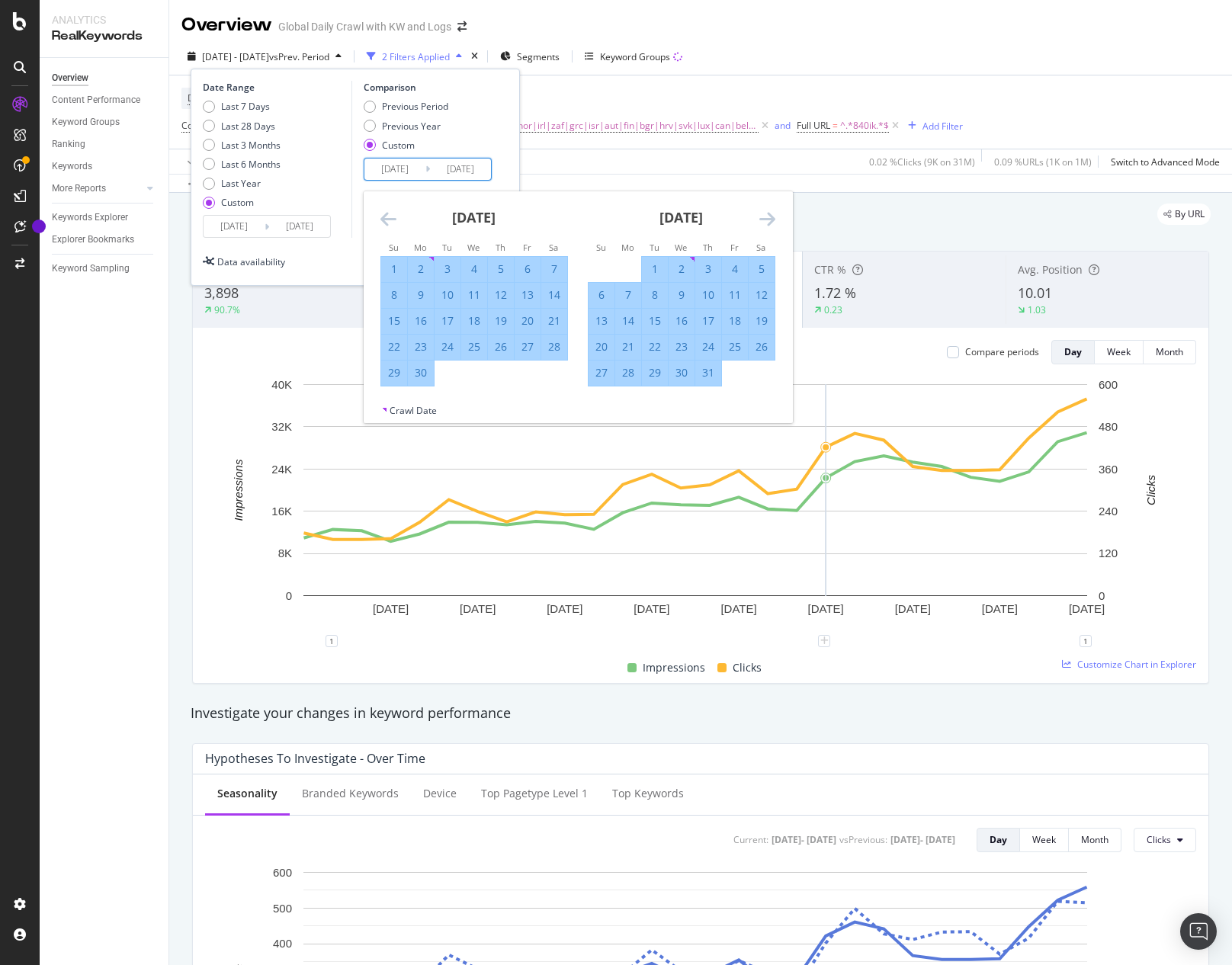
click at [494, 300] on div "12" at bounding box center [500, 295] width 26 height 16
type input "[DATE]"
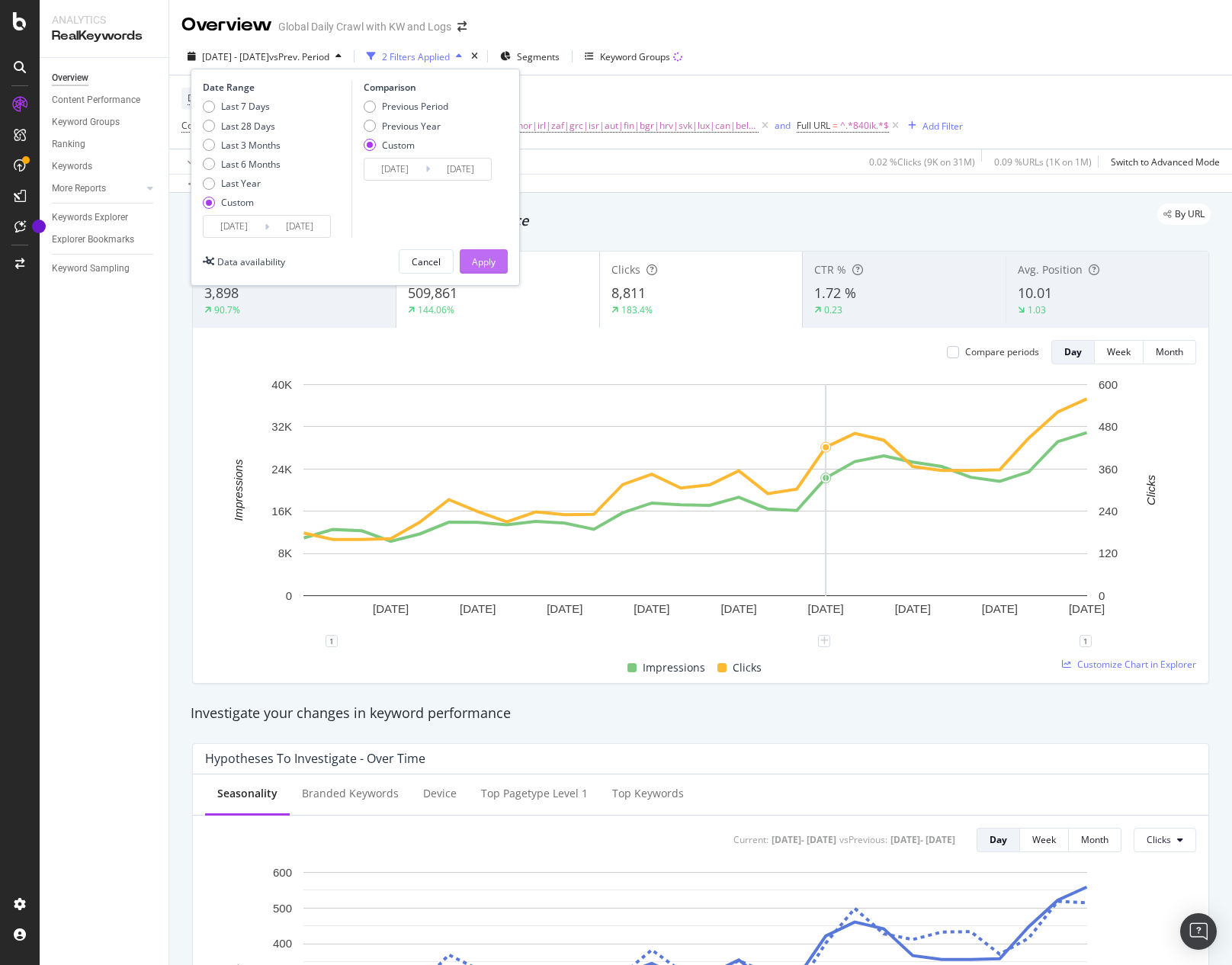
click at [494, 262] on div "Apply" at bounding box center [484, 261] width 23 height 13
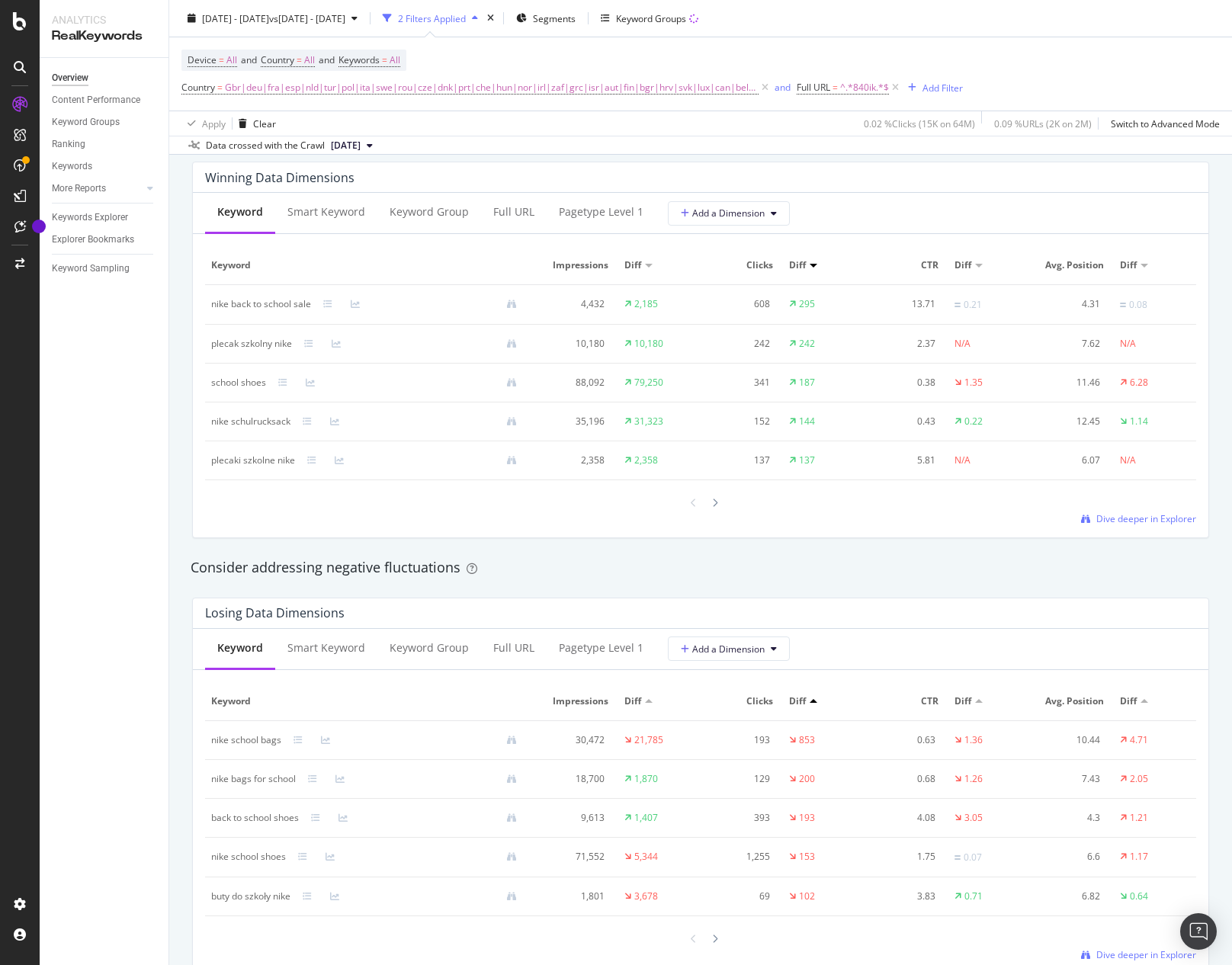
scroll to position [1676, 0]
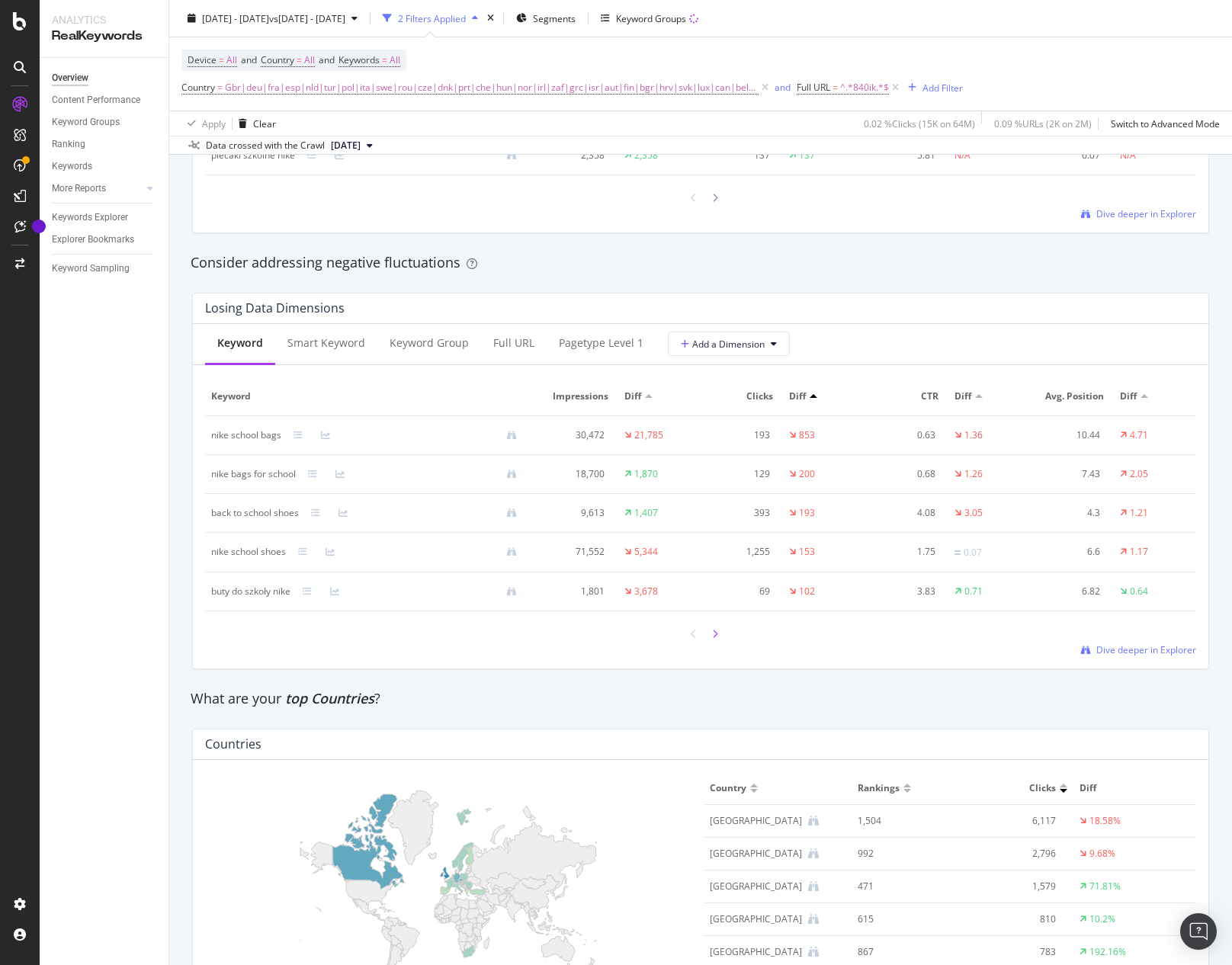
click at [712, 632] on div at bounding box center [715, 633] width 14 height 20
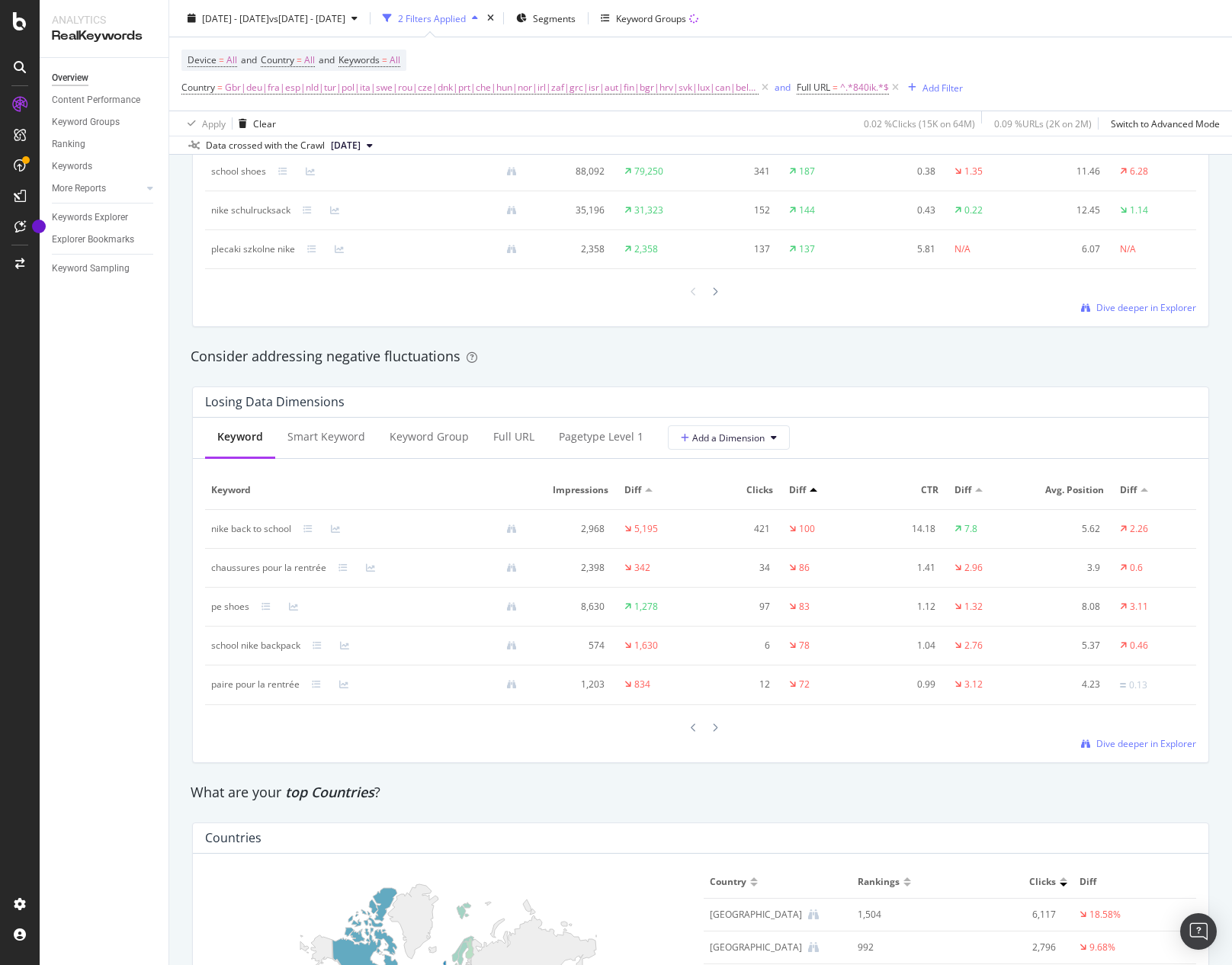
scroll to position [1600, 0]
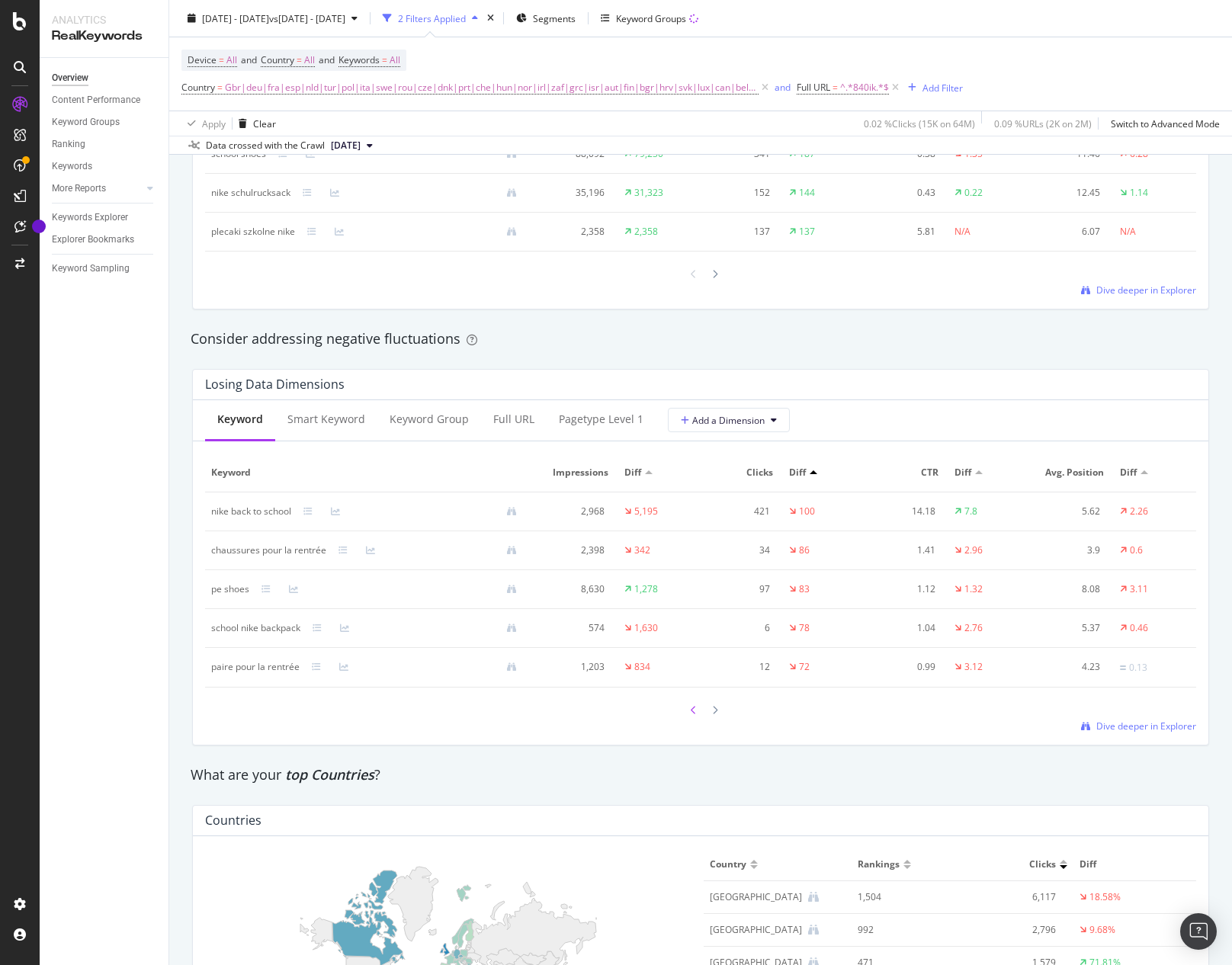
click at [692, 711] on div at bounding box center [694, 709] width 14 height 20
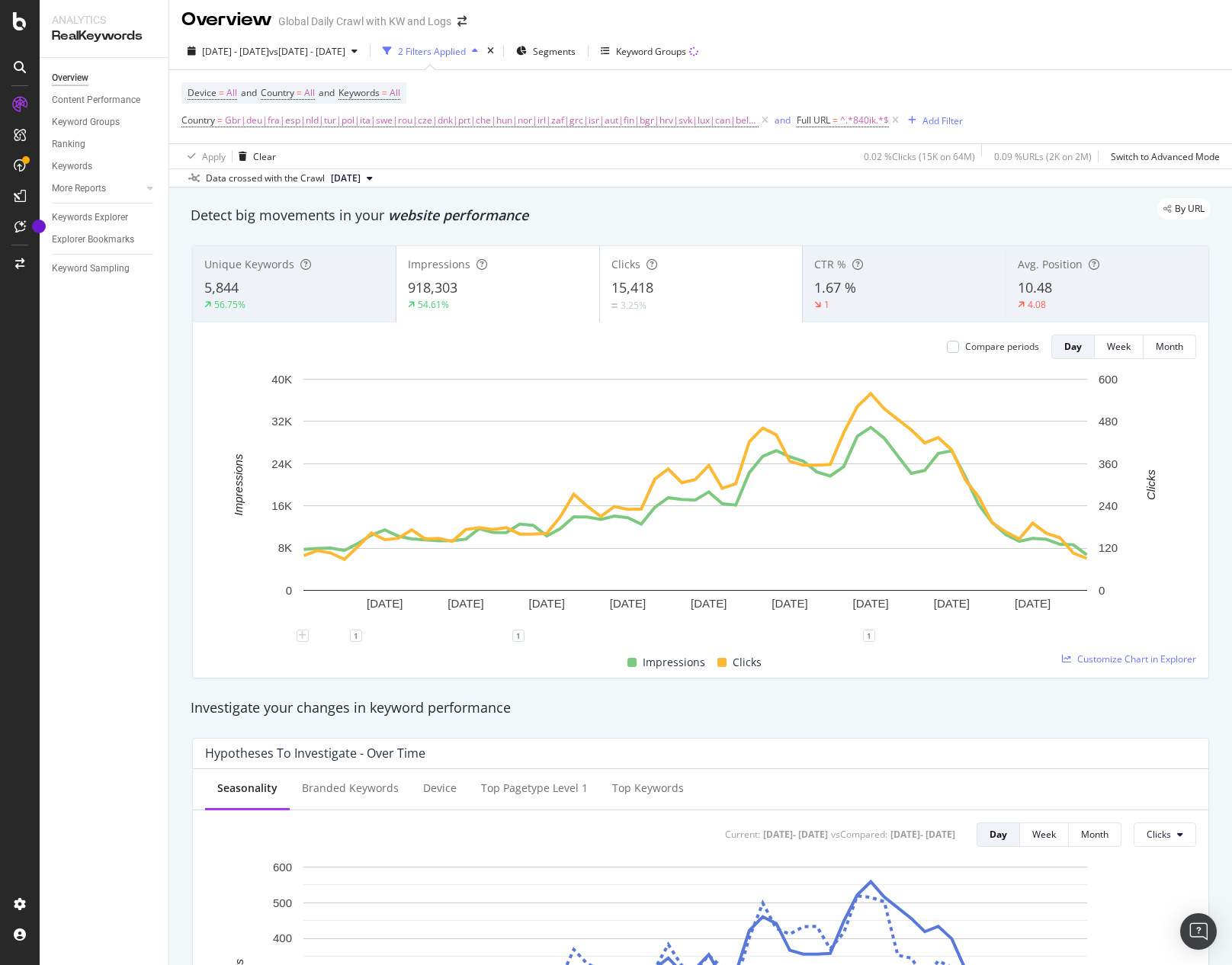
scroll to position [0, 0]
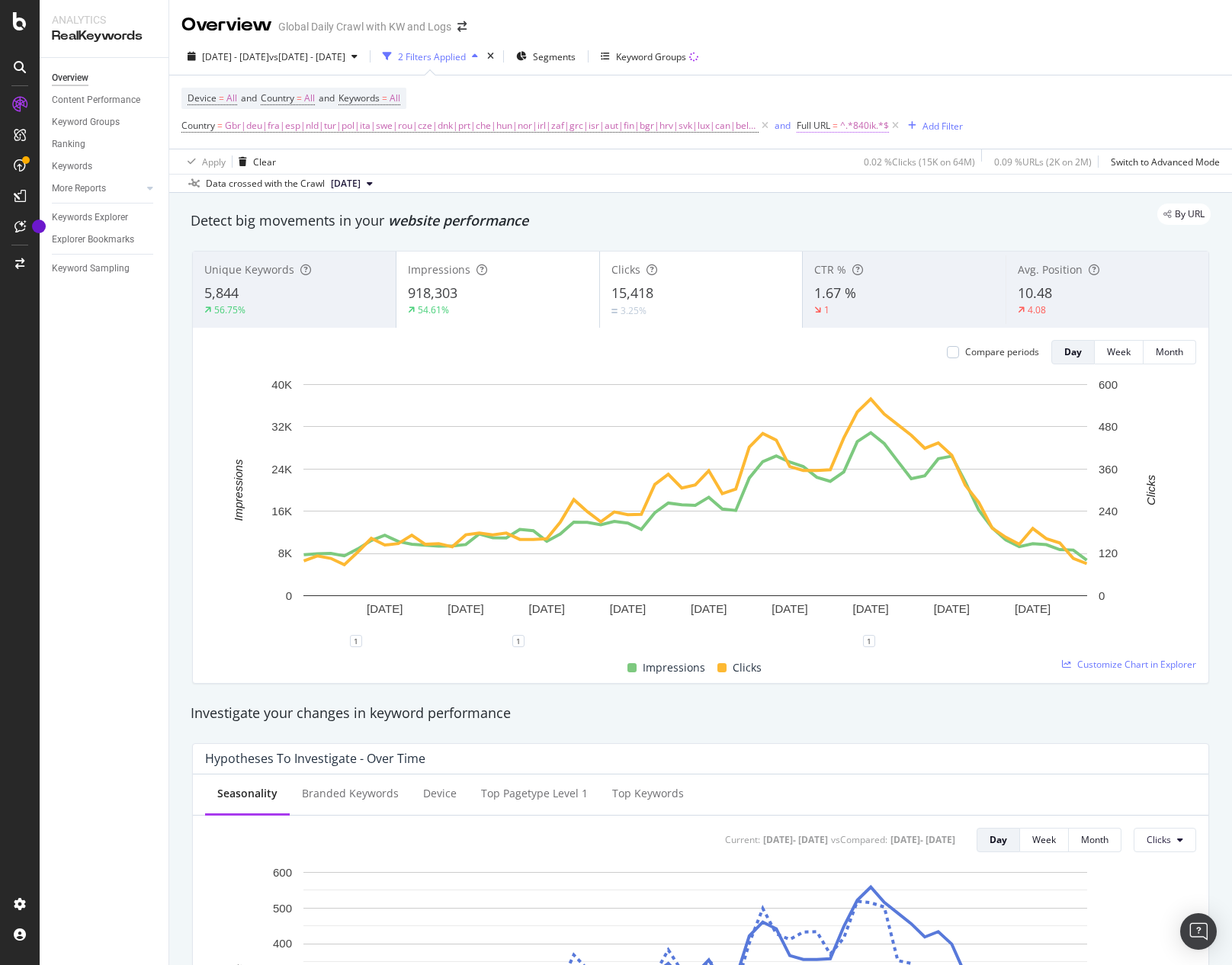
click at [846, 125] on span "^.*840ik.*$" at bounding box center [864, 125] width 49 height 21
type textarea "840ik"
click at [841, 192] on input "840ik" at bounding box center [872, 189] width 144 height 24
type input "backpack"
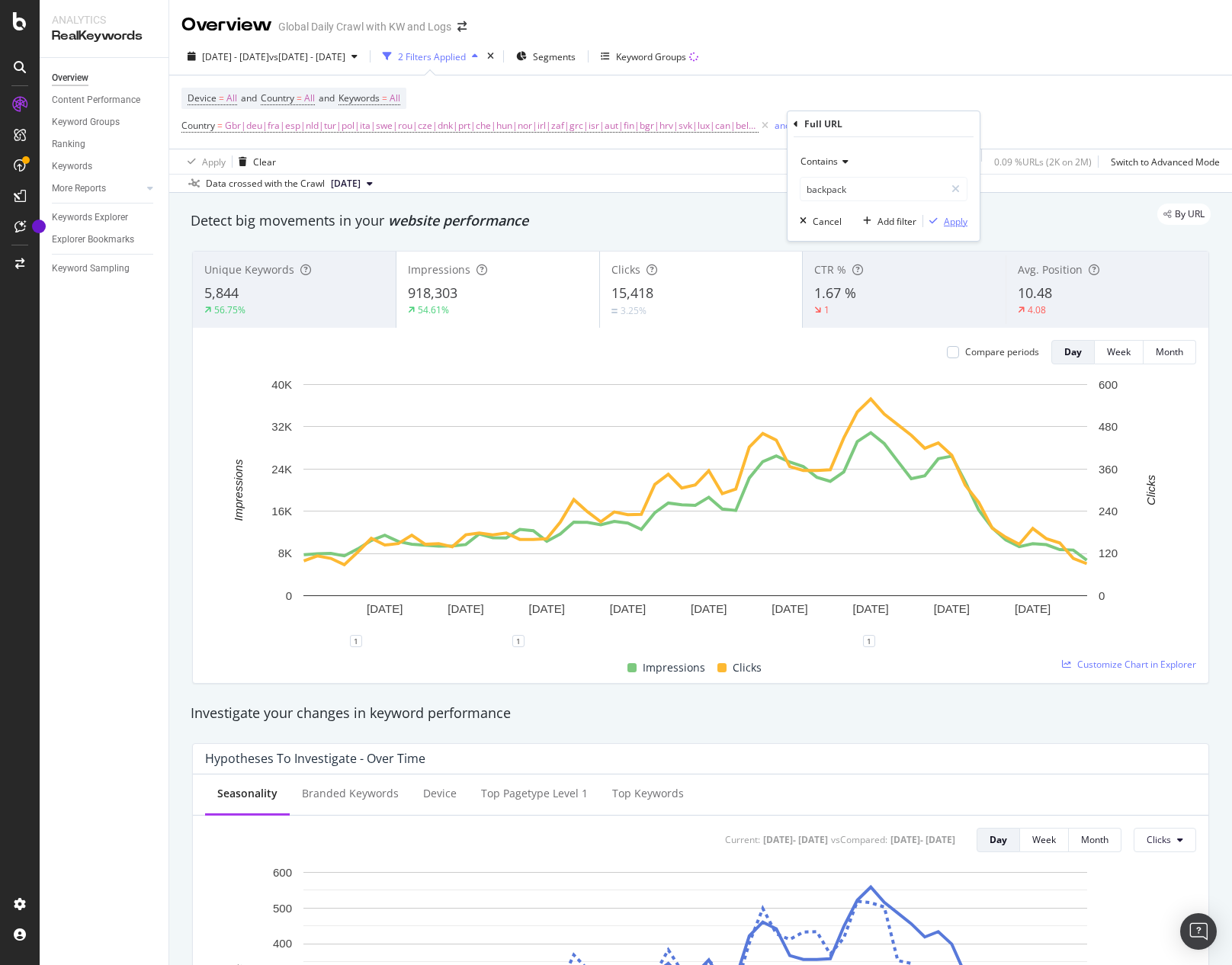
click at [945, 215] on div "Apply" at bounding box center [956, 221] width 23 height 13
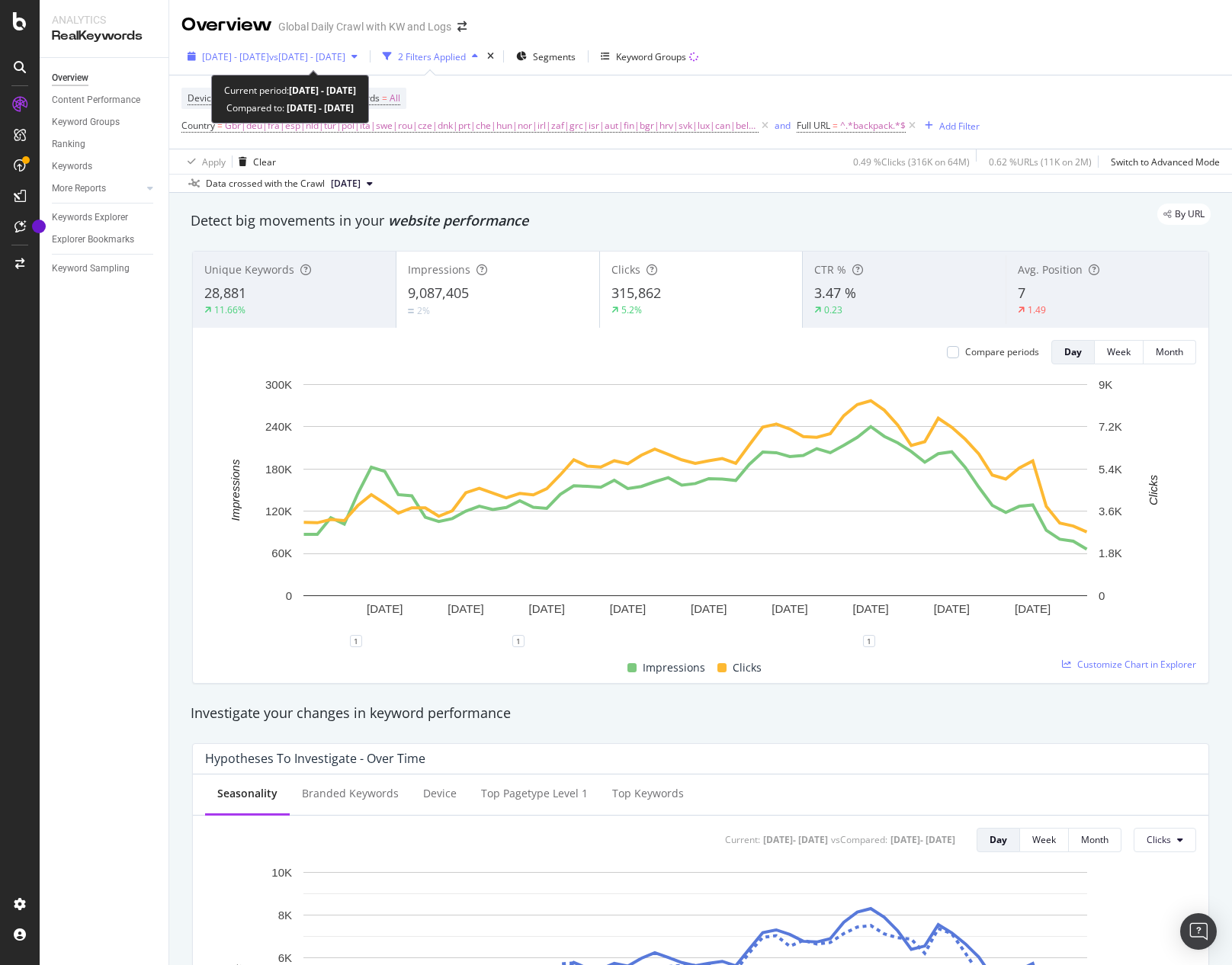
click at [345, 54] on span "vs [DATE] - [DATE]" at bounding box center [308, 56] width 76 height 13
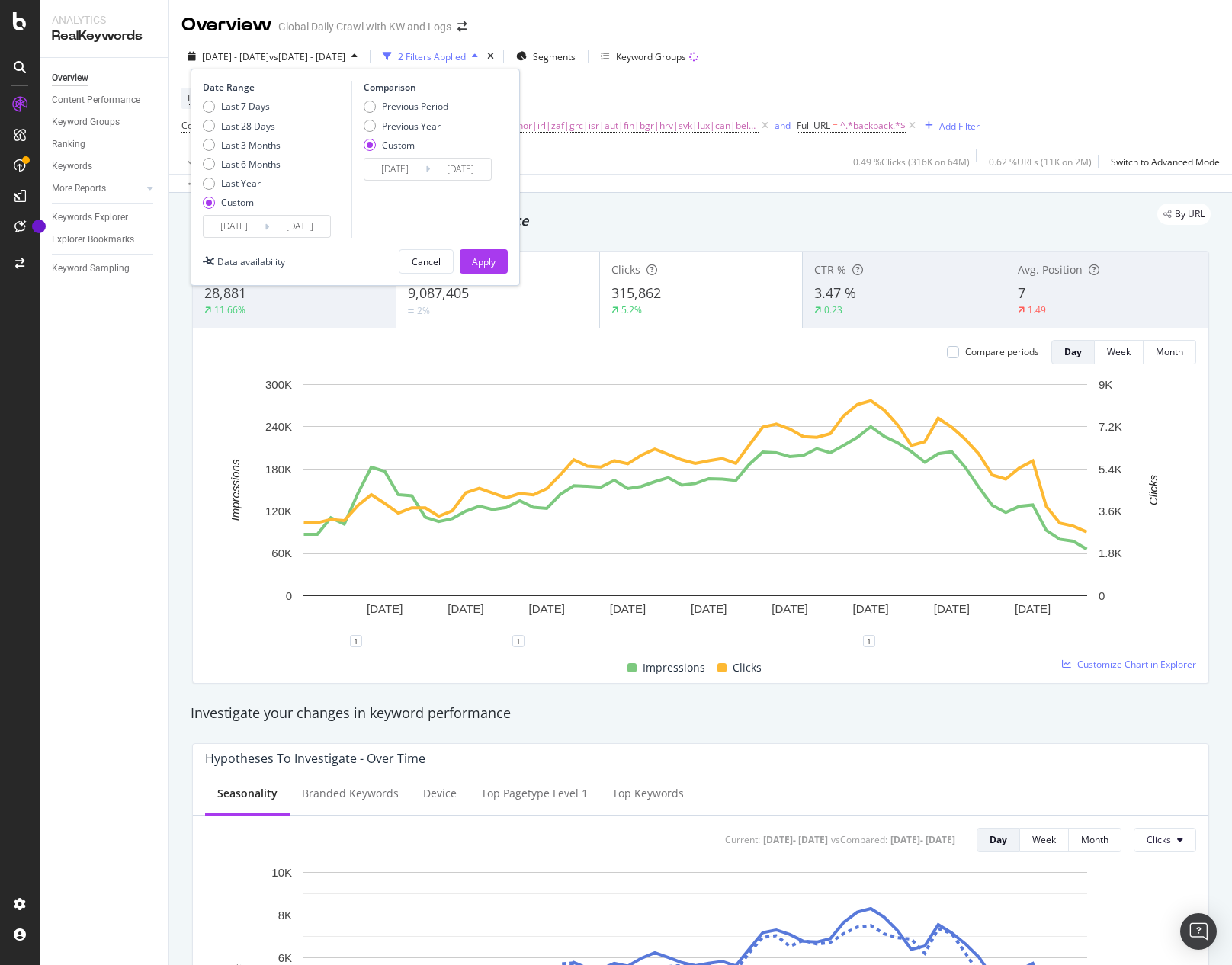
click at [293, 224] on input "[DATE]" at bounding box center [300, 227] width 61 height 21
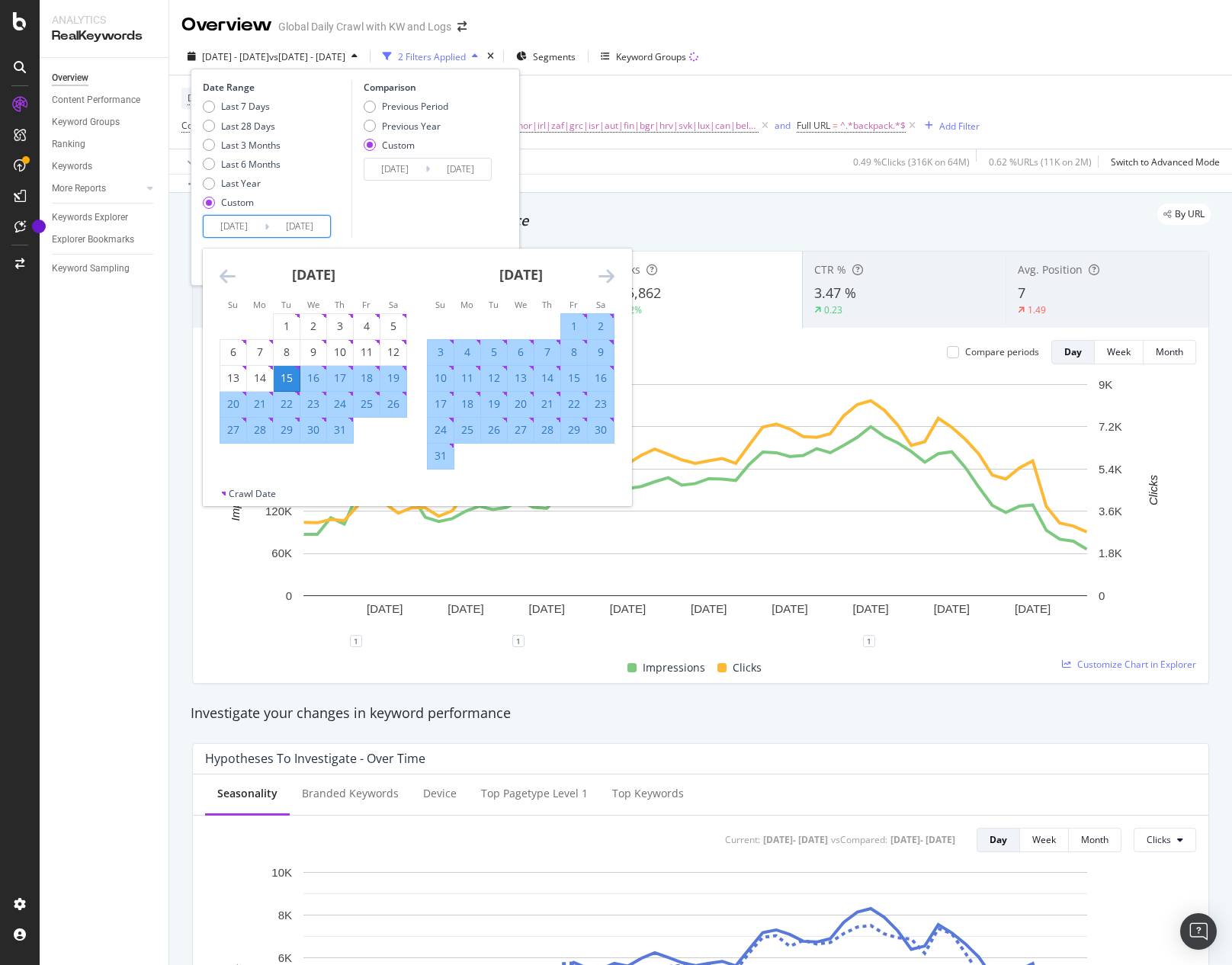
click at [614, 272] on div "[DATE] 1 2 3 4 5 6 7 8 9 10 11 12 13 14 15 16 17 18 19 20 21 22 23 24 25 26 27 …" at bounding box center [417, 367] width 428 height 238
click at [608, 272] on icon "Move forward to switch to the next month." at bounding box center [606, 275] width 16 height 18
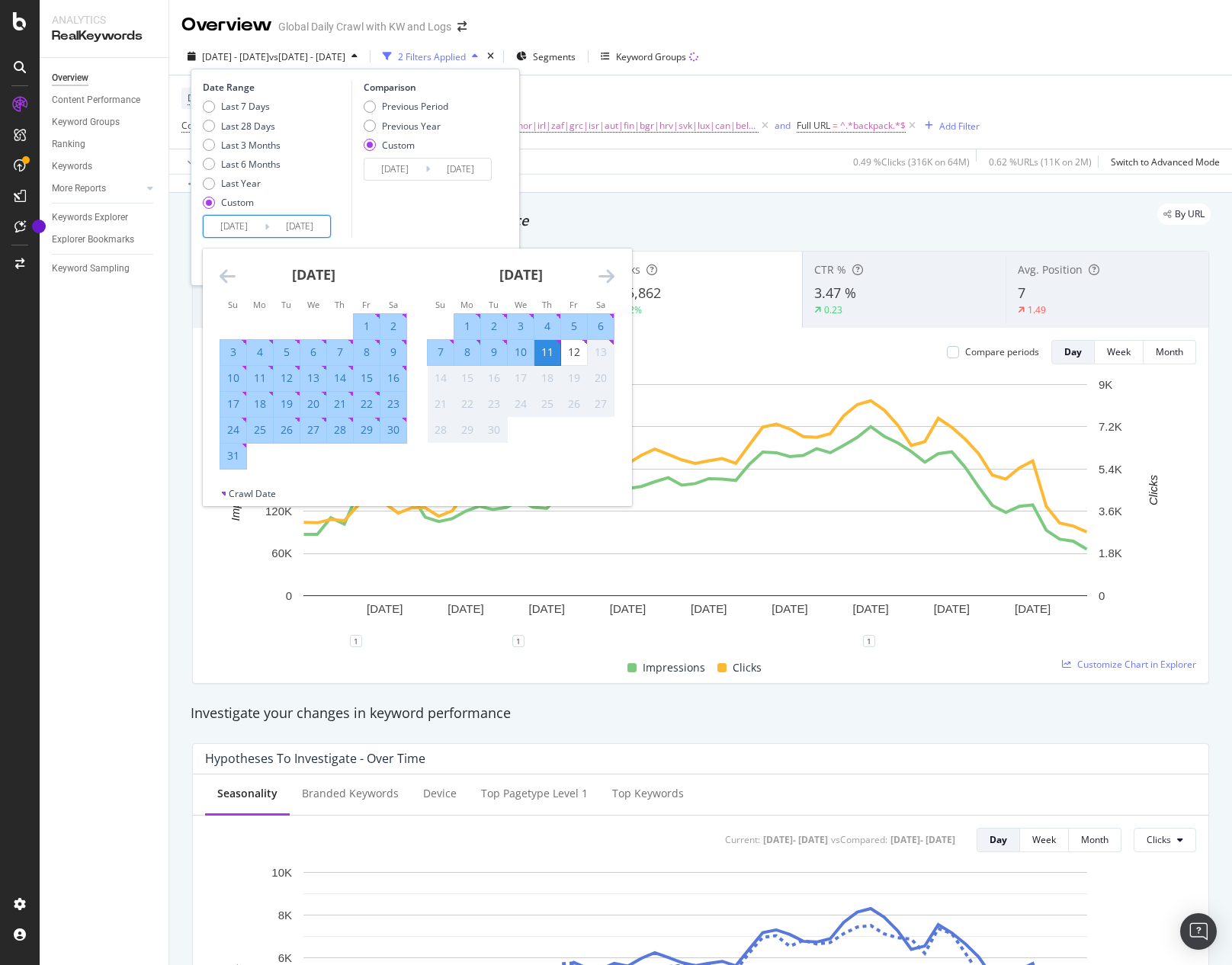
click at [571, 319] on div "5" at bounding box center [574, 326] width 26 height 16
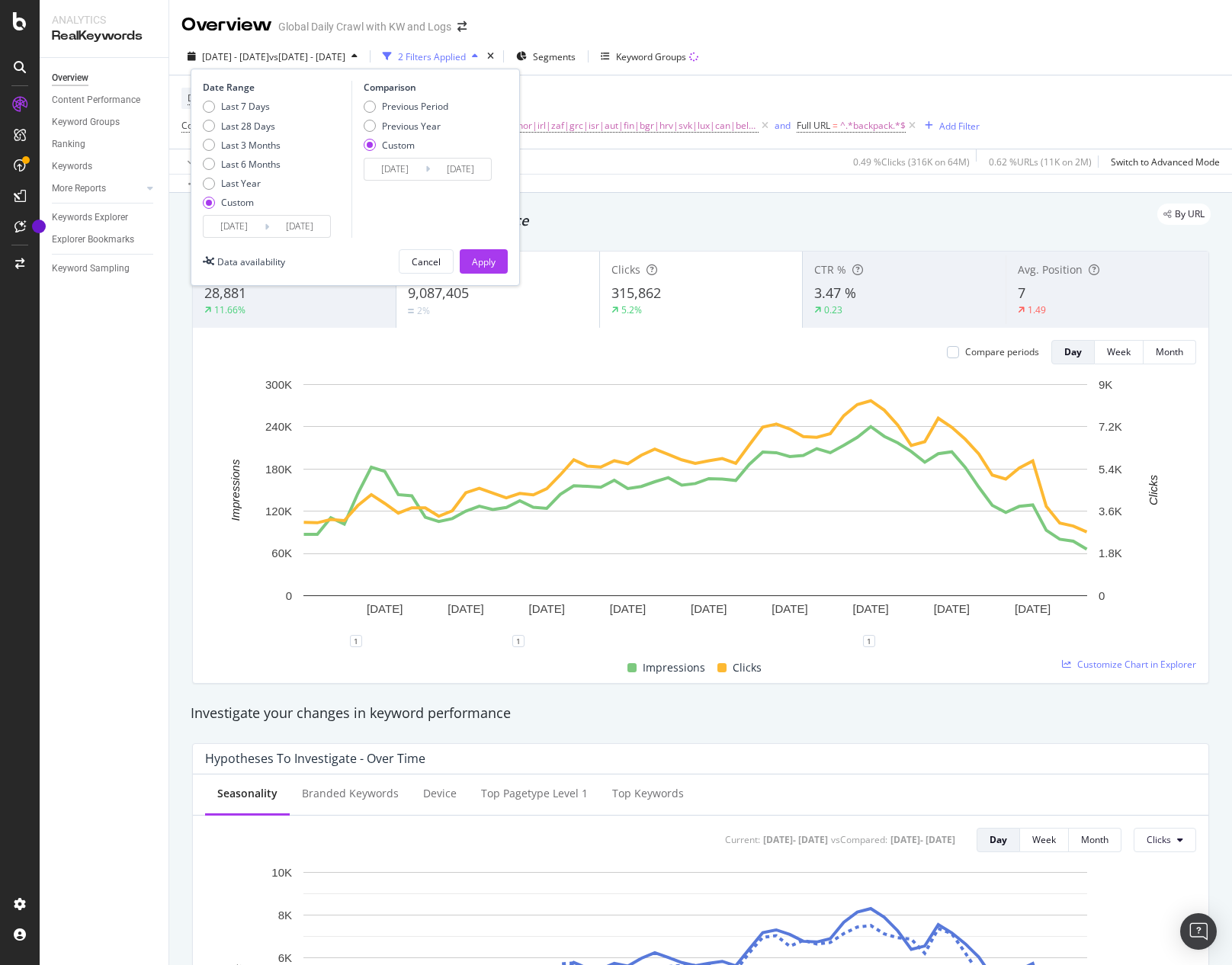
click at [322, 232] on input "[DATE]" at bounding box center [300, 227] width 61 height 21
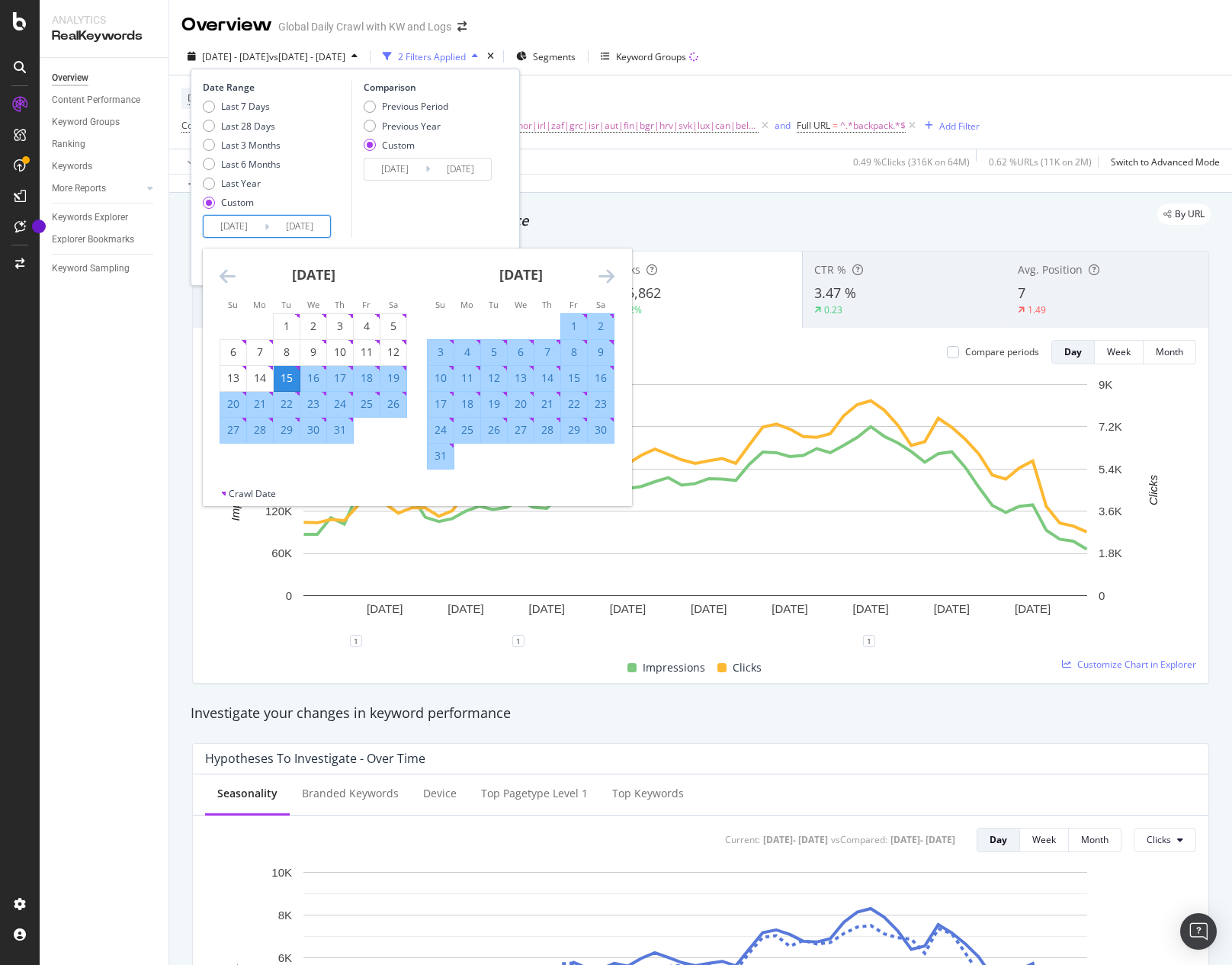
click at [612, 271] on icon "Move forward to switch to the next month." at bounding box center [606, 275] width 16 height 18
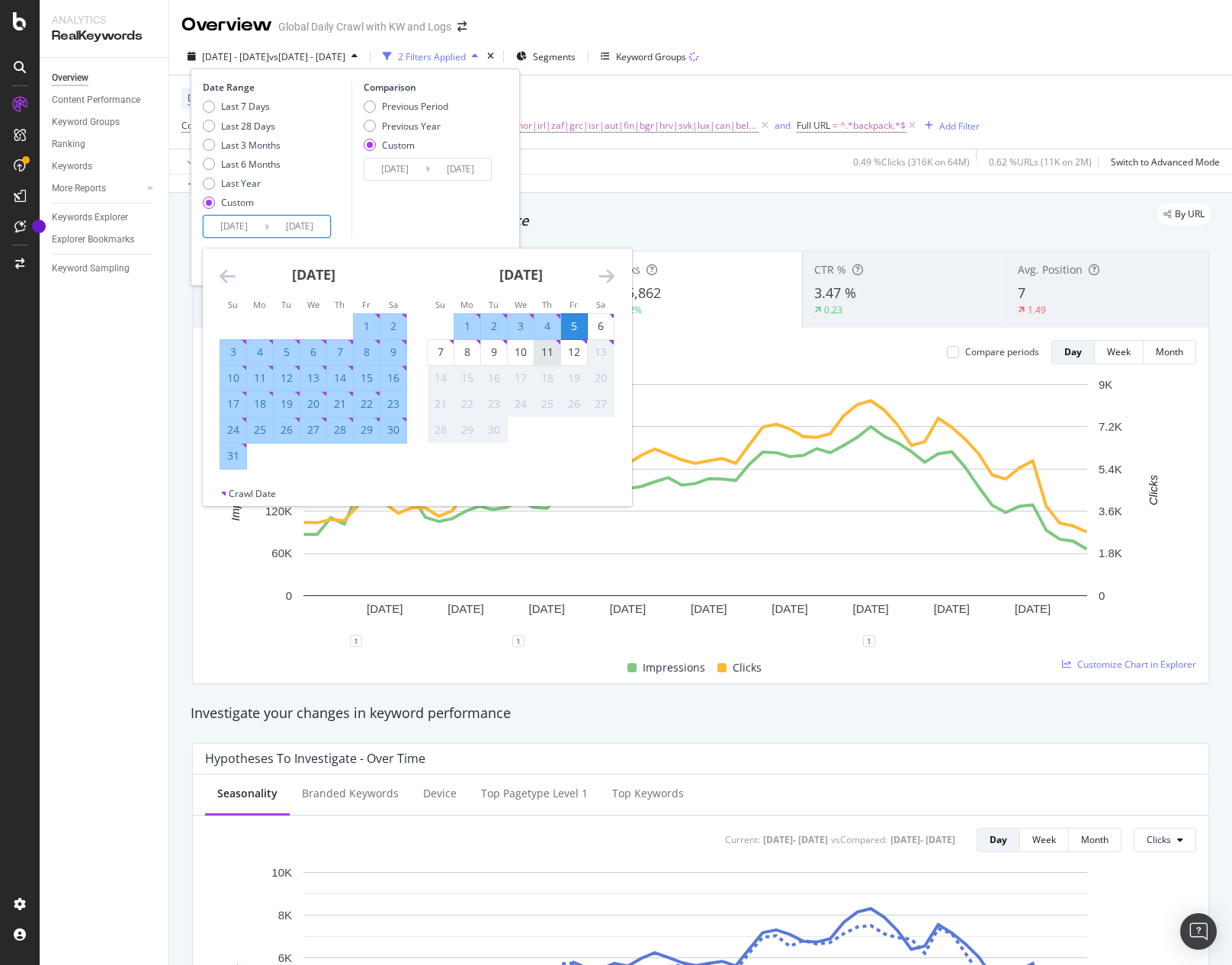
click at [548, 361] on div "11" at bounding box center [547, 352] width 26 height 25
type input "[DATE]"
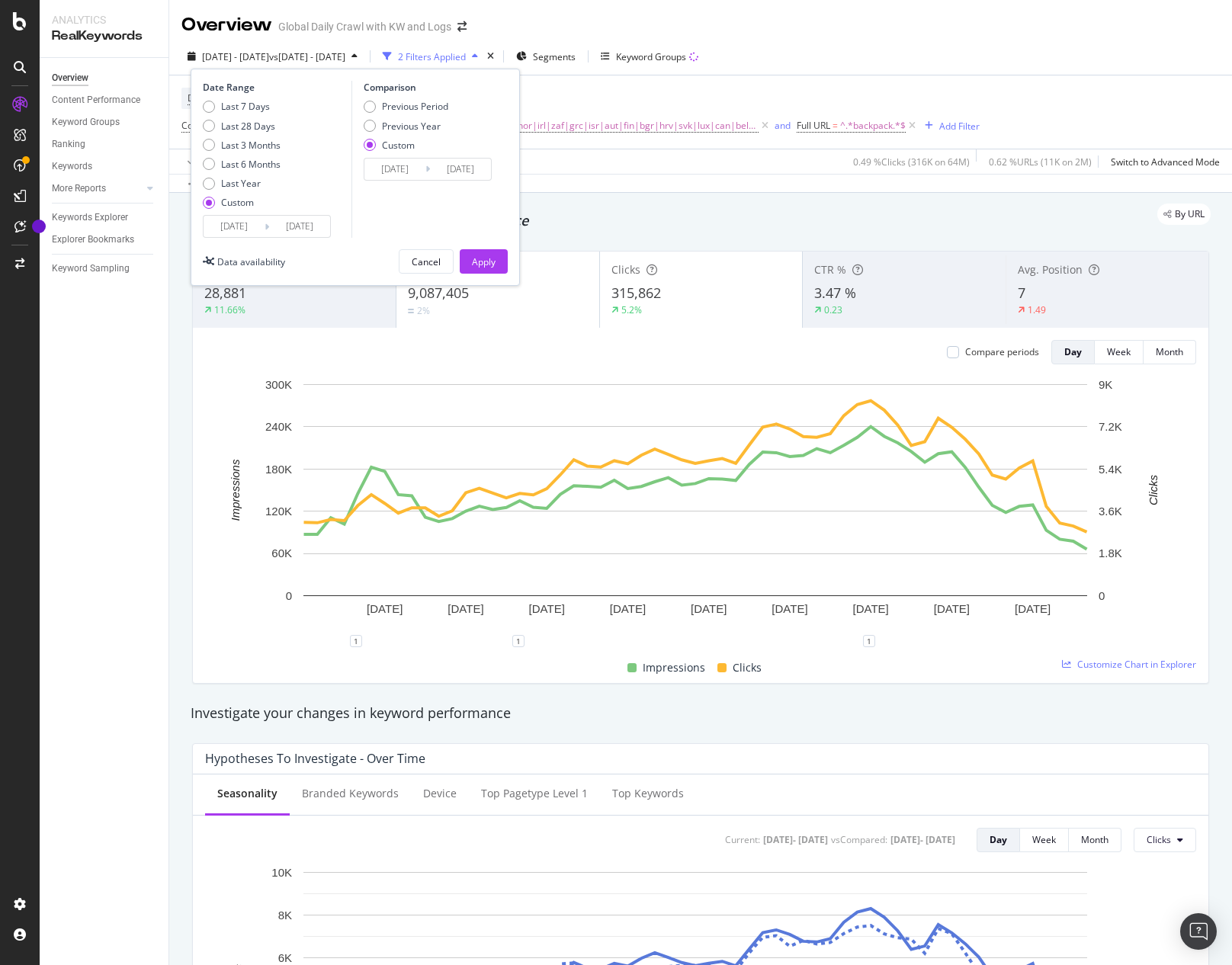
click at [444, 175] on input "[DATE]" at bounding box center [460, 169] width 61 height 21
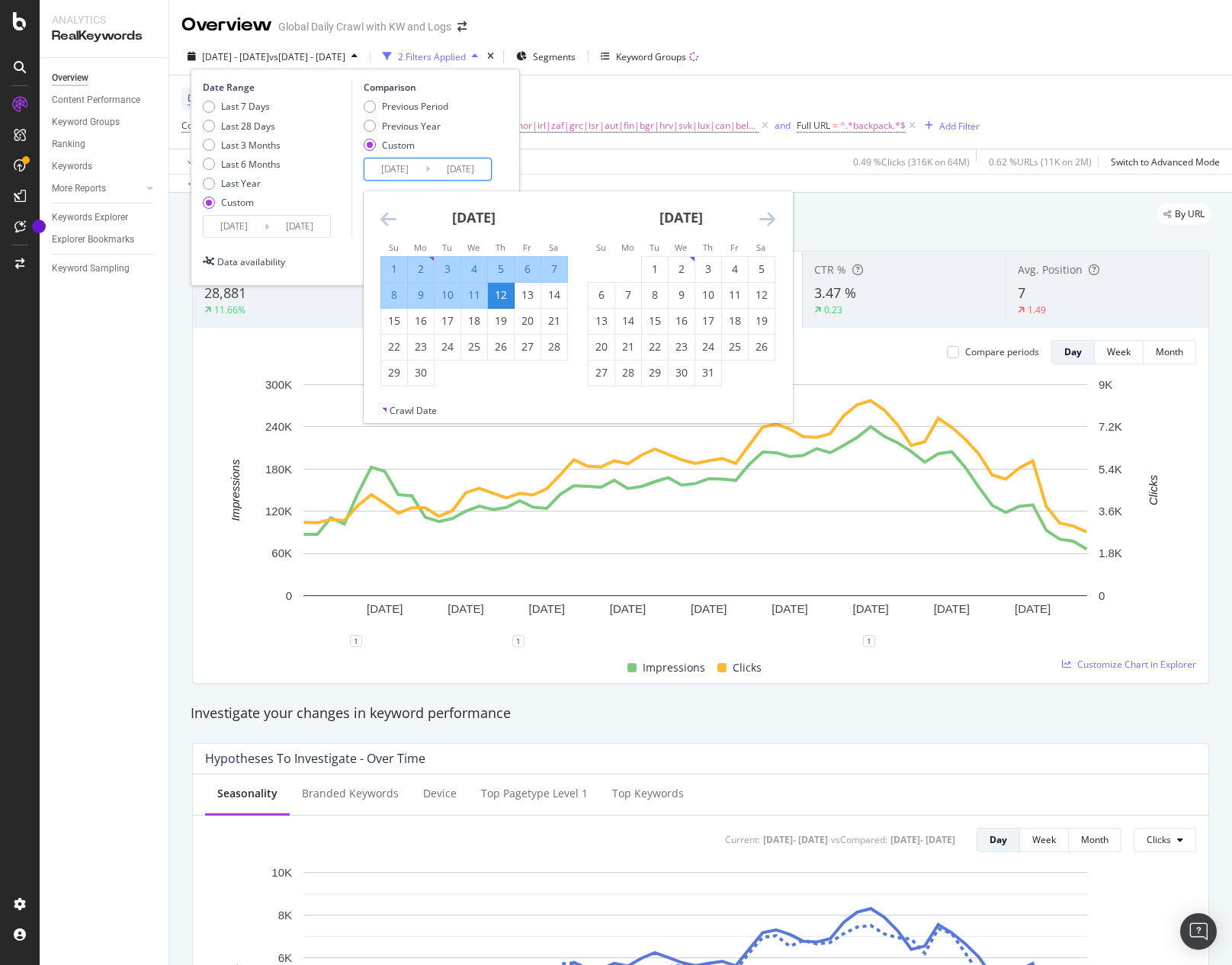
click at [526, 270] on div "6" at bounding box center [527, 269] width 26 height 16
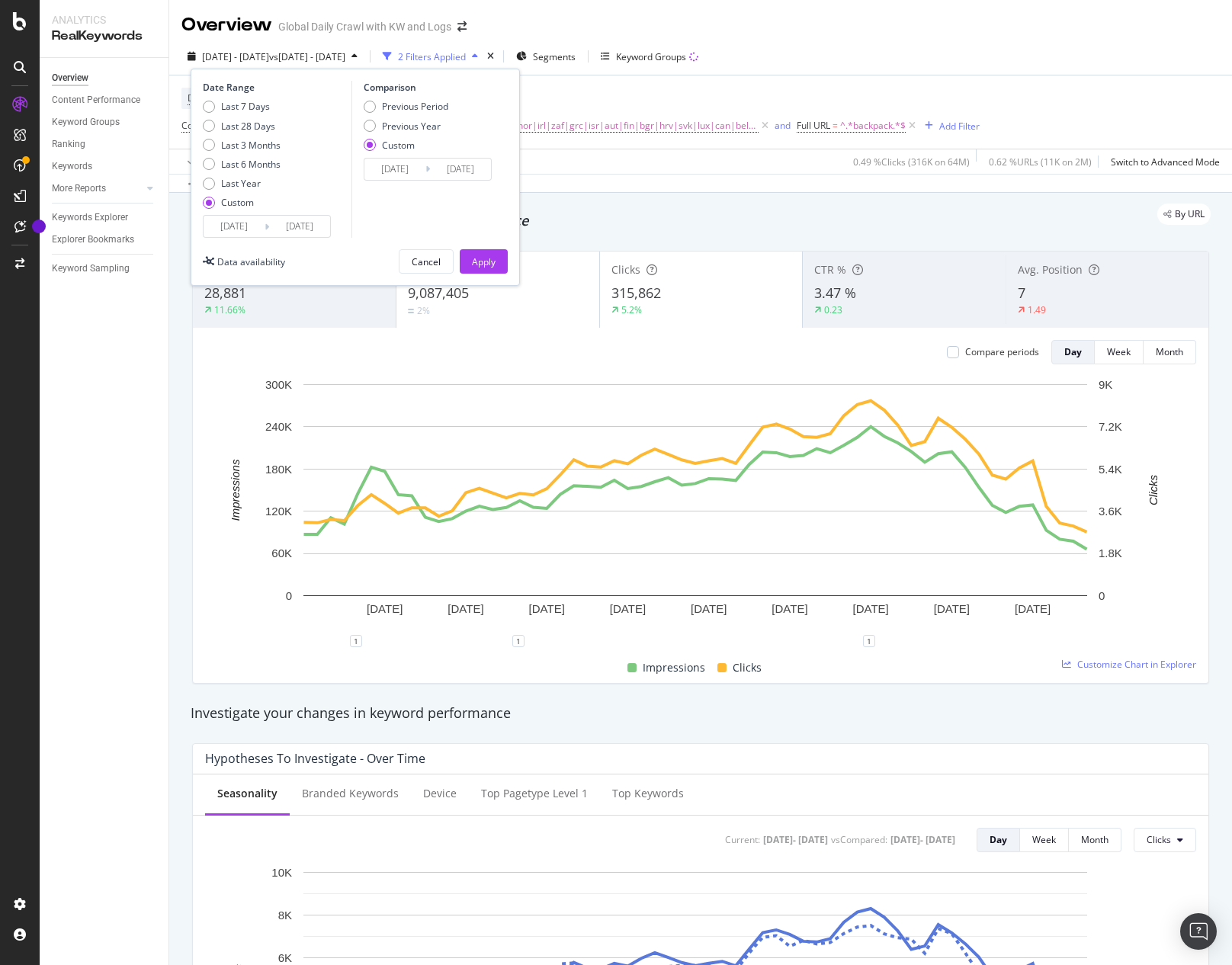
click at [477, 170] on input "[DATE]" at bounding box center [460, 169] width 61 height 21
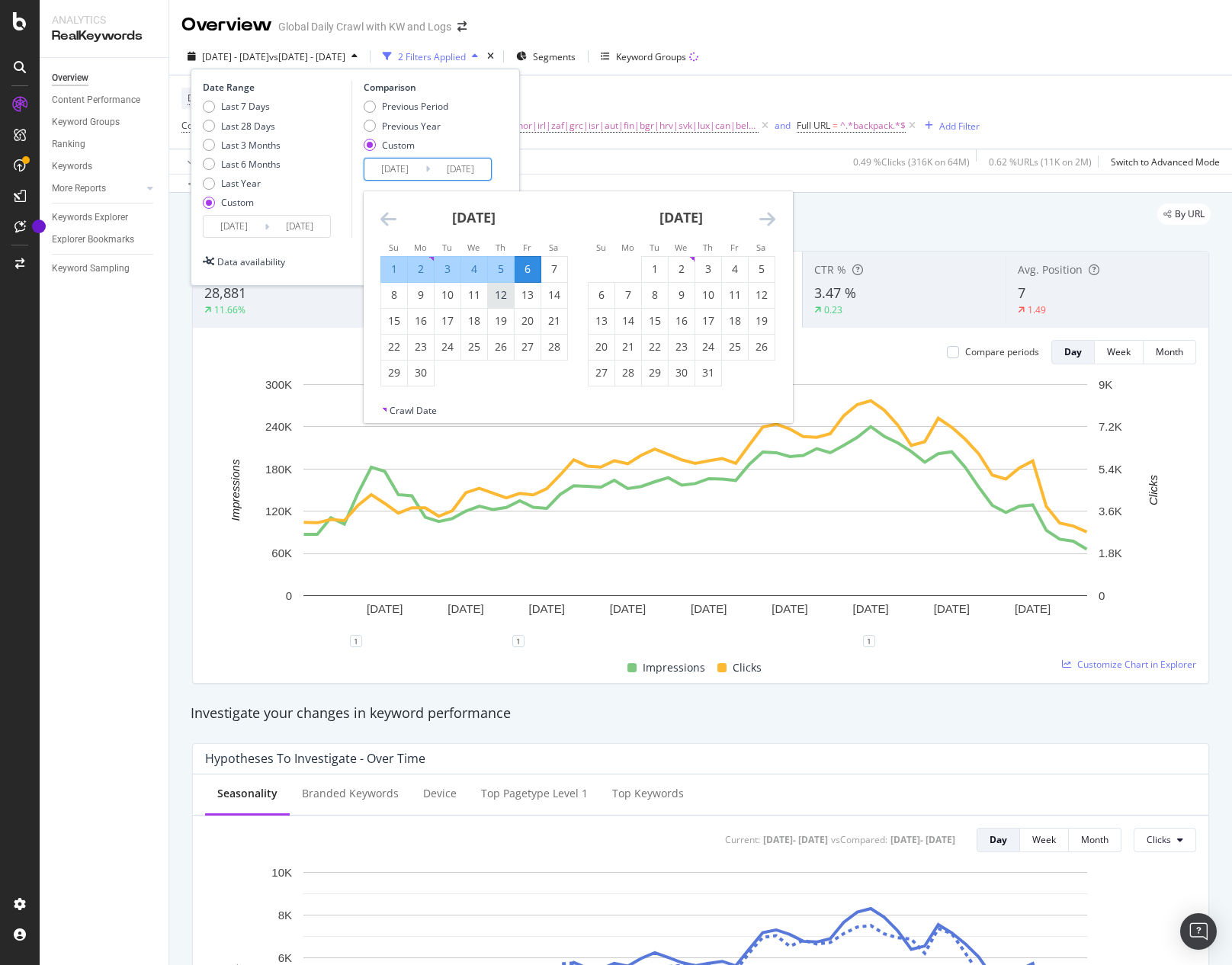
click at [497, 292] on div "12" at bounding box center [500, 295] width 26 height 16
type input "[DATE]"
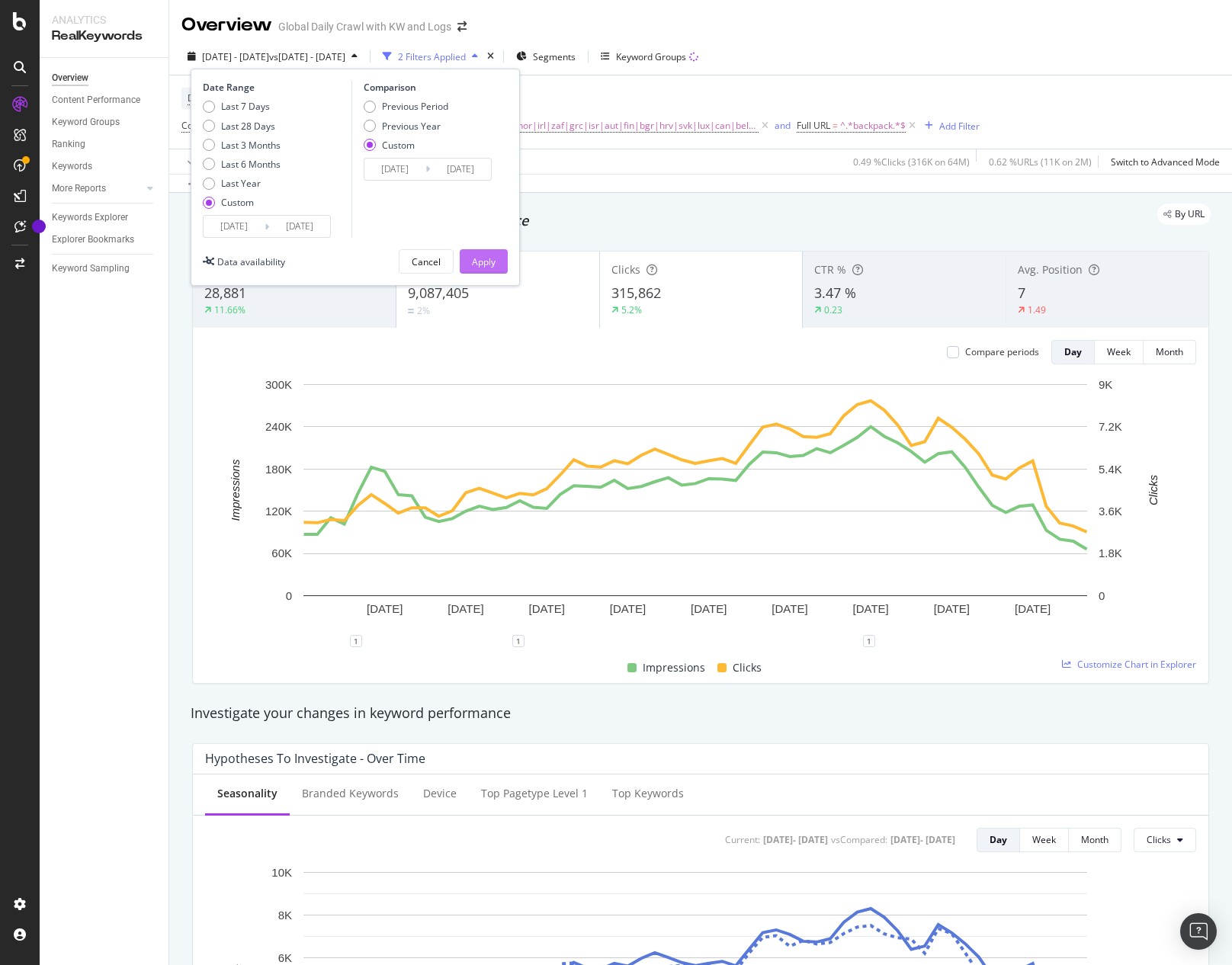
click at [489, 268] on div "Apply" at bounding box center [484, 261] width 23 height 22
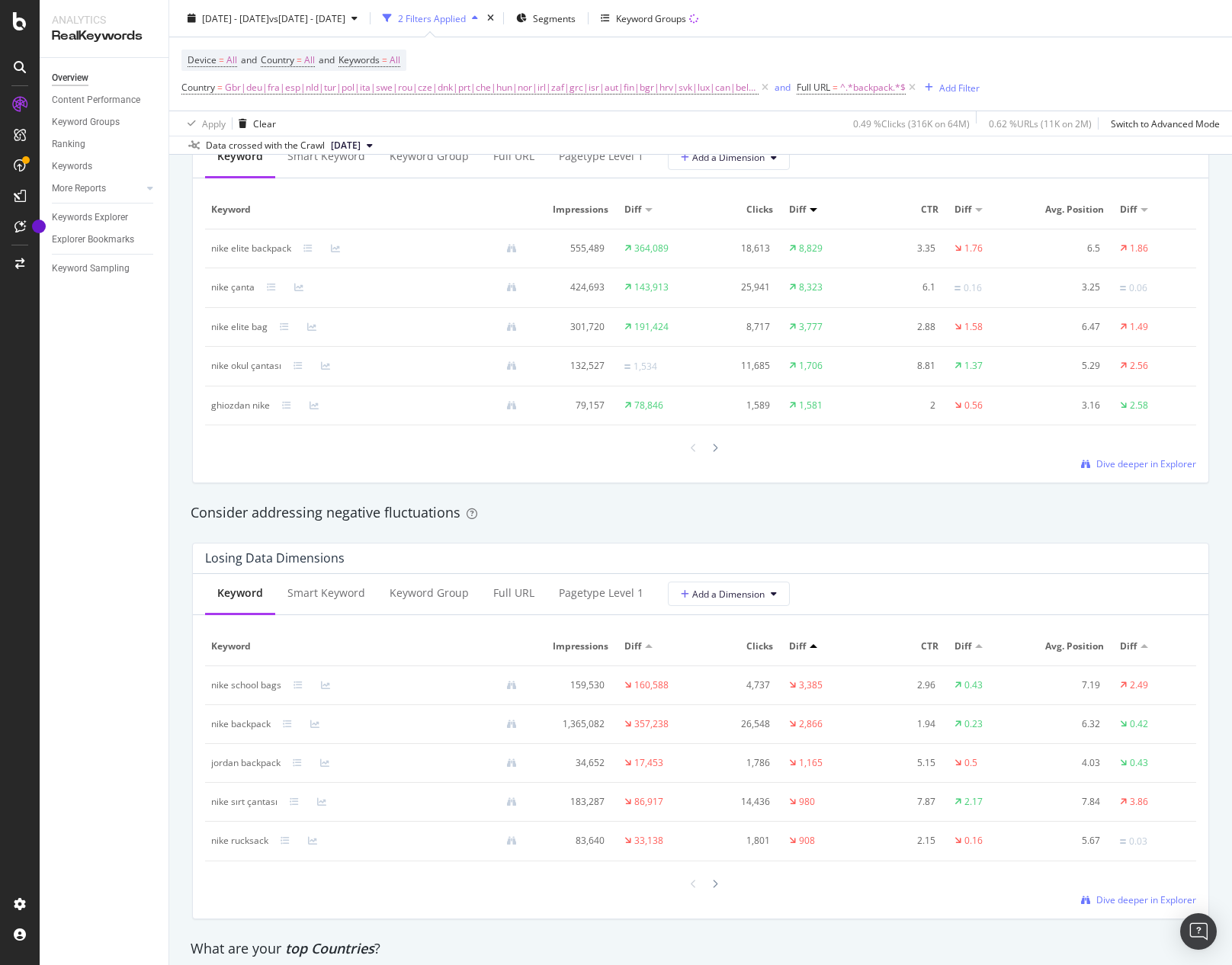
scroll to position [1524, 0]
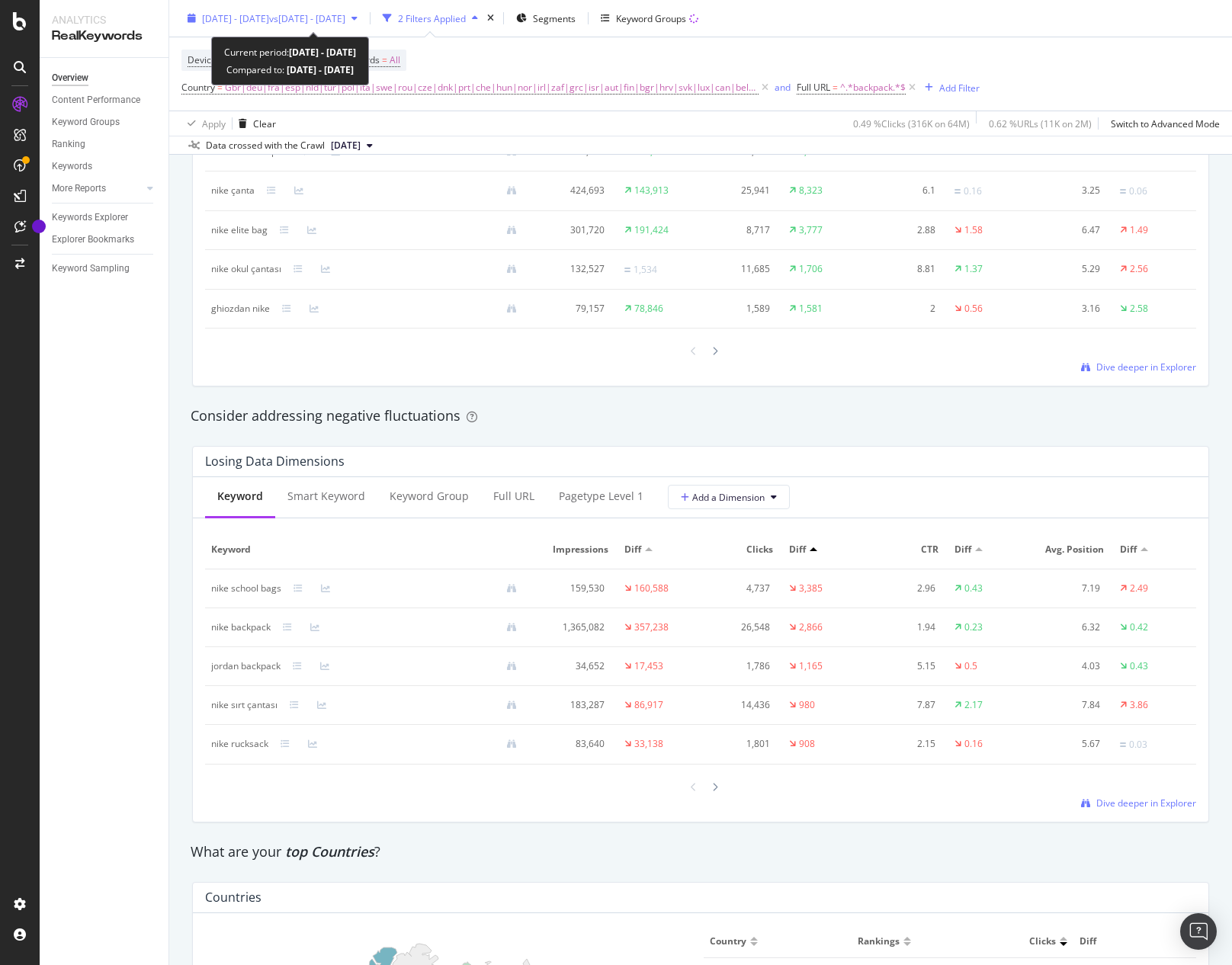
click at [270, 18] on span "[DATE] - [DATE]" at bounding box center [236, 18] width 67 height 13
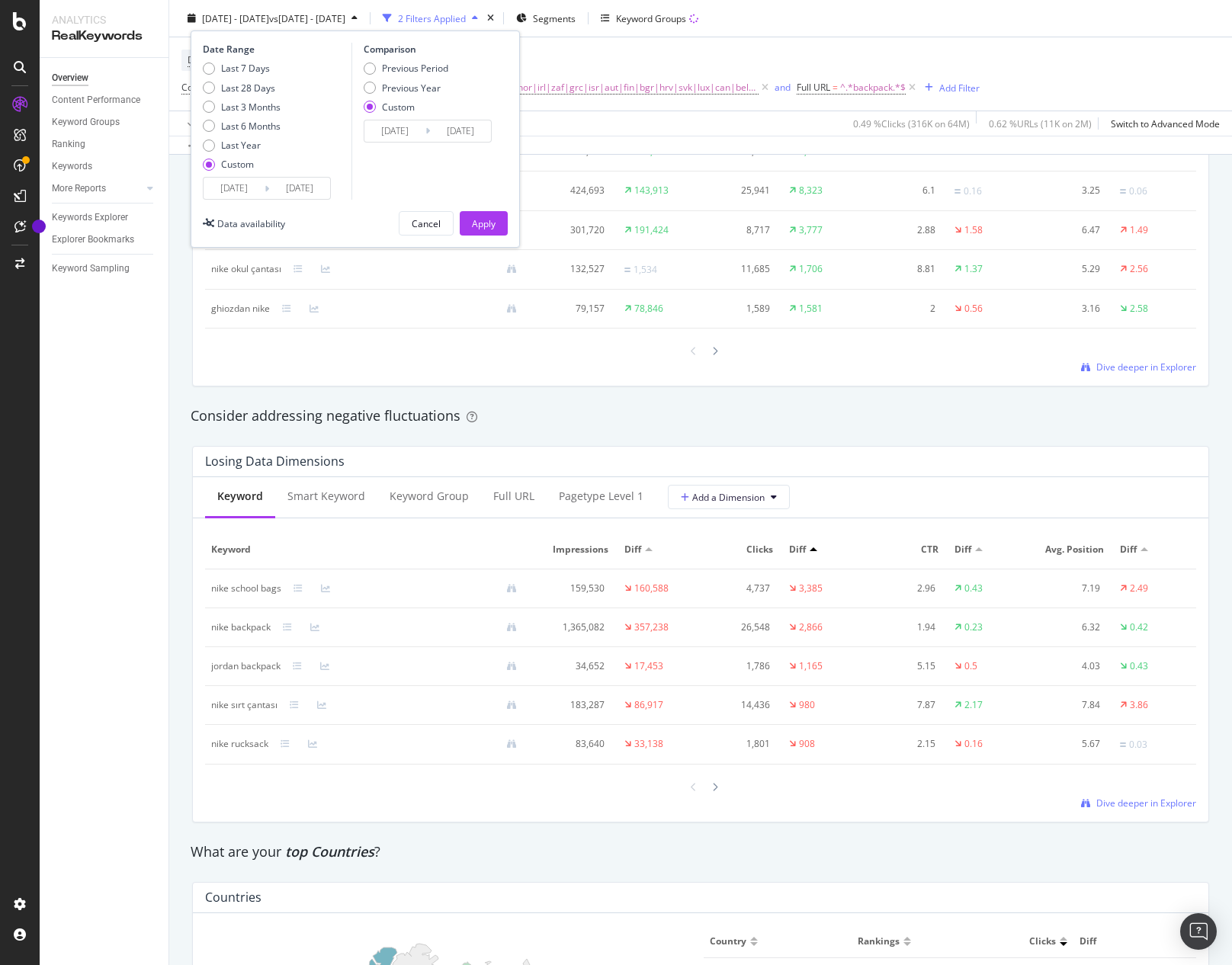
click at [283, 190] on input "[DATE]" at bounding box center [300, 189] width 61 height 21
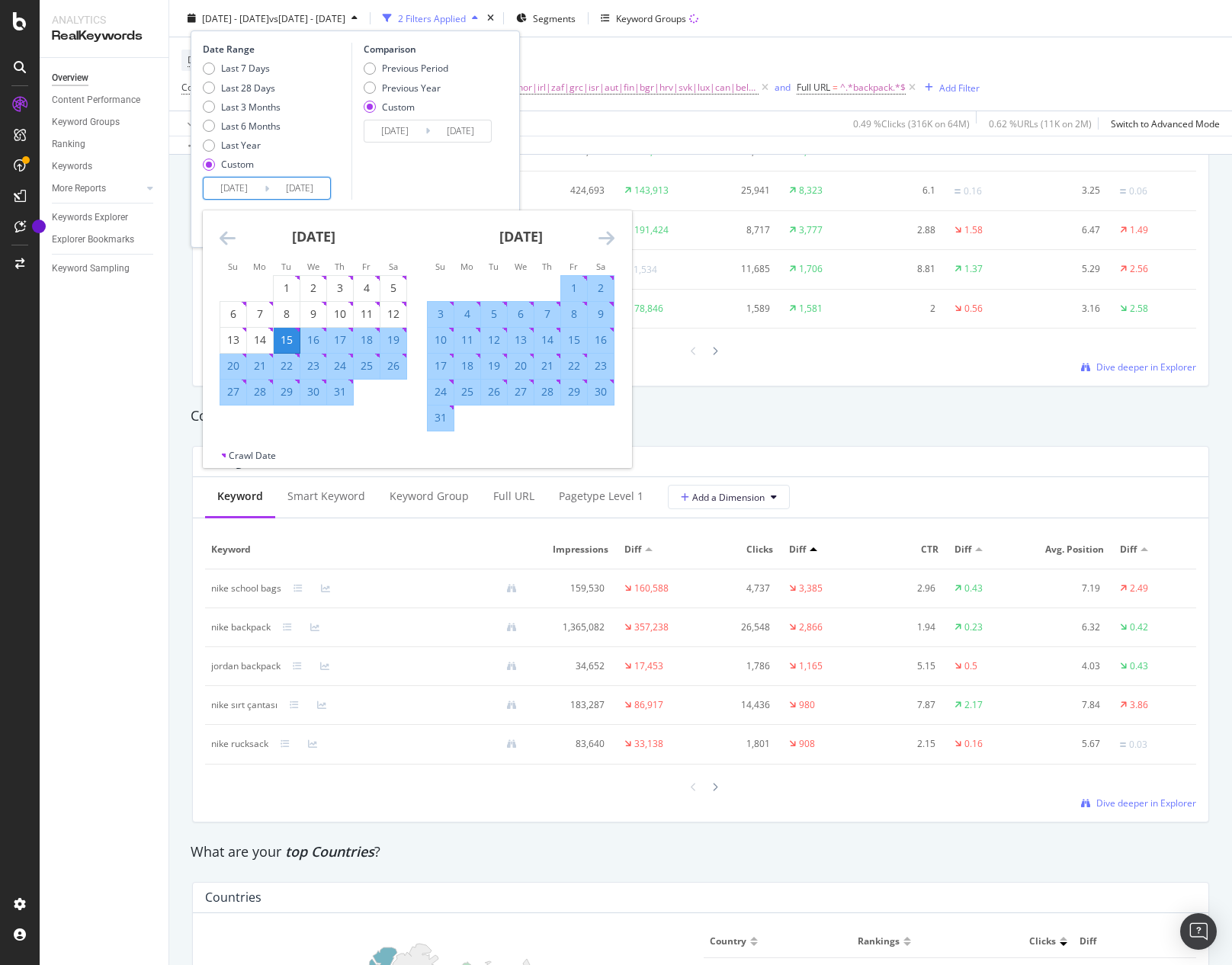
click at [601, 240] on icon "Move forward to switch to the next month." at bounding box center [606, 237] width 16 height 18
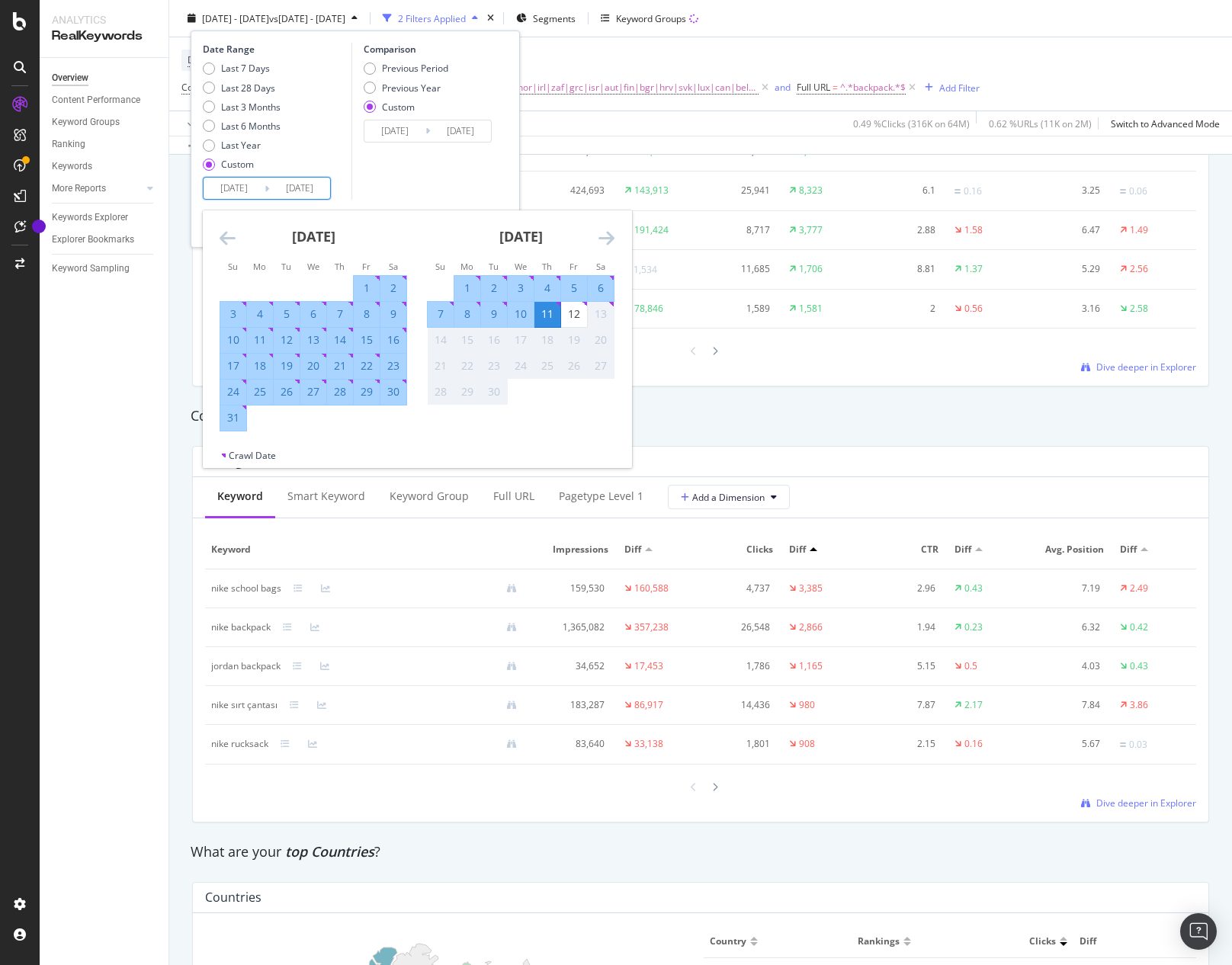
click at [568, 290] on div "5" at bounding box center [574, 288] width 26 height 16
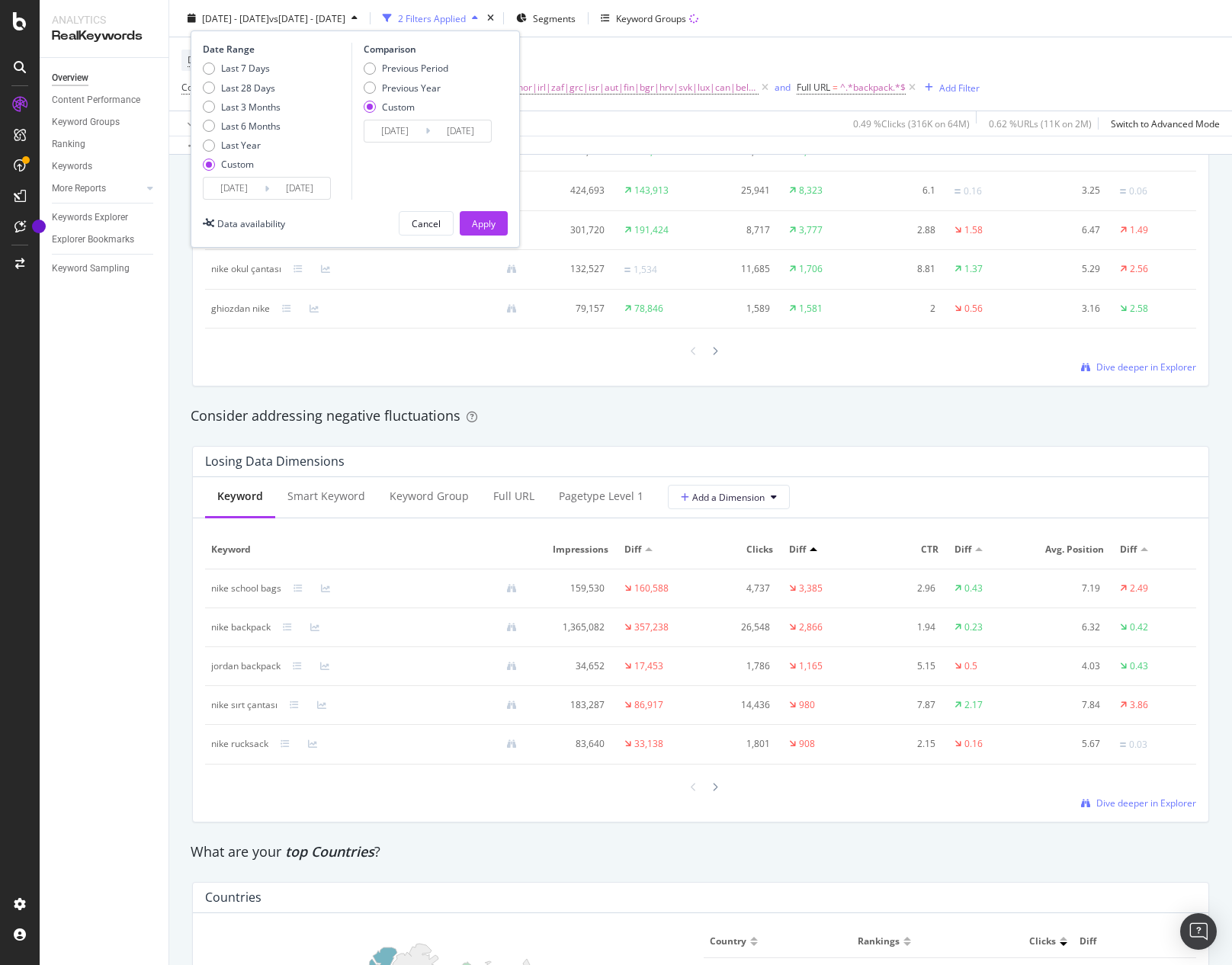
click at [308, 191] on input "[DATE]" at bounding box center [300, 189] width 61 height 21
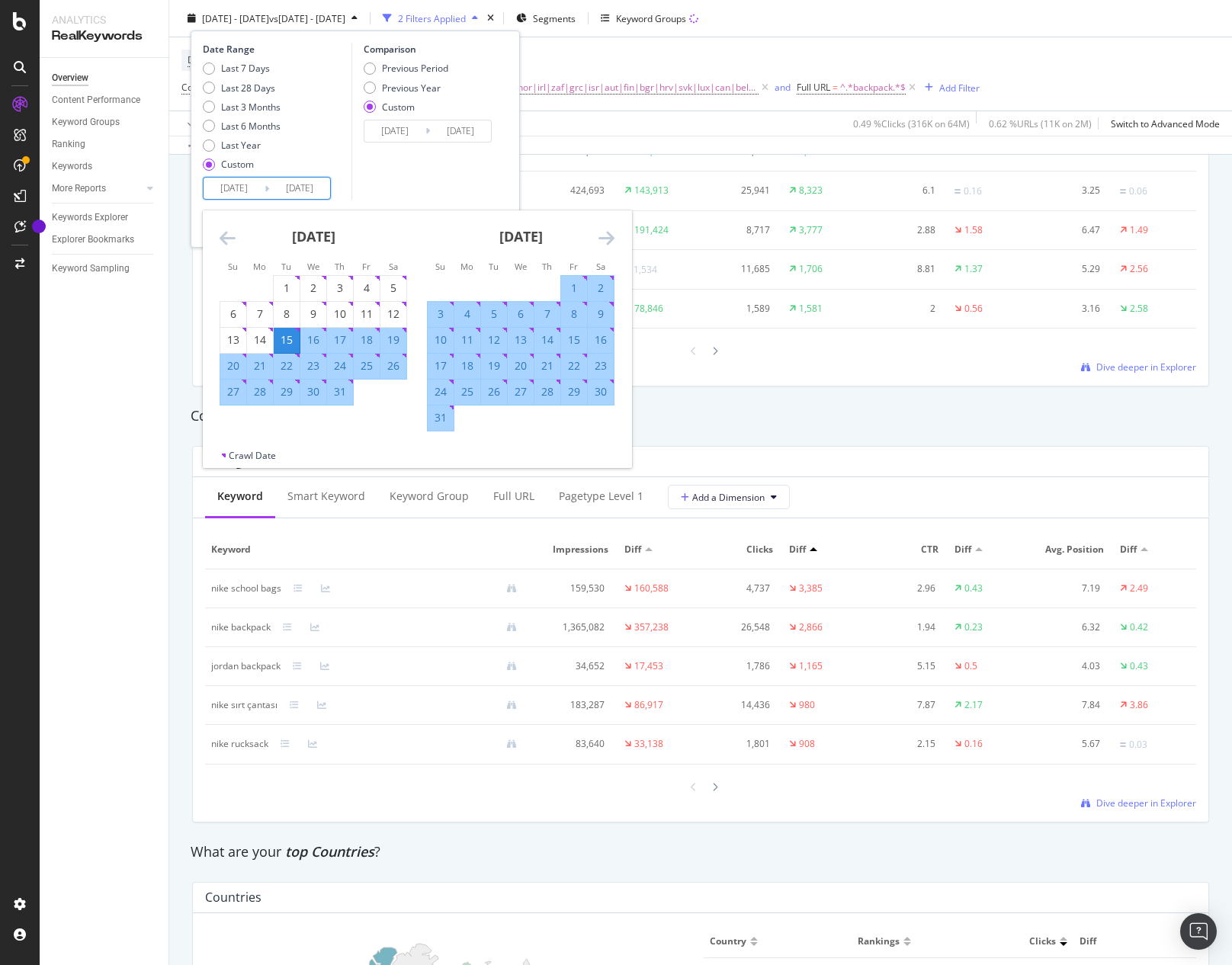
click at [603, 236] on icon "Move forward to switch to the next month." at bounding box center [606, 237] width 16 height 18
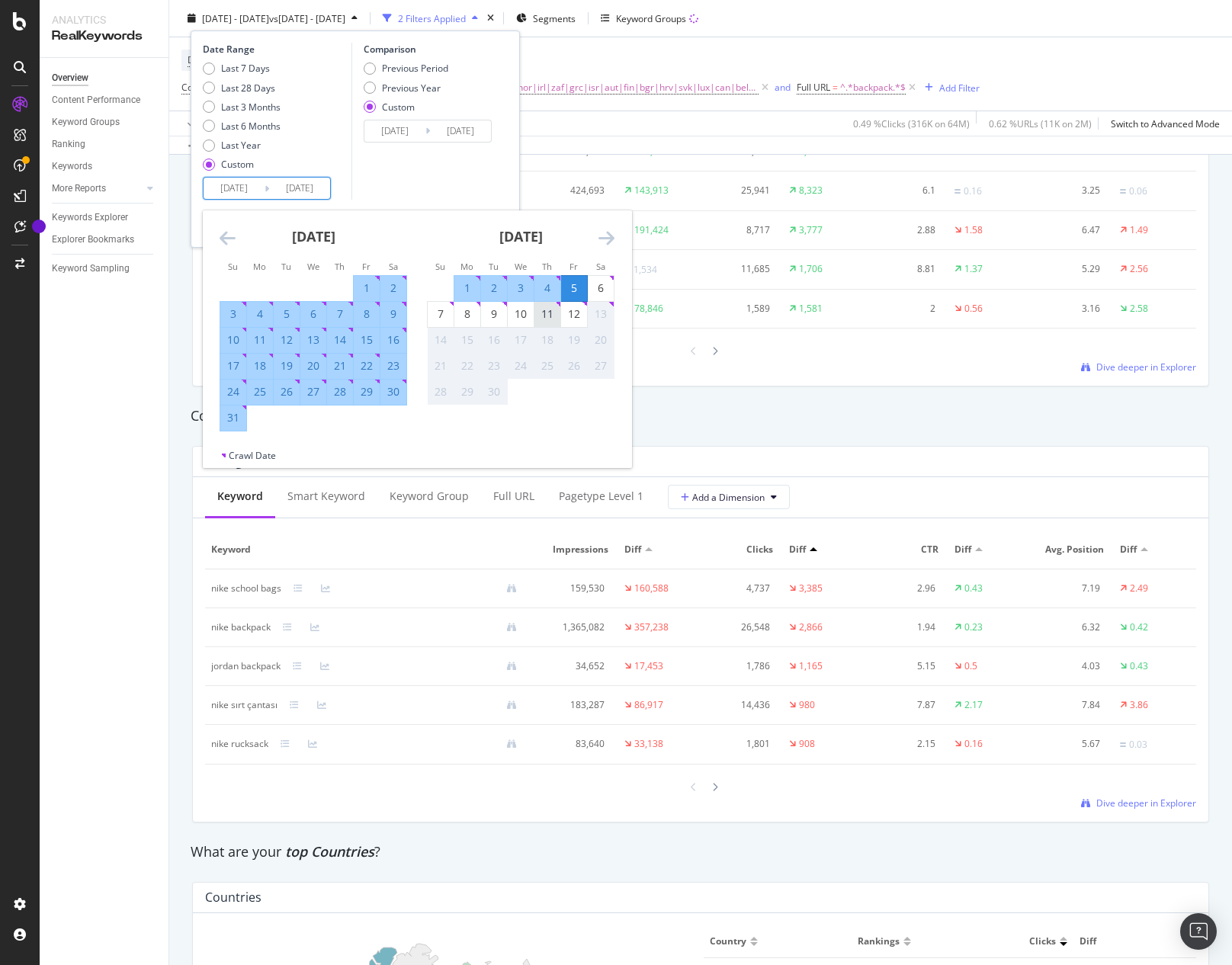
click at [553, 316] on div "11" at bounding box center [547, 314] width 26 height 16
type input "[DATE]"
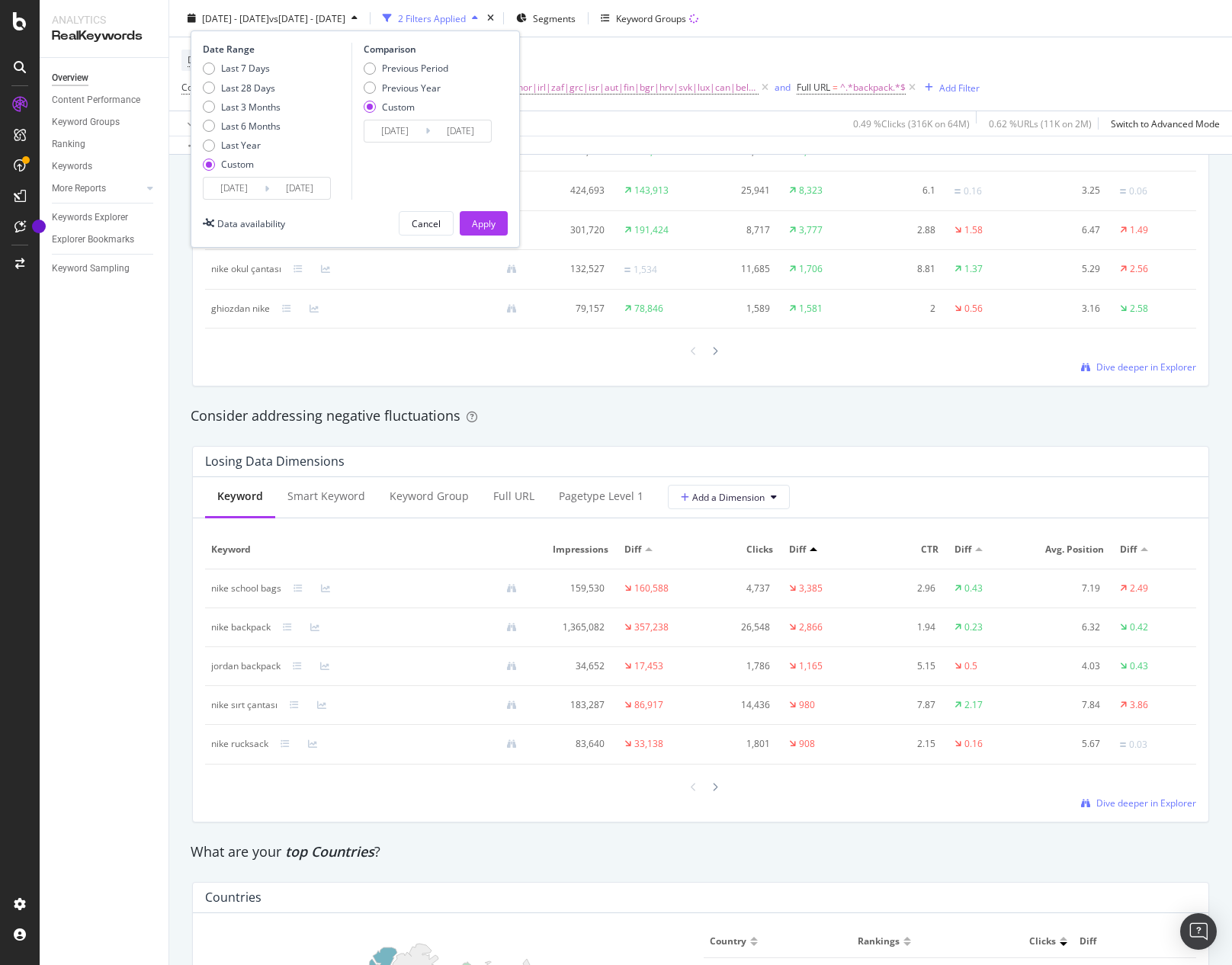
click at [452, 132] on input "[DATE]" at bounding box center [460, 131] width 61 height 21
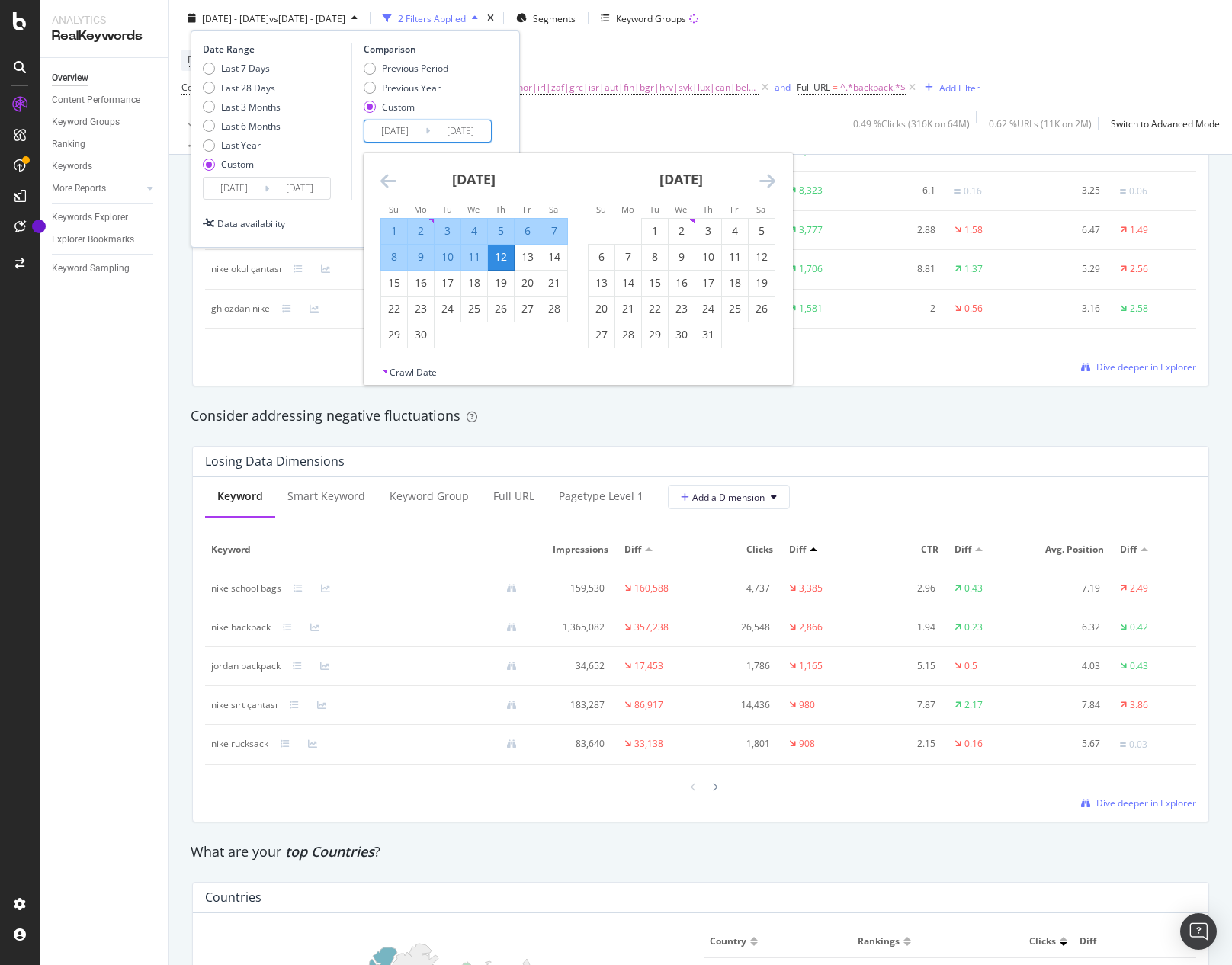
click at [522, 232] on div "6" at bounding box center [527, 232] width 26 height 16
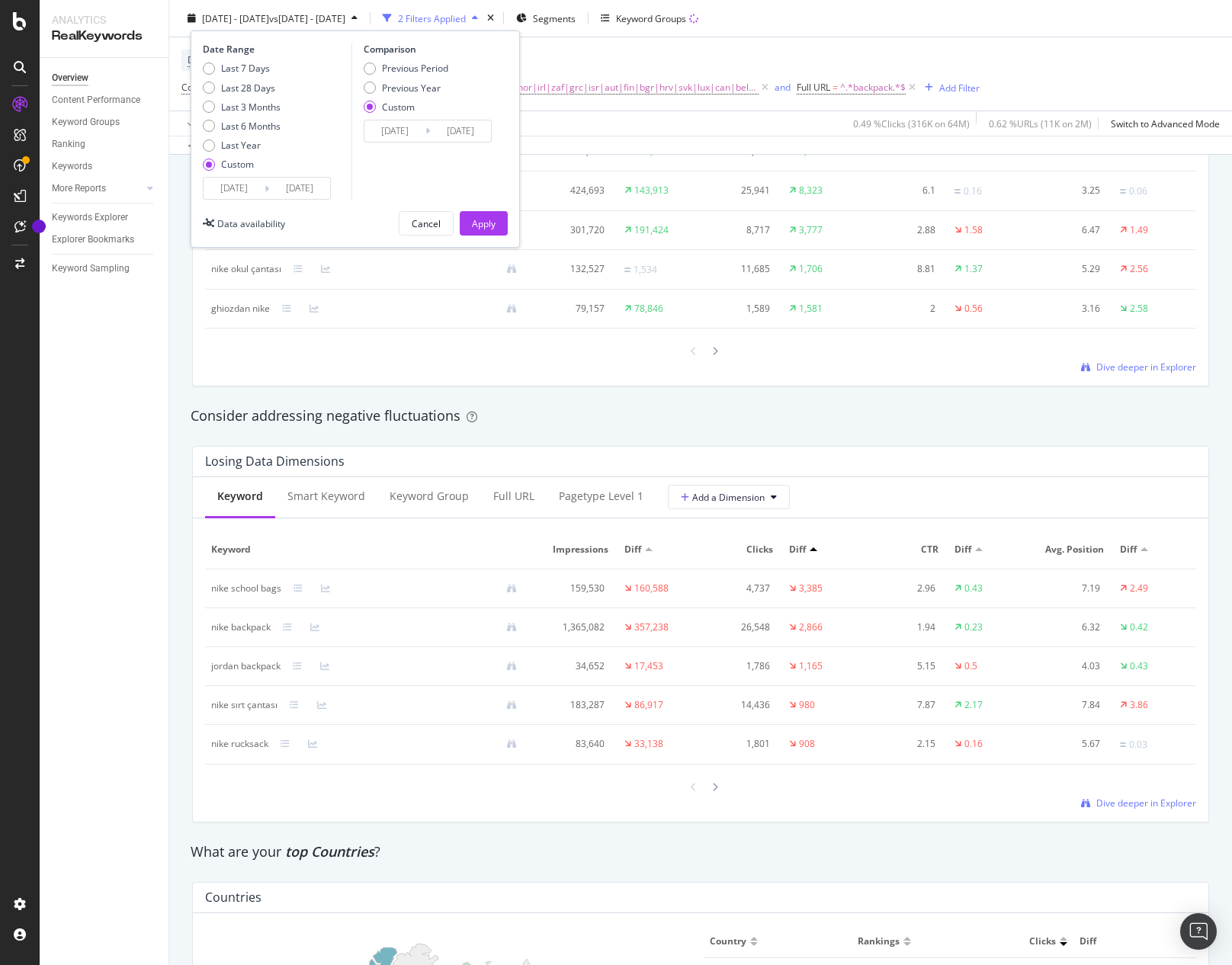
click at [483, 147] on div "Comparison Previous Period Previous Year Custom 2024/07/16 Navigate forward to …" at bounding box center [423, 121] width 145 height 157
click at [473, 131] on input "[DATE]" at bounding box center [460, 131] width 61 height 21
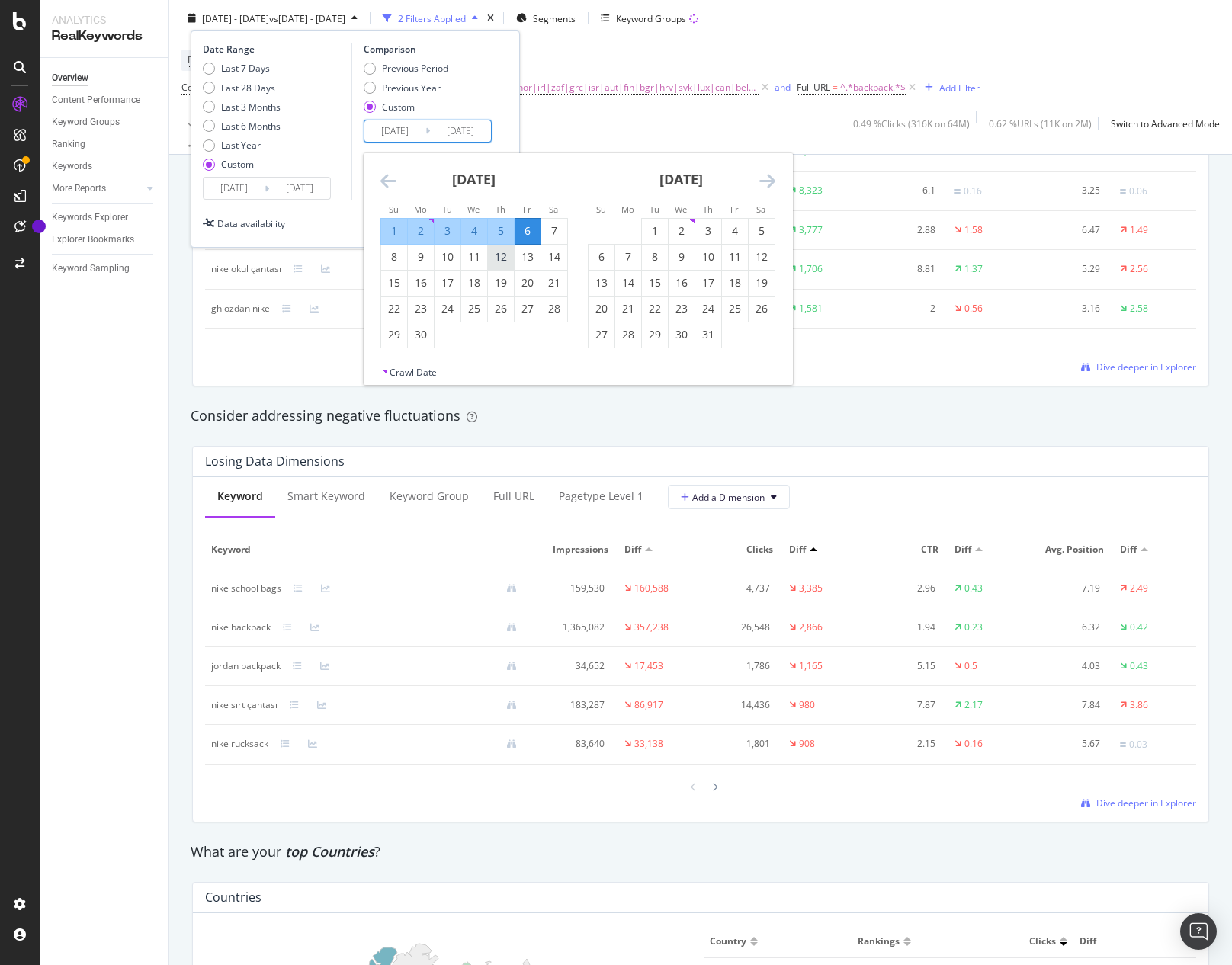
click at [506, 259] on div "12" at bounding box center [500, 257] width 26 height 16
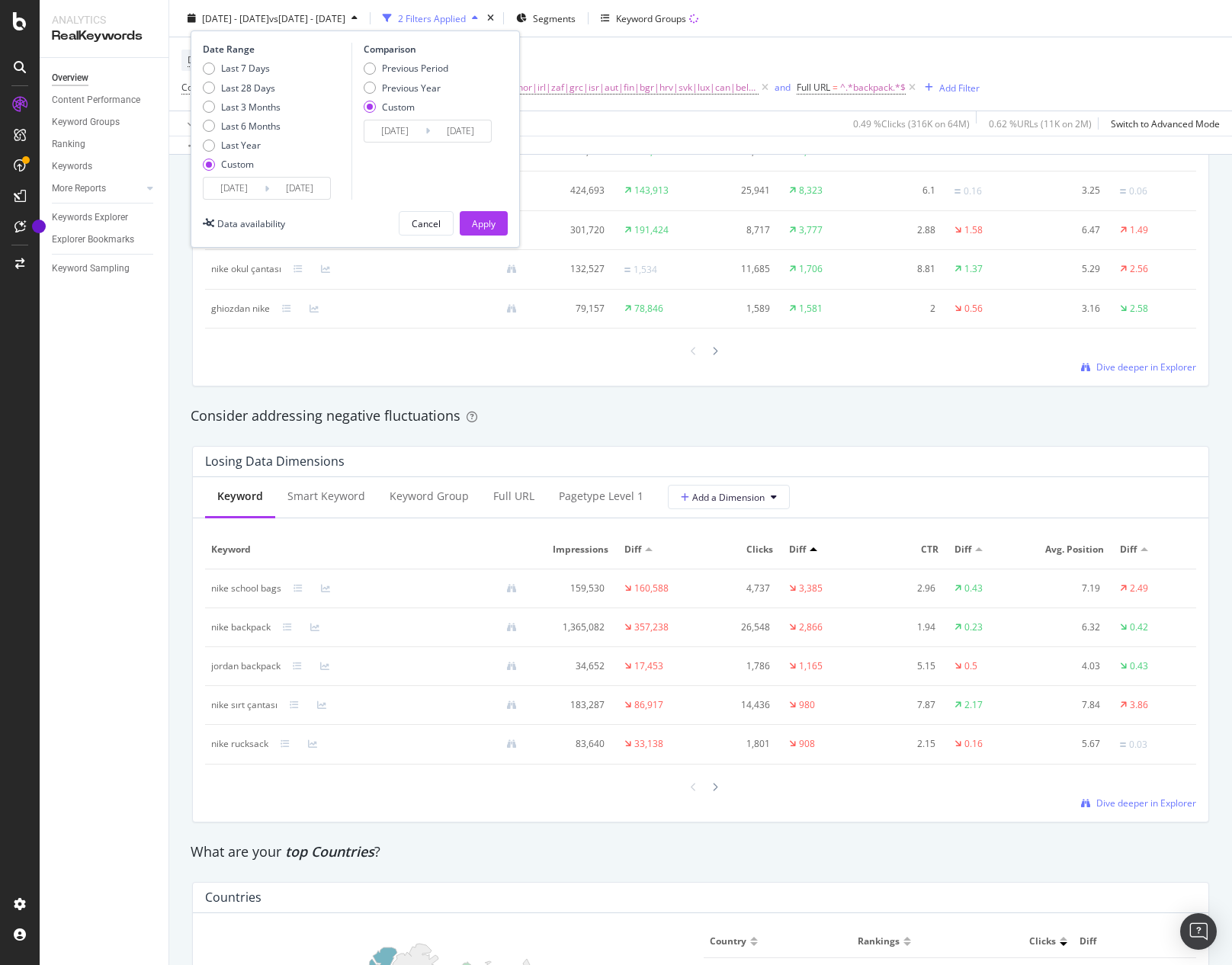
type input "[DATE]"
click at [494, 218] on div "Apply" at bounding box center [484, 222] width 23 height 13
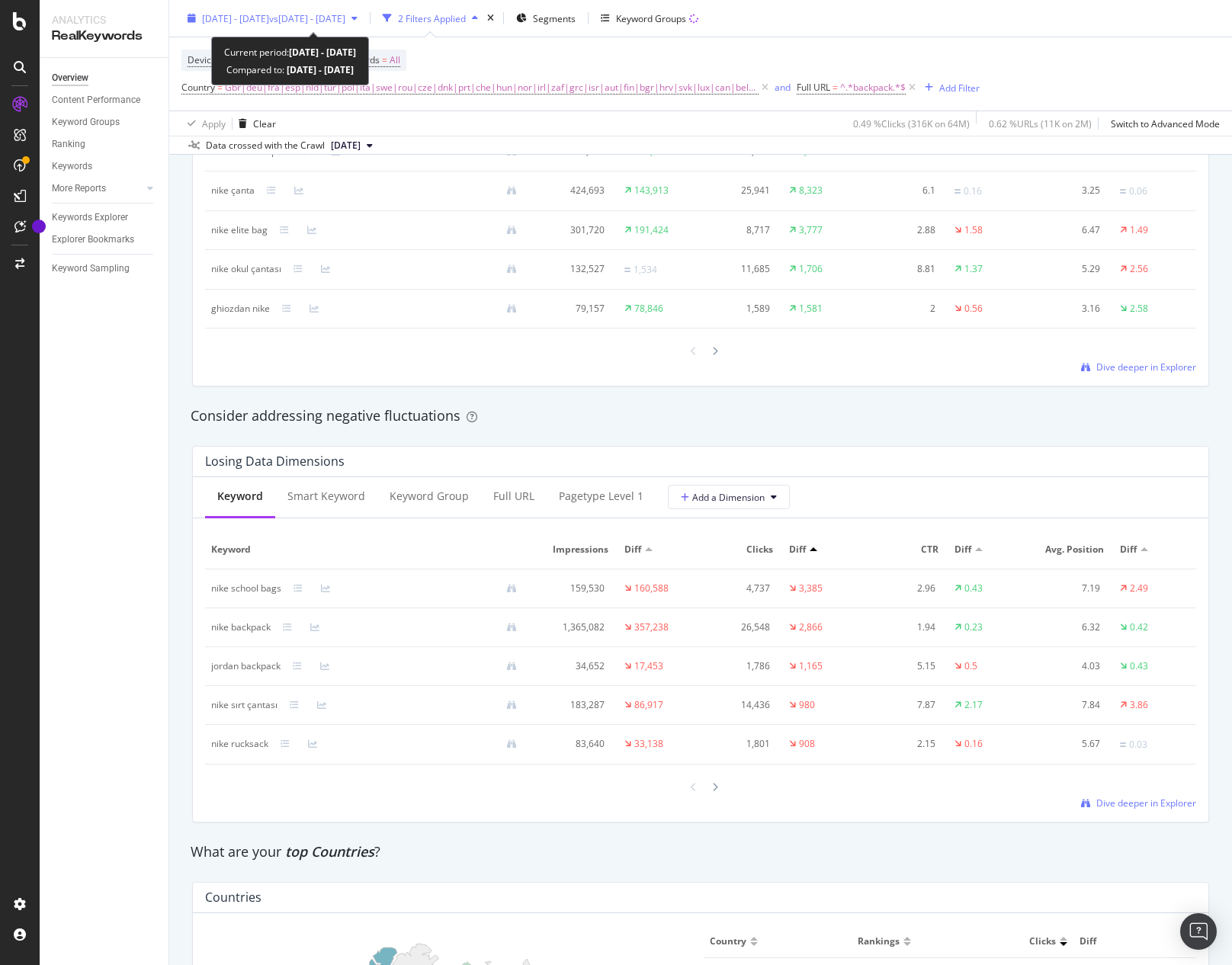
scroll to position [1143, 0]
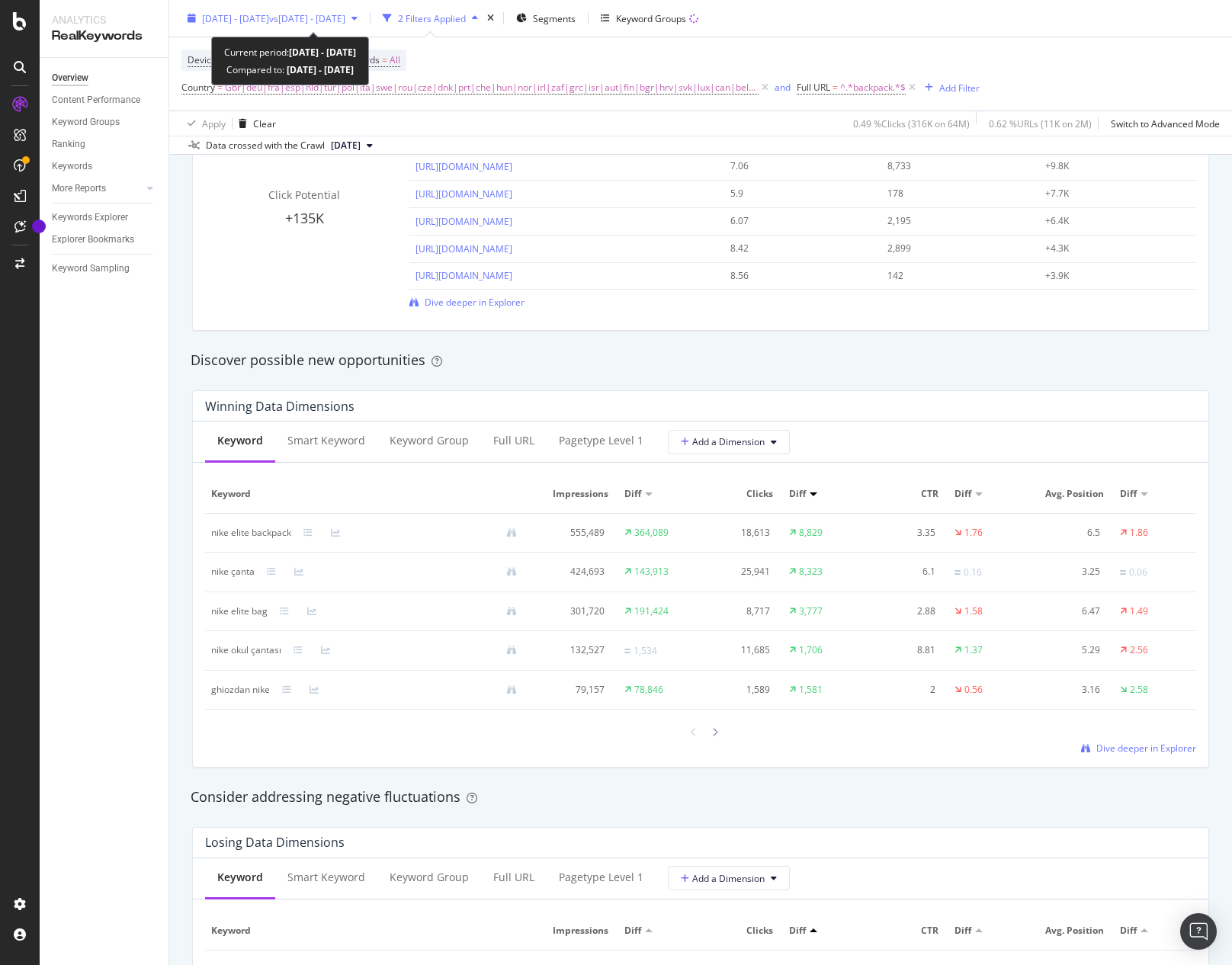
click at [345, 14] on span "vs [DATE] - [DATE]" at bounding box center [308, 18] width 76 height 13
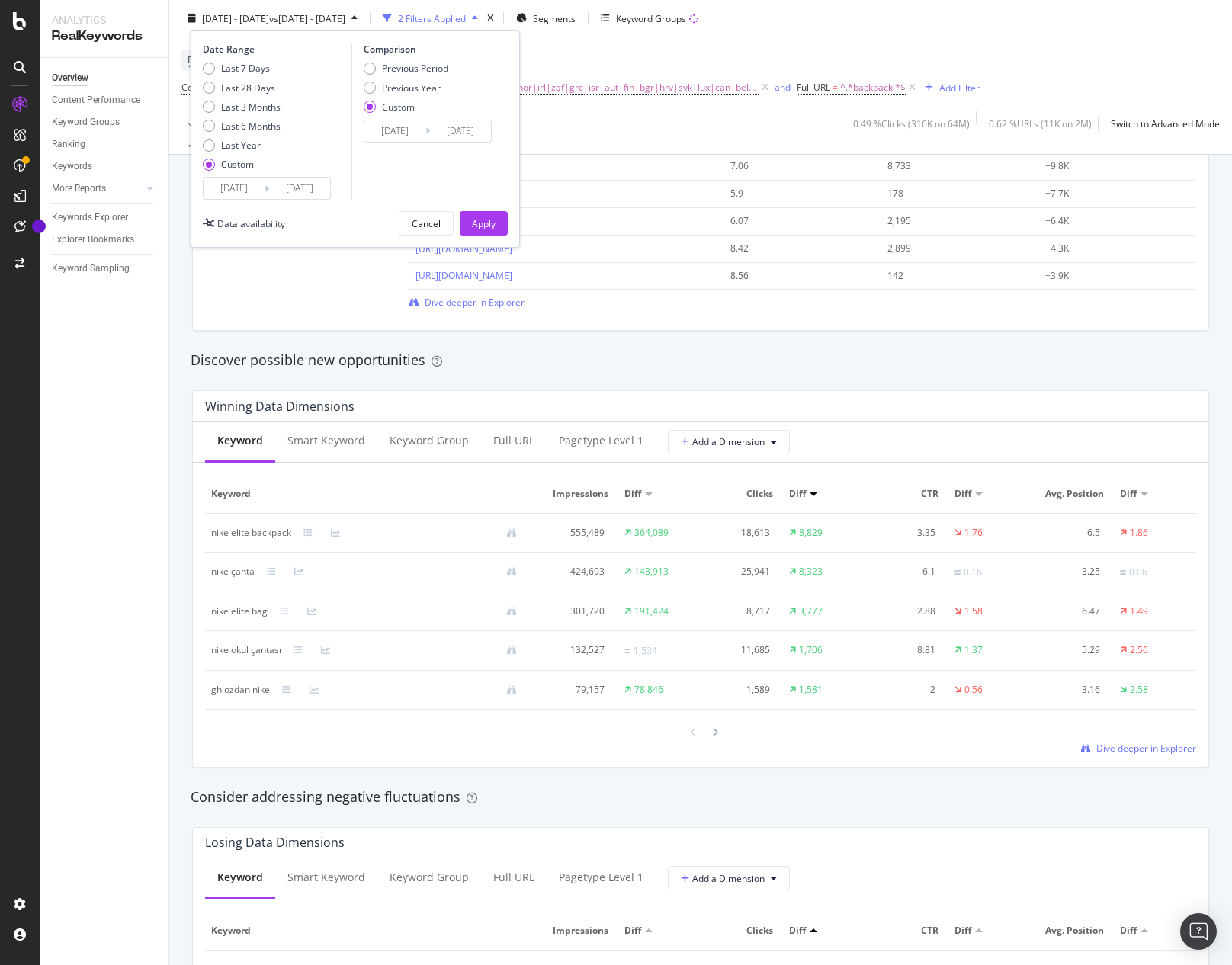
click at [257, 191] on input "[DATE]" at bounding box center [234, 189] width 61 height 21
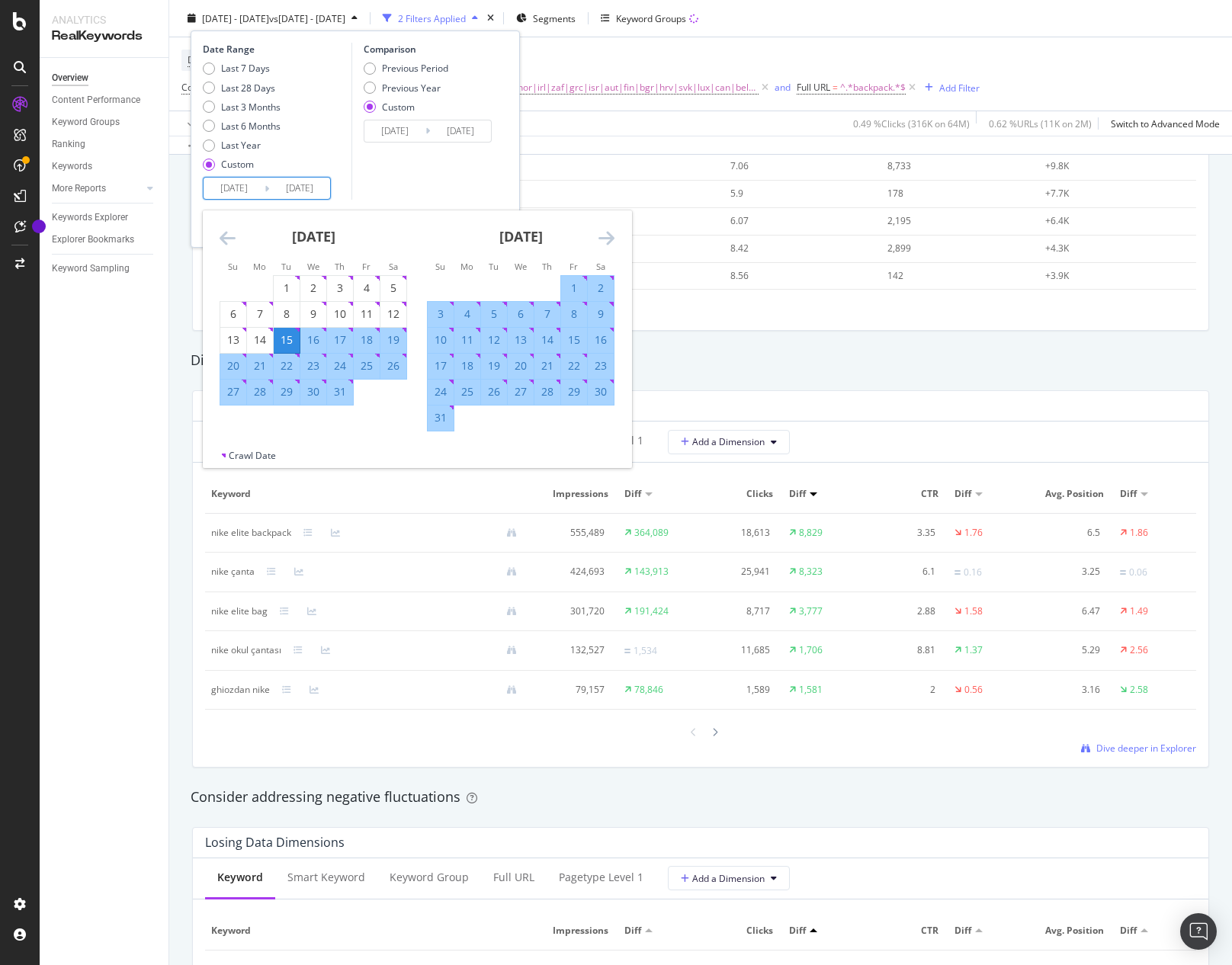
click at [601, 242] on icon "Move forward to switch to the next month." at bounding box center [606, 237] width 16 height 18
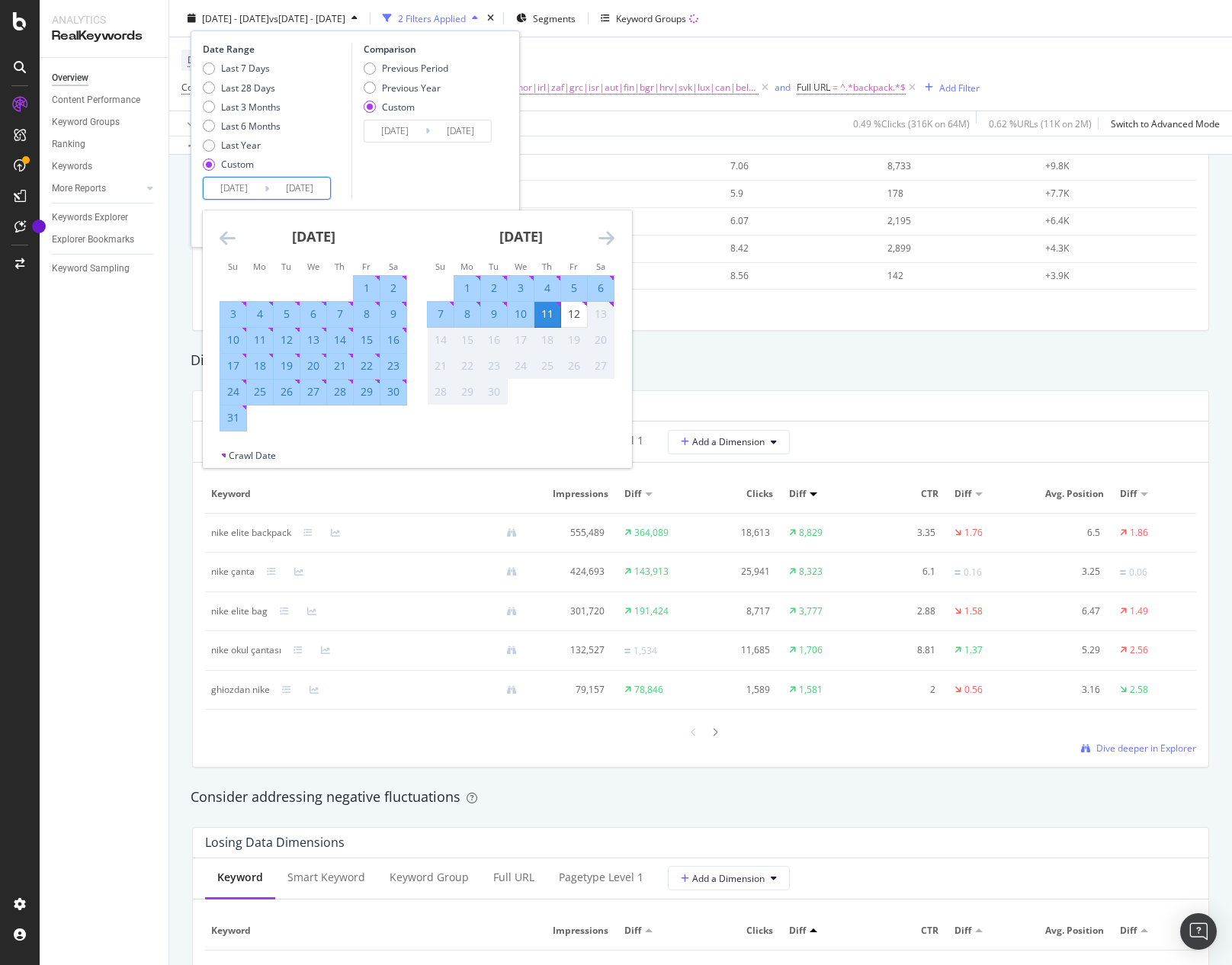
click at [568, 292] on div "5" at bounding box center [574, 288] width 26 height 16
type input "[DATE]"
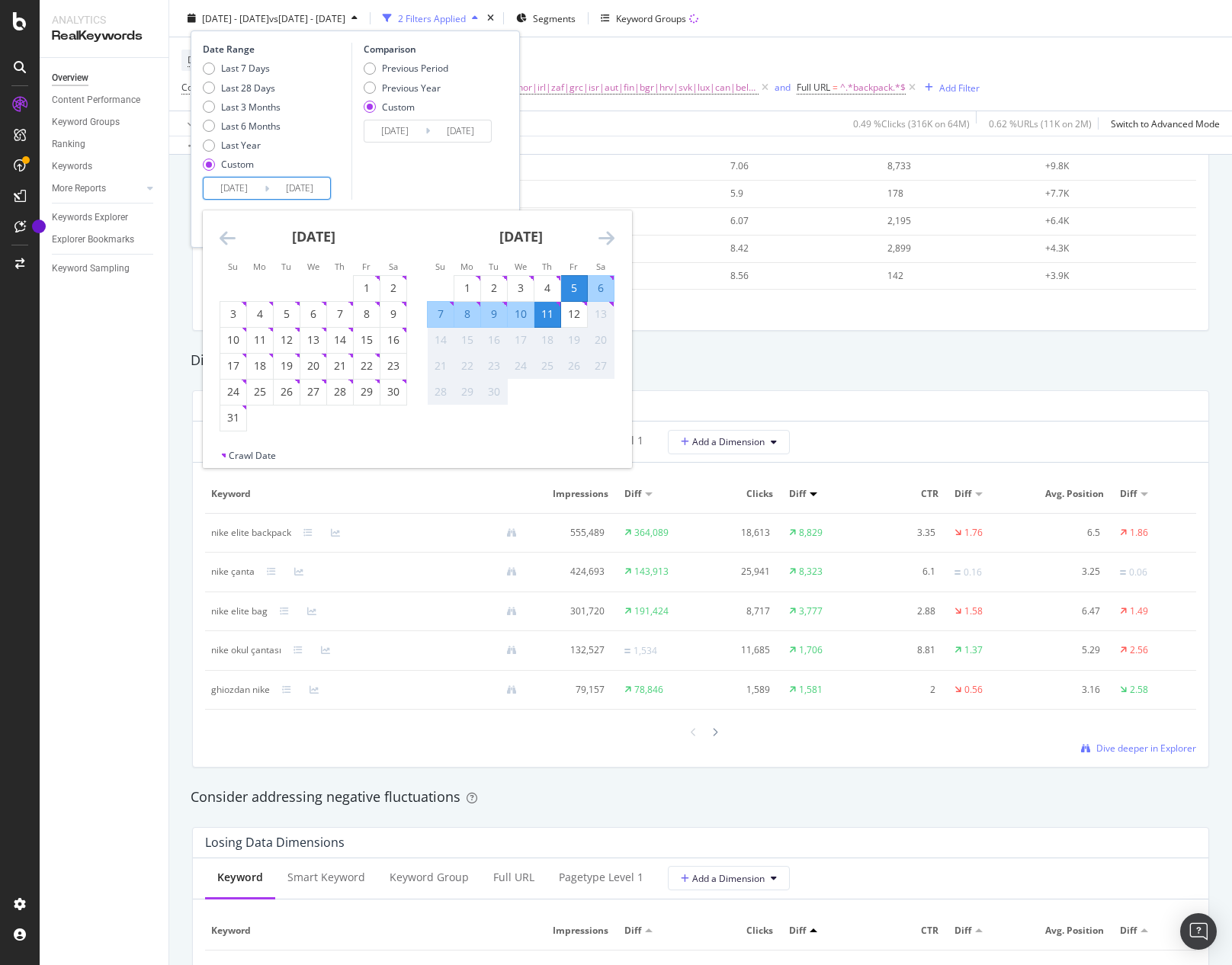
click at [553, 319] on div "11" at bounding box center [547, 314] width 26 height 16
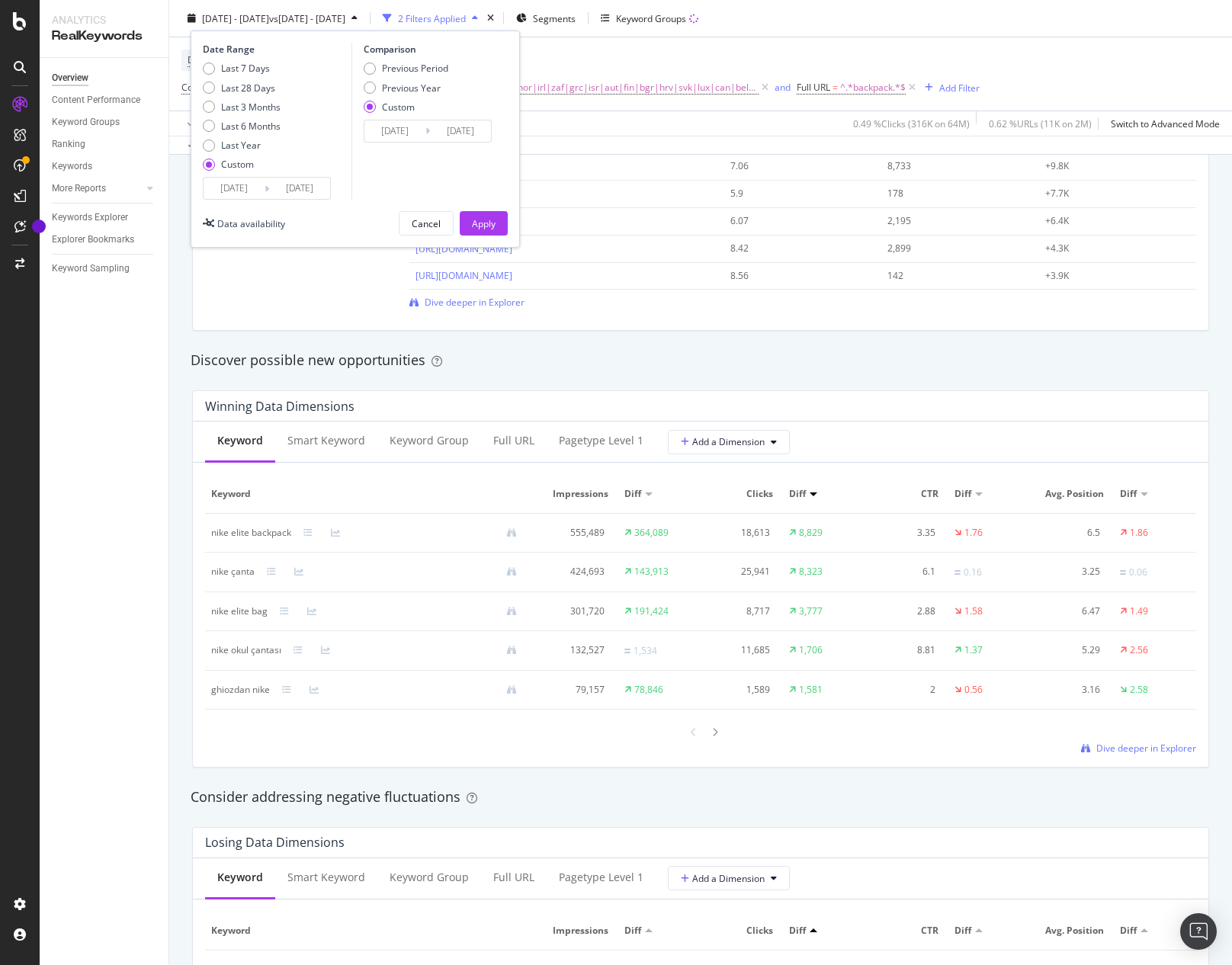
click at [422, 130] on input "[DATE]" at bounding box center [394, 131] width 61 height 21
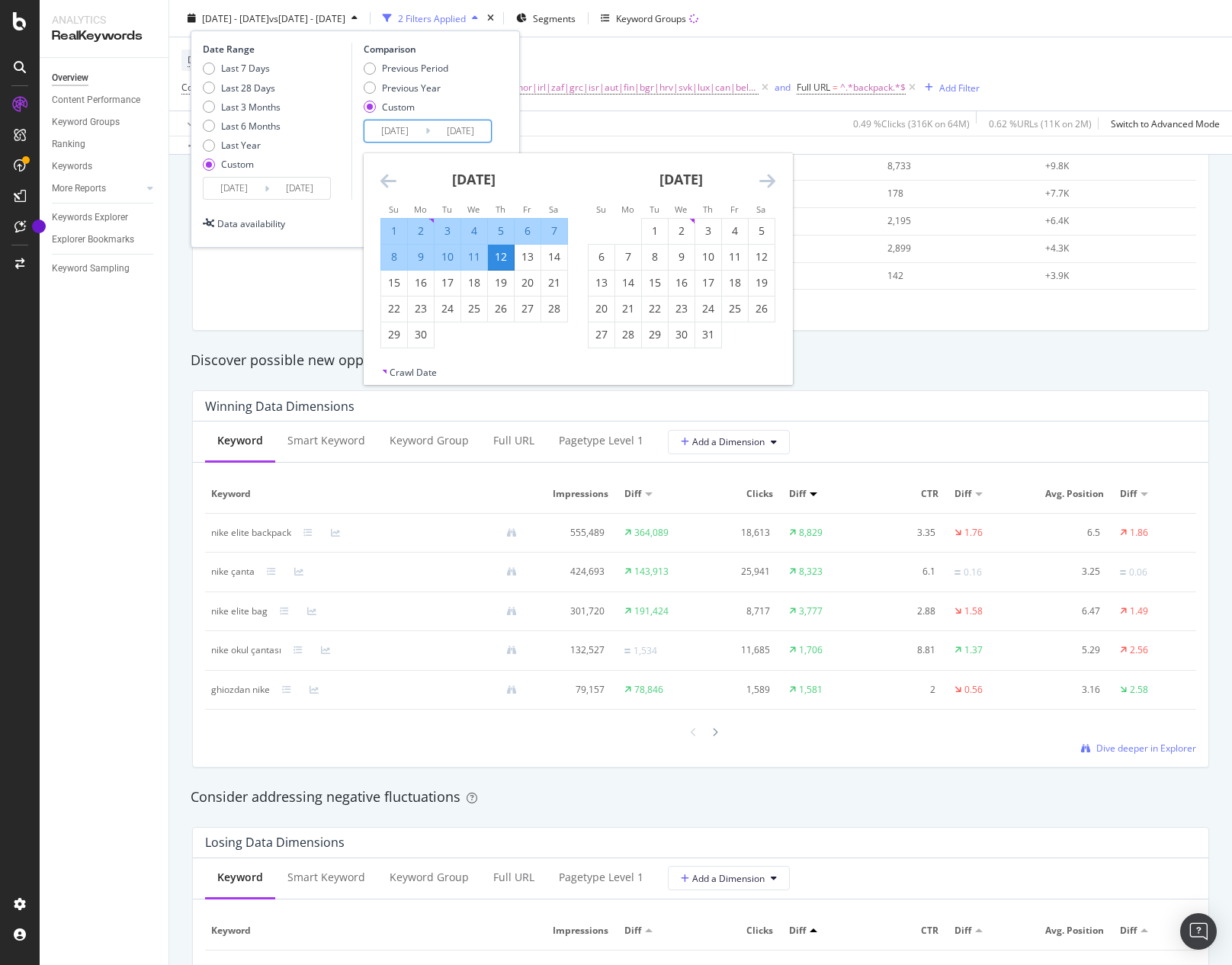
click at [525, 232] on div "6" at bounding box center [527, 232] width 26 height 16
type input "[DATE]"
click at [501, 258] on div "12" at bounding box center [500, 257] width 26 height 16
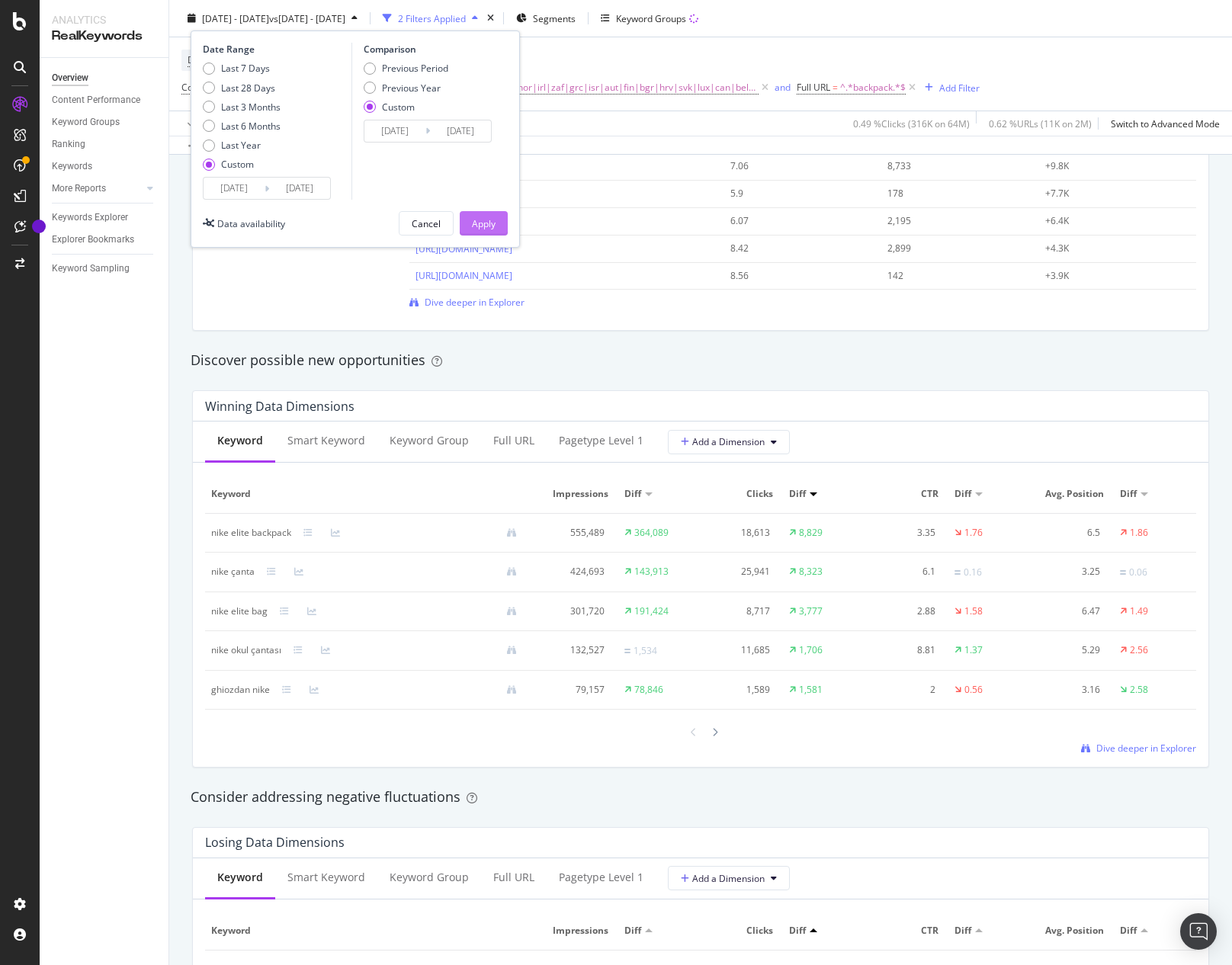
click at [488, 224] on div "Apply" at bounding box center [484, 222] width 23 height 13
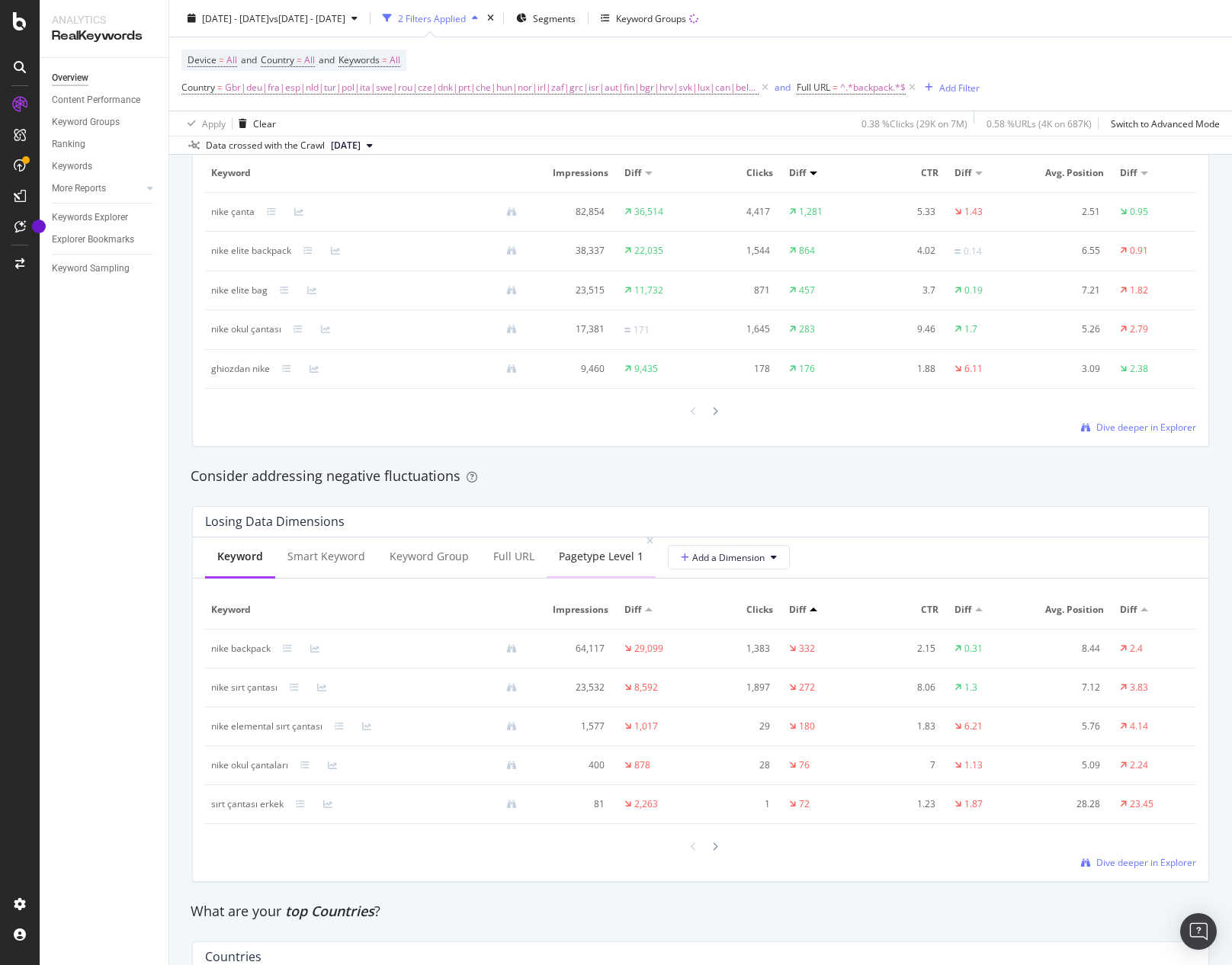
scroll to position [1516, 0]
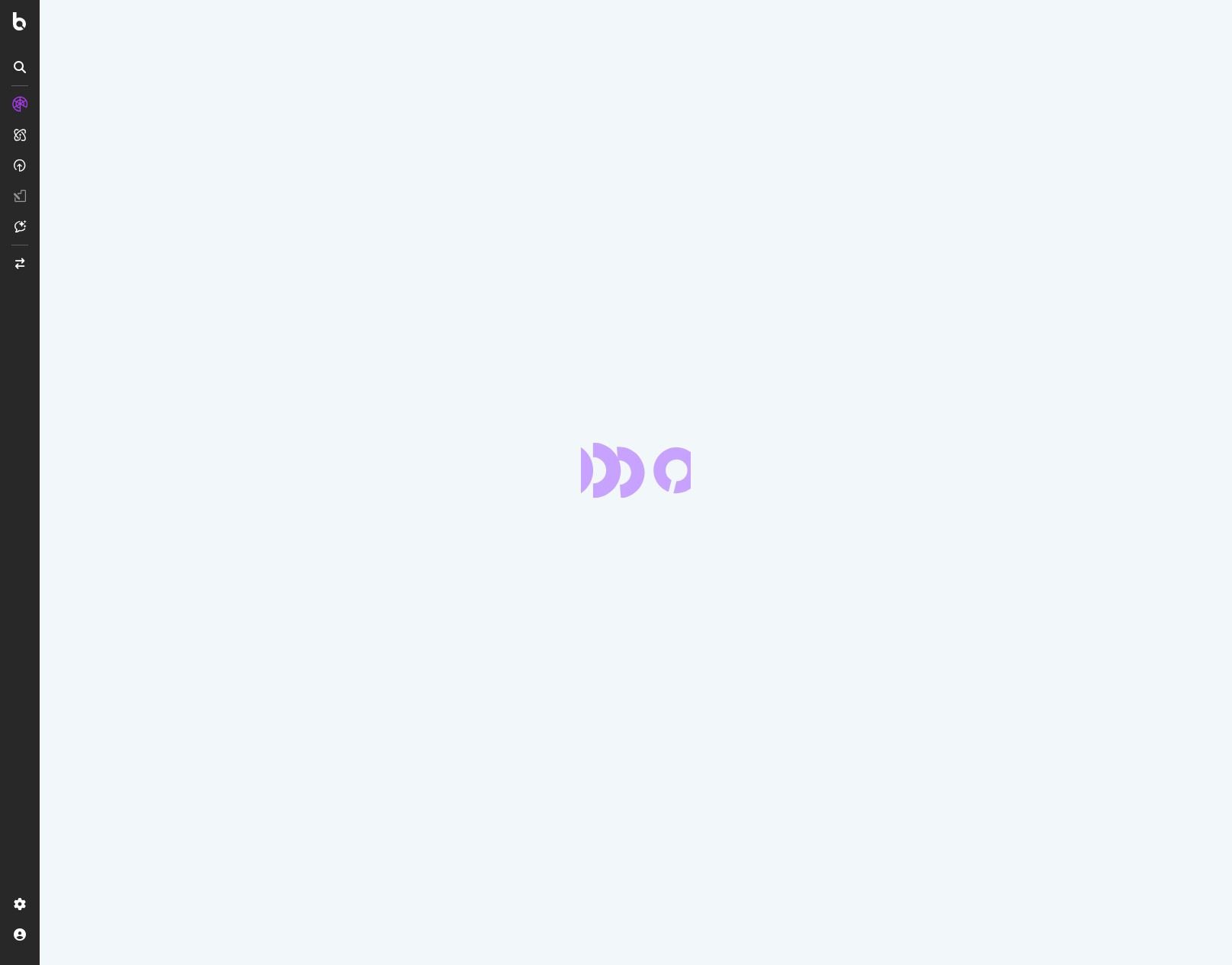
scroll to position [1713, 0]
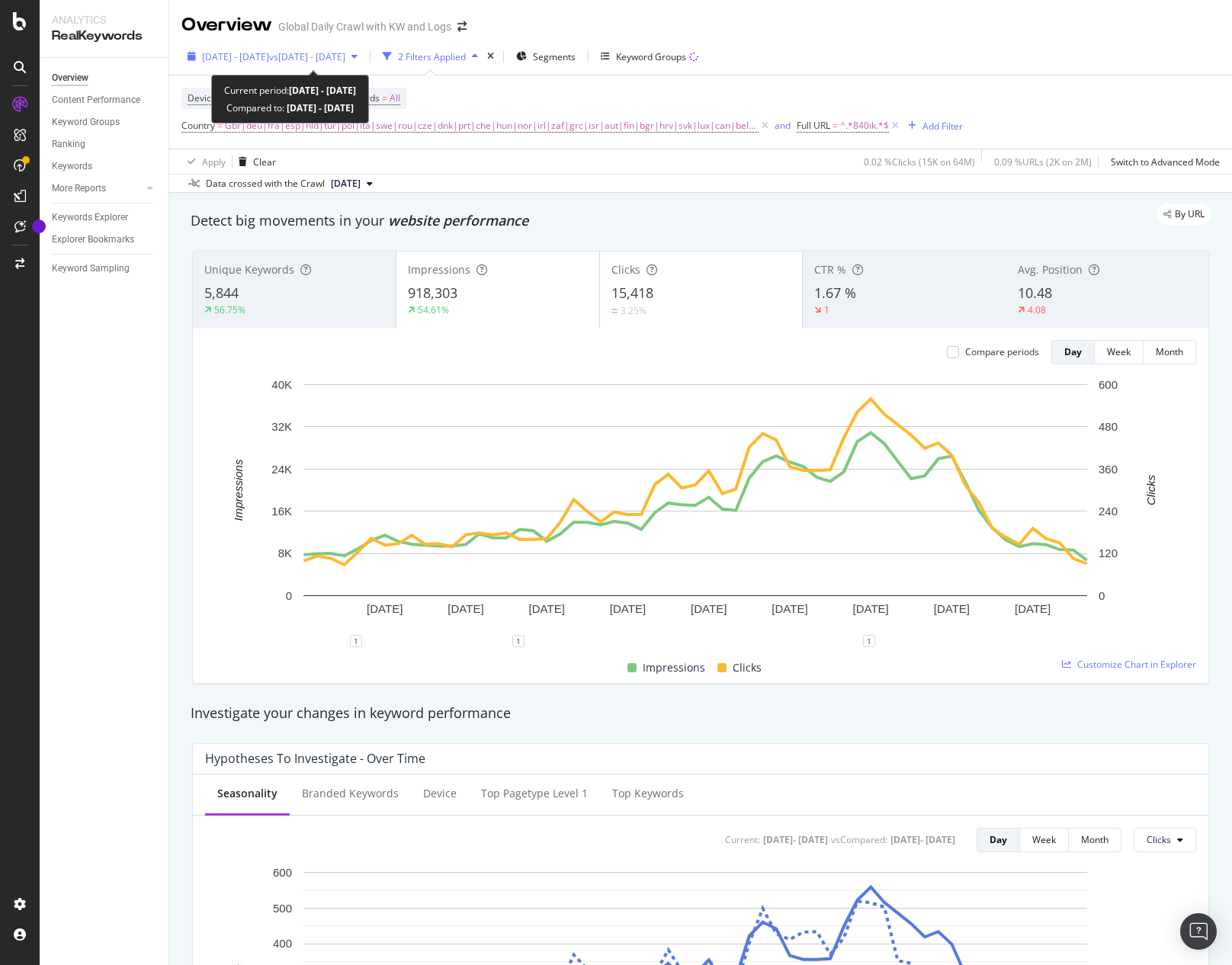
click at [315, 54] on span "vs [DATE] - [DATE]" at bounding box center [308, 56] width 76 height 13
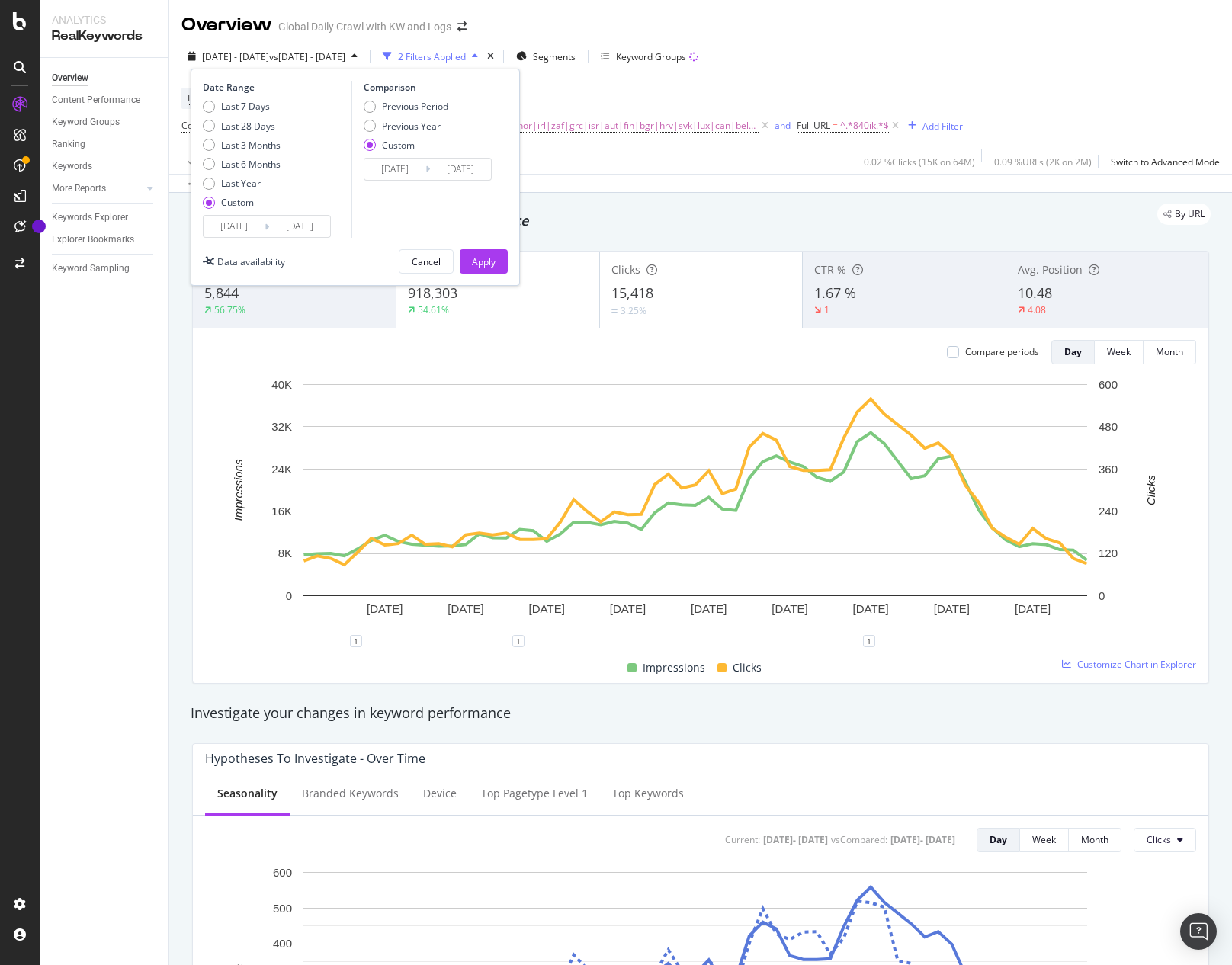
click at [265, 227] on icon at bounding box center [267, 227] width 5 height 15
click at [254, 226] on input "[DATE]" at bounding box center [234, 227] width 61 height 21
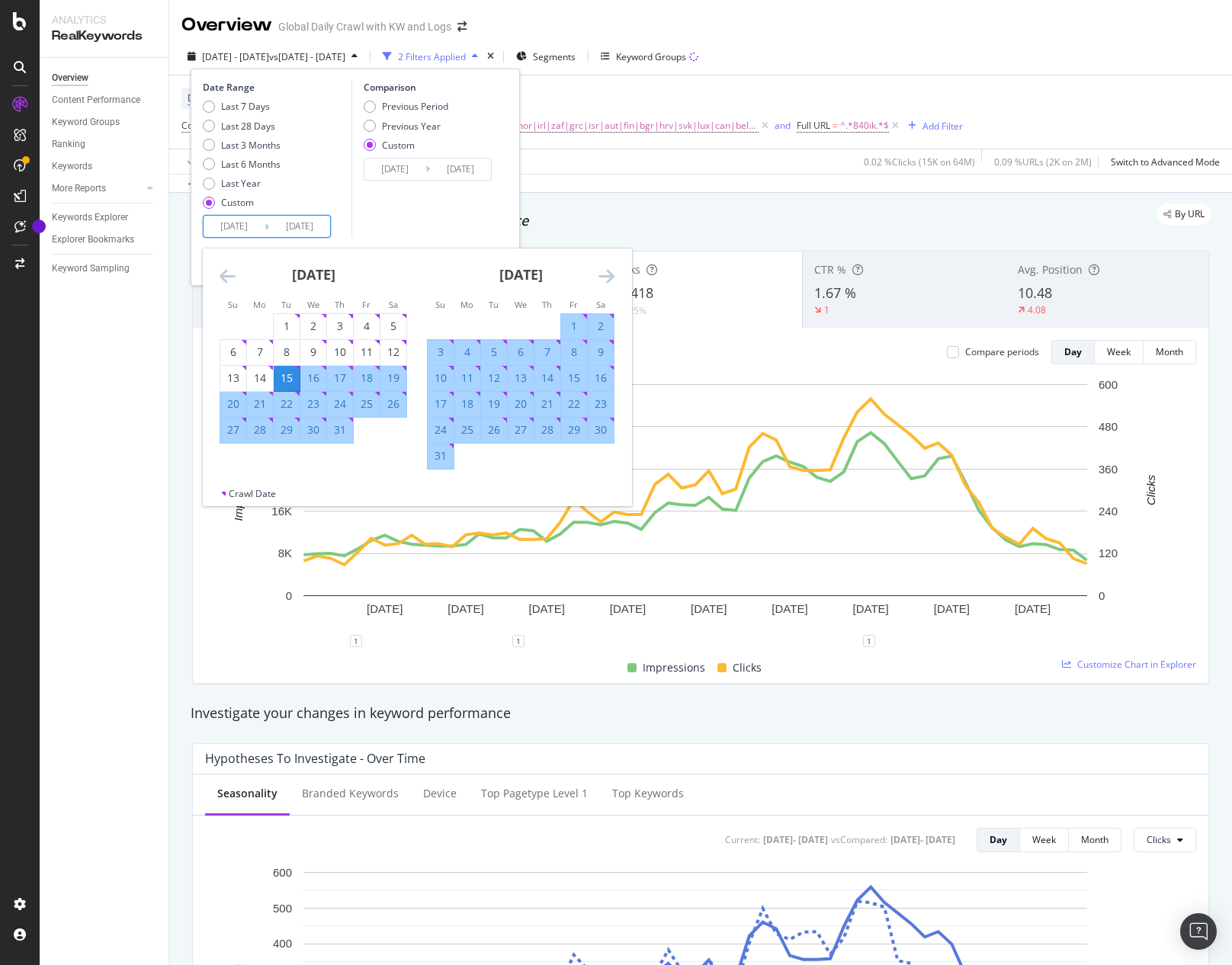
click at [610, 272] on icon "Move forward to switch to the next month." at bounding box center [606, 275] width 16 height 18
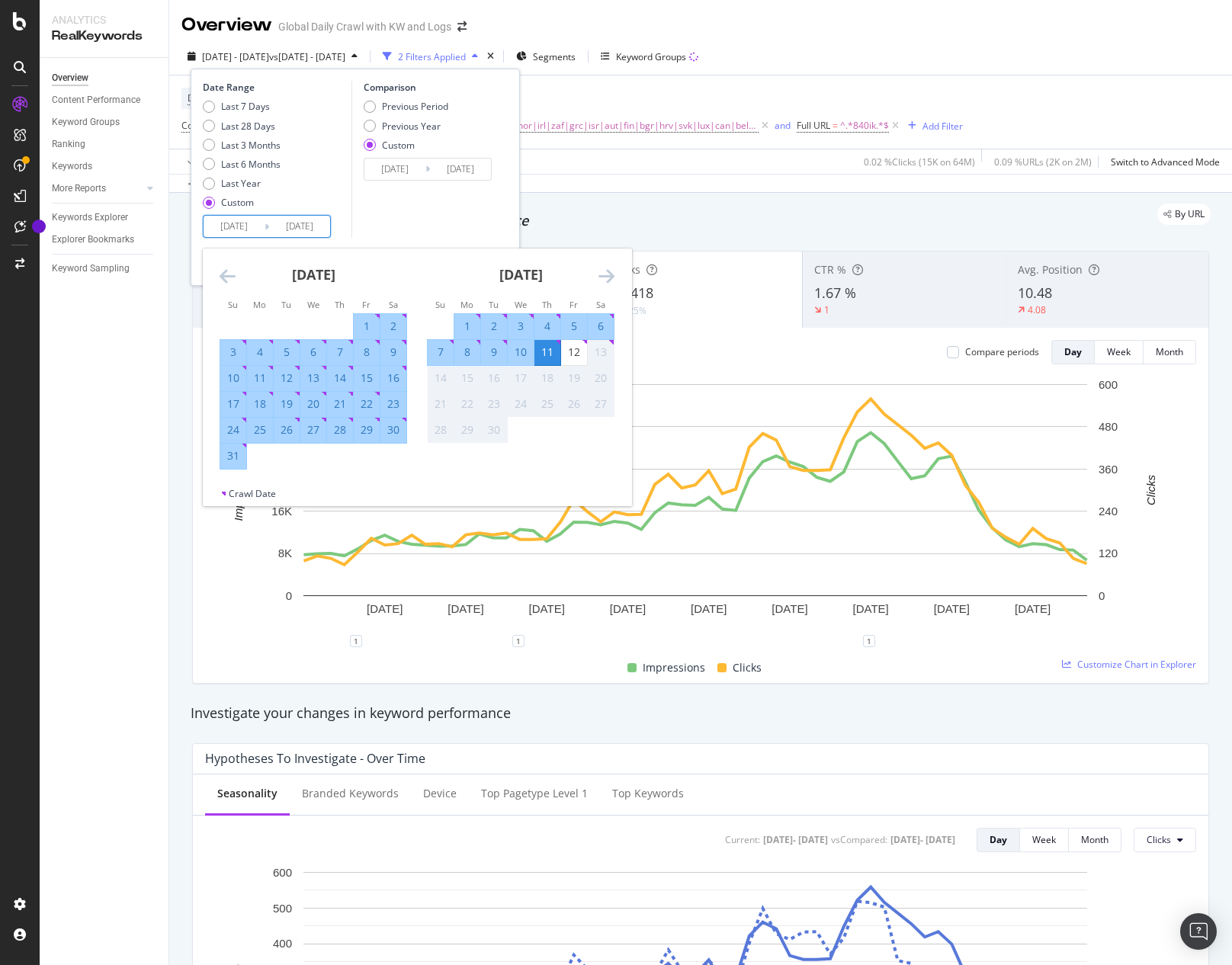
click at [569, 326] on div "5" at bounding box center [574, 326] width 26 height 16
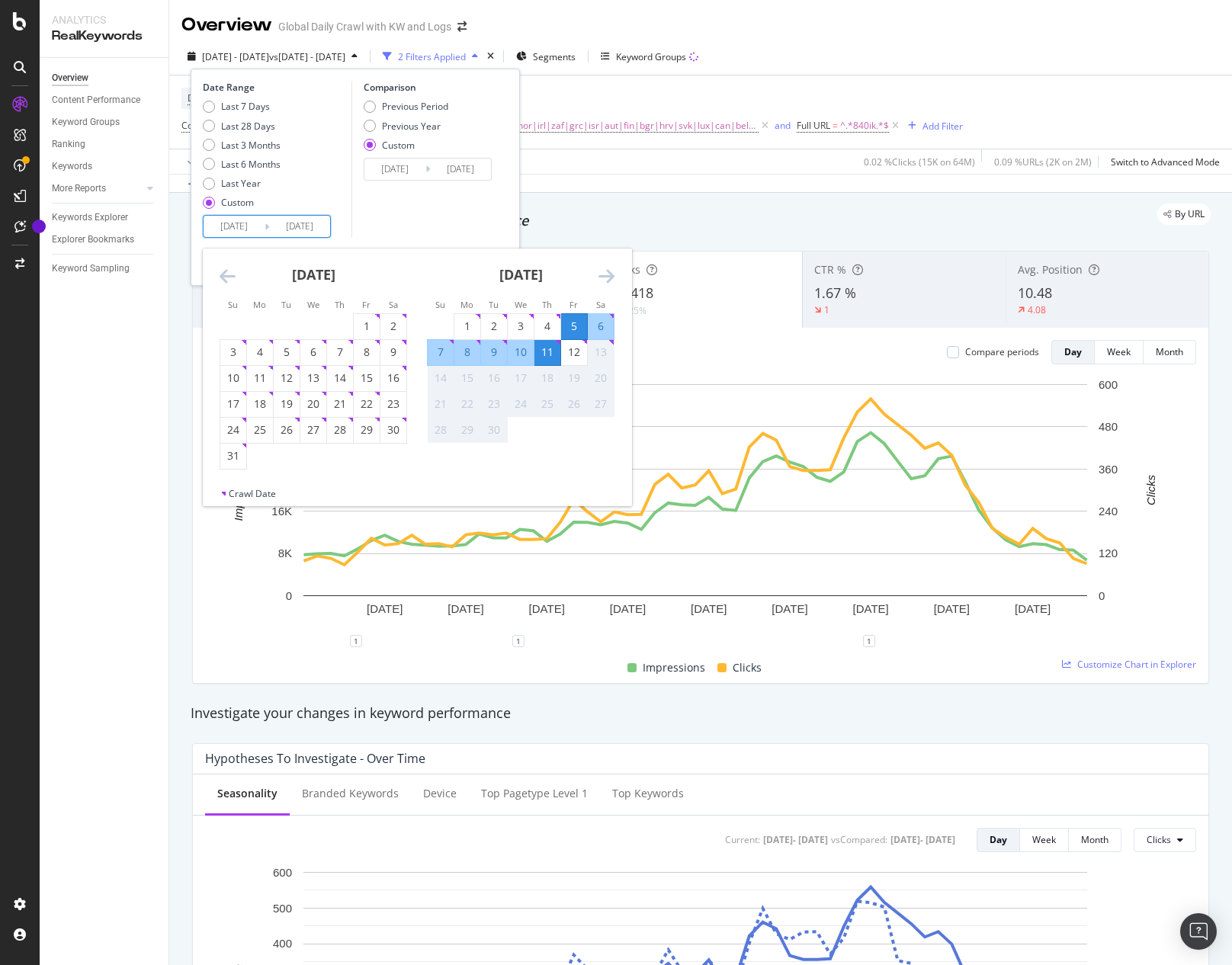
type input "[DATE]"
click at [554, 349] on div "11" at bounding box center [547, 352] width 26 height 16
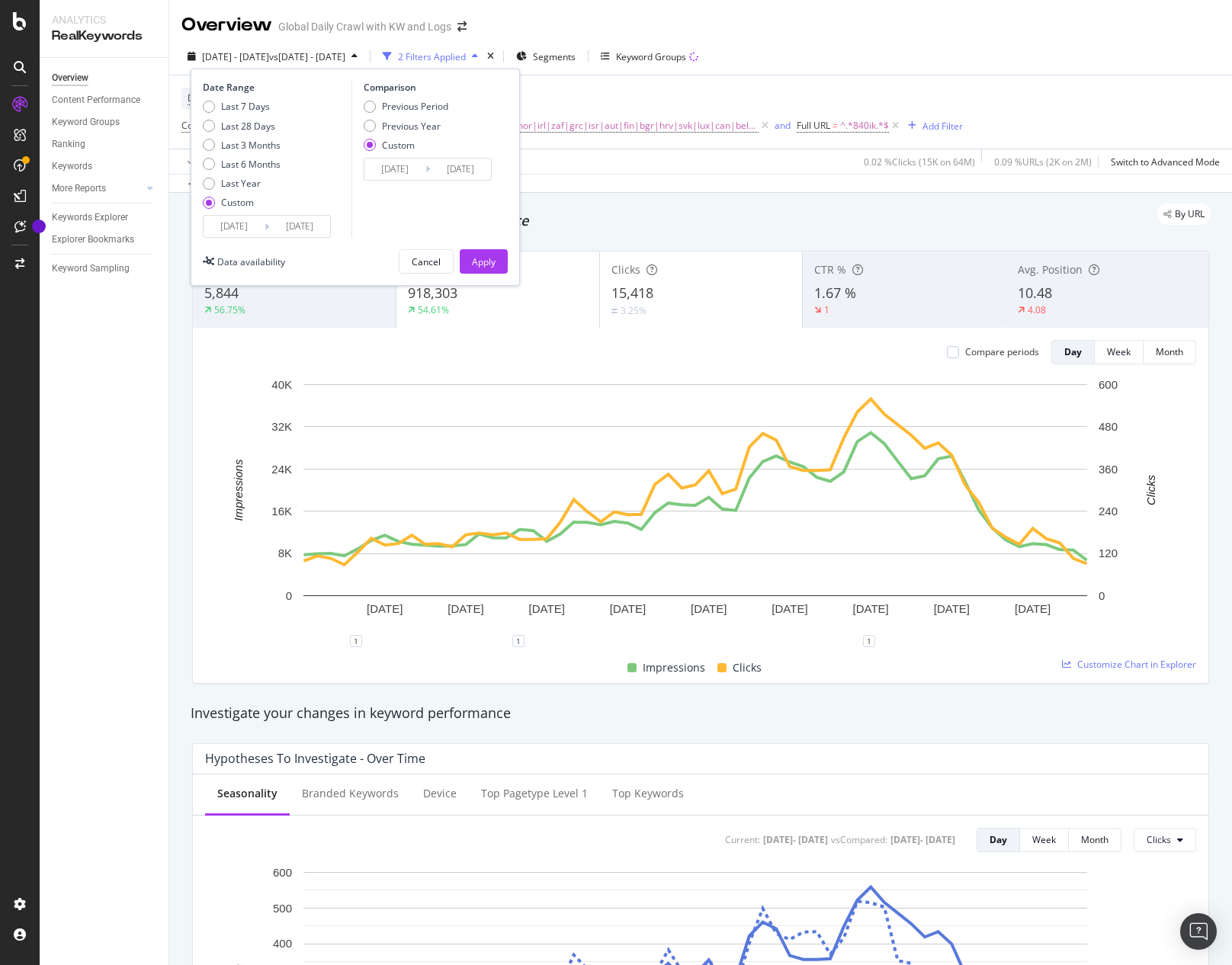
click at [445, 170] on input "[DATE]" at bounding box center [460, 169] width 61 height 21
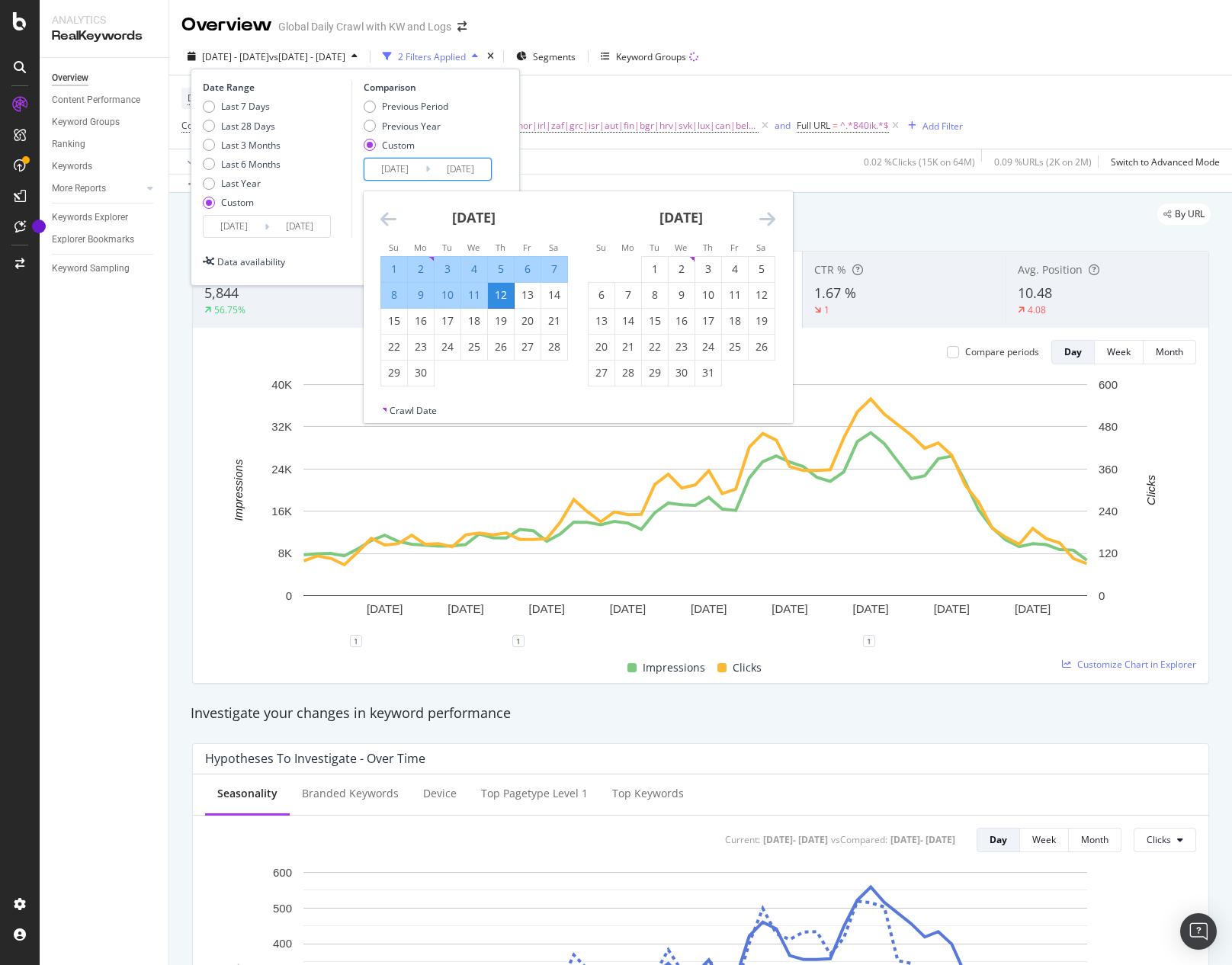
click at [770, 220] on icon "Move forward to switch to the next month." at bounding box center [767, 218] width 16 height 18
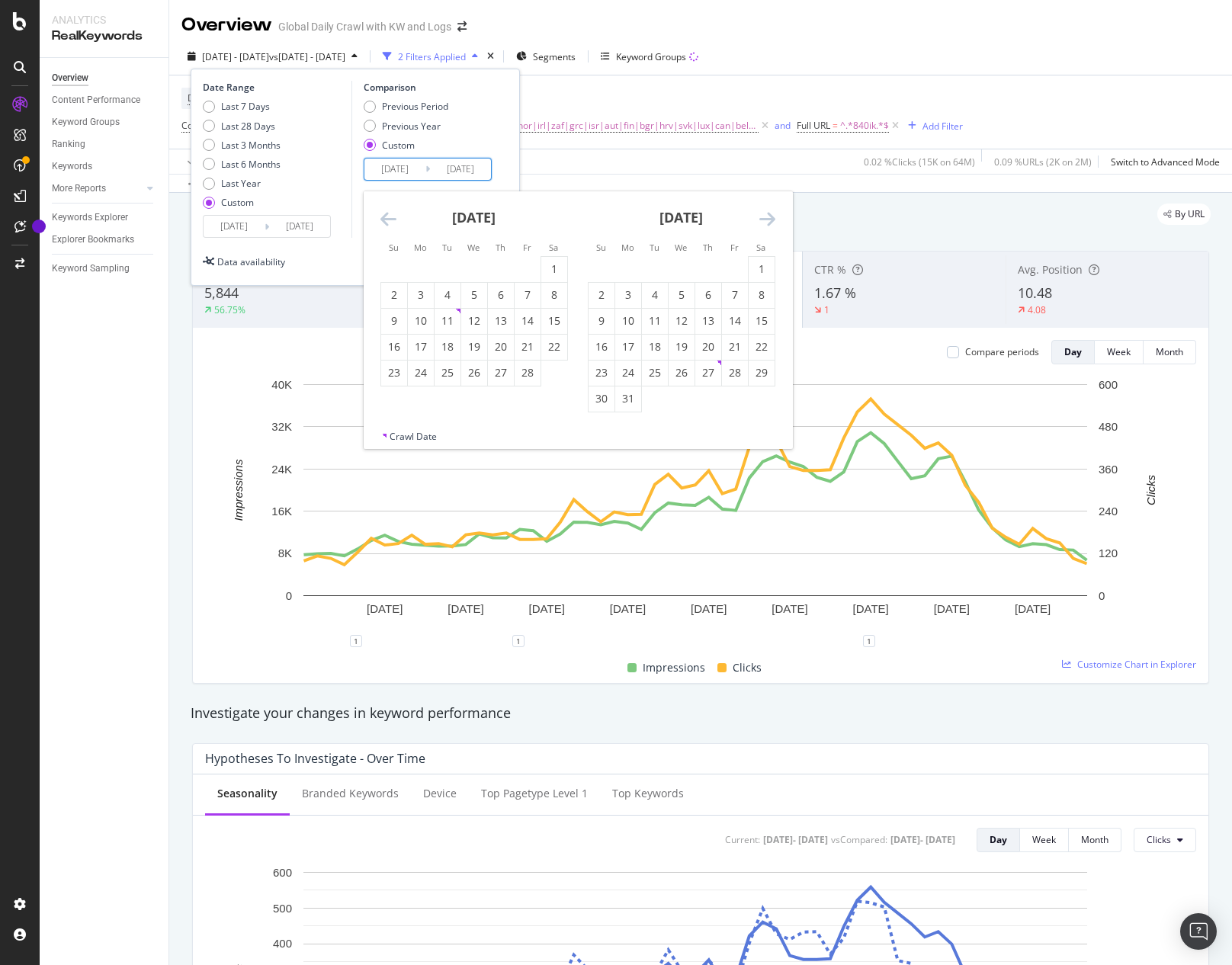
click at [770, 220] on icon "Move forward to switch to the next month." at bounding box center [767, 218] width 16 height 18
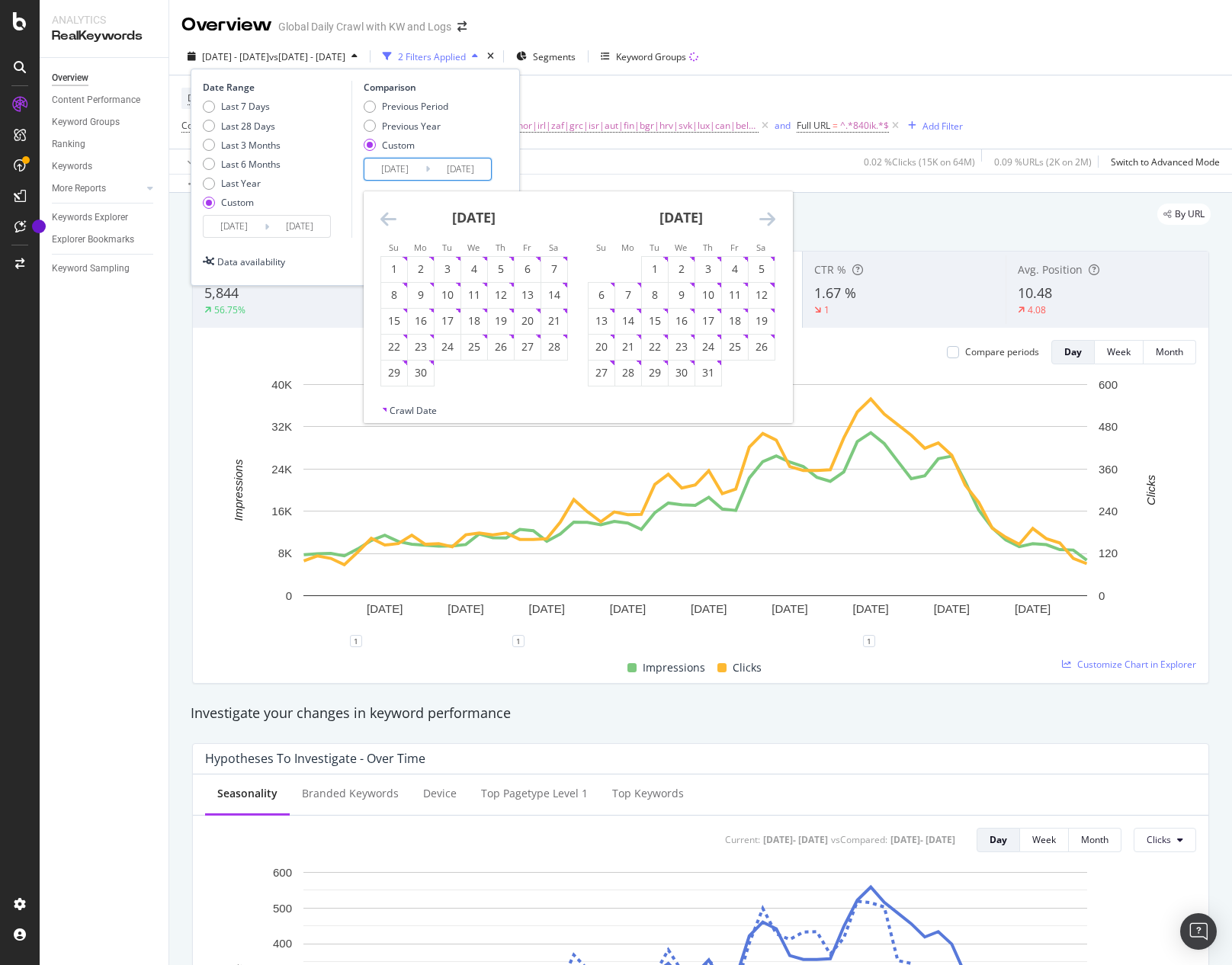
click at [770, 220] on icon "Move forward to switch to the next month." at bounding box center [767, 218] width 16 height 18
click at [532, 373] on div "29" at bounding box center [527, 373] width 26 height 16
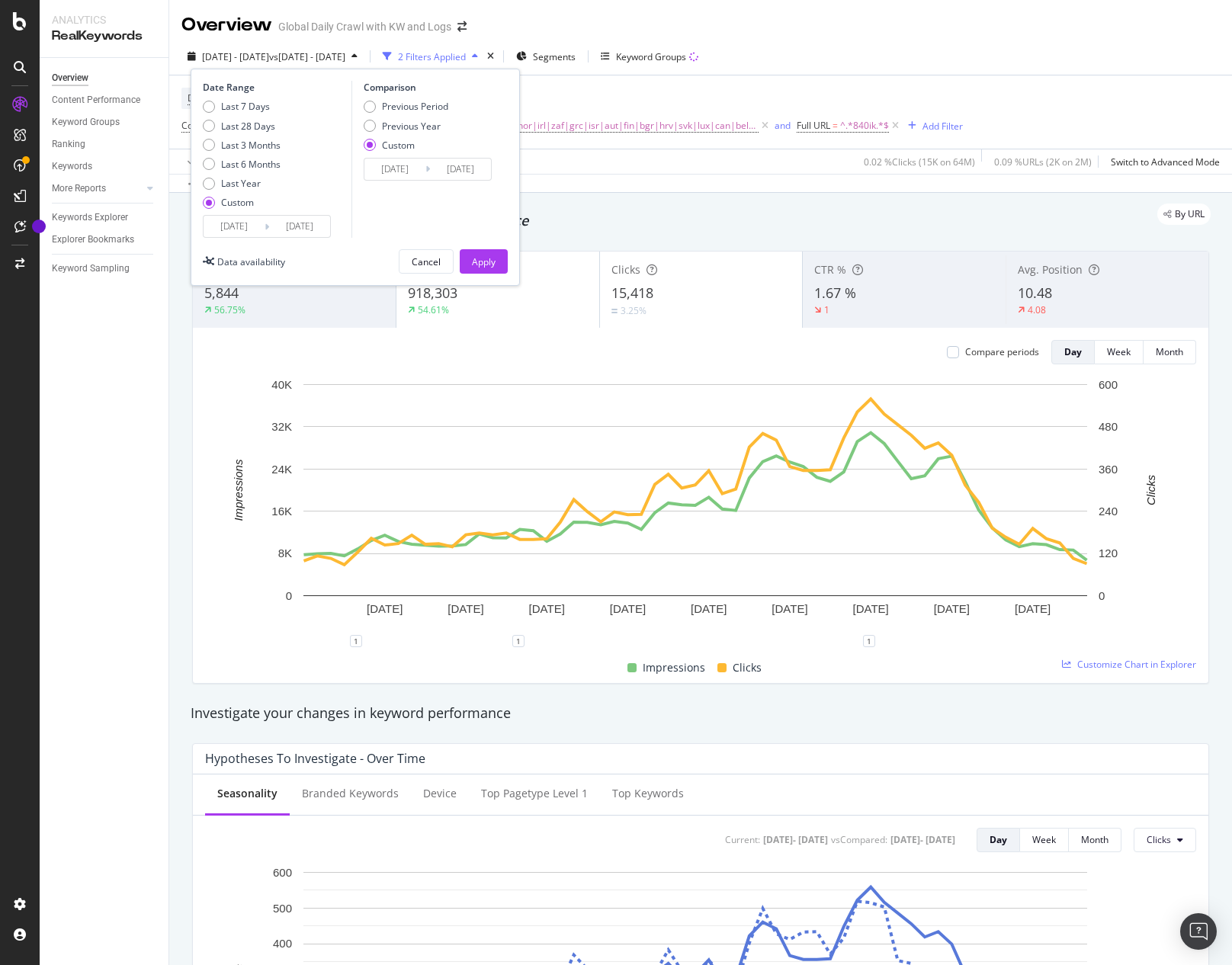
click at [472, 168] on input "[DATE]" at bounding box center [460, 169] width 61 height 21
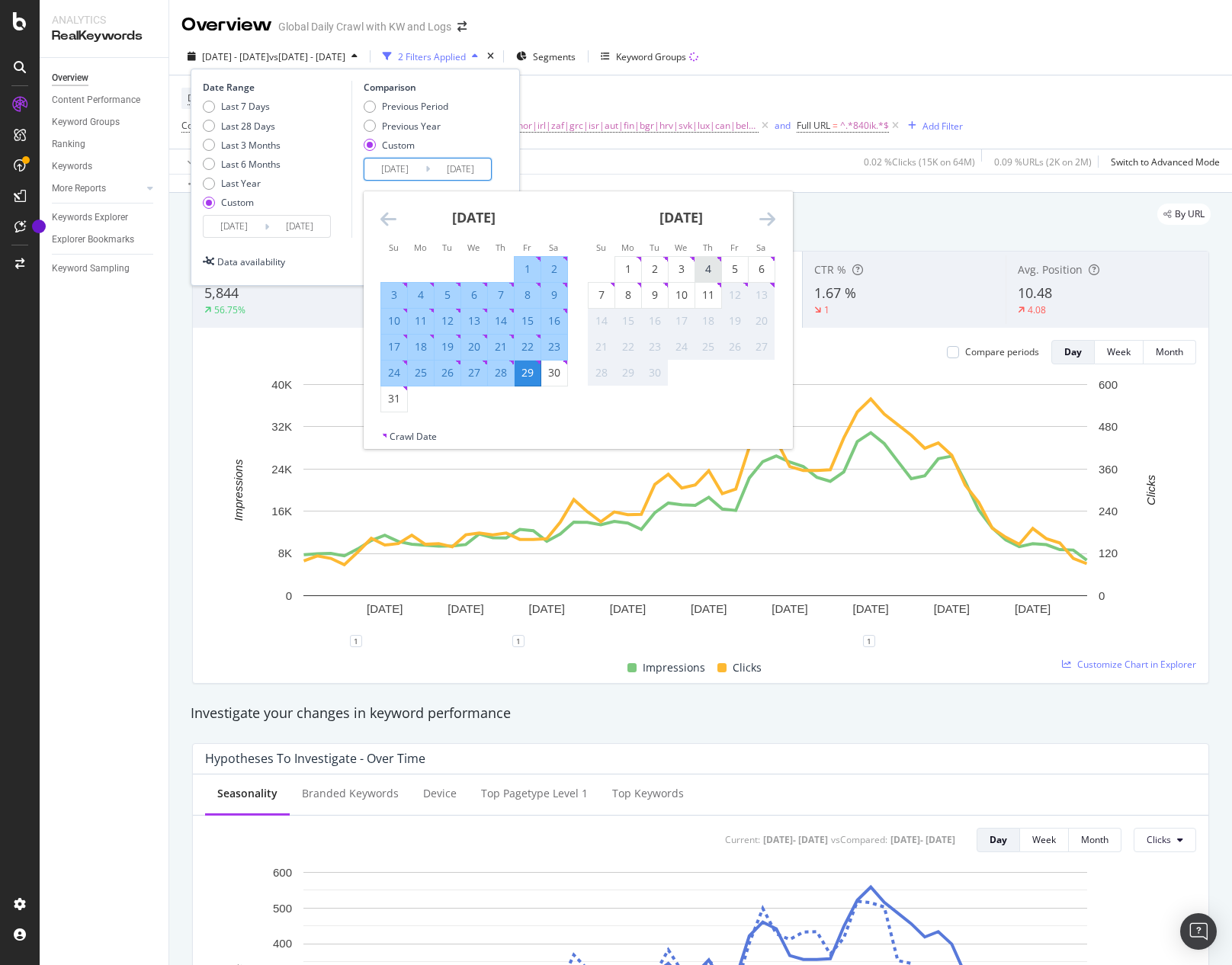
click at [706, 272] on div "4" at bounding box center [707, 269] width 26 height 16
type input "[DATE]"
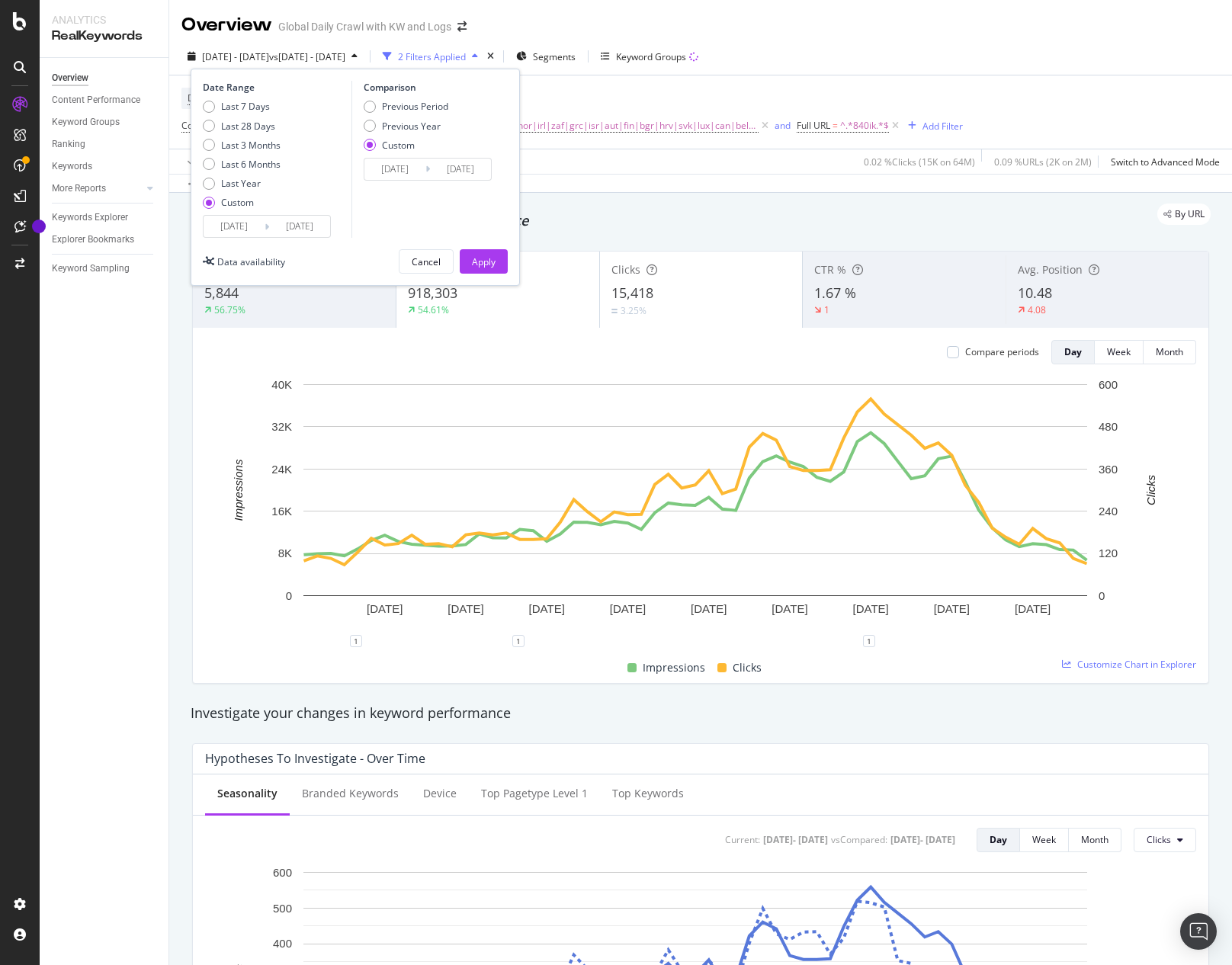
click at [488, 259] on div "Apply" at bounding box center [484, 261] width 23 height 13
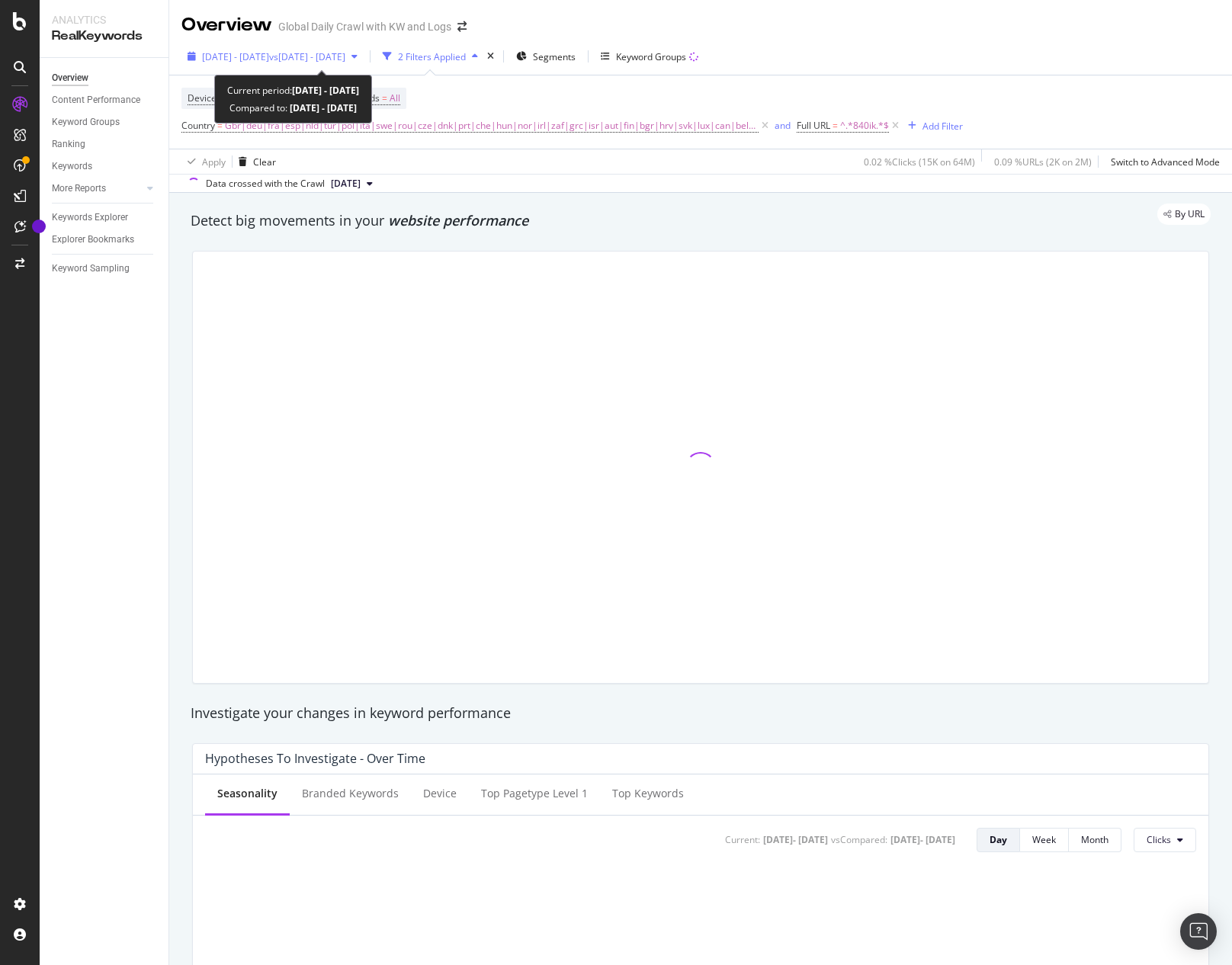
click at [345, 54] on span "vs [DATE] - [DATE]" at bounding box center [308, 56] width 76 height 13
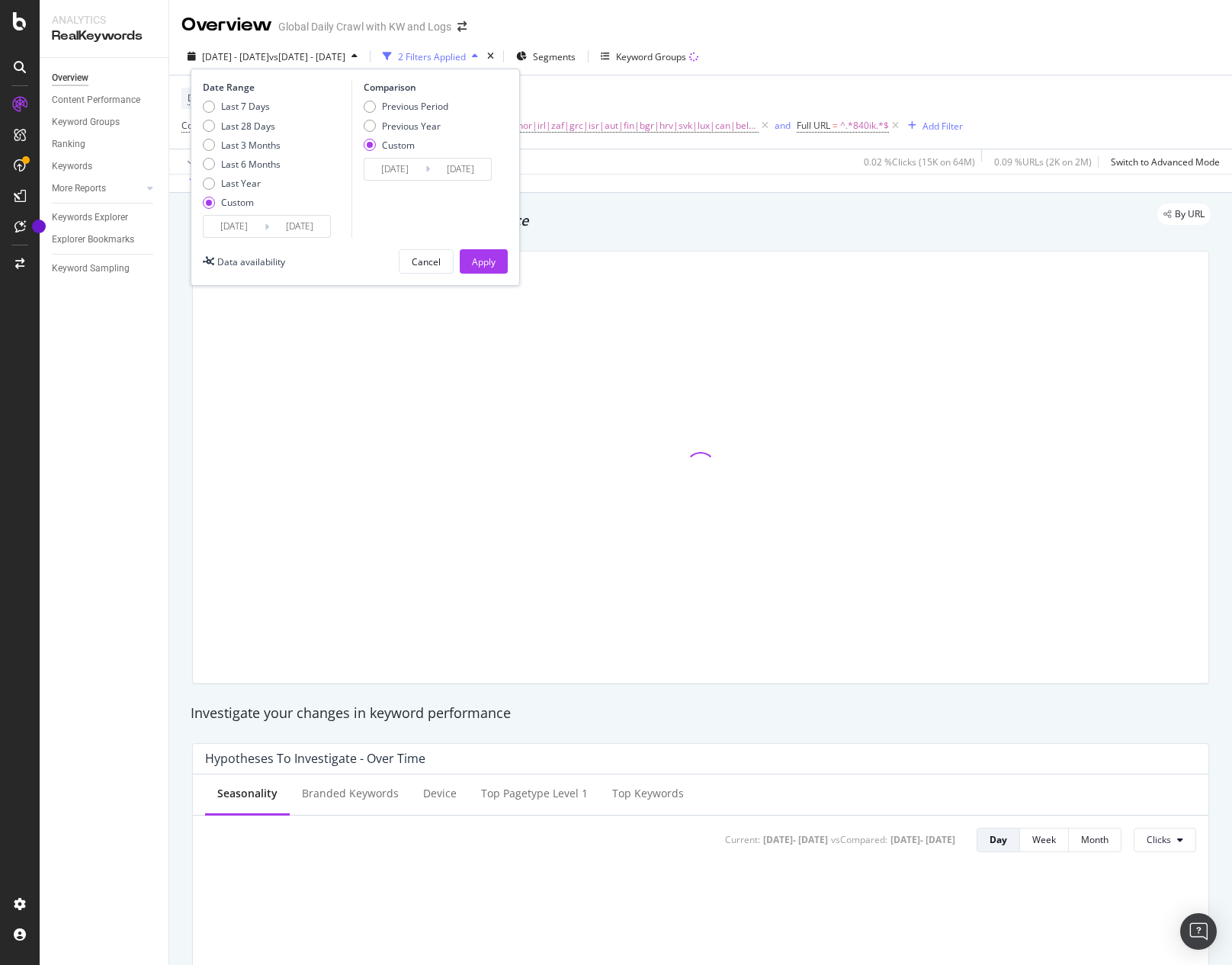
click at [392, 169] on input "[DATE]" at bounding box center [394, 169] width 61 height 21
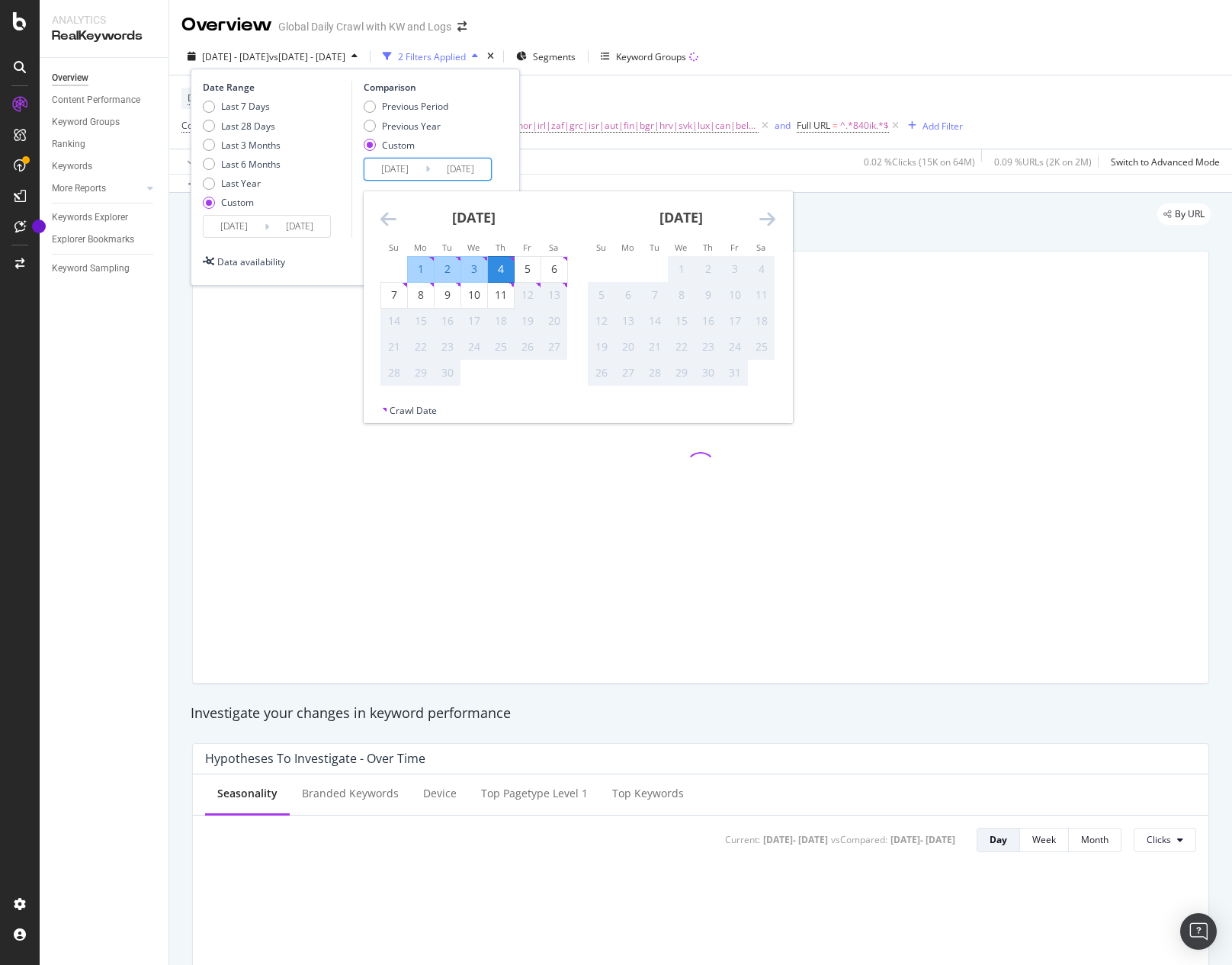
click at [500, 268] on div "4" at bounding box center [500, 269] width 26 height 16
click at [387, 213] on icon "Move backward to switch to the previous month." at bounding box center [388, 218] width 16 height 18
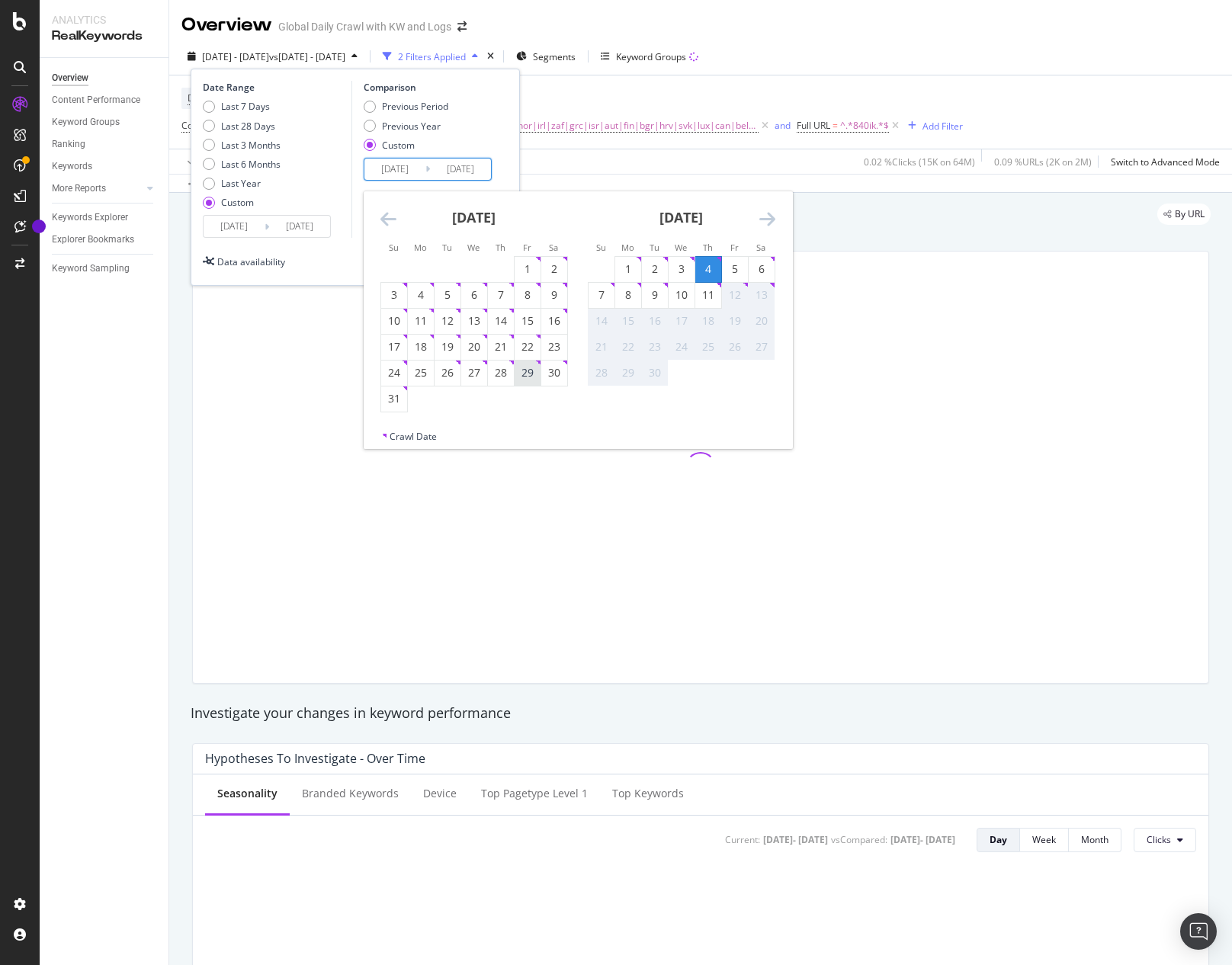
click at [529, 368] on div "29" at bounding box center [527, 373] width 26 height 16
type input "[DATE]"
click at [700, 269] on div "4" at bounding box center [707, 269] width 26 height 16
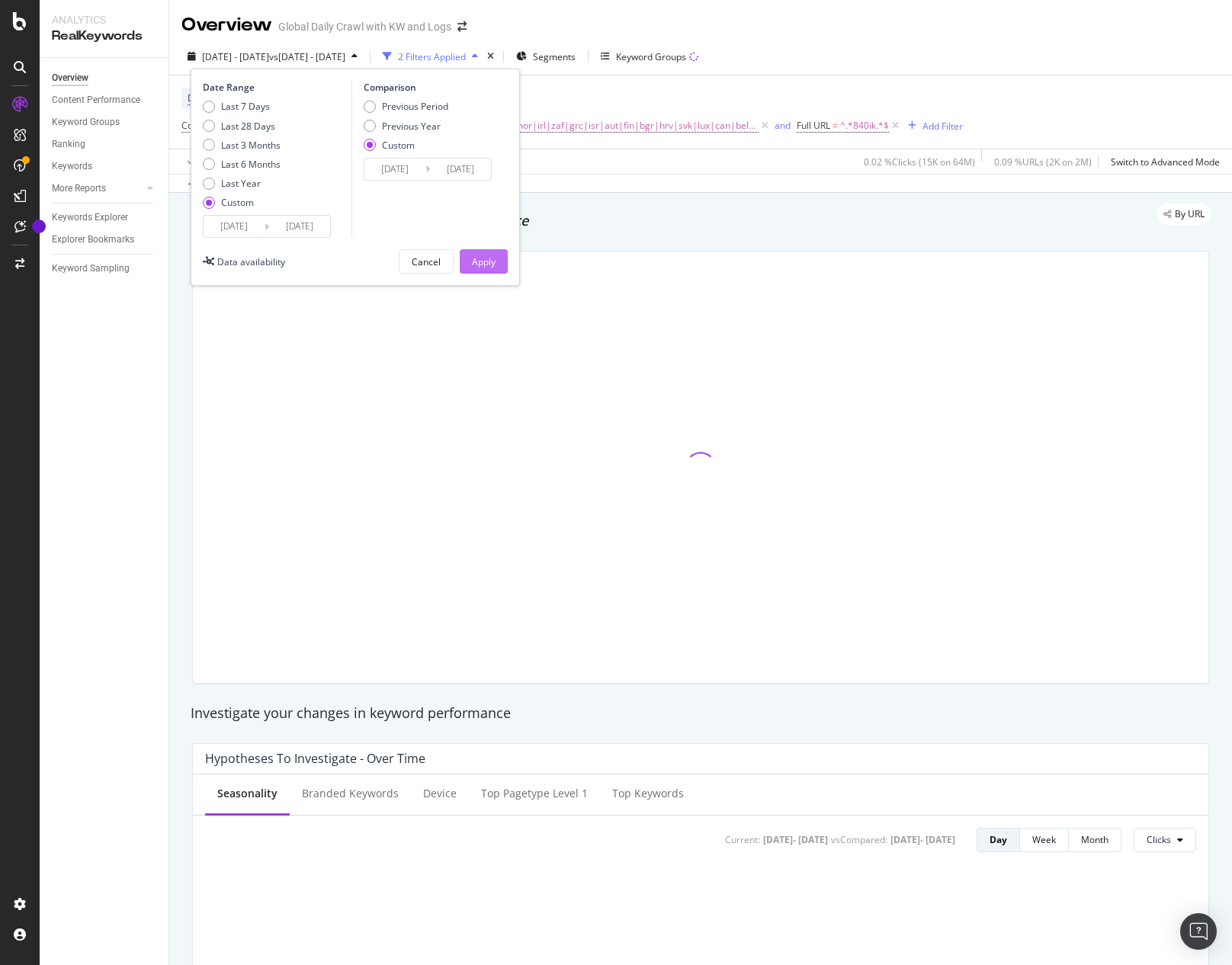
click at [486, 269] on div "Apply" at bounding box center [484, 261] width 23 height 22
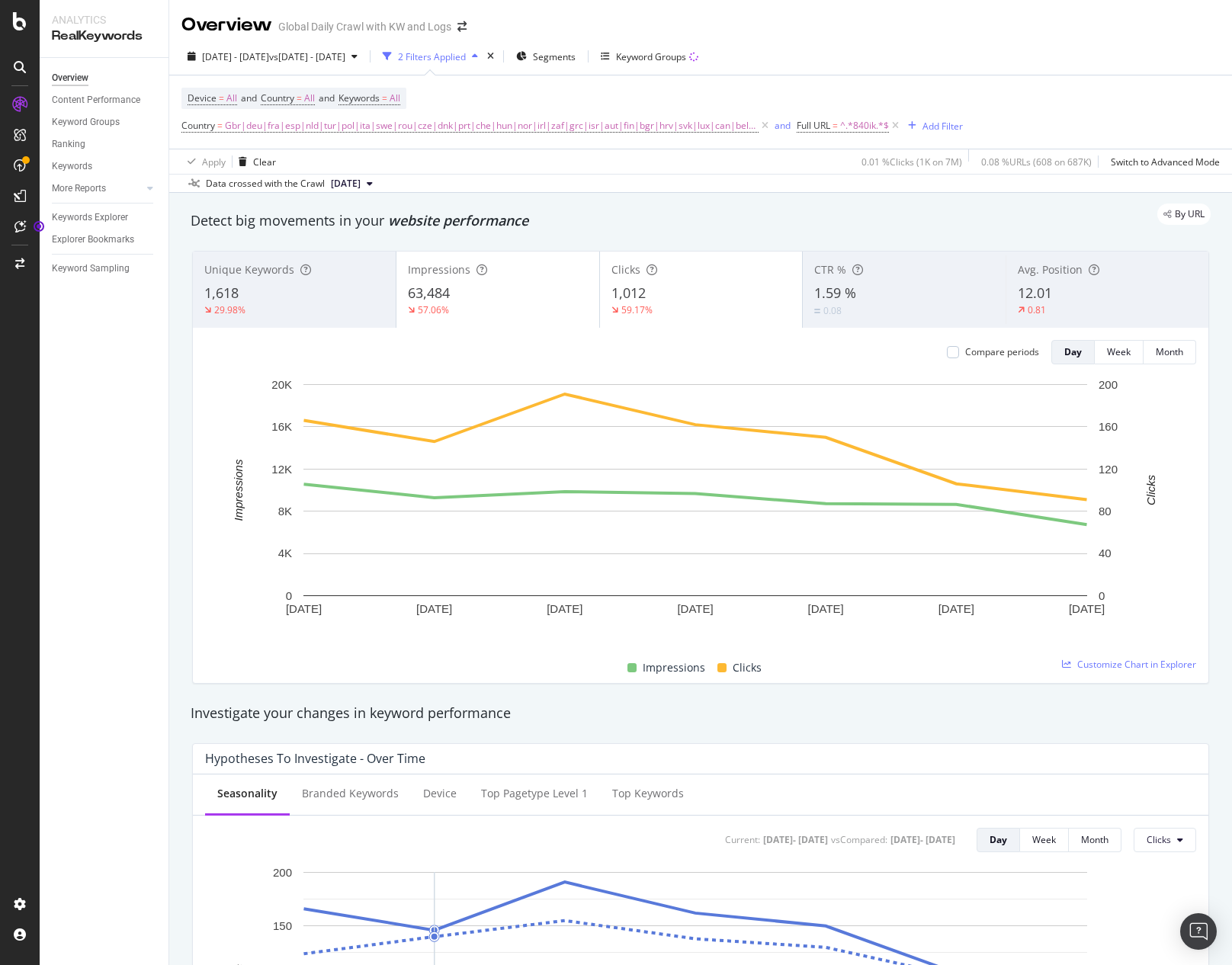
click at [147, 568] on div "Overview Content Performance Keyword Groups Ranking Keywords More Reports Count…" at bounding box center [104, 512] width 128 height 907
click at [187, 600] on div "Unique Keywords 1,618 29.98% Impressions 63,484 57.06% Clicks 1,012 59.17% CTR …" at bounding box center [701, 467] width 1035 height 457
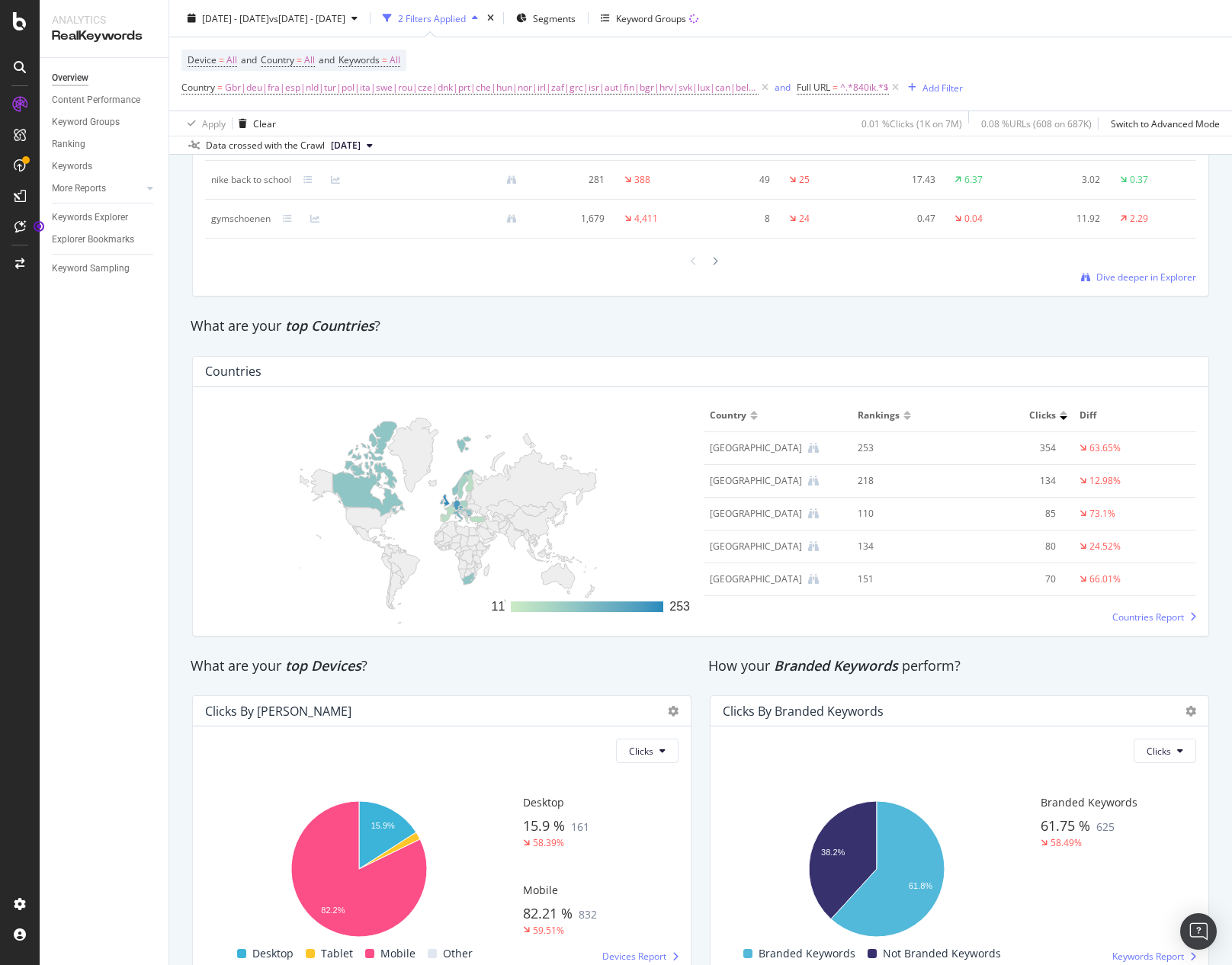
scroll to position [2057, 0]
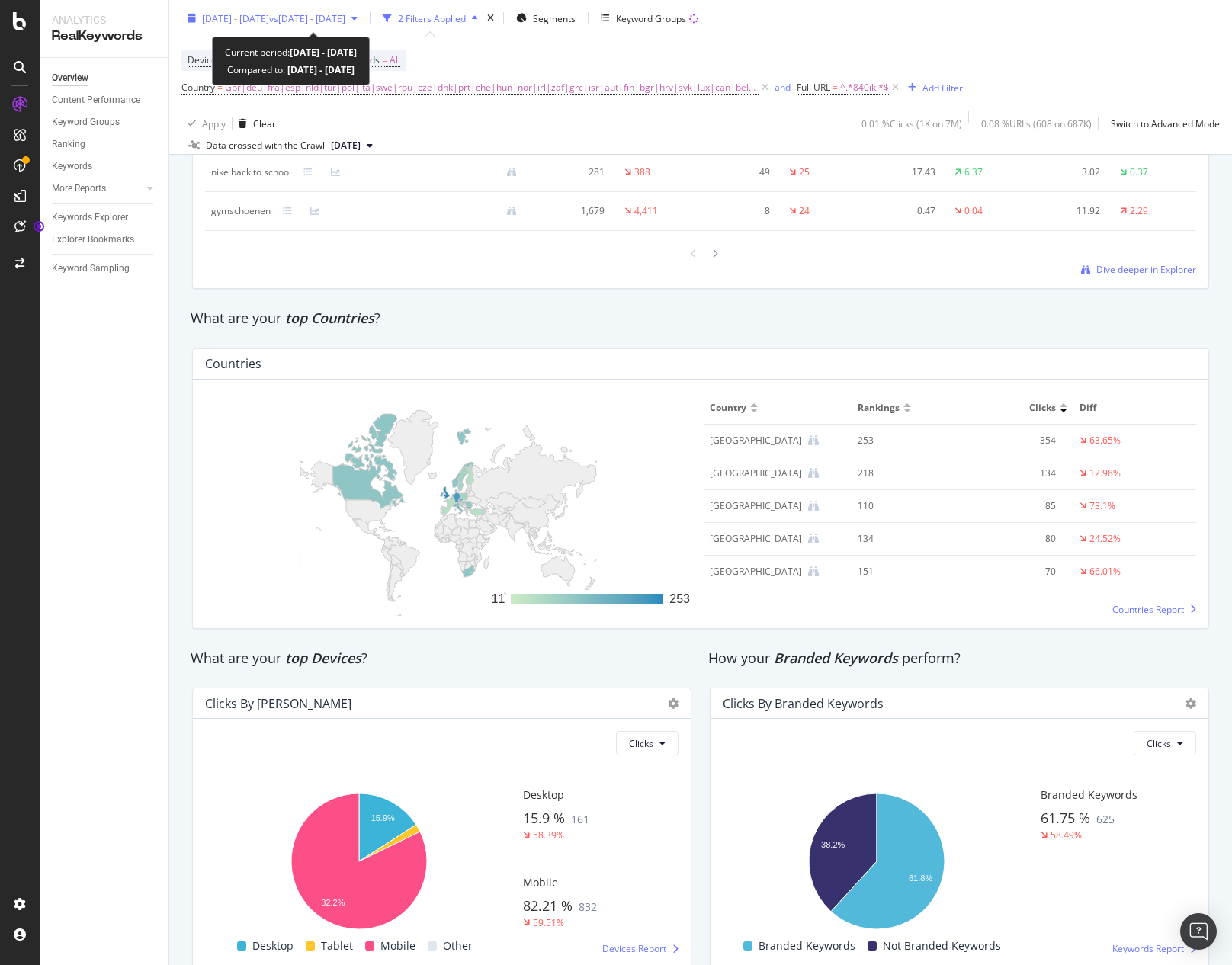
click at [345, 14] on span "vs [DATE] - [DATE]" at bounding box center [308, 18] width 76 height 13
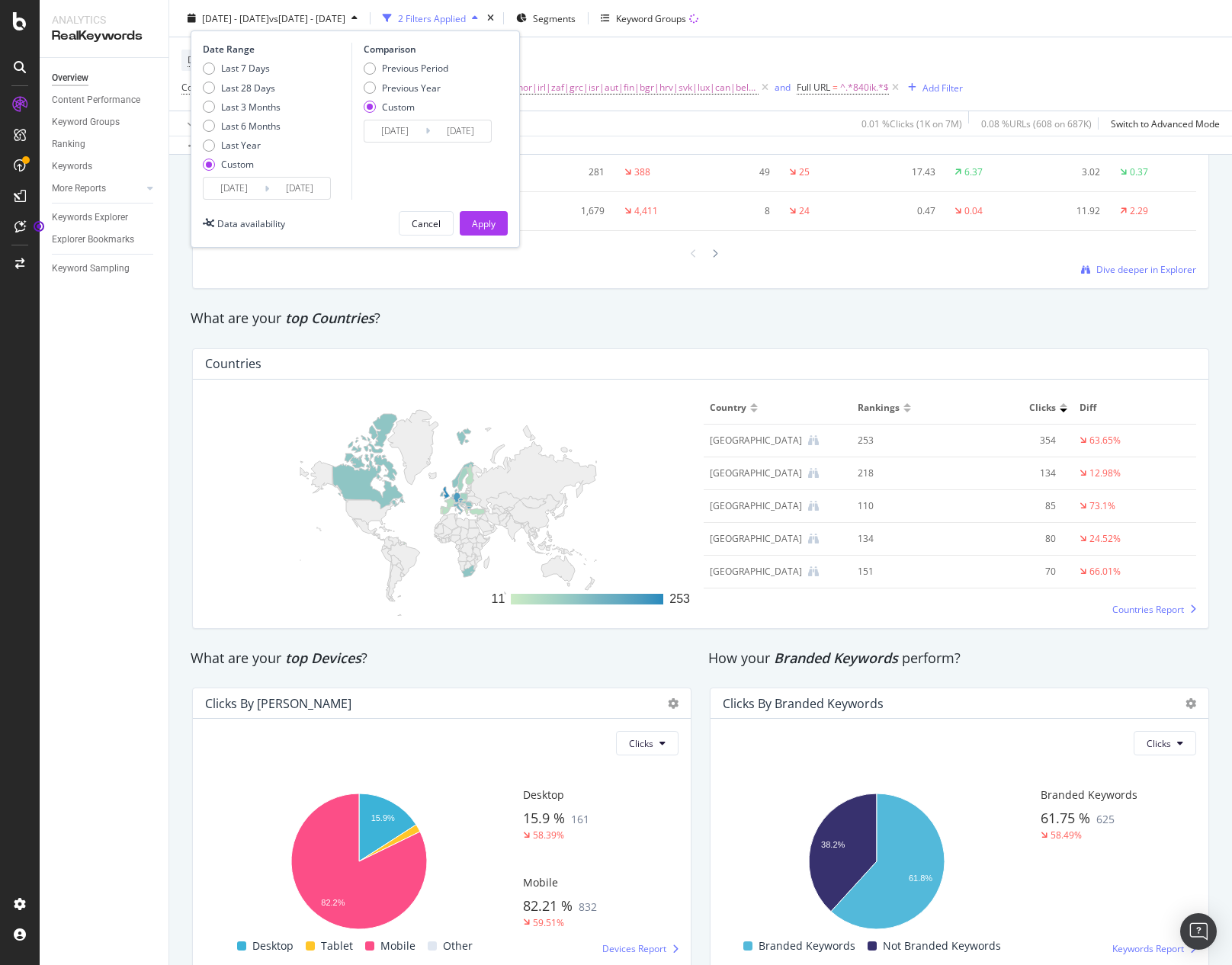
click at [410, 129] on input "[DATE]" at bounding box center [394, 131] width 61 height 21
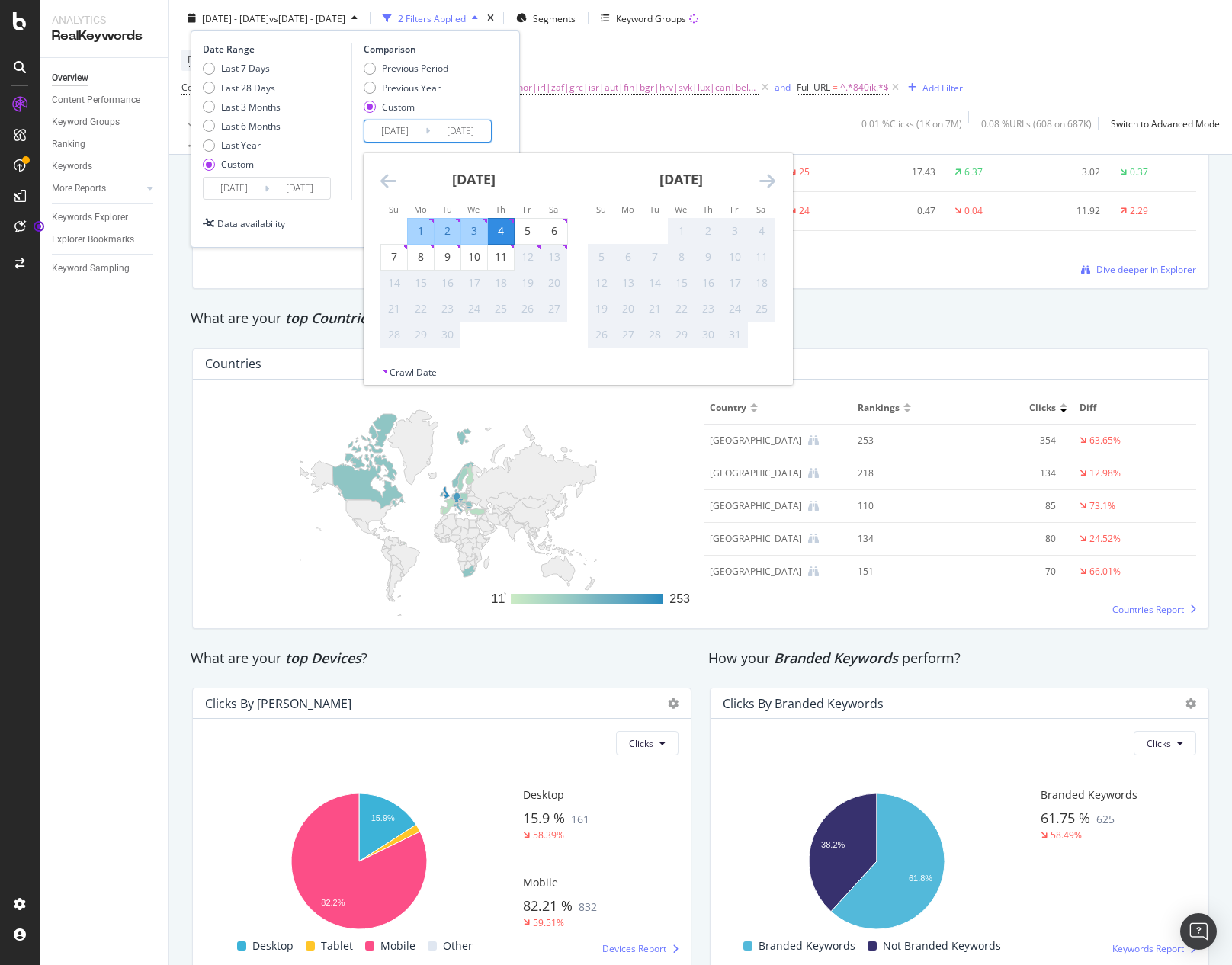
click at [388, 178] on icon "Move backward to switch to the previous month." at bounding box center [388, 180] width 16 height 18
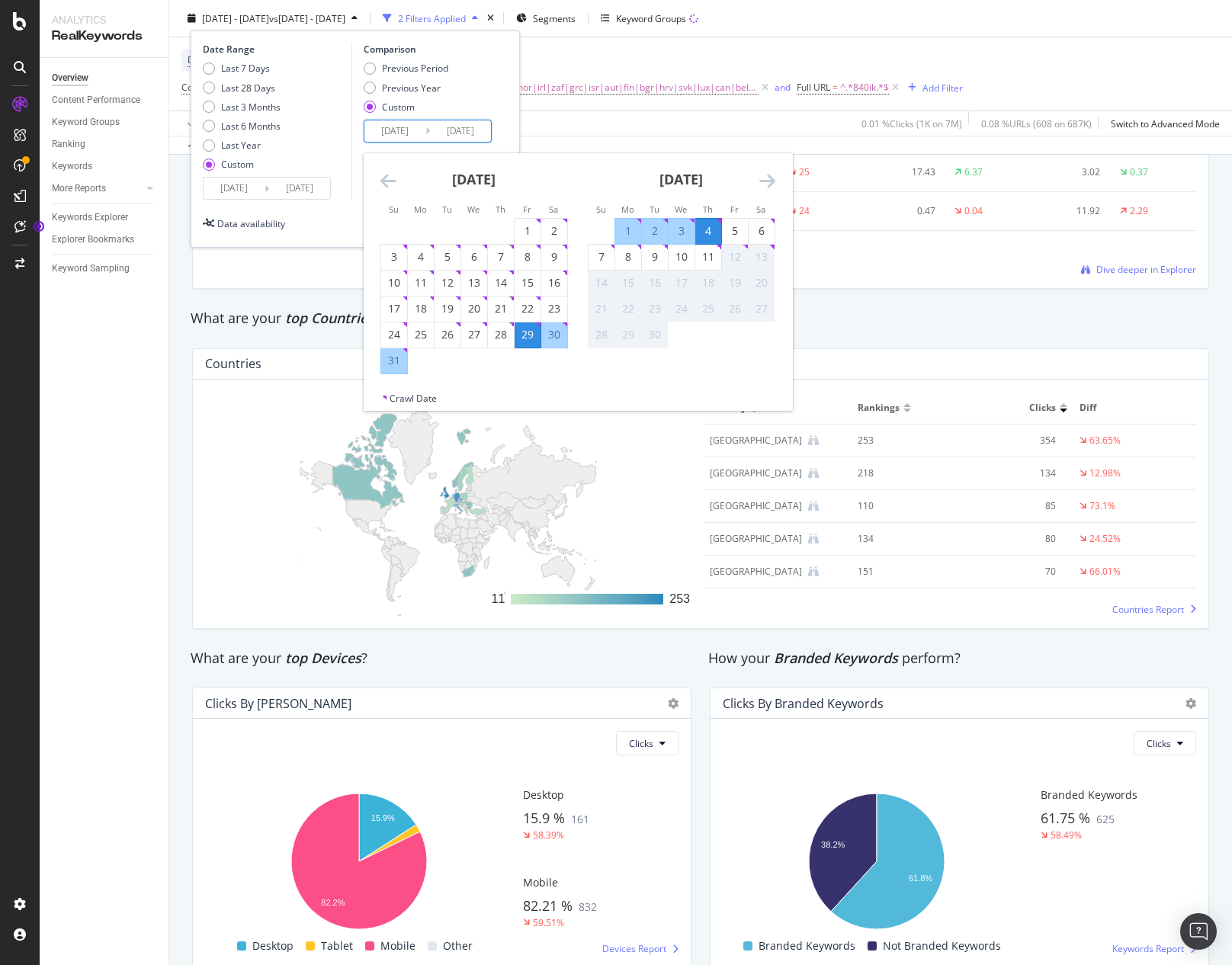
click at [388, 178] on icon "Move backward to switch to the previous month." at bounding box center [388, 180] width 16 height 18
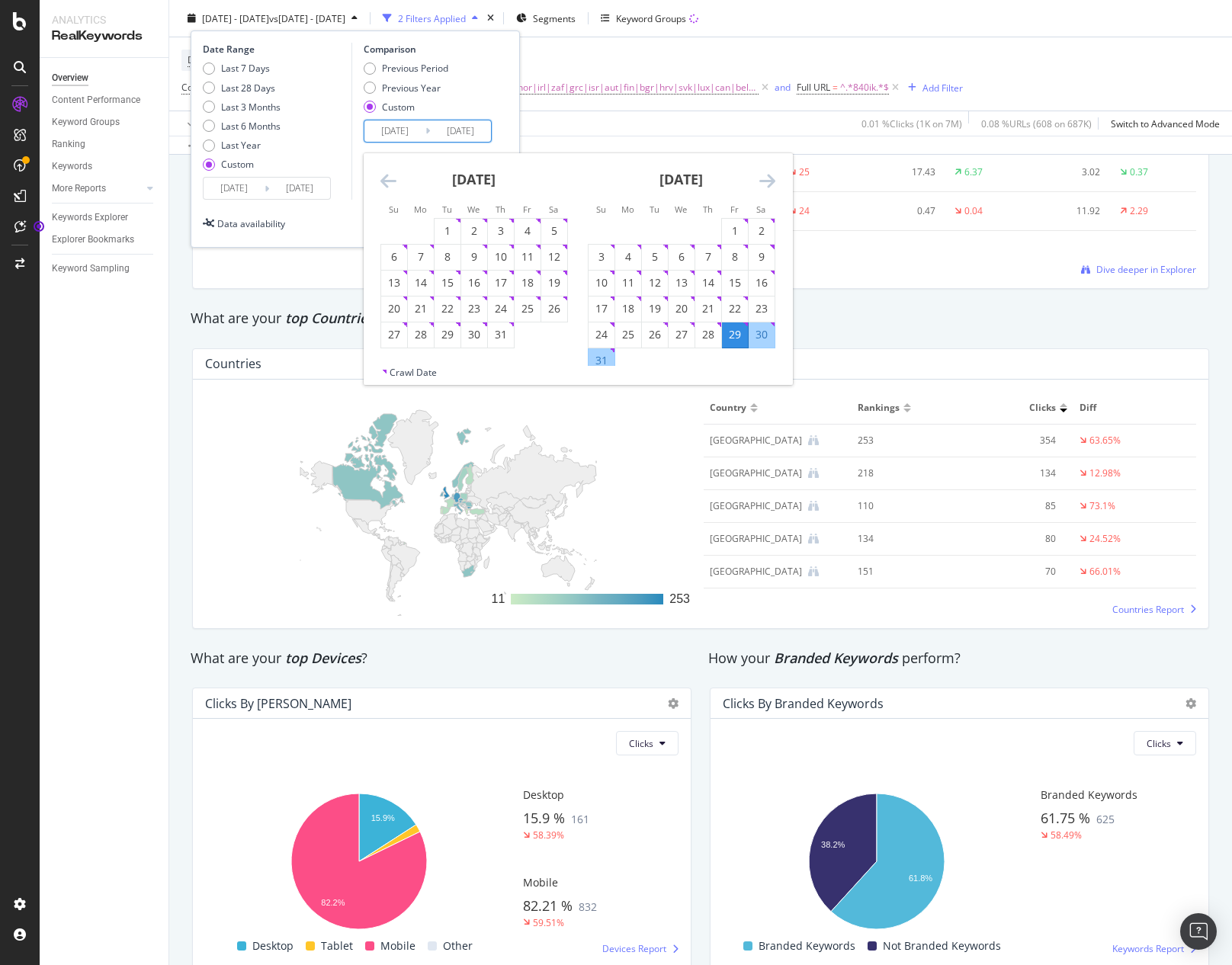
click at [388, 178] on icon "Move backward to switch to the previous month." at bounding box center [388, 180] width 16 height 18
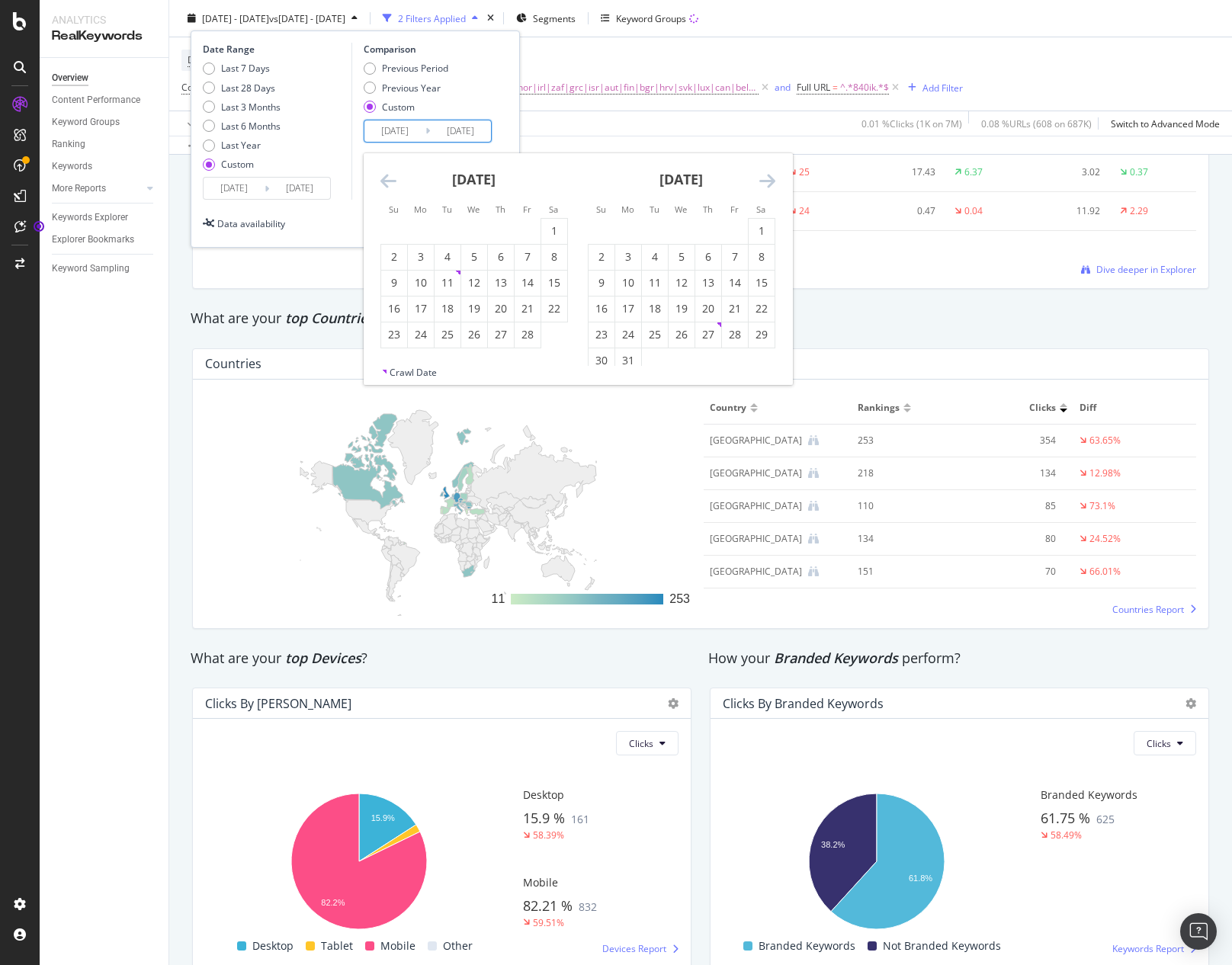
click at [388, 178] on icon "Move backward to switch to the previous month." at bounding box center [388, 180] width 16 height 18
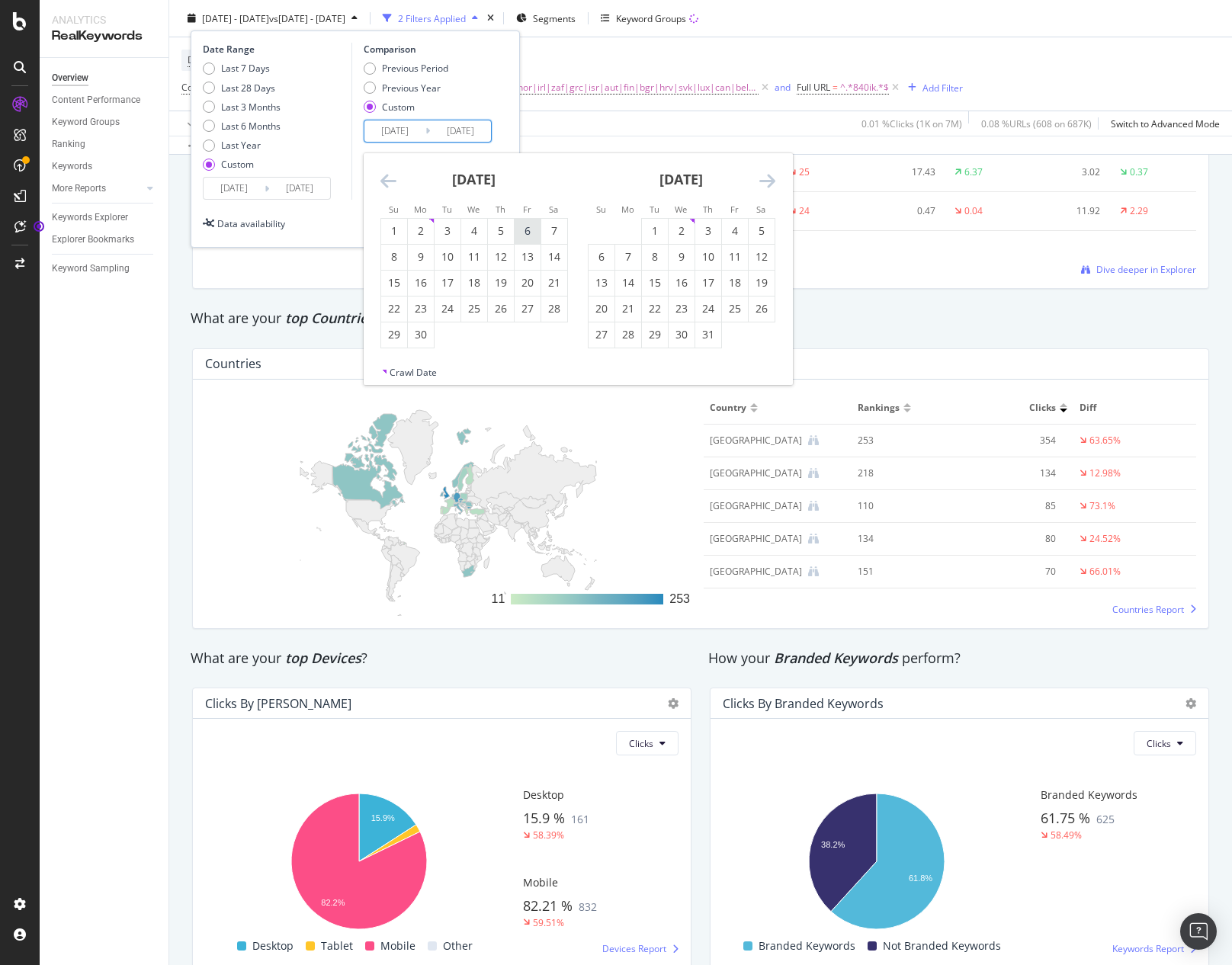
click at [529, 232] on div "6" at bounding box center [527, 232] width 26 height 16
type input "[DATE]"
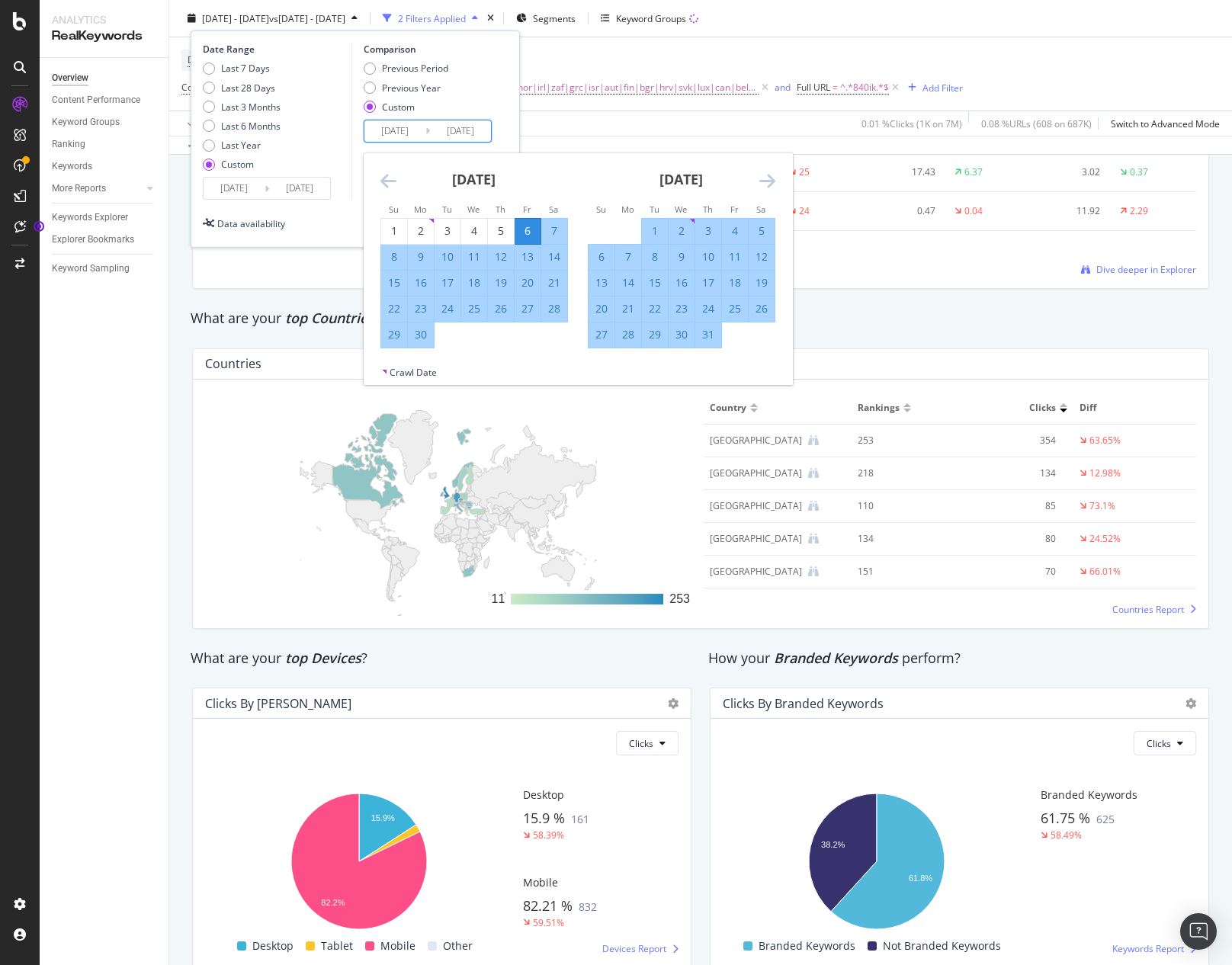
click at [501, 255] on div "12" at bounding box center [500, 257] width 26 height 16
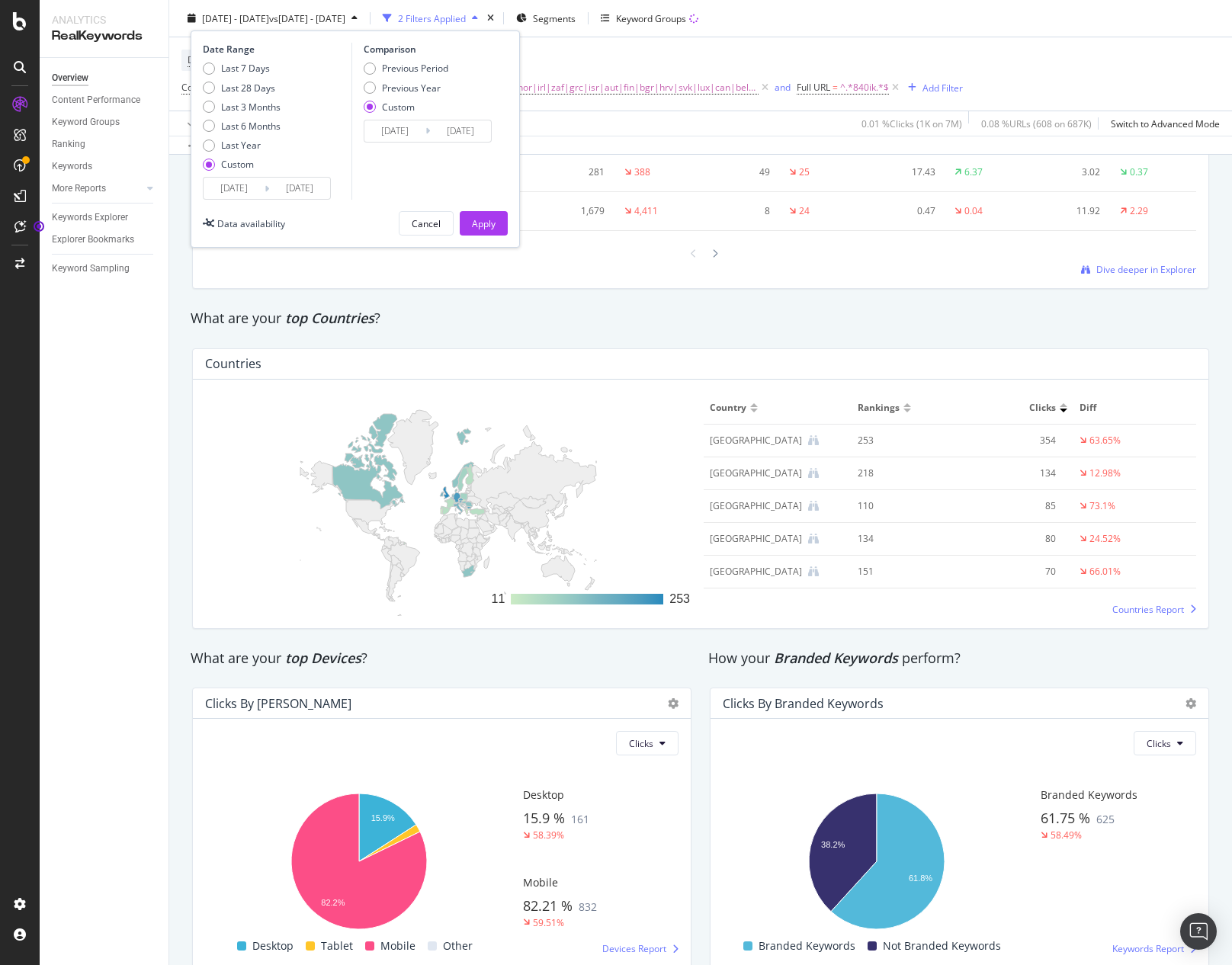
type input "[DATE]"
click at [483, 225] on div "Apply" at bounding box center [484, 222] width 23 height 13
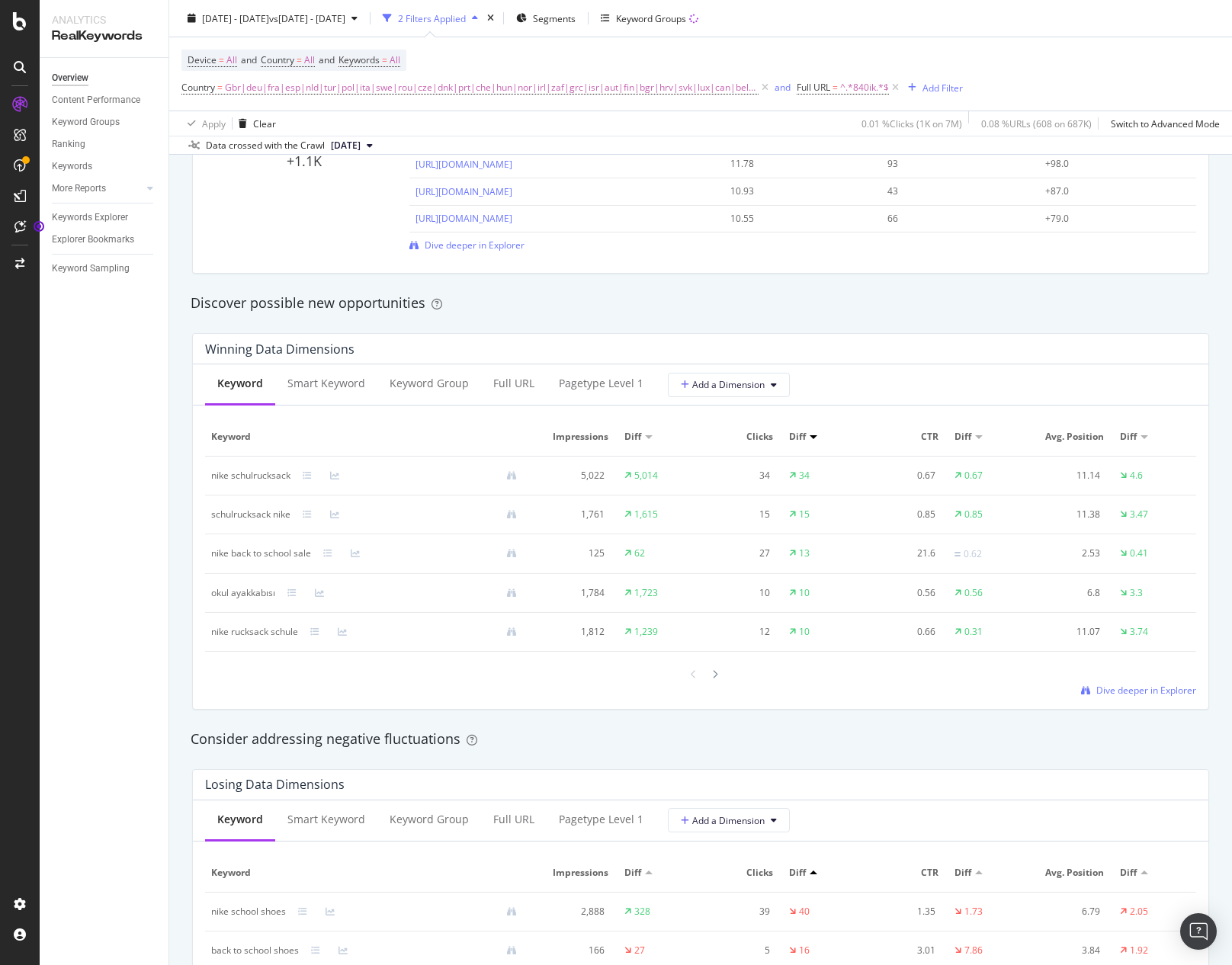
scroll to position [1227, 0]
